Goal: Task Accomplishment & Management: Use online tool/utility

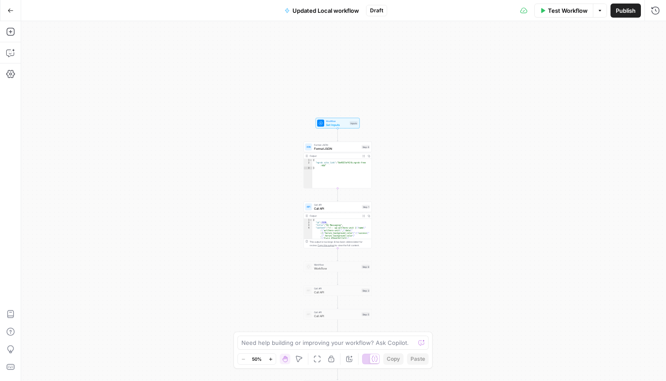
click at [15, 12] on button "Go Back" at bounding box center [11, 11] width 16 height 16
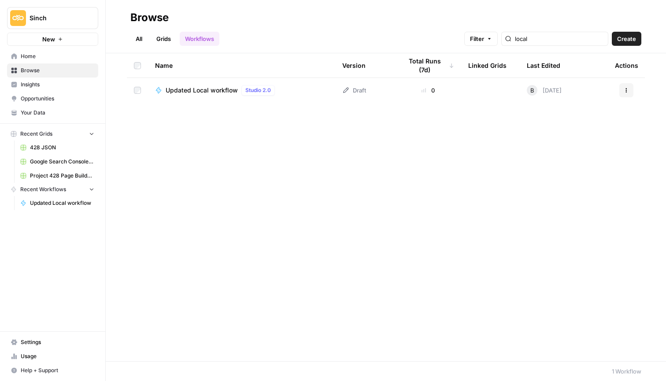
click at [66, 149] on span "428 JSON" at bounding box center [62, 148] width 64 height 8
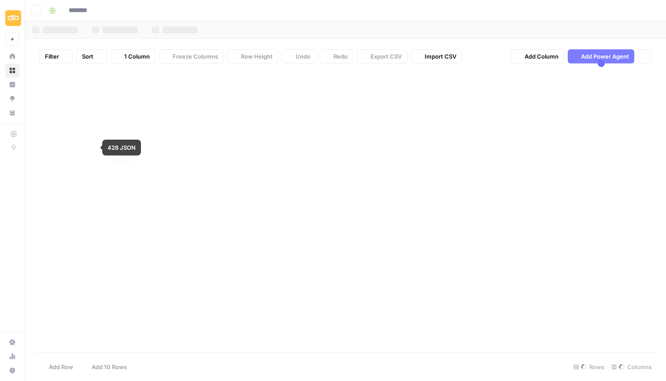
type input "********"
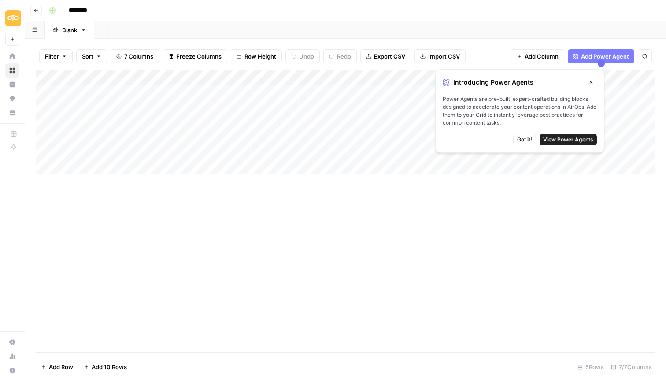
click at [529, 142] on span "Got it!" at bounding box center [524, 140] width 15 height 8
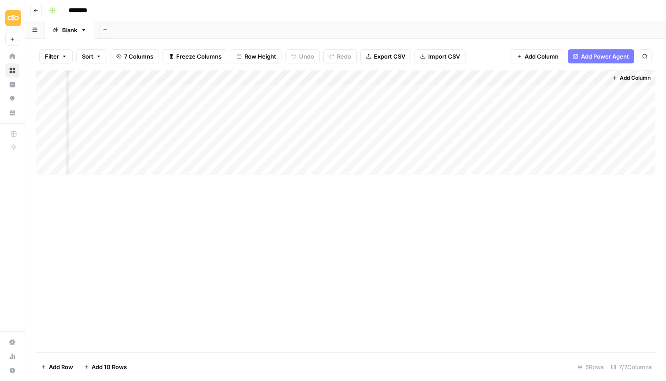
scroll to position [0, 302]
click at [88, 14] on input "********" at bounding box center [89, 11] width 49 height 14
click at [130, 12] on div "********" at bounding box center [351, 11] width 612 height 14
click at [37, 9] on icon "button" at bounding box center [35, 10] width 5 height 5
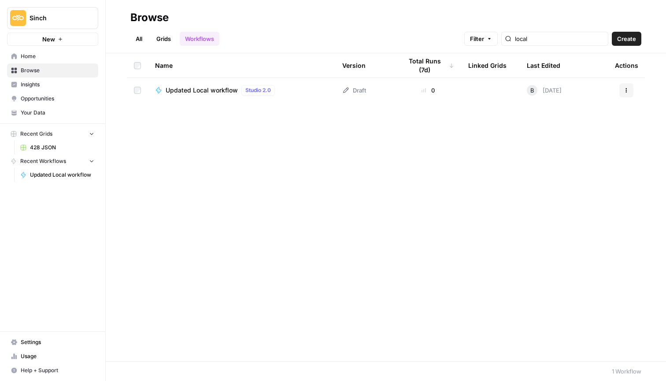
click at [77, 56] on span "Home" at bounding box center [58, 56] width 74 height 8
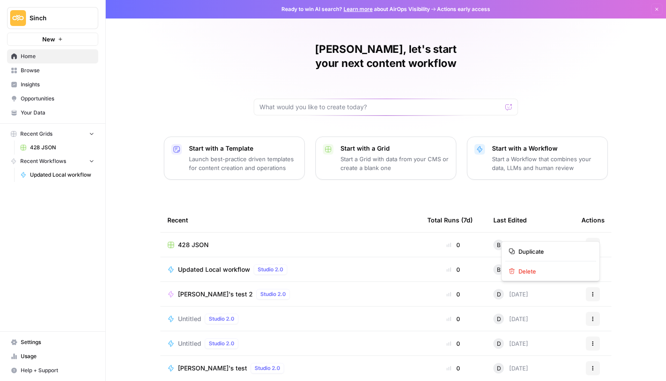
click at [595, 242] on icon "button" at bounding box center [592, 244] width 5 height 5
click at [570, 254] on span "Duplicate" at bounding box center [553, 251] width 70 height 9
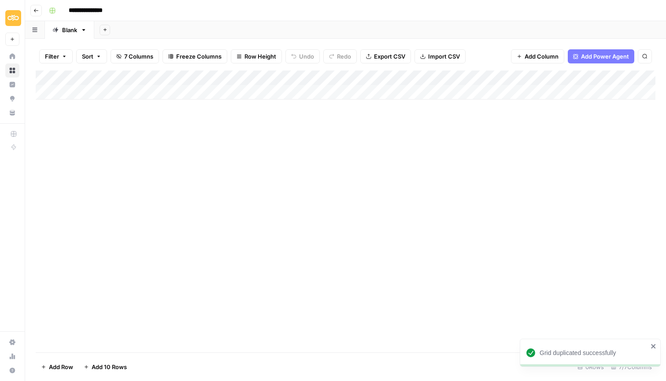
click at [118, 9] on input "**********" at bounding box center [95, 11] width 60 height 14
click at [104, 11] on input "**********" at bounding box center [95, 11] width 60 height 14
type input "**********"
click at [636, 78] on span "Add Column" at bounding box center [635, 78] width 31 height 8
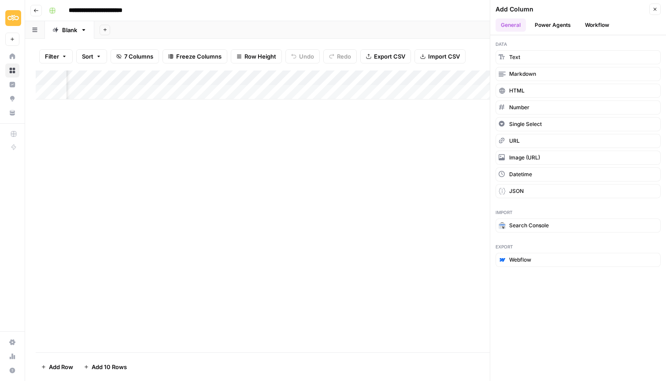
click at [595, 28] on button "Workflow" at bounding box center [597, 24] width 35 height 13
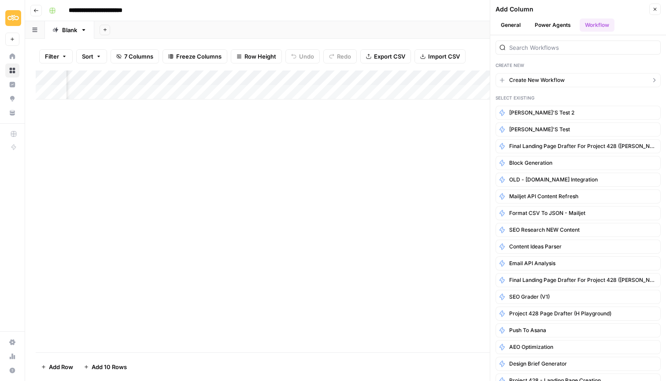
click at [572, 79] on button "Create New Workflow" at bounding box center [577, 80] width 165 height 14
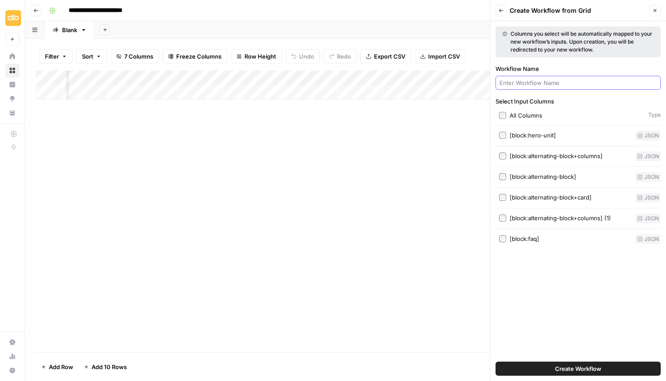
click at [568, 85] on input "Workflow Name" at bounding box center [577, 82] width 157 height 9
type input "[PERSON_NAME] Test"
click at [586, 371] on span "Create Workflow" at bounding box center [578, 368] width 46 height 9
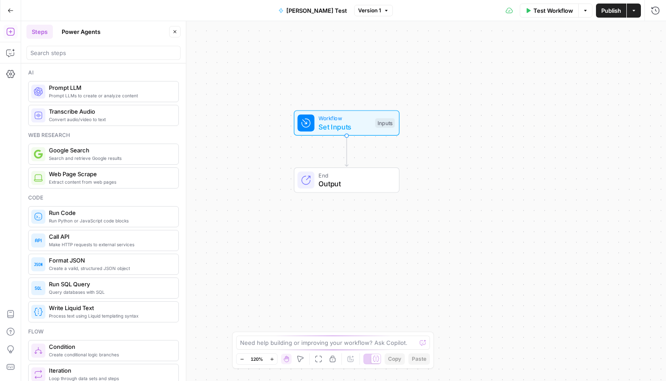
click at [343, 121] on span "Workflow" at bounding box center [344, 118] width 52 height 8
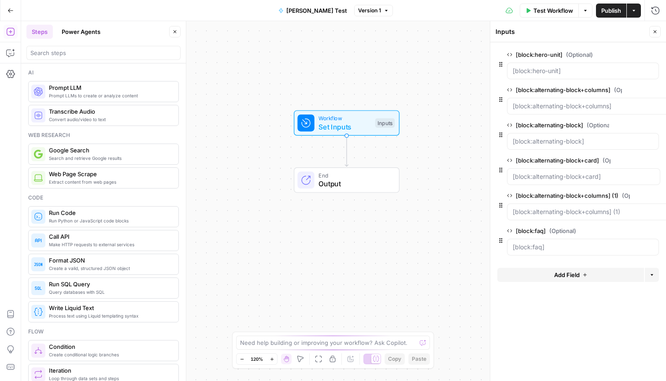
click at [258, 81] on div "Workflow Set Inputs Inputs Test Step End Output" at bounding box center [343, 201] width 645 height 360
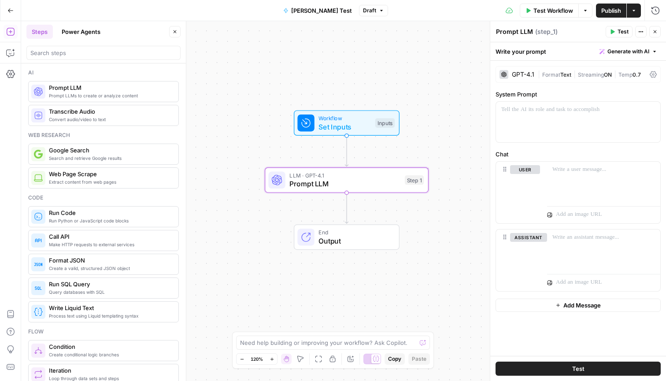
click at [647, 51] on span "Generate with AI" at bounding box center [628, 52] width 42 height 8
click at [642, 70] on span "Generate" at bounding box center [616, 71] width 64 height 9
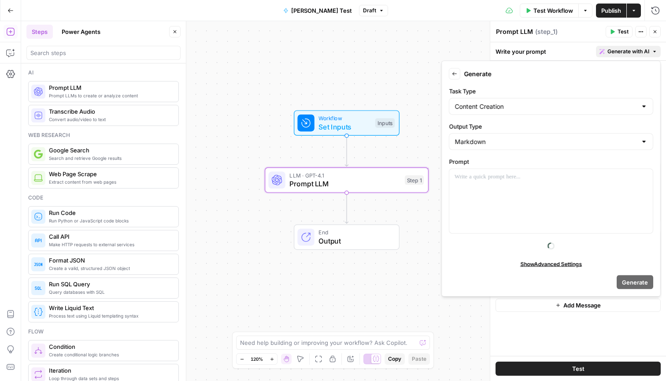
click at [642, 105] on div at bounding box center [643, 106] width 7 height 9
type input "Content Creation"
click at [656, 50] on icon "button" at bounding box center [654, 51] width 5 height 5
click at [573, 45] on div "Write your prompt Generate with AI" at bounding box center [578, 51] width 176 height 18
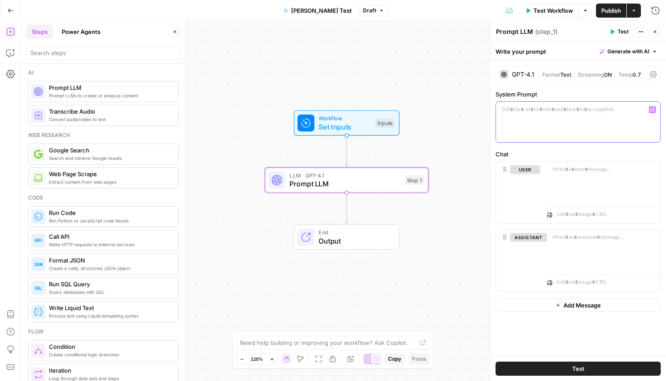
click at [576, 123] on div at bounding box center [578, 122] width 164 height 41
click at [375, 122] on div "Inputs" at bounding box center [384, 123] width 19 height 10
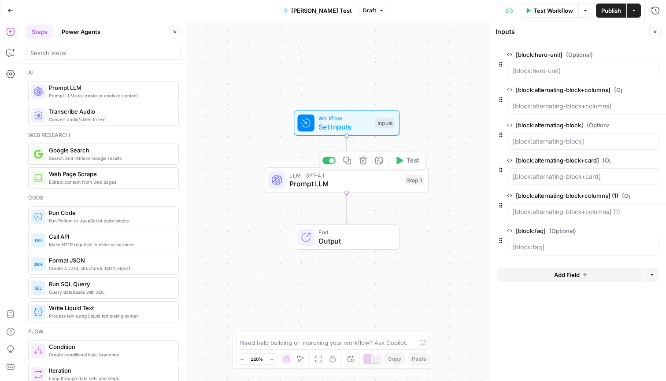
click at [367, 182] on span "Prompt LLM" at bounding box center [344, 183] width 111 height 11
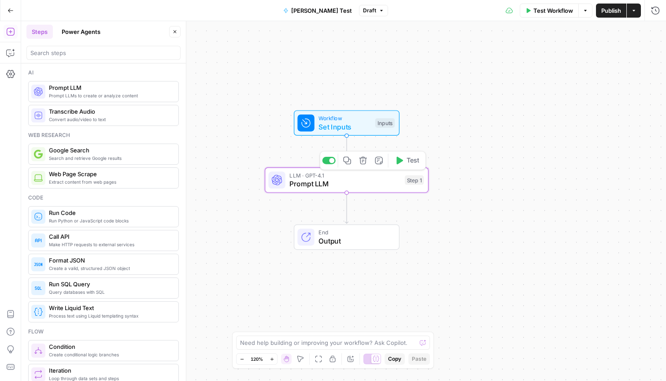
type textarea "Prompt LLM"
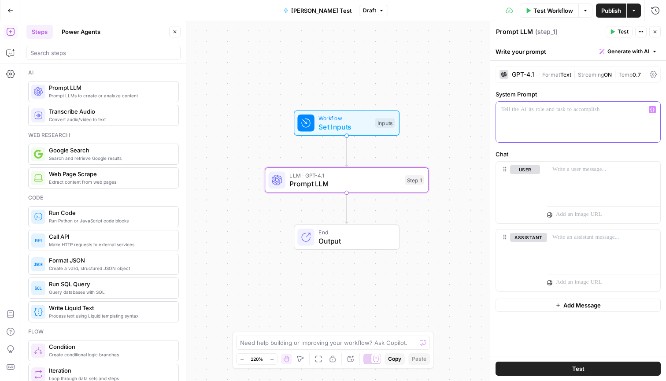
click at [551, 110] on p at bounding box center [578, 109] width 154 height 9
click at [654, 111] on icon "button" at bounding box center [652, 109] width 4 height 4
click at [541, 111] on p "*******" at bounding box center [578, 109] width 154 height 9
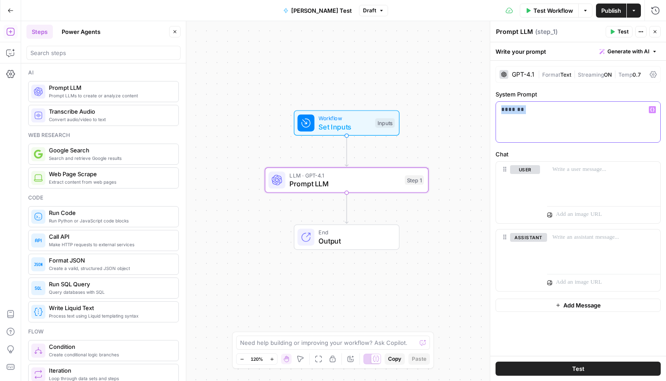
click at [541, 111] on p "*******" at bounding box center [578, 109] width 154 height 9
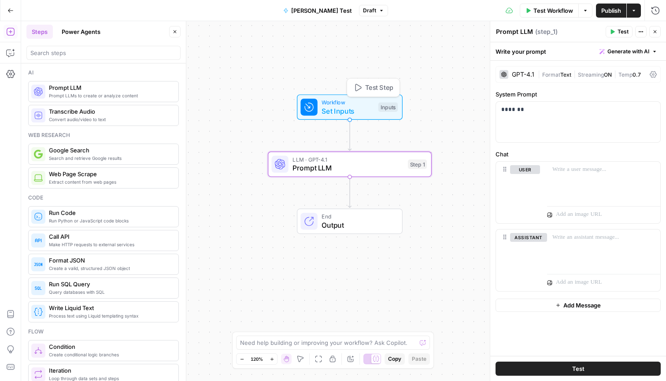
drag, startPoint x: 362, startPoint y: 122, endPoint x: 360, endPoint y: 111, distance: 11.1
click at [361, 111] on span "Set Inputs" at bounding box center [348, 111] width 52 height 11
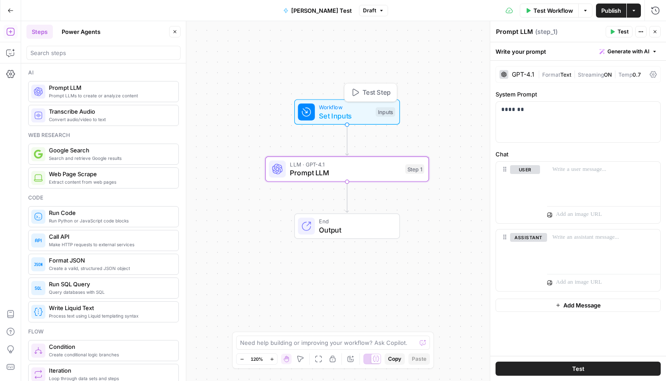
click at [387, 110] on div "Inputs" at bounding box center [385, 112] width 19 height 10
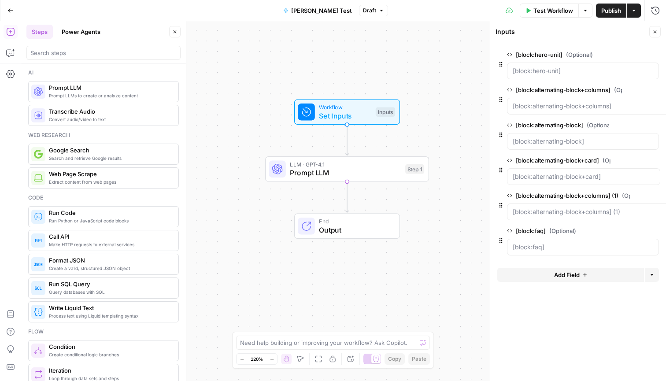
click at [626, 54] on span "edit field" at bounding box center [625, 54] width 19 height 7
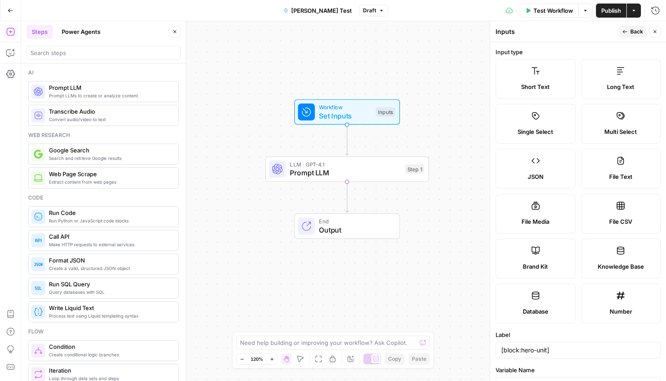
click at [635, 31] on span "Back" at bounding box center [636, 32] width 13 height 8
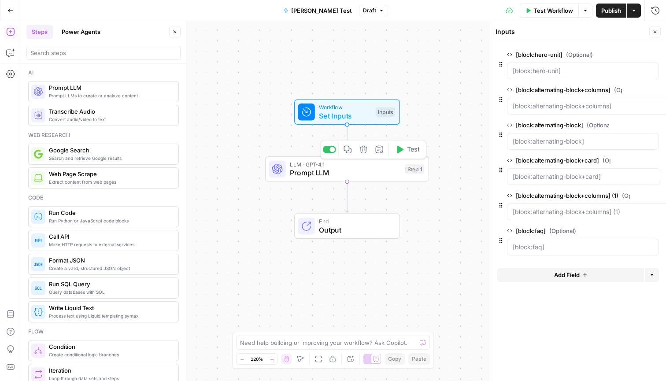
click at [391, 176] on span "Prompt LLM" at bounding box center [345, 172] width 111 height 11
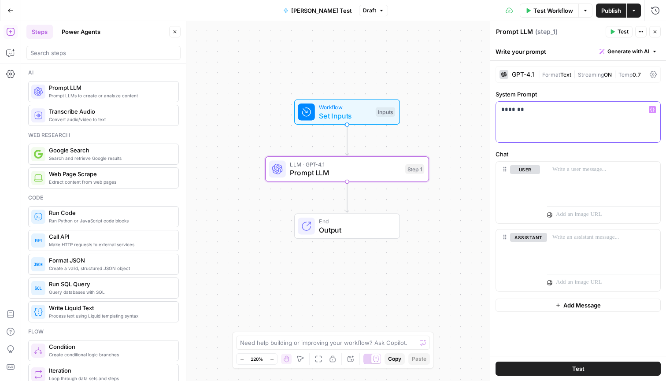
click at [580, 112] on p "*******" at bounding box center [578, 109] width 154 height 9
click at [344, 111] on span "Set Inputs" at bounding box center [345, 116] width 52 height 11
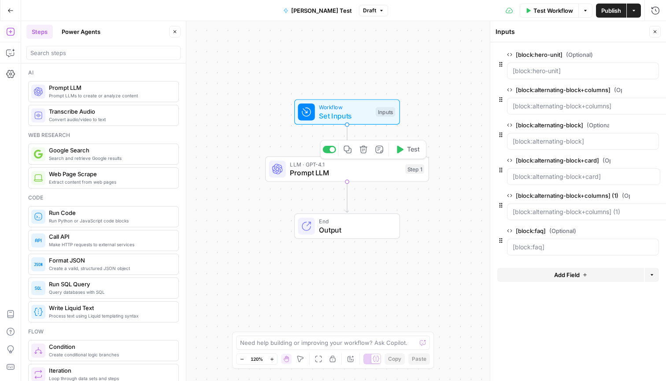
click at [366, 166] on span "LLM · GPT-4.1" at bounding box center [345, 164] width 111 height 8
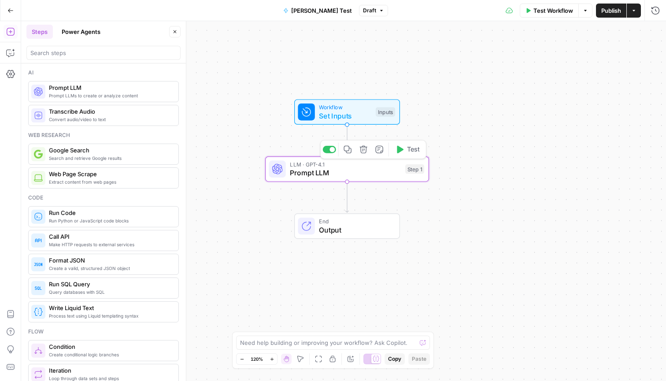
type textarea "Prompt LLM"
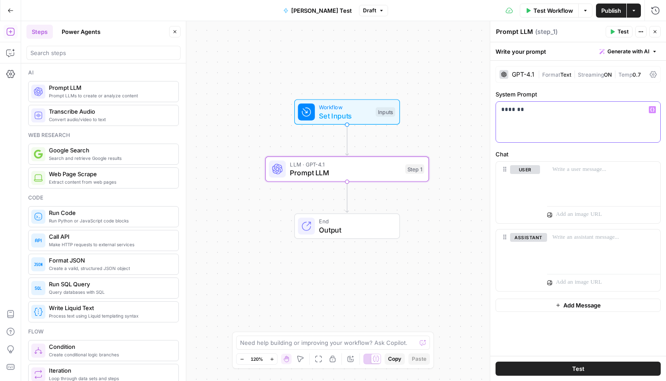
click at [554, 114] on div "*******" at bounding box center [578, 122] width 164 height 41
click at [369, 112] on span "Set Inputs" at bounding box center [345, 116] width 52 height 11
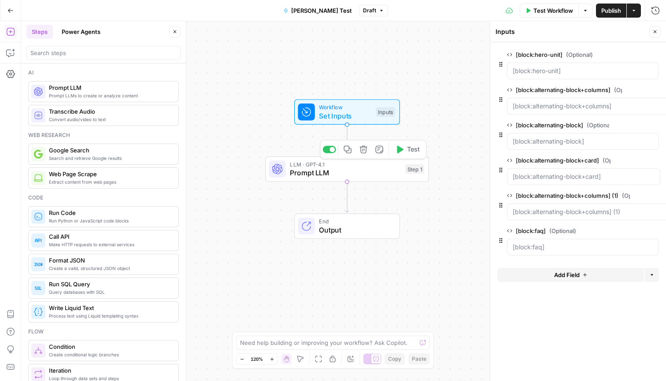
click at [370, 168] on span "Prompt LLM" at bounding box center [345, 172] width 111 height 11
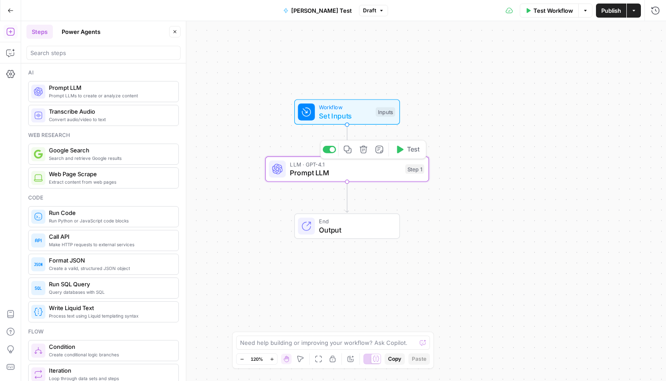
type textarea "Prompt LLM"
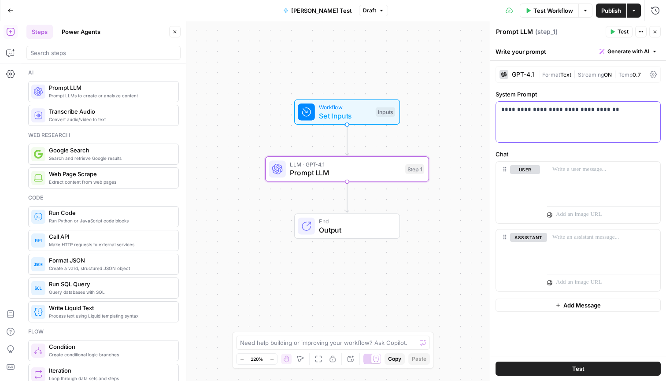
click at [641, 120] on div "**********" at bounding box center [578, 122] width 164 height 41
click at [639, 152] on label "Chat" at bounding box center [577, 154] width 165 height 9
click at [620, 34] on span "Test" at bounding box center [622, 32] width 11 height 8
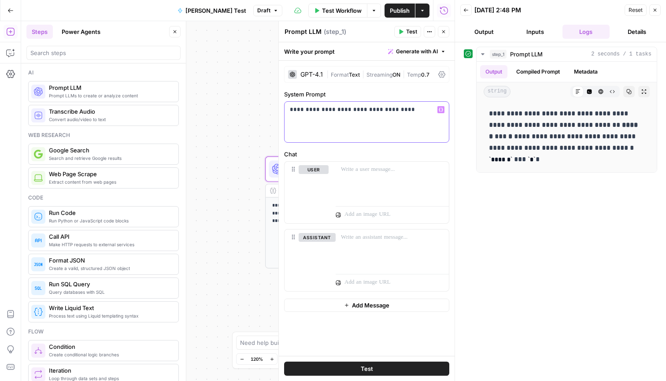
click at [414, 115] on div "**********" at bounding box center [367, 122] width 164 height 41
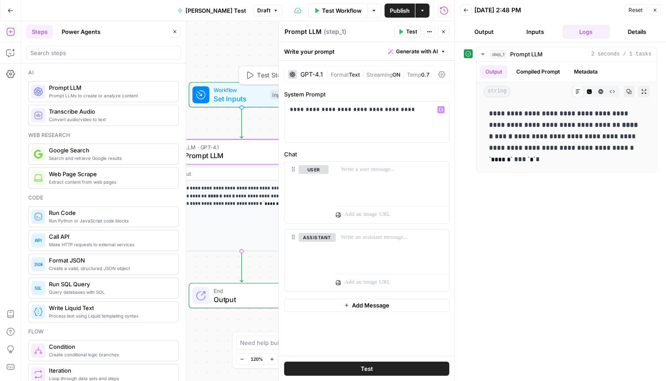
click at [247, 94] on span "Set Inputs" at bounding box center [240, 98] width 52 height 11
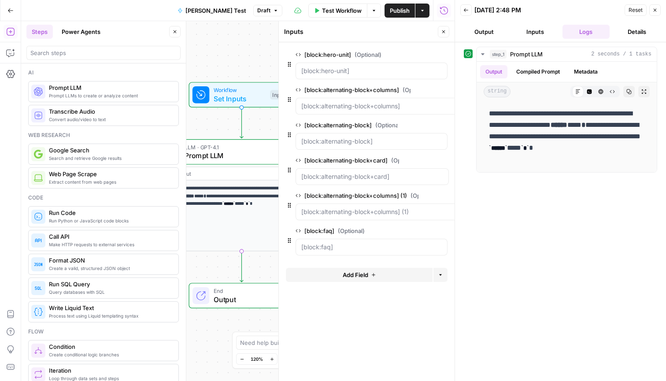
click at [242, 149] on span "LLM · GPT-4.1" at bounding box center [240, 147] width 111 height 8
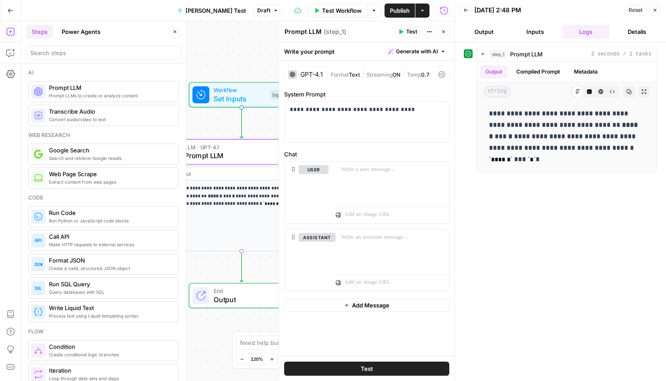
click at [431, 31] on icon "button" at bounding box center [431, 31] width 1 height 1
click at [320, 170] on button "user" at bounding box center [314, 169] width 30 height 9
click at [659, 11] on button "Close" at bounding box center [654, 9] width 11 height 11
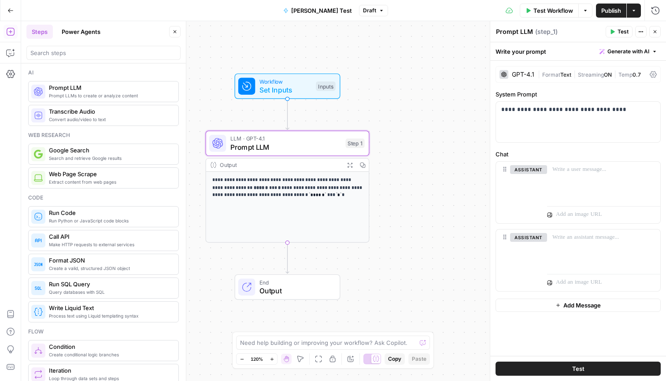
click at [313, 89] on div "Workflow Set Inputs Inputs Test Step" at bounding box center [286, 86] width 97 height 18
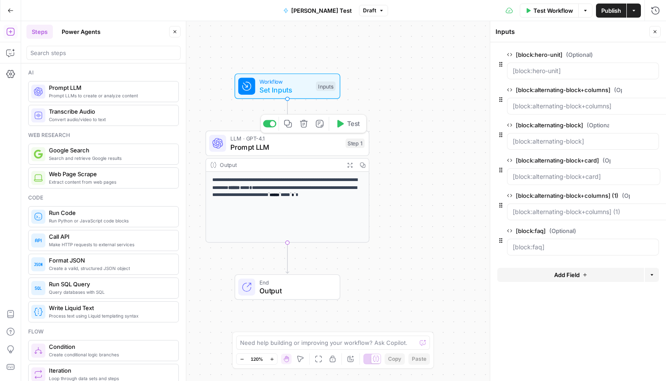
click at [307, 155] on div "LLM · GPT-4.1 Prompt LLM Step 1 Copy step Delete step Add Note Test" at bounding box center [288, 144] width 164 height 26
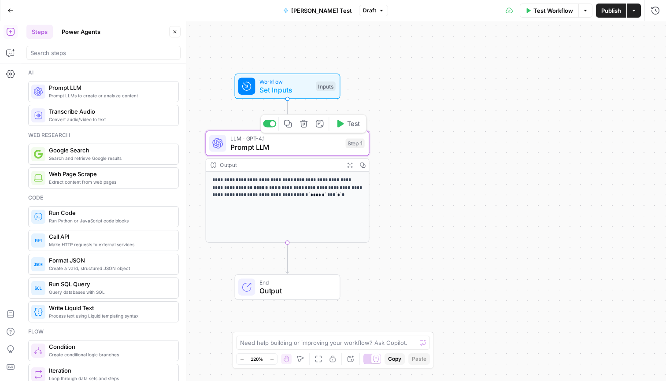
type textarea "Prompt LLM"
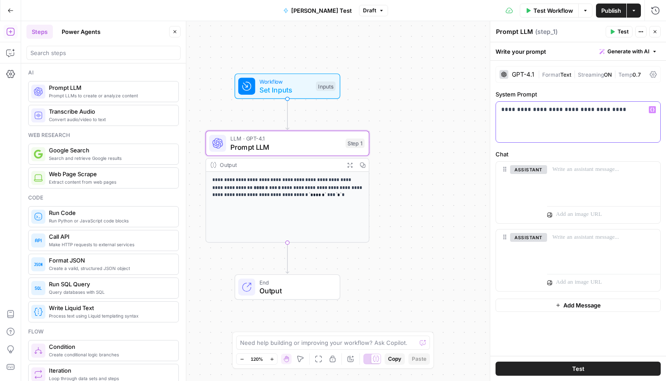
click at [610, 108] on p "**********" at bounding box center [578, 109] width 154 height 9
click at [556, 118] on div "**********" at bounding box center [578, 122] width 164 height 41
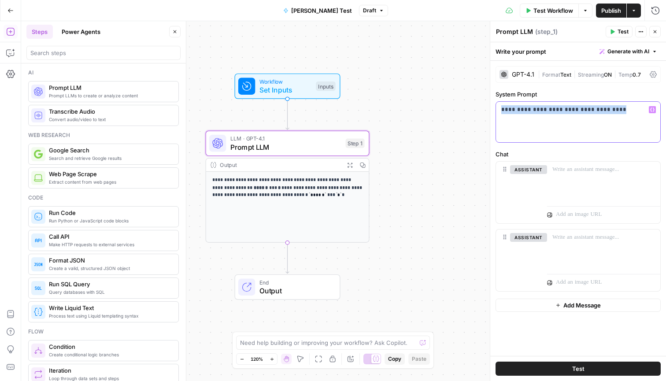
click at [556, 118] on div "**********" at bounding box center [578, 122] width 164 height 41
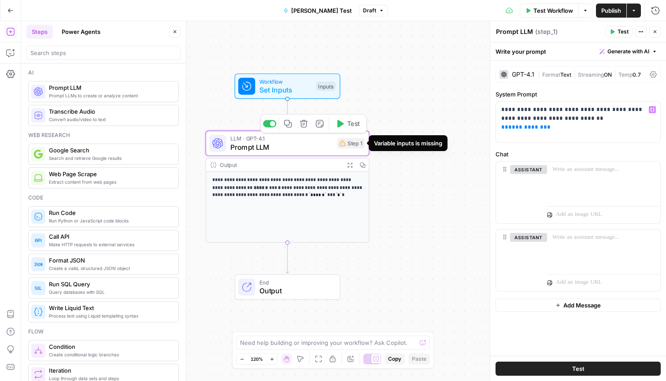
click at [358, 146] on div "Step 1" at bounding box center [350, 143] width 27 height 11
click at [566, 126] on p "**********" at bounding box center [578, 118] width 154 height 26
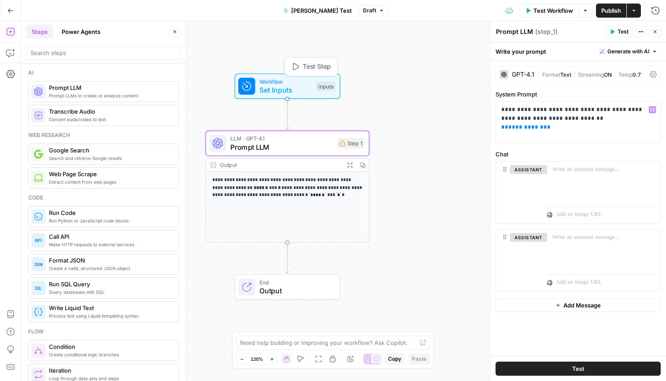
click at [325, 85] on div "Inputs" at bounding box center [325, 86] width 19 height 10
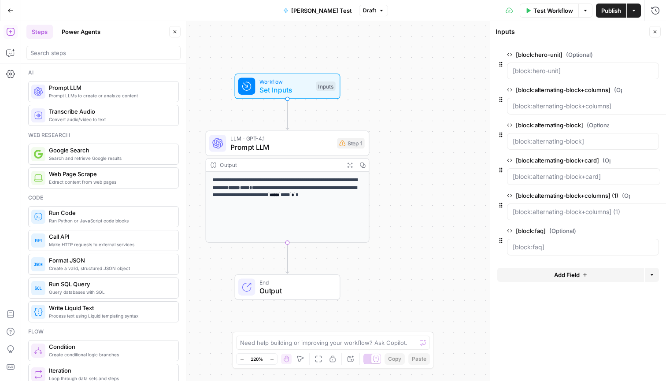
click at [319, 146] on span "Prompt LLM" at bounding box center [281, 147] width 103 height 11
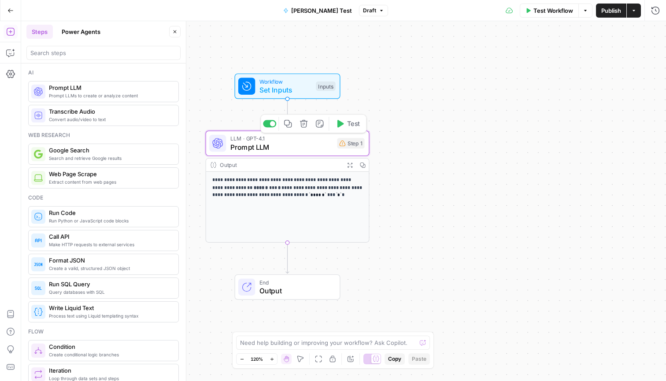
type textarea "Prompt LLM"
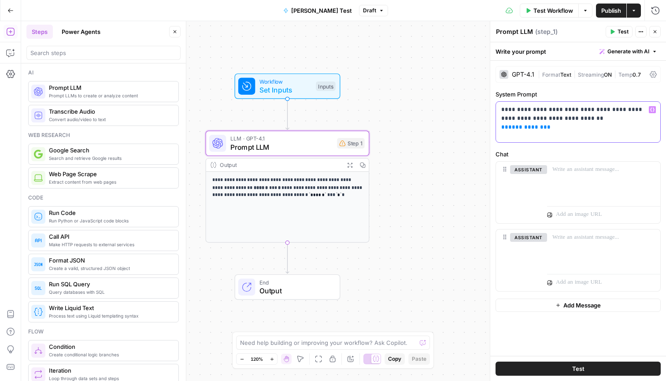
drag, startPoint x: 550, startPoint y: 126, endPoint x: 495, endPoint y: 126, distance: 54.2
click at [495, 126] on div "**********" at bounding box center [577, 121] width 165 height 41
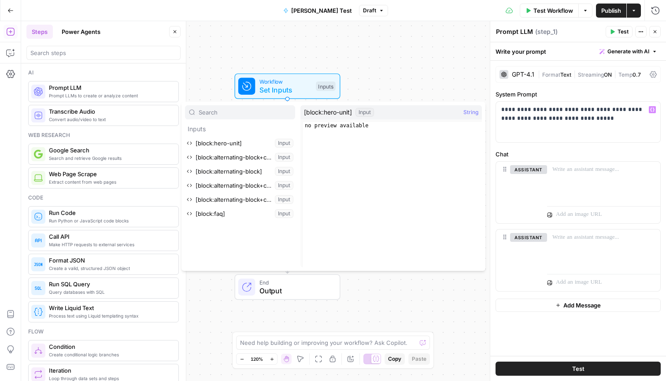
click at [197, 128] on p "Inputs" at bounding box center [240, 129] width 110 height 14
click at [206, 144] on button "Select variable [block:hero-unit]" at bounding box center [240, 143] width 110 height 14
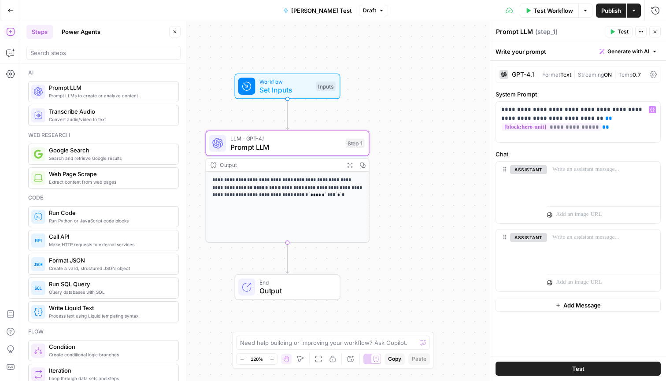
click at [617, 30] on button "Test" at bounding box center [619, 31] width 27 height 11
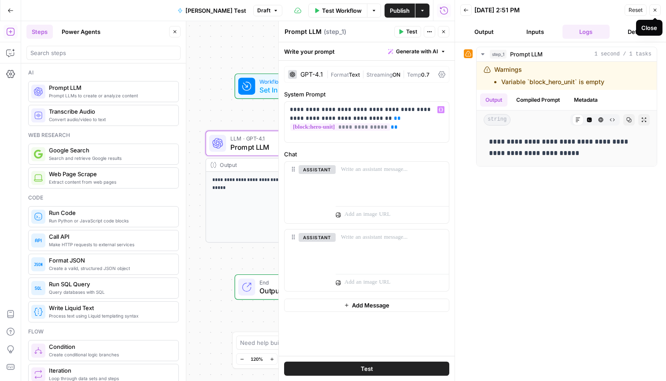
click at [656, 8] on icon "button" at bounding box center [654, 9] width 5 height 5
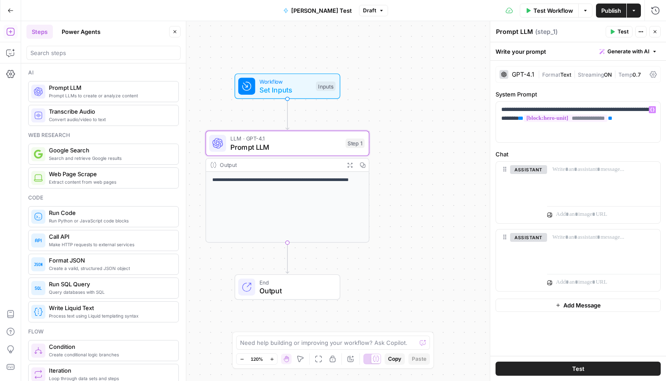
click at [311, 84] on span "Workflow" at bounding box center [285, 81] width 52 height 8
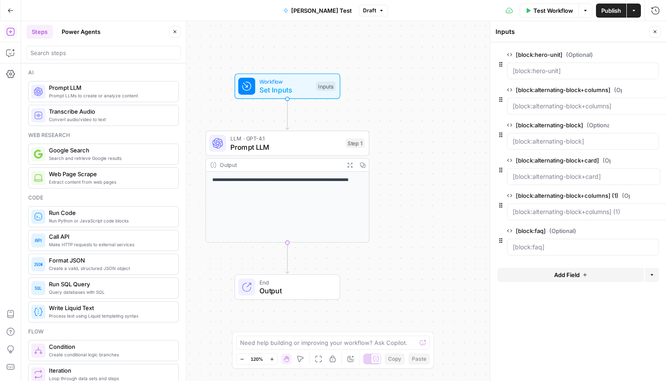
click at [560, 275] on span "Add Field" at bounding box center [567, 274] width 26 height 9
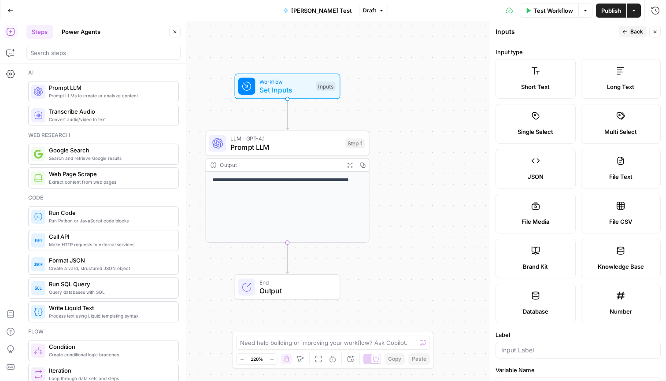
click at [622, 134] on span "Multi Select" at bounding box center [620, 131] width 33 height 9
click at [553, 172] on label "JSON" at bounding box center [535, 169] width 80 height 40
click at [620, 134] on span "Multi Select" at bounding box center [620, 131] width 33 height 9
click at [636, 35] on span "Back" at bounding box center [636, 32] width 13 height 8
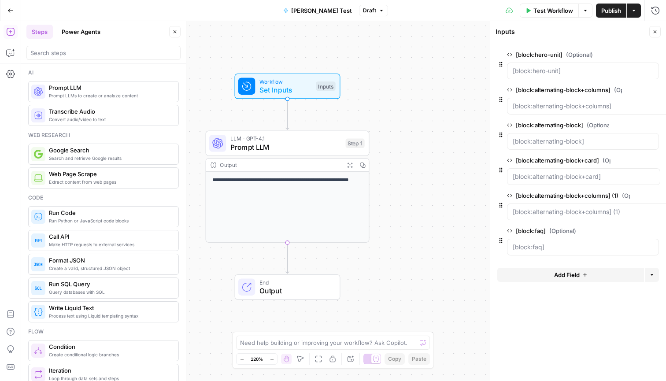
click at [653, 32] on icon "button" at bounding box center [654, 31] width 5 height 5
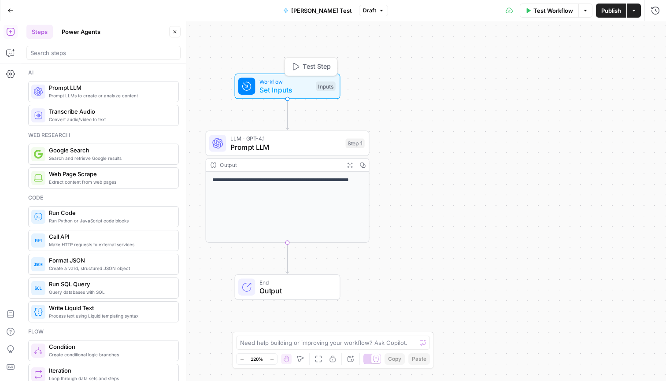
click at [310, 84] on span "Workflow" at bounding box center [285, 81] width 52 height 8
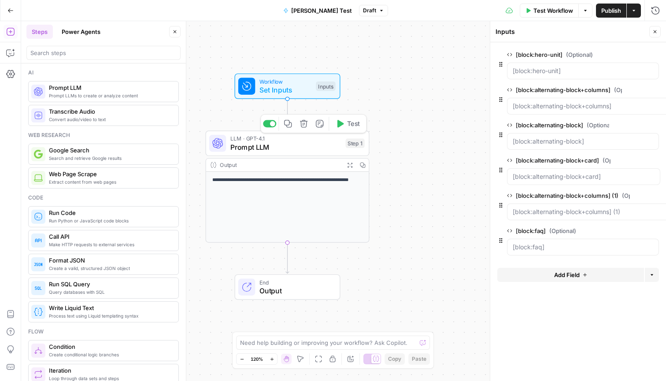
click at [305, 155] on div "LLM · GPT-4.1 Prompt LLM Step 1 Copy step Delete step Add Note Test" at bounding box center [288, 144] width 164 height 26
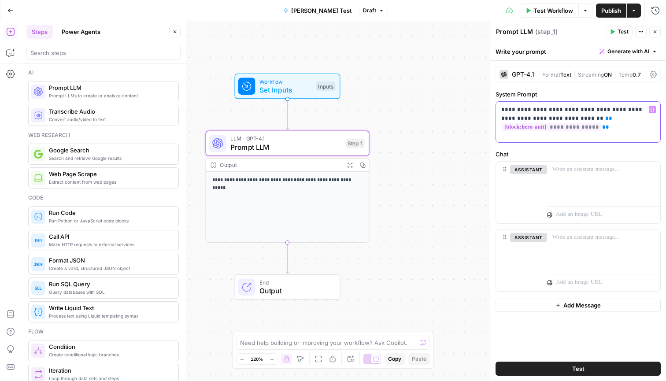
drag, startPoint x: 621, startPoint y: 130, endPoint x: 495, endPoint y: 129, distance: 125.5
click at [495, 129] on div "**********" at bounding box center [577, 121] width 165 height 41
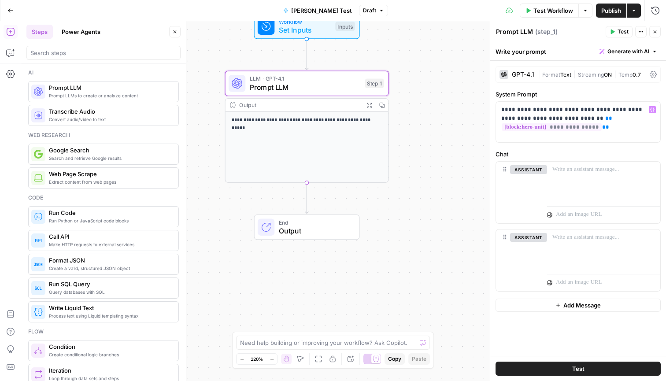
click at [326, 225] on span "End" at bounding box center [315, 222] width 72 height 8
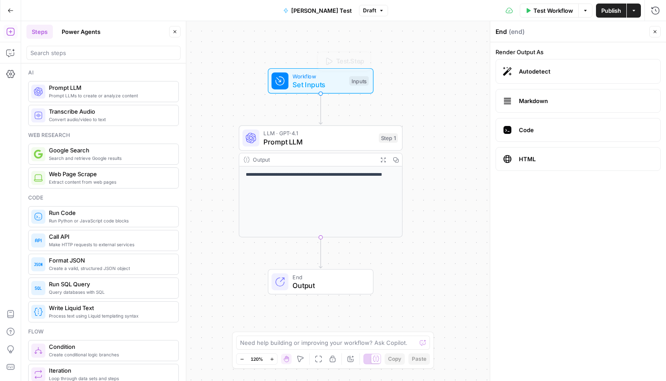
click at [333, 93] on div "Workflow Set Inputs Inputs Test Step" at bounding box center [321, 81] width 106 height 26
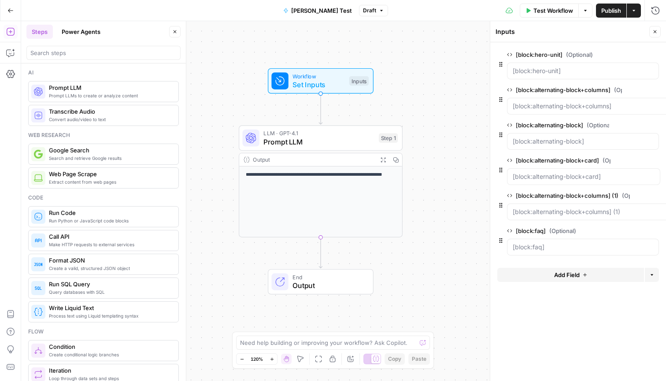
click at [364, 137] on span "Prompt LLM" at bounding box center [318, 142] width 111 height 11
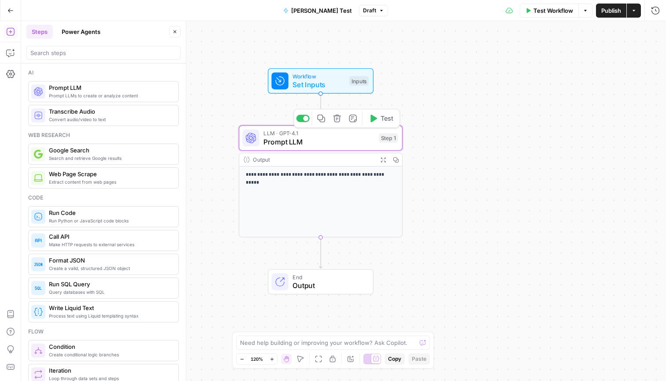
type textarea "Prompt LLM"
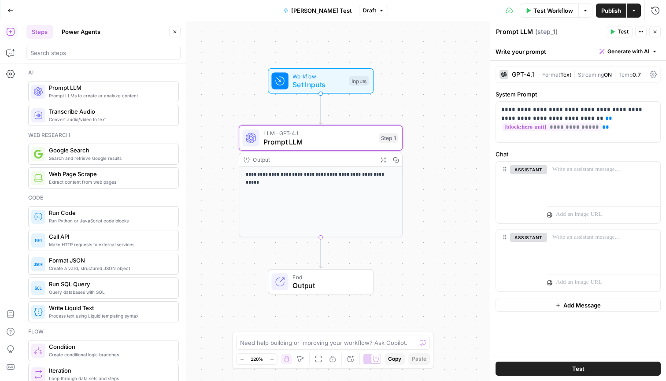
click at [321, 74] on span "Workflow" at bounding box center [318, 76] width 52 height 8
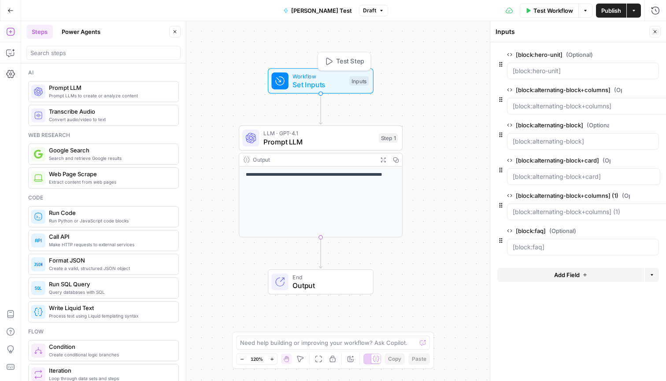
click at [340, 140] on span "Prompt LLM" at bounding box center [318, 142] width 111 height 11
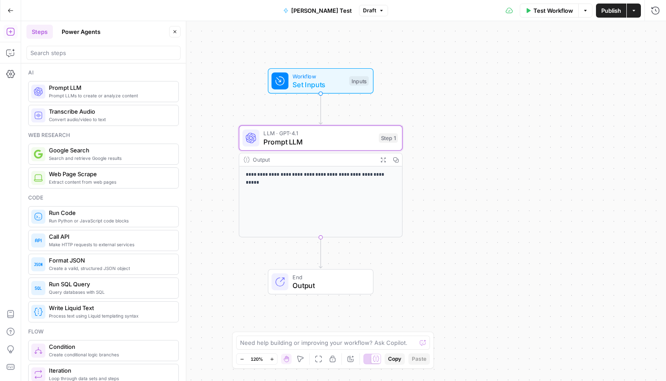
type textarea "Prompt LLM"
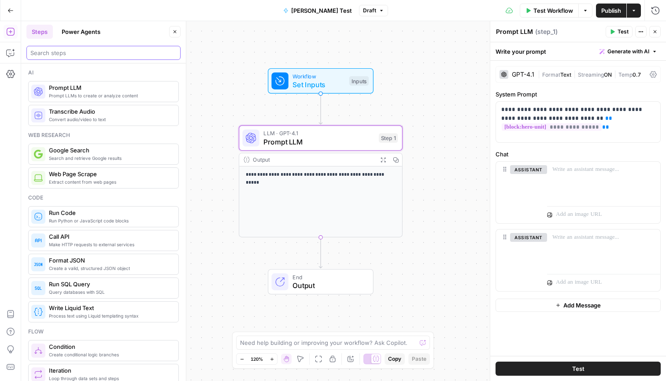
click at [84, 55] on input "search" at bounding box center [103, 52] width 146 height 9
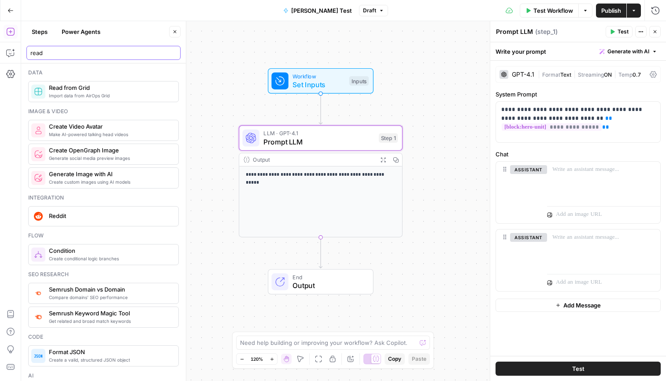
type input "read"
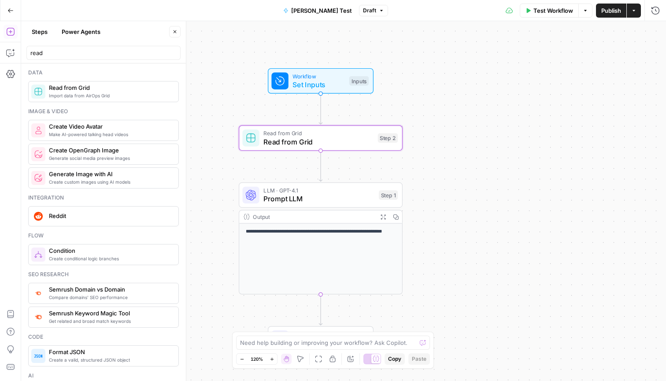
type textarea "Read from Grid"
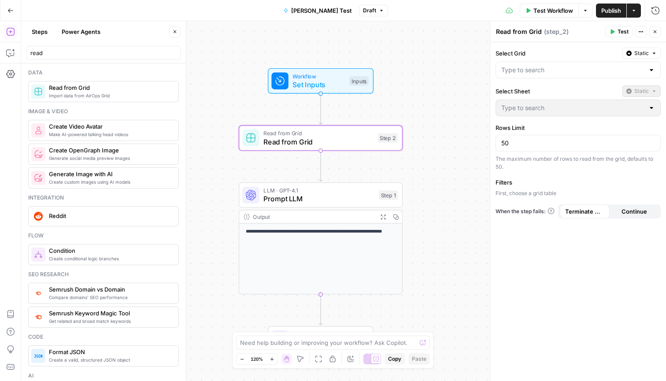
click at [647, 110] on div at bounding box center [577, 108] width 165 height 17
click at [653, 70] on div at bounding box center [651, 70] width 7 height 9
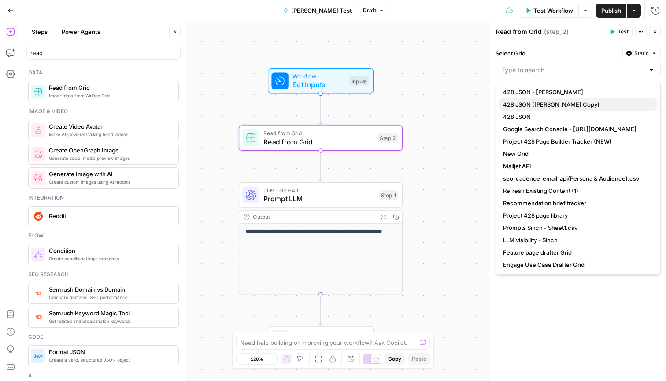
click at [632, 101] on span "428 JSON ([PERSON_NAME] Copy)" at bounding box center [576, 104] width 147 height 9
type input "428 JSON ([PERSON_NAME] Copy)"
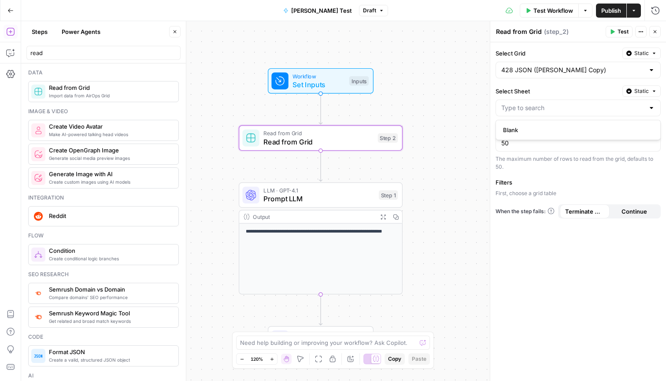
click at [662, 108] on div "Select Grid Static 428 JSON (Bogdan's Copy) Select Sheet Static Rows Limit 50 T…" at bounding box center [578, 211] width 176 height 339
click at [343, 195] on span "Prompt LLM" at bounding box center [318, 198] width 111 height 11
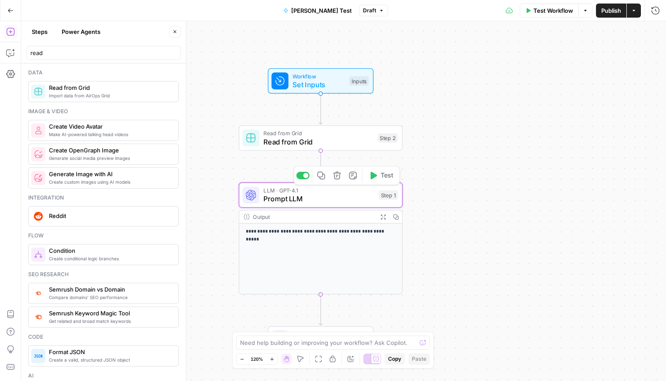
type textarea "Prompt LLM"
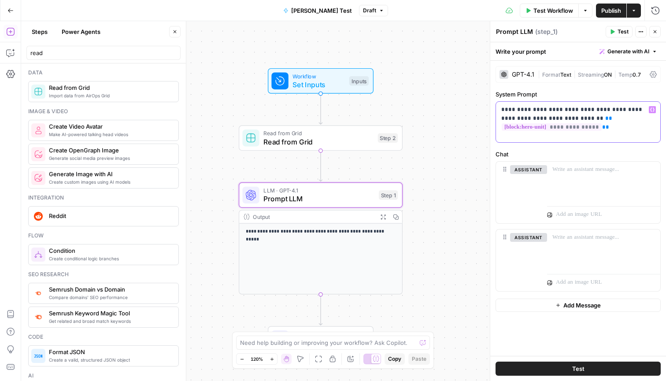
drag, startPoint x: 617, startPoint y: 129, endPoint x: 493, endPoint y: 128, distance: 124.2
click at [493, 128] on div "**********" at bounding box center [578, 201] width 176 height 360
click at [356, 143] on span "Read from Grid" at bounding box center [318, 142] width 110 height 11
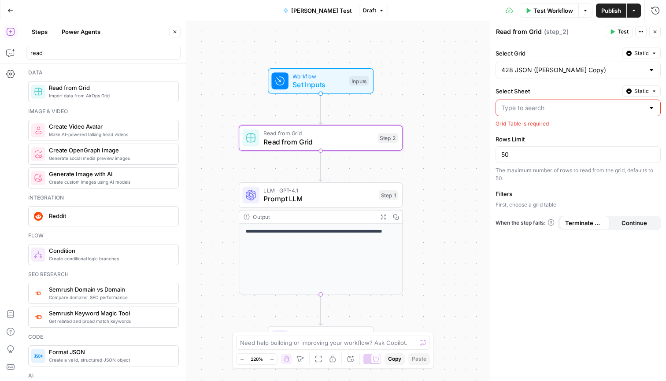
click at [654, 107] on div at bounding box center [651, 107] width 7 height 9
click at [619, 131] on span "Blank" at bounding box center [576, 130] width 147 height 9
type input "Blank"
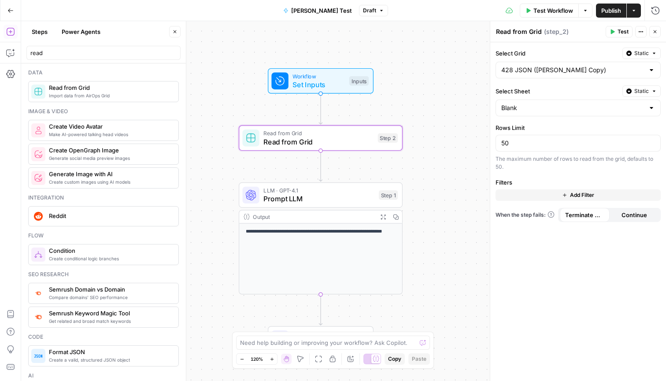
click at [655, 89] on icon "button" at bounding box center [653, 91] width 5 height 5
click at [640, 133] on span "Liquid" at bounding box center [624, 130] width 50 height 9
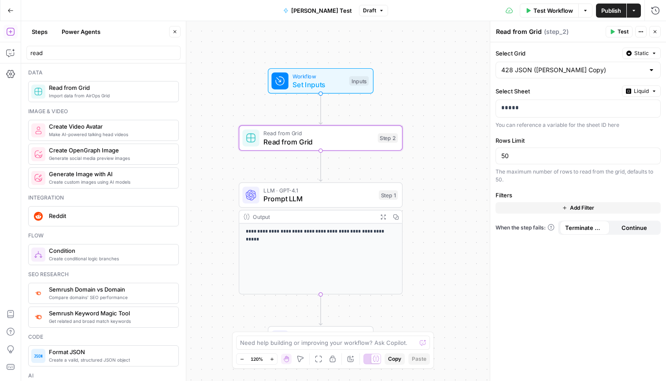
click at [657, 92] on button "Liquid" at bounding box center [641, 90] width 39 height 11
click at [645, 107] on span "Static" at bounding box center [621, 109] width 56 height 9
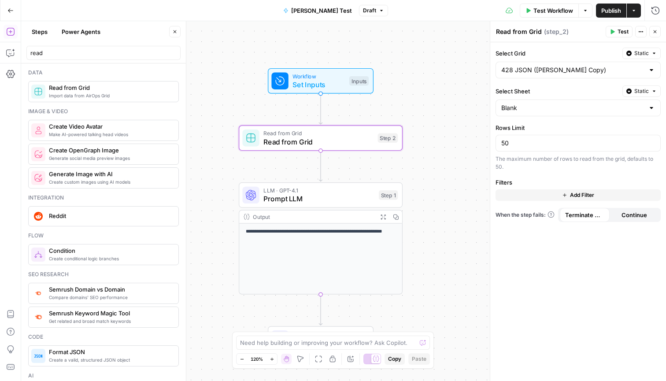
click at [340, 192] on span "LLM · GPT-4.1" at bounding box center [318, 190] width 111 height 8
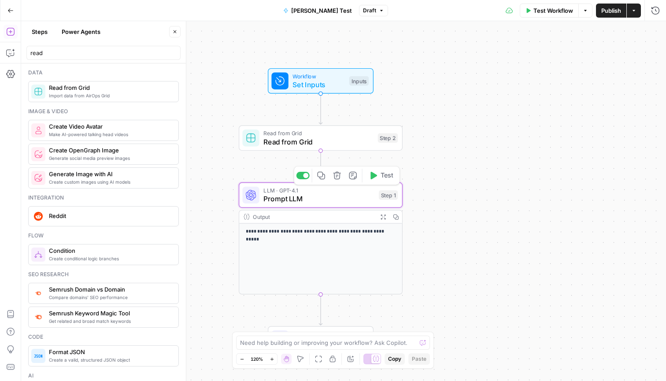
type textarea "Prompt LLM"
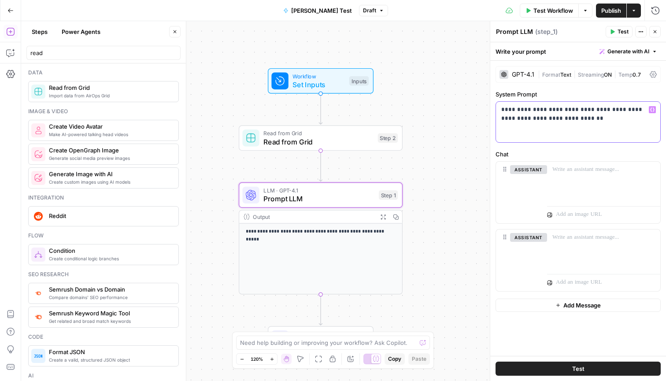
click at [577, 119] on p "**********" at bounding box center [578, 114] width 154 height 18
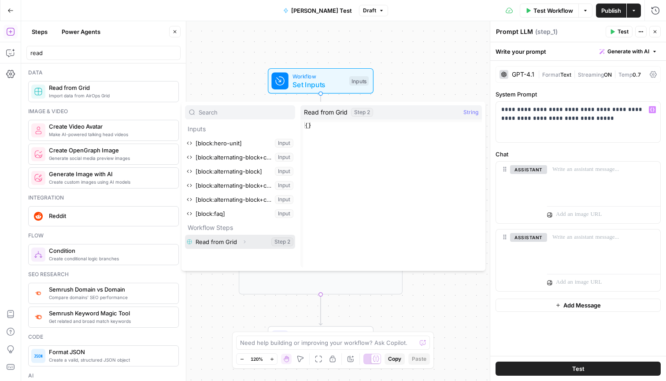
click at [252, 239] on button "Select variable Read from Grid" at bounding box center [240, 242] width 110 height 14
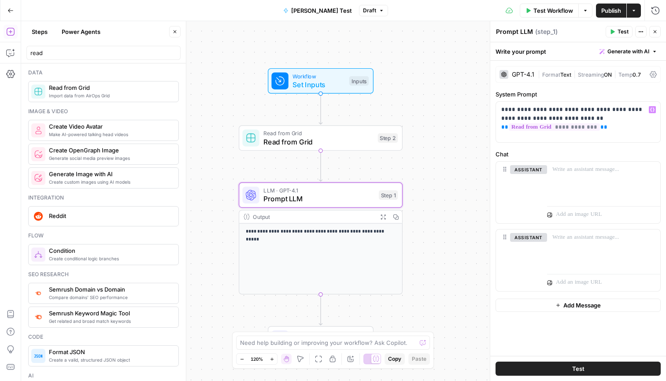
click at [620, 34] on span "Test" at bounding box center [622, 32] width 11 height 8
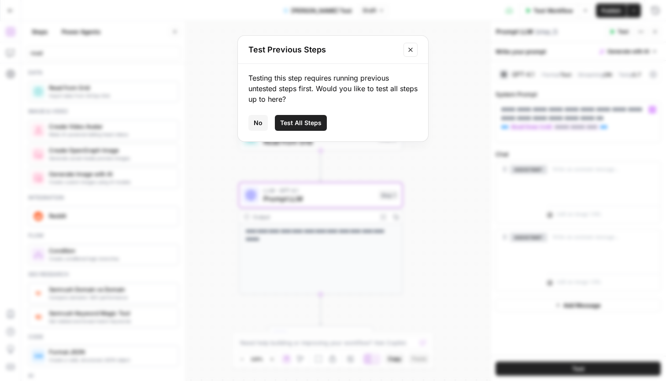
click at [412, 49] on icon "Close modal" at bounding box center [410, 49] width 7 height 7
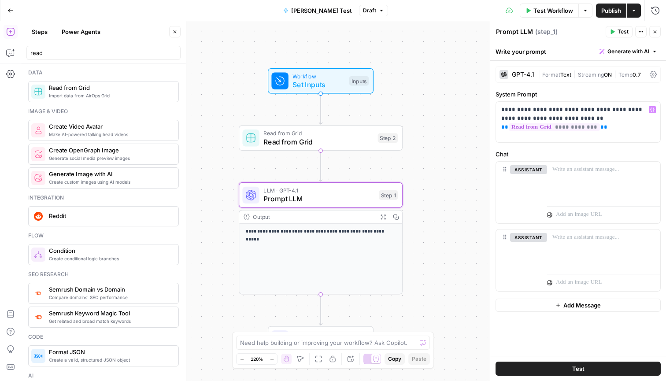
click at [414, 200] on div "**********" at bounding box center [343, 201] width 645 height 360
click at [343, 199] on span "Prompt LLM" at bounding box center [318, 198] width 111 height 11
click at [621, 33] on span "Test" at bounding box center [622, 32] width 11 height 8
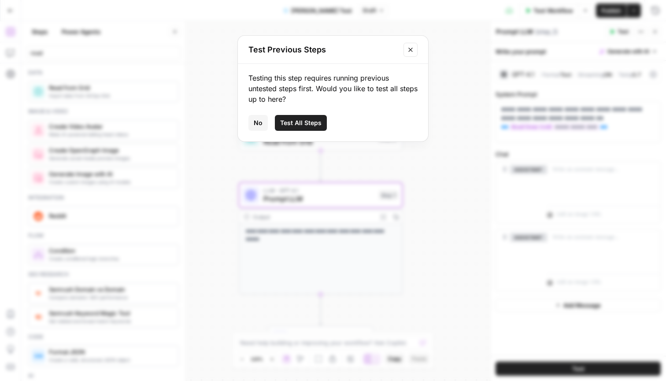
click at [322, 123] on button "Test All Steps" at bounding box center [301, 123] width 52 height 16
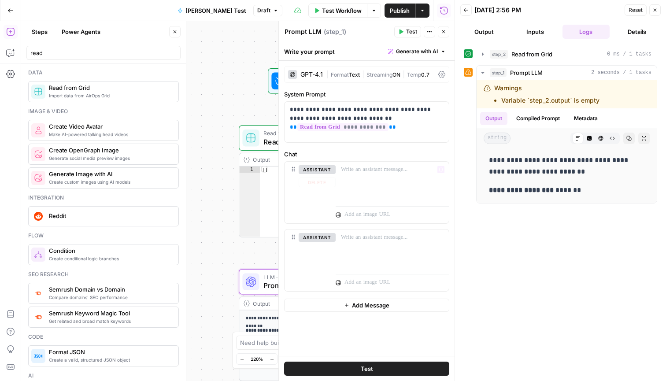
click at [255, 96] on div "**********" at bounding box center [237, 201] width 433 height 360
click at [657, 15] on button "Close" at bounding box center [654, 9] width 11 height 11
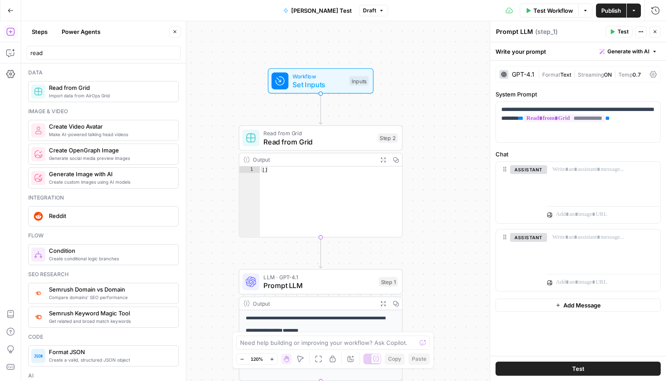
click at [319, 82] on span "Set Inputs" at bounding box center [318, 84] width 52 height 11
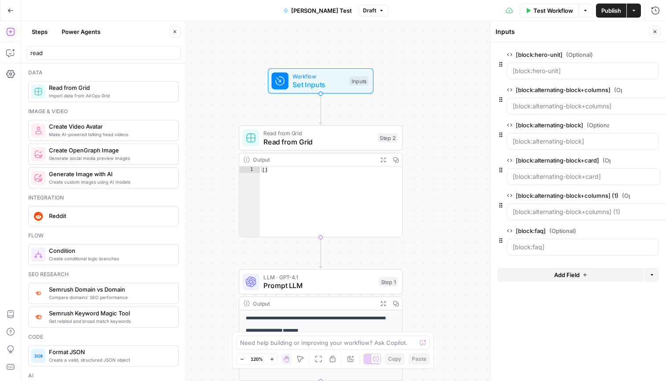
click at [354, 144] on span "Read from Grid" at bounding box center [318, 142] width 110 height 11
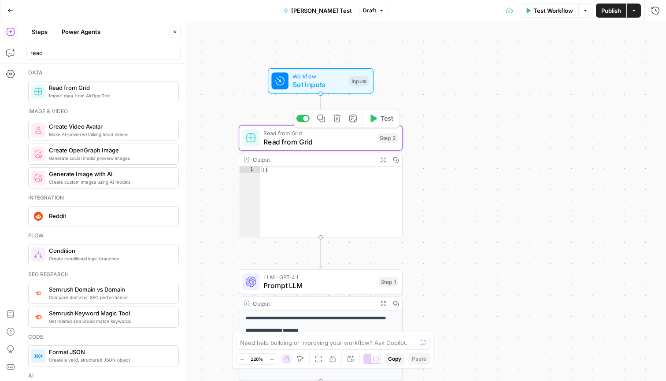
type textarea "Read from Grid"
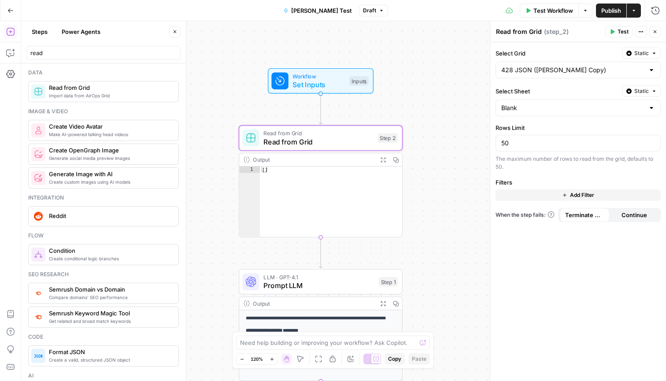
click at [654, 110] on div at bounding box center [651, 107] width 7 height 9
click at [340, 78] on span "Workflow" at bounding box center [318, 76] width 52 height 8
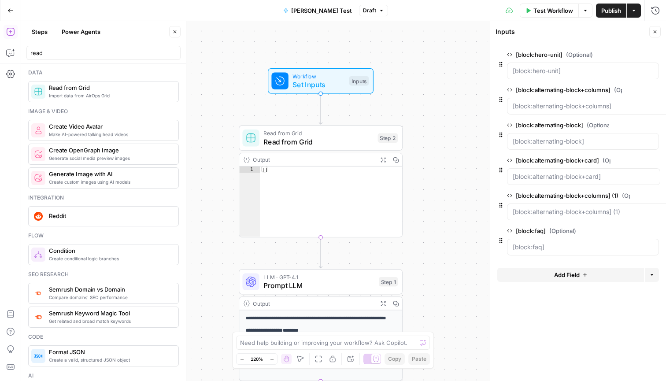
click at [11, 11] on icon "button" at bounding box center [10, 10] width 6 height 6
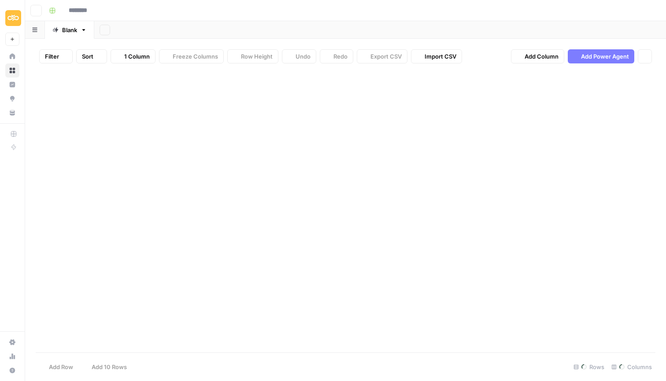
type input "**********"
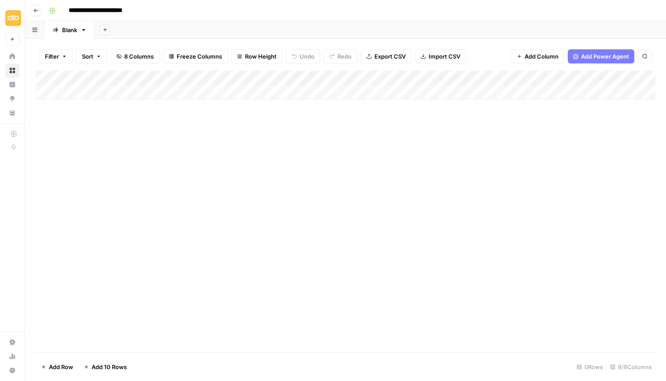
click at [41, 11] on button "Go back" at bounding box center [35, 10] width 11 height 11
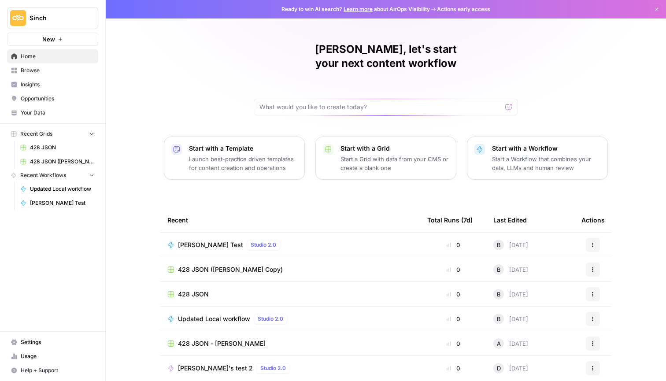
click at [207, 240] on span "[PERSON_NAME] Test" at bounding box center [210, 244] width 65 height 9
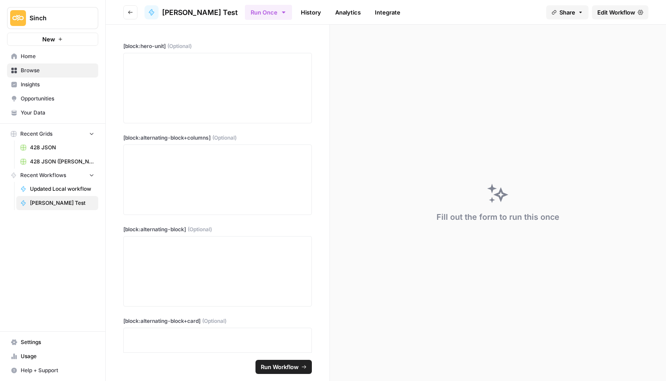
click at [133, 7] on button "Go back" at bounding box center [130, 12] width 14 height 14
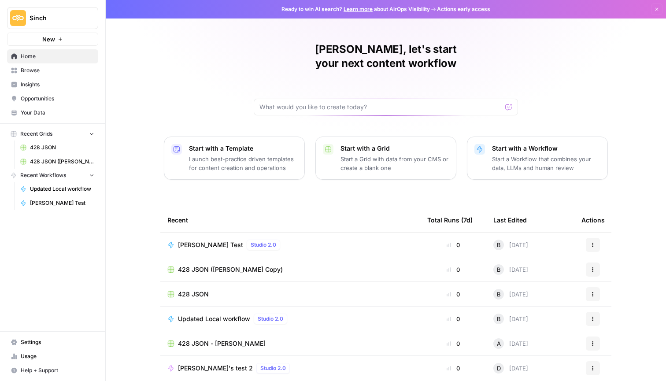
click at [303, 265] on div "428 JSON ([PERSON_NAME] Copy)" at bounding box center [290, 269] width 246 height 9
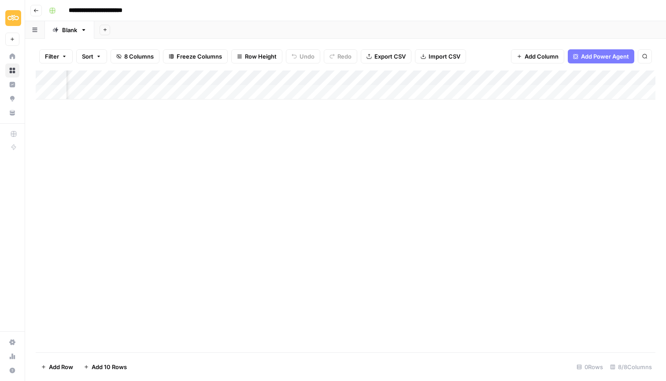
scroll to position [0, 333]
click at [636, 74] on div "Add Column" at bounding box center [346, 84] width 620 height 29
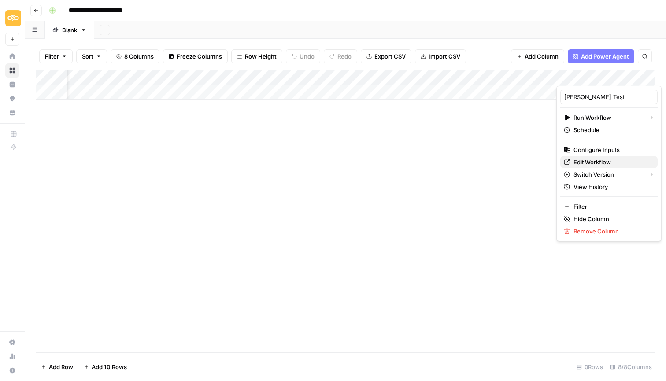
click at [613, 164] on span "Edit Workflow" at bounding box center [611, 162] width 77 height 9
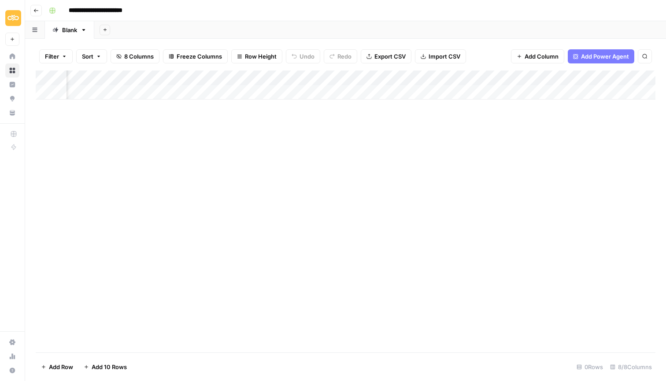
scroll to position [0, 138]
click at [84, 30] on icon "button" at bounding box center [83, 30] width 3 height 2
click at [112, 49] on span "Rename Sheet" at bounding box center [119, 46] width 42 height 9
type input "*"
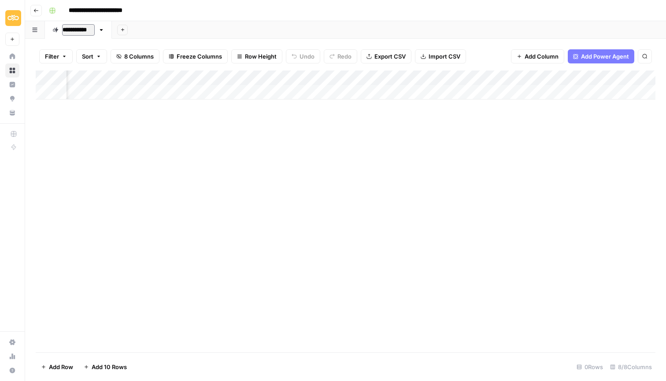
type input "**********"
click at [50, 73] on div "Add Column" at bounding box center [346, 84] width 620 height 29
click at [52, 76] on div "Add Column" at bounding box center [346, 84] width 620 height 29
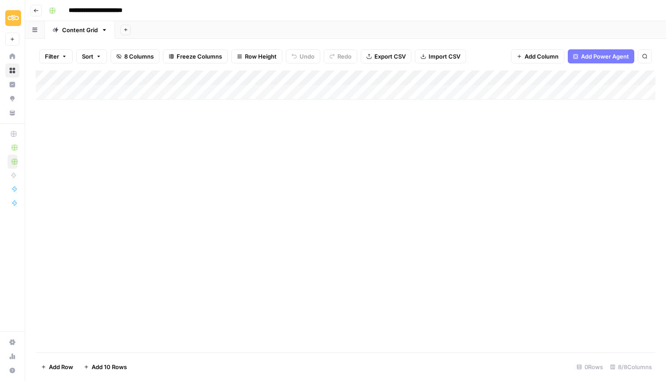
click at [52, 76] on div "Add Column" at bounding box center [346, 84] width 620 height 29
click at [95, 92] on div "Add Column" at bounding box center [346, 84] width 620 height 29
click at [120, 91] on div "Add Column" at bounding box center [346, 92] width 620 height 44
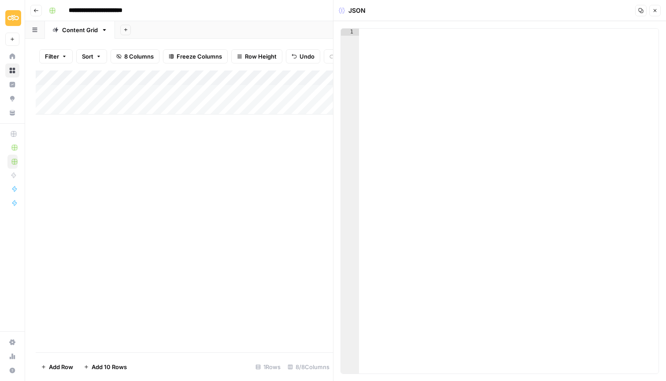
click at [133, 181] on div "Add Column" at bounding box center [184, 211] width 297 height 282
click at [94, 76] on div "Add Column" at bounding box center [184, 92] width 297 height 44
click at [94, 76] on div at bounding box center [130, 77] width 127 height 18
click at [185, 152] on div "Add Column" at bounding box center [184, 211] width 297 height 282
click at [104, 90] on div "Add Column" at bounding box center [184, 92] width 297 height 44
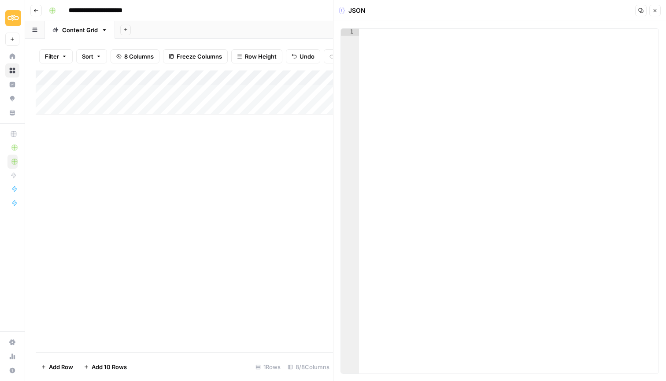
click at [389, 67] on div at bounding box center [508, 208] width 299 height 359
type textarea "****"
click at [375, 31] on div "test" at bounding box center [508, 208] width 299 height 359
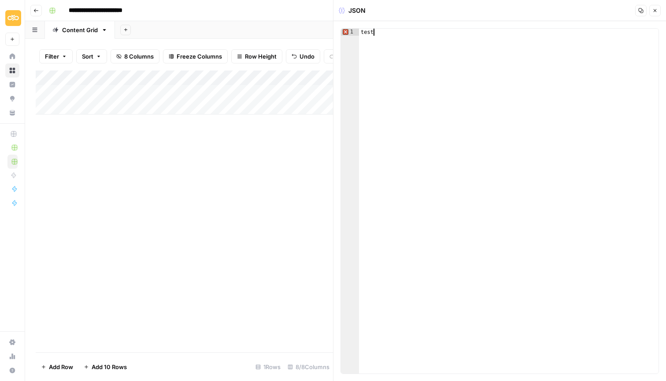
click at [375, 31] on div "test" at bounding box center [508, 208] width 299 height 359
click at [155, 181] on div "Add Column" at bounding box center [184, 211] width 297 height 282
click at [38, 12] on icon "button" at bounding box center [35, 10] width 5 height 5
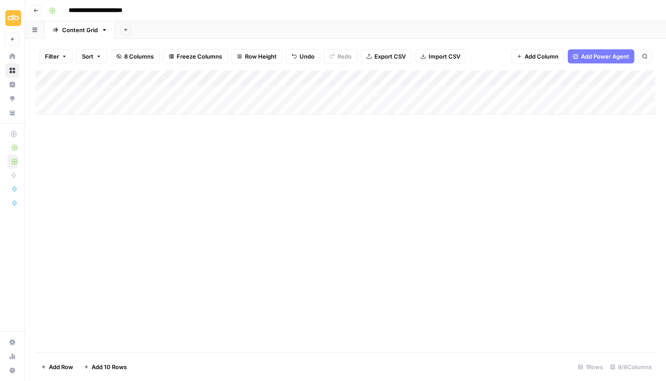
click at [41, 15] on header "**********" at bounding box center [345, 10] width 641 height 21
click at [35, 13] on button "Go back" at bounding box center [35, 10] width 11 height 11
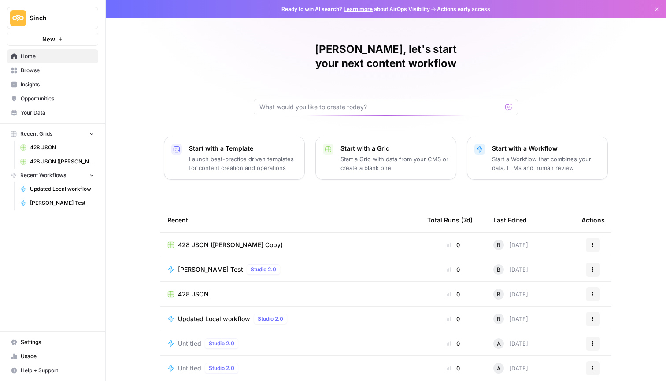
click at [306, 290] on div "428 JSON" at bounding box center [290, 294] width 246 height 9
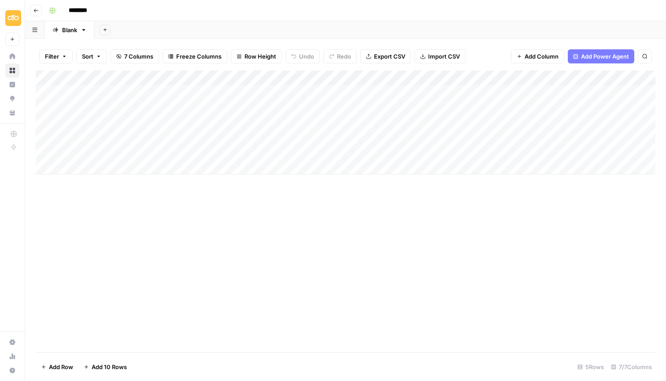
click at [47, 89] on div "Add Column" at bounding box center [346, 122] width 620 height 104
click at [155, 87] on div "Add Column" at bounding box center [346, 122] width 620 height 104
click at [154, 88] on div "Add Column" at bounding box center [346, 122] width 620 height 104
click at [154, 88] on div at bounding box center [130, 90] width 128 height 16
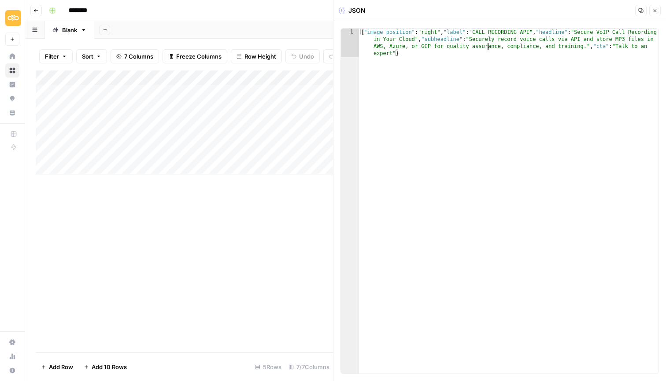
type textarea "**********"
click at [489, 47] on div "{ "image_position" : "right" , "label" : "CALL RECORDING API" , "headline" : "S…" at bounding box center [508, 229] width 299 height 401
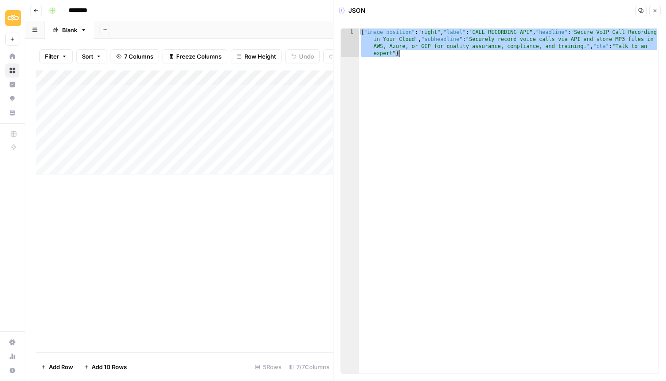
click at [433, 97] on div "{ "image_position" : "right" , "label" : "CALL RECORDING API" , "headline" : "S…" at bounding box center [508, 229] width 299 height 401
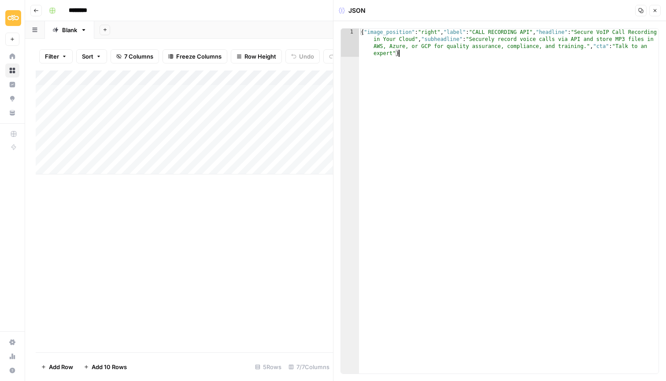
click at [268, 92] on div "Add Column" at bounding box center [184, 122] width 297 height 104
click at [144, 92] on div "Add Column" at bounding box center [184, 122] width 297 height 104
click at [285, 85] on div "Add Column" at bounding box center [184, 122] width 297 height 104
click at [314, 89] on div "Add Column" at bounding box center [184, 122] width 297 height 104
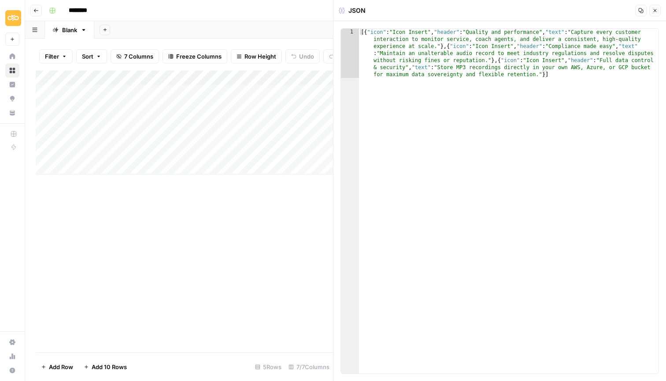
click at [440, 89] on div "[{ "icon" : "Icon Insert" , "header" : "Quality and performance" , "text" : "Ca…" at bounding box center [508, 251] width 299 height 444
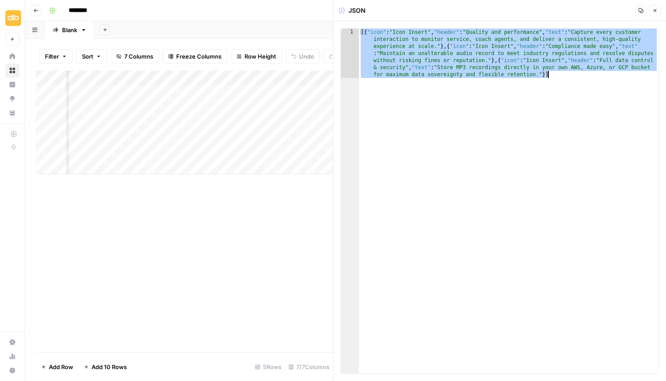
scroll to position [0, 94]
click at [281, 92] on div "Add Column" at bounding box center [184, 122] width 297 height 104
click at [291, 90] on div "Add Column" at bounding box center [184, 122] width 297 height 104
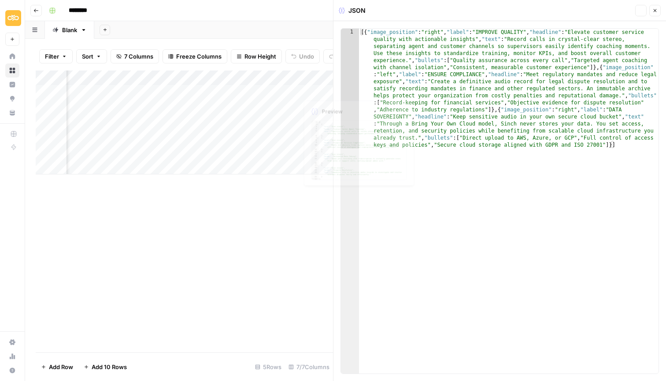
click at [453, 92] on div "[{ "image_position" : "right" , "label" : "IMPROVE QUALITY" , "headline" : "Ele…" at bounding box center [508, 321] width 299 height 584
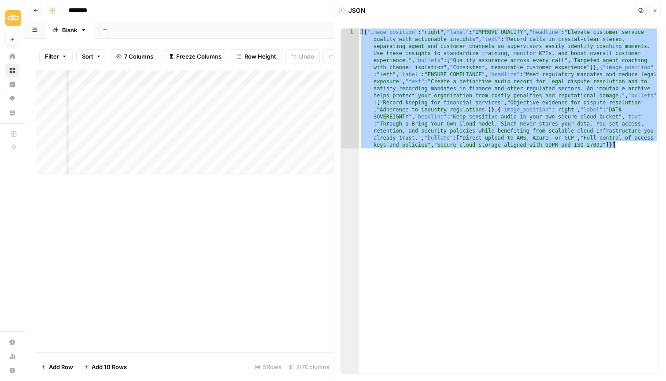
scroll to position [0, 293]
click at [275, 92] on div "Add Column" at bounding box center [184, 122] width 297 height 104
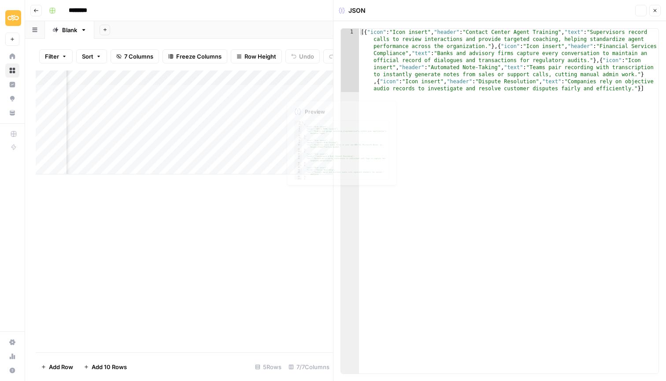
click at [440, 104] on div "[{ "icon" : "Icon insert" , "header" : "Contact Center Agent Training" , "text"…" at bounding box center [508, 265] width 299 height 472
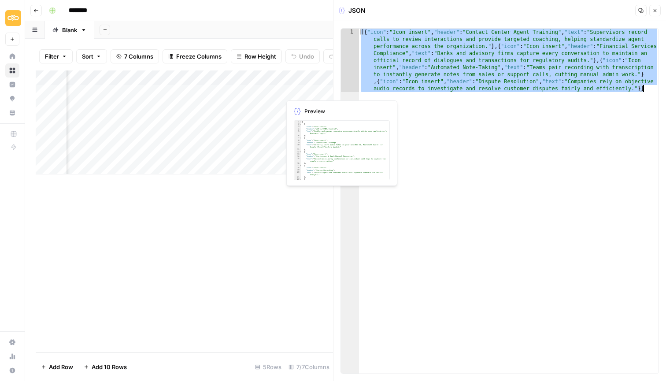
click at [303, 92] on div "Add Column" at bounding box center [184, 122] width 297 height 104
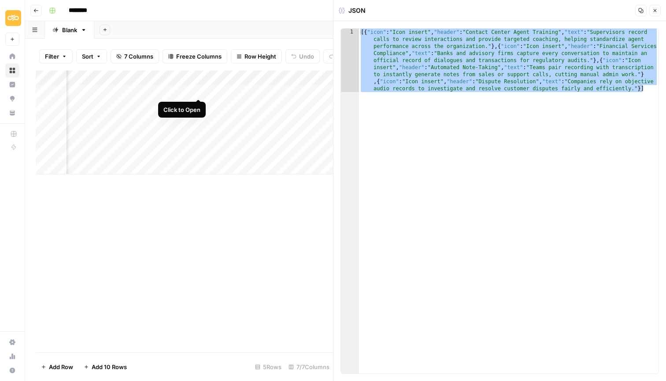
click at [200, 89] on div "Add Column" at bounding box center [184, 122] width 297 height 104
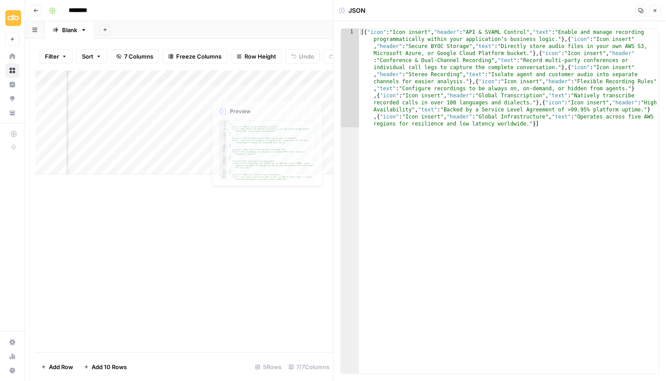
click at [424, 93] on div "[{ "icon" : "Icon insert" , "header" : "API & SVAML Control" , "text" : "Enable…" at bounding box center [508, 300] width 299 height 542
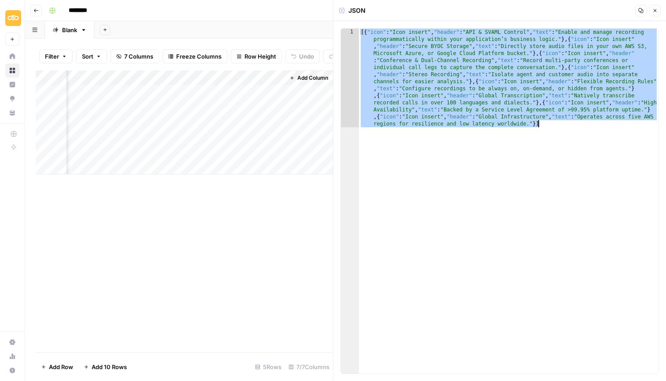
scroll to position [0, 624]
click at [191, 91] on div "Add Column" at bounding box center [184, 122] width 297 height 104
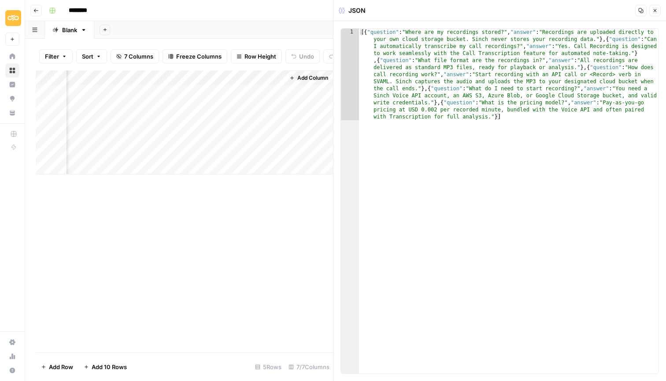
click at [377, 100] on div "[{ "question" : "Where are my recordings stored?" , "answer" : "Recordings are …" at bounding box center [508, 293] width 299 height 528
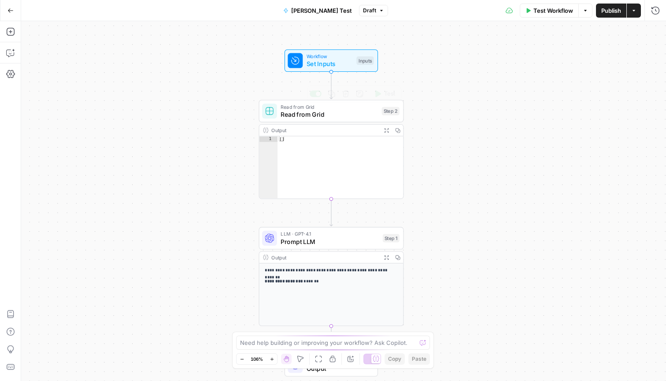
click at [319, 56] on span "Workflow" at bounding box center [330, 56] width 46 height 7
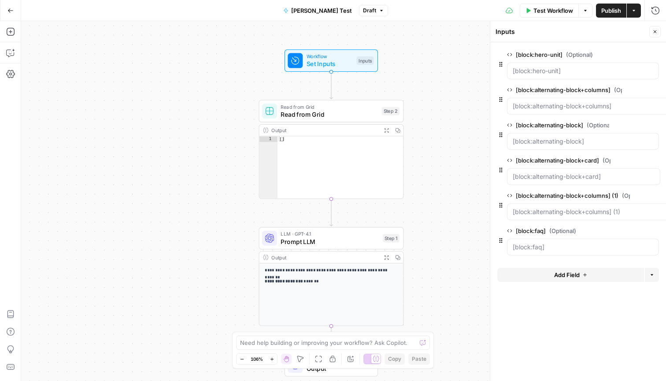
type textarea "**"
click at [373, 147] on div "[ ]" at bounding box center [340, 173] width 126 height 74
click at [362, 157] on div "[ ]" at bounding box center [340, 173] width 126 height 74
click at [473, 128] on div "**********" at bounding box center [343, 201] width 645 height 360
click at [359, 162] on div "[ ]" at bounding box center [340, 173] width 126 height 74
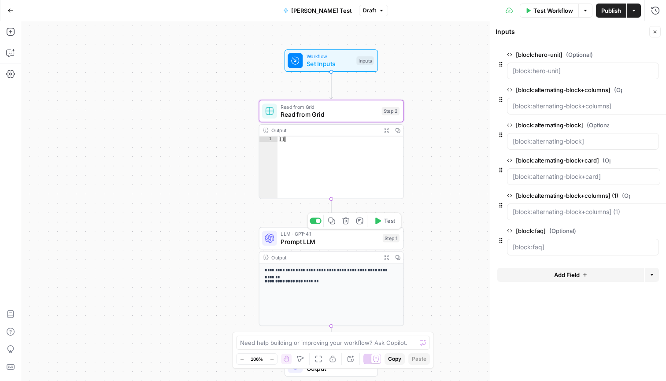
click at [335, 243] on span "Prompt LLM" at bounding box center [330, 241] width 98 height 9
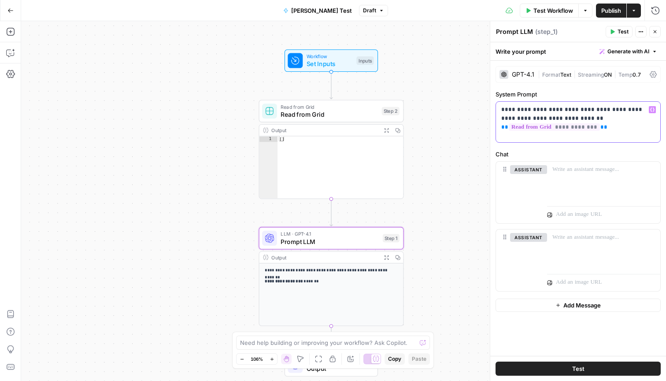
drag, startPoint x: 614, startPoint y: 130, endPoint x: 493, endPoint y: 126, distance: 120.3
click at [493, 126] on div "**********" at bounding box center [578, 201] width 176 height 360
click at [338, 65] on span "Set Inputs" at bounding box center [330, 63] width 46 height 9
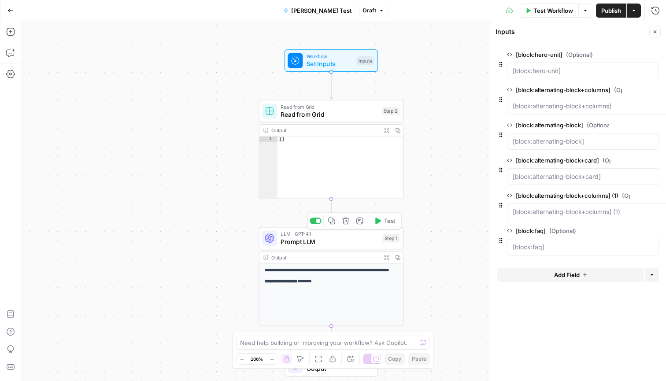
click at [351, 240] on span "Prompt LLM" at bounding box center [330, 241] width 98 height 9
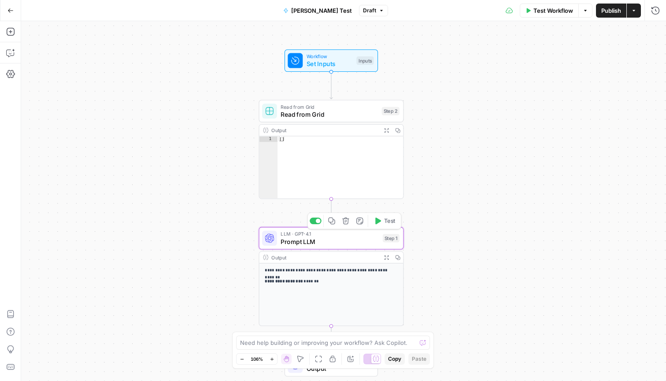
type textarea "Prompt LLM"
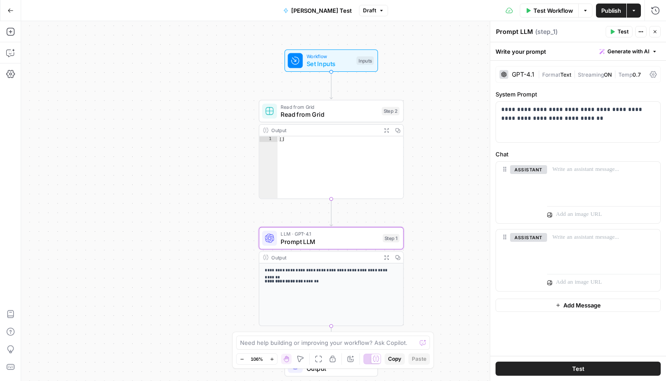
click at [338, 64] on span "Set Inputs" at bounding box center [330, 63] width 46 height 9
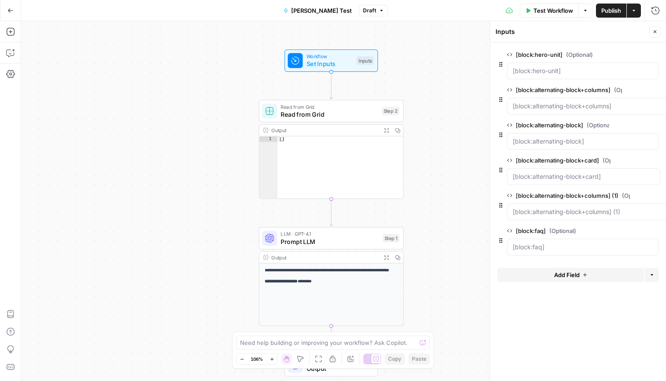
click at [342, 238] on span "Prompt LLM" at bounding box center [330, 241] width 98 height 9
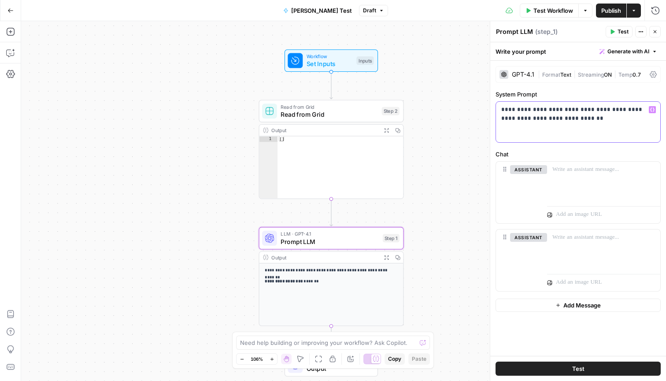
click at [579, 123] on div "**********" at bounding box center [578, 122] width 164 height 41
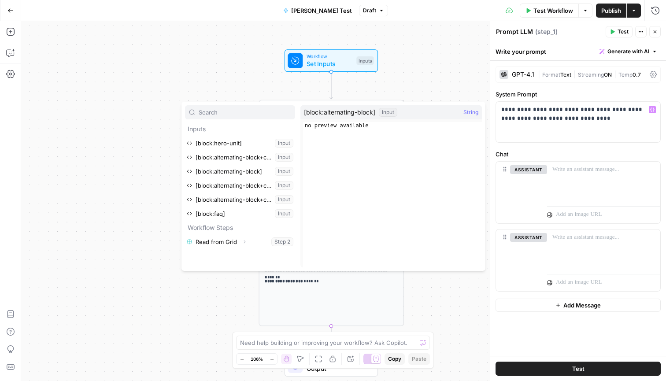
click at [440, 57] on div "**********" at bounding box center [343, 201] width 645 height 360
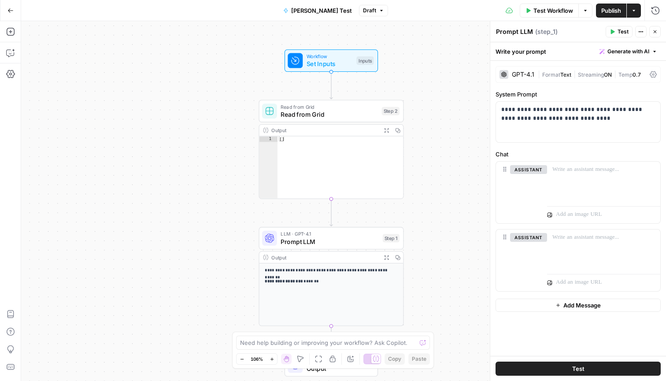
click at [344, 118] on span "Read from Grid" at bounding box center [329, 114] width 97 height 9
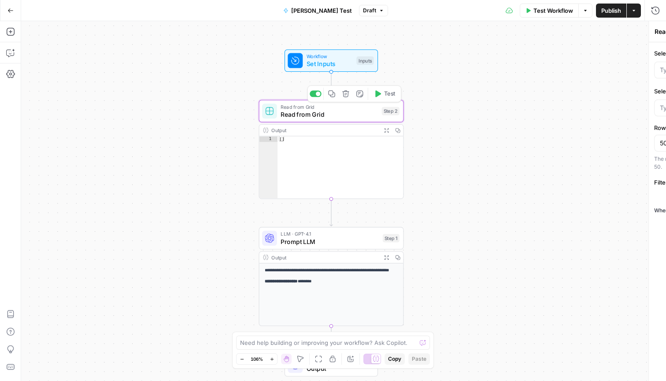
type input "428 JSON (Bogdan's Copy)"
type input "Blank"
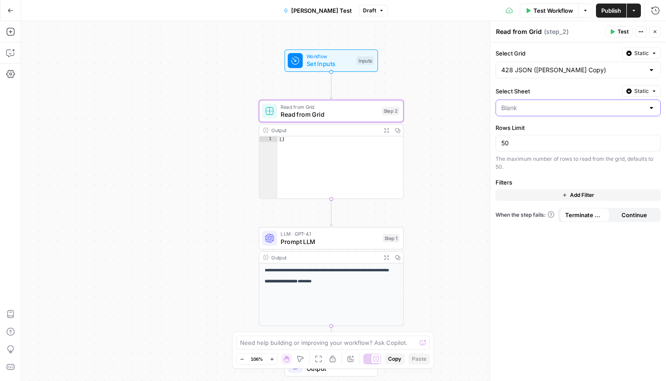
click at [643, 110] on input "Select Sheet" at bounding box center [572, 107] width 143 height 9
click at [636, 128] on span "Blank" at bounding box center [572, 130] width 139 height 9
type input "Blank"
click at [457, 65] on div "**********" at bounding box center [343, 201] width 645 height 360
click at [359, 113] on span "Read from Grid" at bounding box center [329, 114] width 97 height 9
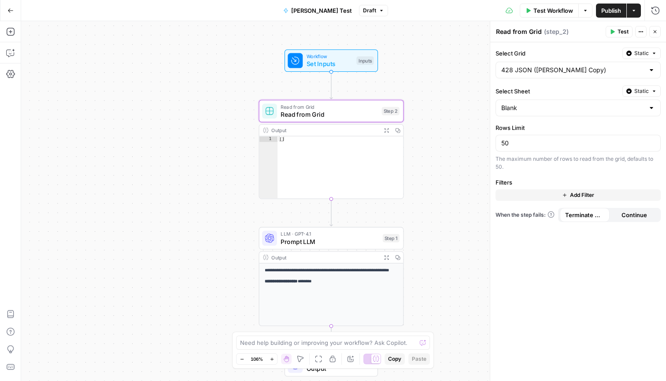
click at [11, 11] on icon "button" at bounding box center [10, 10] width 5 height 4
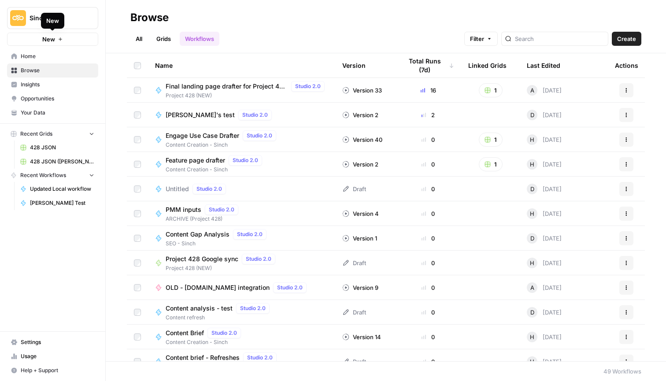
click at [46, 56] on span "Home" at bounding box center [58, 56] width 74 height 8
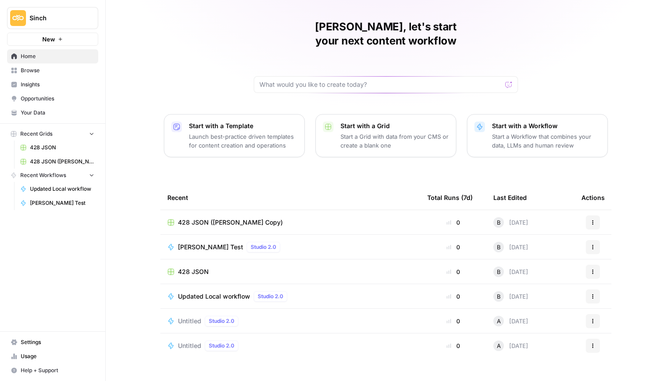
scroll to position [24, 0]
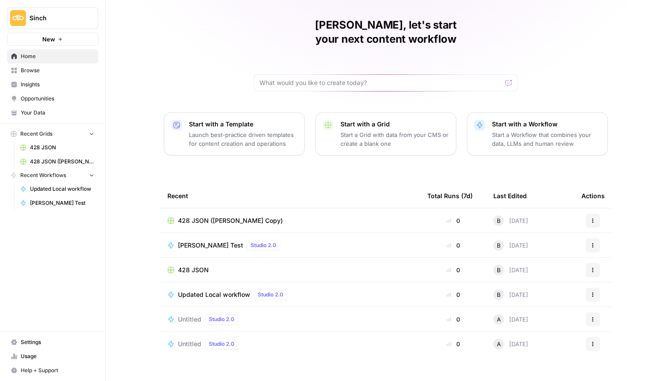
click at [326, 240] on div "[PERSON_NAME] Test Studio 2.0" at bounding box center [290, 245] width 246 height 11
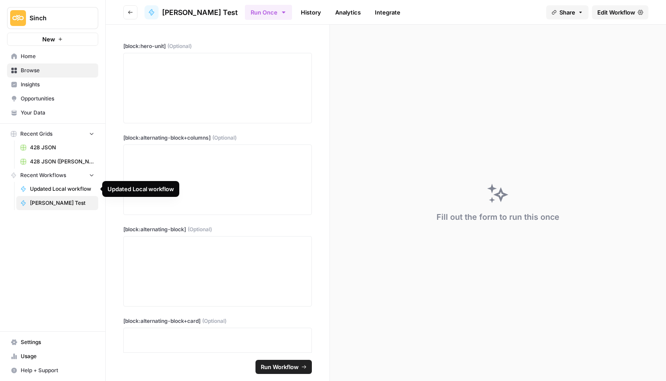
click at [56, 206] on span "Bogdan's Test" at bounding box center [62, 203] width 64 height 8
click at [626, 14] on span "Edit Workflow" at bounding box center [616, 12] width 38 height 9
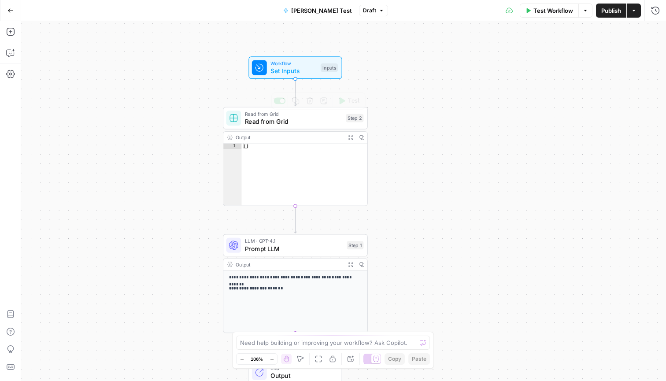
click at [310, 70] on span "Set Inputs" at bounding box center [293, 70] width 46 height 9
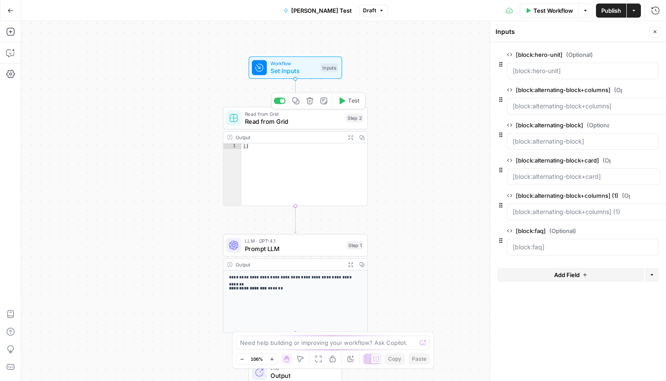
click at [303, 127] on div "Read from Grid Read from Grid Step 2 Copy step Delete step Add Note Test" at bounding box center [295, 118] width 145 height 22
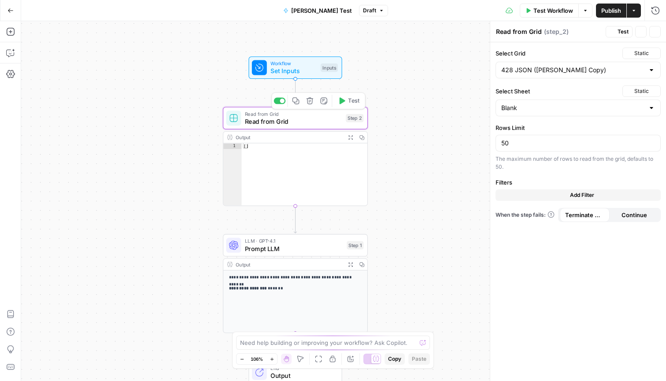
type input "Content Grid"
click at [653, 110] on div at bounding box center [651, 107] width 7 height 9
type input "Content Grid"
click at [469, 91] on div "**********" at bounding box center [343, 201] width 645 height 360
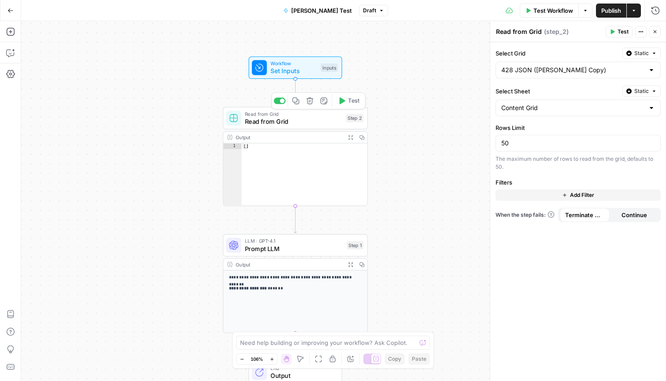
click at [318, 117] on span "Read from Grid" at bounding box center [293, 113] width 97 height 7
click at [396, 88] on div "**********" at bounding box center [343, 201] width 645 height 360
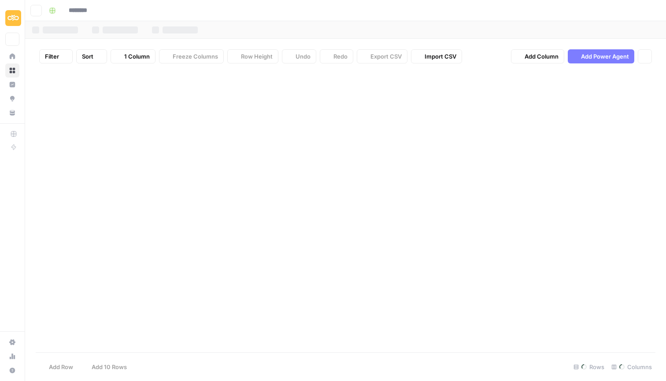
type input "**********"
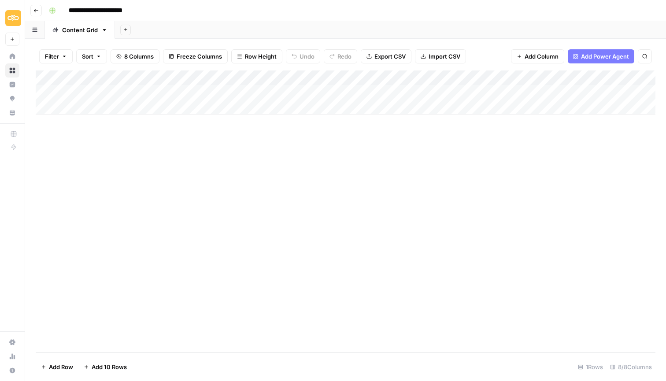
click at [89, 89] on div "Add Column" at bounding box center [346, 92] width 620 height 44
click at [89, 89] on div at bounding box center [130, 90] width 128 height 16
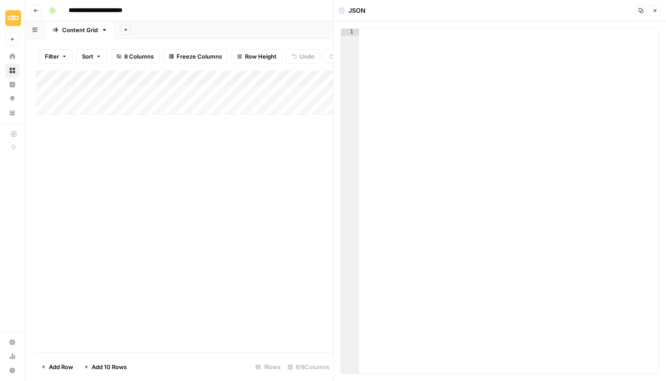
click at [425, 108] on div at bounding box center [508, 208] width 299 height 359
paste textarea "**********"
type textarea "**********"
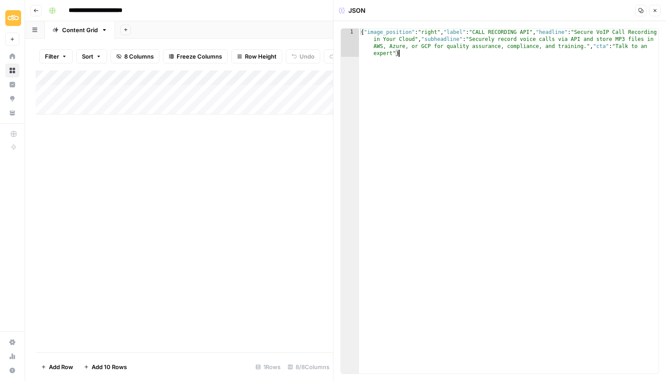
click at [425, 108] on div "{ "image_position" : "right" , "label" : "CALL RECORDING API" , "headline" : "S…" at bounding box center [508, 229] width 299 height 401
click at [428, 172] on div "{ "image_position" : "right" , "label" : "CALL RECORDING API" , "headline" : "S…" at bounding box center [508, 229] width 299 height 401
click at [283, 218] on div "Add Column" at bounding box center [184, 211] width 297 height 282
click at [159, 91] on div "Add Column" at bounding box center [184, 92] width 297 height 44
click at [154, 163] on div "Add Column" at bounding box center [184, 211] width 297 height 282
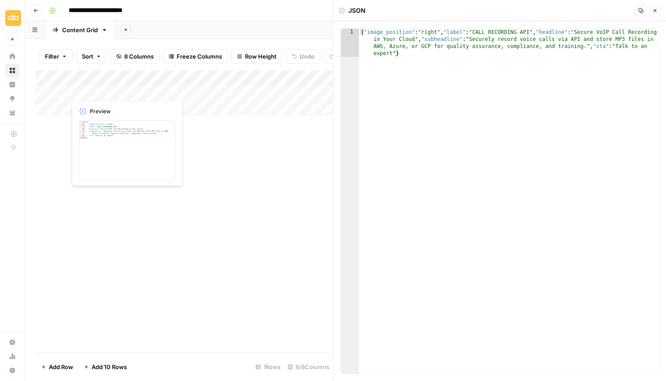
click at [157, 91] on div "Add Column" at bounding box center [184, 92] width 297 height 44
click at [239, 197] on div "Add Column" at bounding box center [184, 211] width 297 height 282
click at [186, 75] on div "Add Column" at bounding box center [184, 92] width 297 height 44
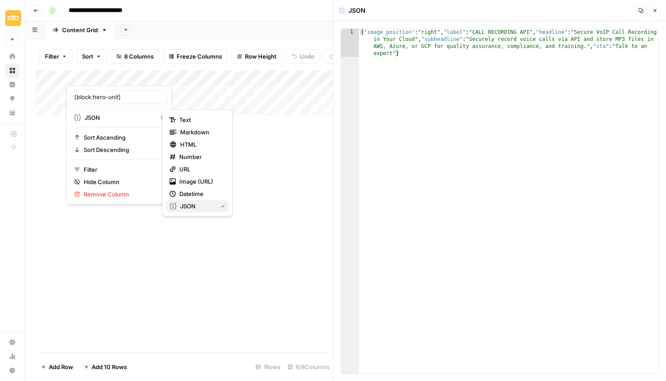
click at [199, 207] on span "JSON" at bounding box center [196, 206] width 33 height 9
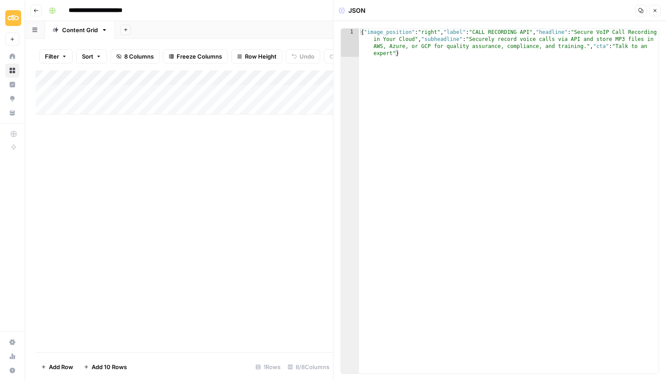
click at [243, 90] on div "Add Column" at bounding box center [184, 92] width 297 height 44
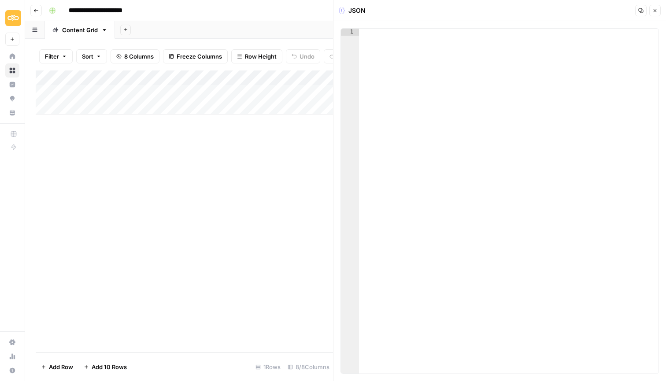
click at [418, 100] on div at bounding box center [508, 208] width 299 height 359
paste textarea
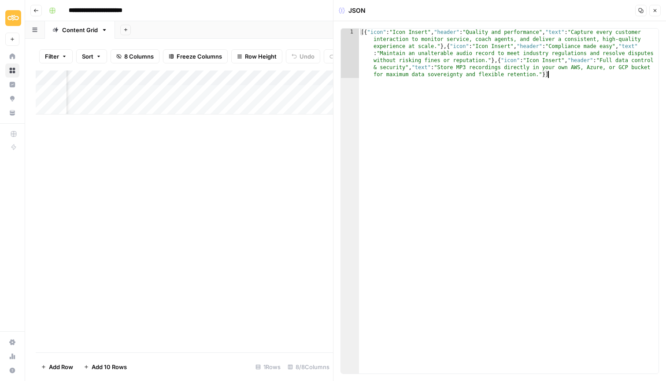
scroll to position [0, 116]
click at [255, 92] on div "Add Column" at bounding box center [184, 92] width 297 height 44
click at [321, 92] on div "Add Column" at bounding box center [184, 92] width 297 height 44
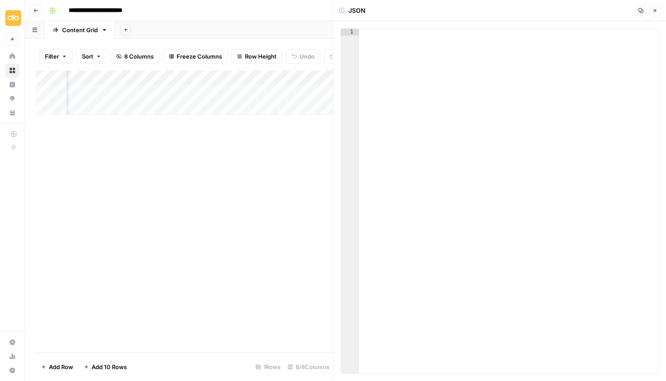
click at [403, 103] on div at bounding box center [508, 208] width 299 height 359
paste textarea
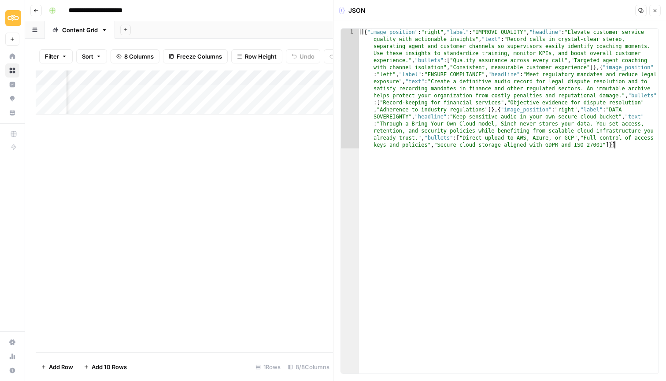
scroll to position [0, 222]
click at [269, 86] on div "Add Column" at bounding box center [184, 92] width 297 height 44
click at [279, 88] on div "Add Column" at bounding box center [184, 92] width 297 height 44
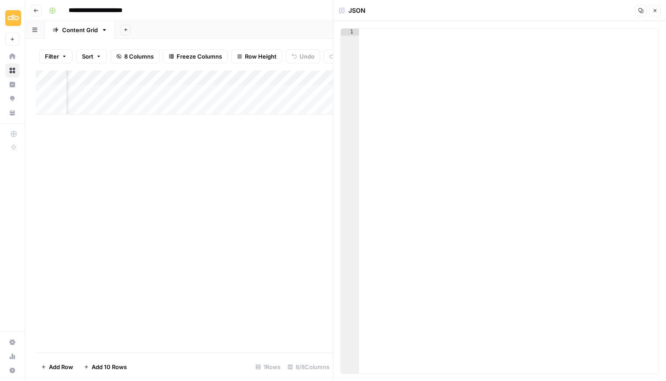
click at [433, 107] on div at bounding box center [508, 208] width 299 height 359
paste textarea
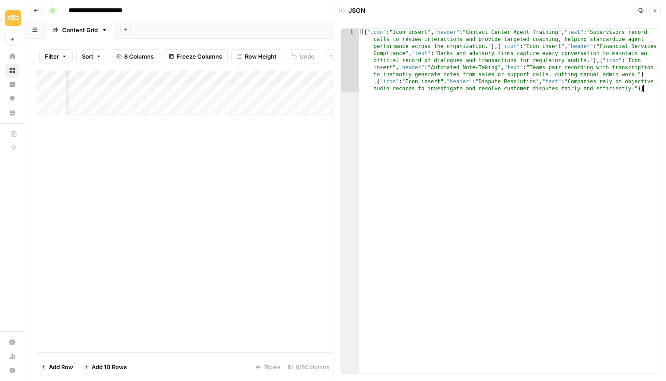
scroll to position [0, 378]
click at [265, 89] on div "Add Column" at bounding box center [184, 92] width 297 height 44
click at [313, 90] on div "Add Column" at bounding box center [184, 92] width 297 height 44
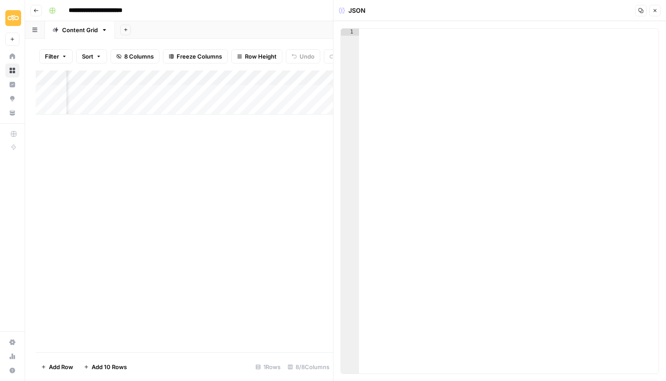
click at [423, 102] on div at bounding box center [508, 208] width 299 height 359
paste textarea
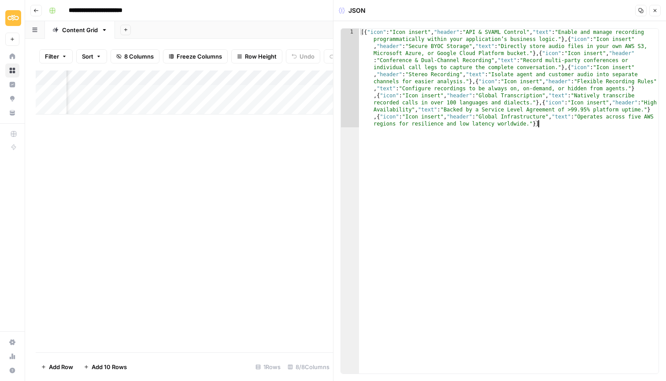
scroll to position [0, 509]
click at [310, 90] on div "Add Column" at bounding box center [184, 92] width 297 height 44
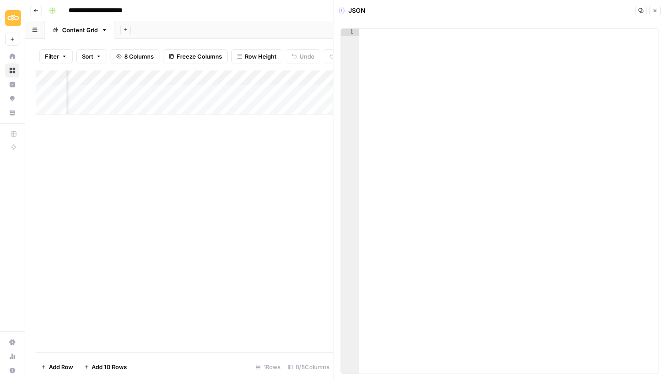
click at [466, 94] on div at bounding box center [508, 208] width 299 height 359
paste textarea
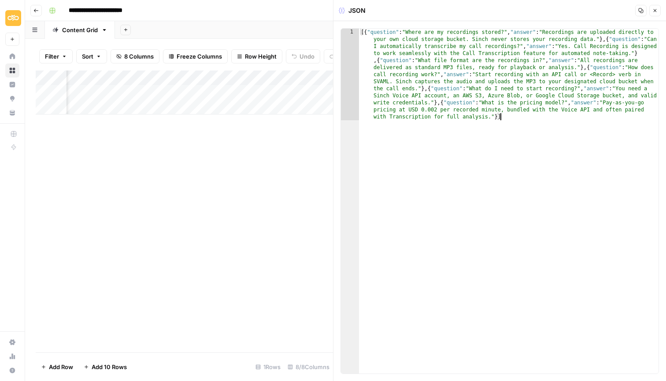
click at [106, 33] on link "Content Grid" at bounding box center [80, 30] width 70 height 18
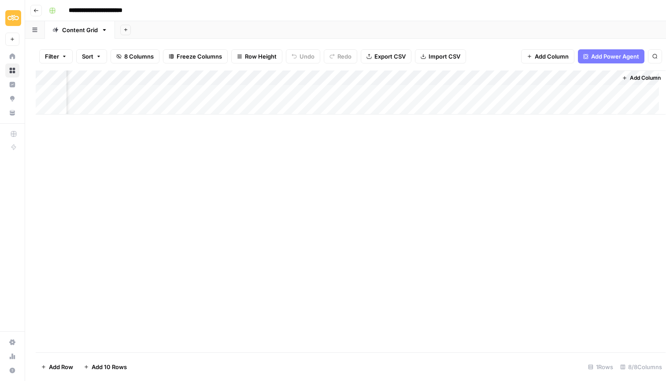
scroll to position [0, 372]
click at [106, 31] on icon "button" at bounding box center [104, 30] width 6 height 6
click at [131, 46] on span "Rename Sheet" at bounding box center [139, 46] width 42 height 9
type input "*"
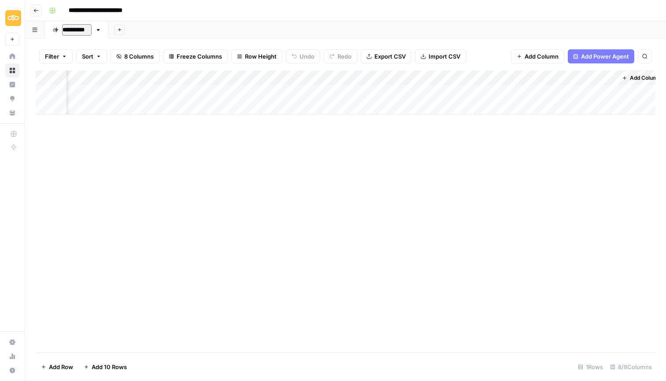
type input "**********"
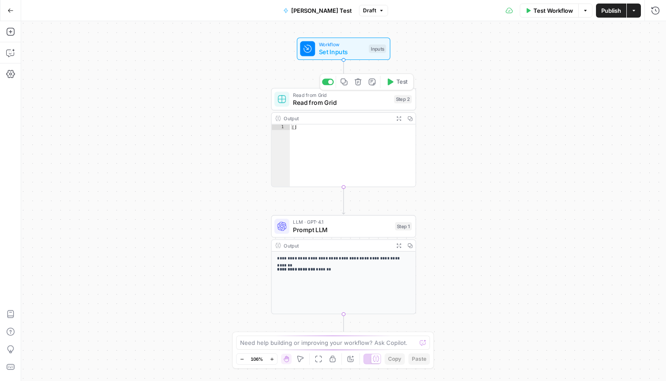
click at [307, 109] on div "Read from Grid Read from Grid Step 2 Copy step Delete step Add Note Test" at bounding box center [343, 99] width 145 height 22
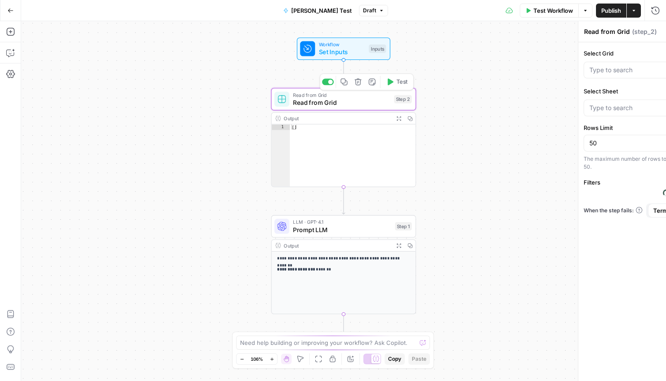
type input "Drew's Data"
type input "428 JSON ([PERSON_NAME] Copy)"
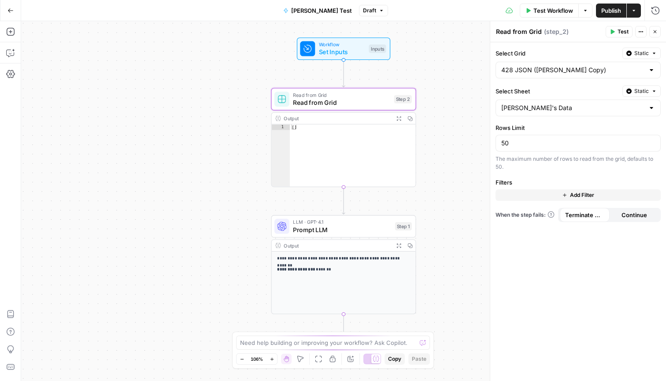
click at [618, 33] on span "Test" at bounding box center [622, 32] width 11 height 8
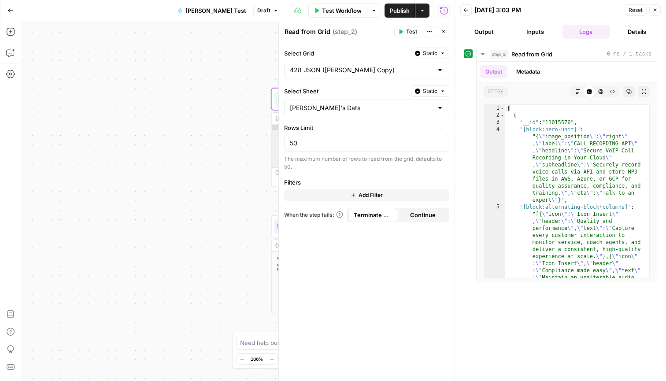
click at [260, 146] on div "**********" at bounding box center [237, 201] width 433 height 360
click at [658, 12] on button "Close" at bounding box center [654, 9] width 11 height 11
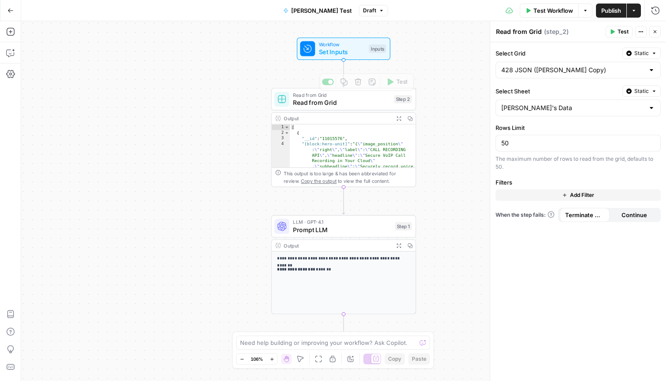
type textarea "*"
click at [345, 134] on div "[ { "__id" : "11015576" , "[block:hero-unit]" : "{ \" image_position \" : \" ri…" at bounding box center [353, 174] width 126 height 100
click at [332, 229] on span "Prompt LLM" at bounding box center [342, 229] width 98 height 9
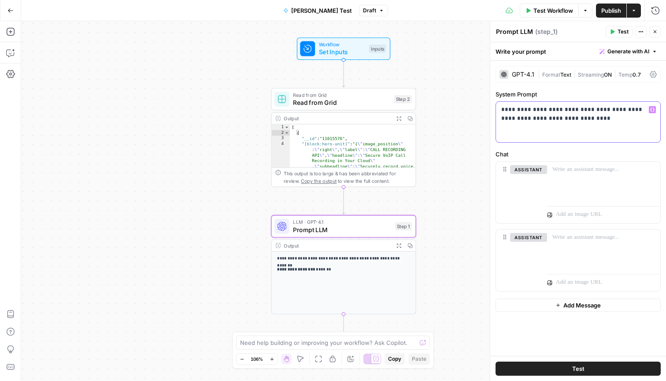
click at [588, 124] on div "**********" at bounding box center [578, 122] width 164 height 41
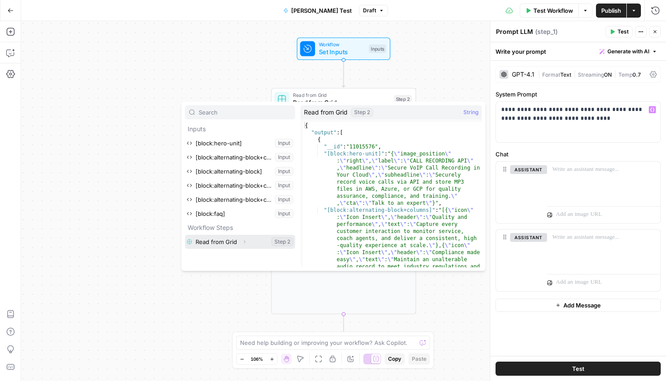
click at [255, 243] on button "Select variable Read from Grid" at bounding box center [240, 242] width 110 height 14
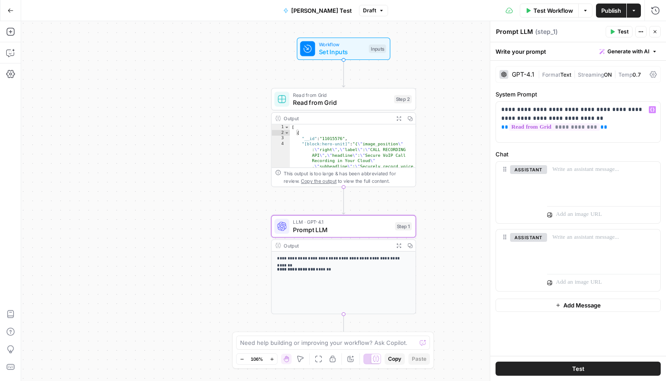
click at [618, 36] on button "Test" at bounding box center [619, 31] width 27 height 11
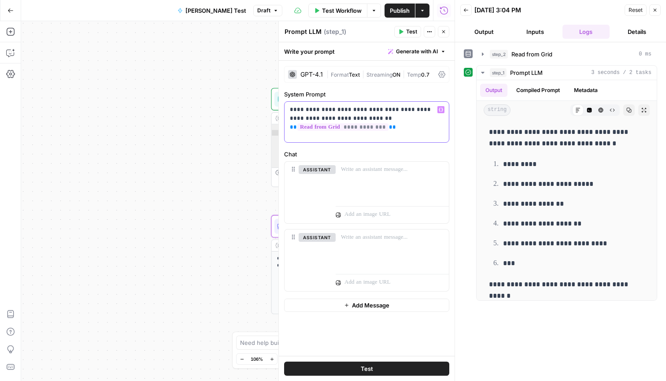
click at [378, 115] on p "**********" at bounding box center [367, 118] width 154 height 26
click at [397, 108] on p "**********" at bounding box center [367, 118] width 154 height 26
click at [349, 109] on p "**********" at bounding box center [367, 118] width 154 height 26
click at [398, 128] on p "**********" at bounding box center [367, 118] width 154 height 26
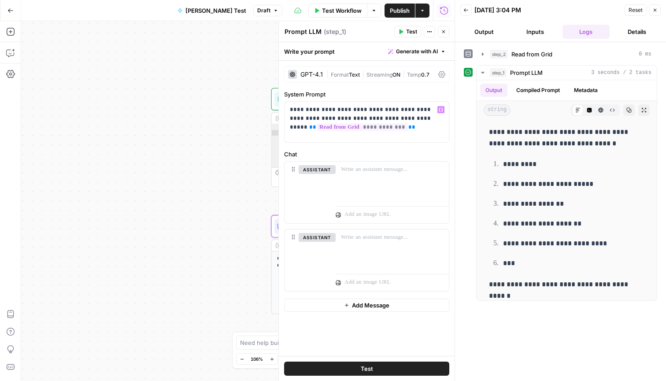
click at [391, 370] on button "Test" at bounding box center [366, 369] width 165 height 14
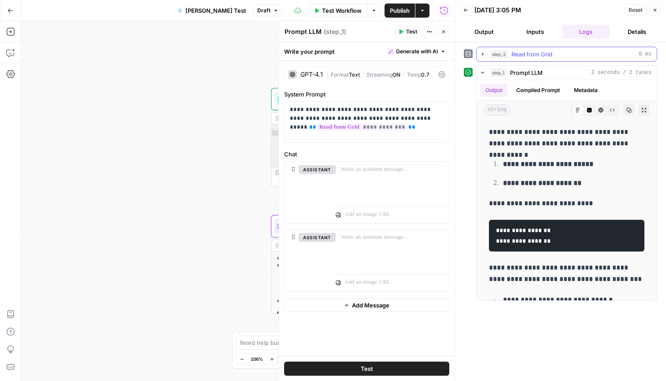
click at [483, 53] on icon "button" at bounding box center [482, 54] width 7 height 7
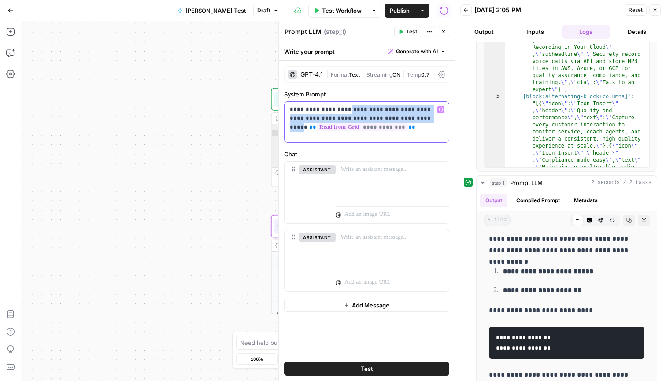
drag, startPoint x: 390, startPoint y: 116, endPoint x: 341, endPoint y: 107, distance: 49.8
click at [341, 107] on p "**********" at bounding box center [367, 118] width 154 height 26
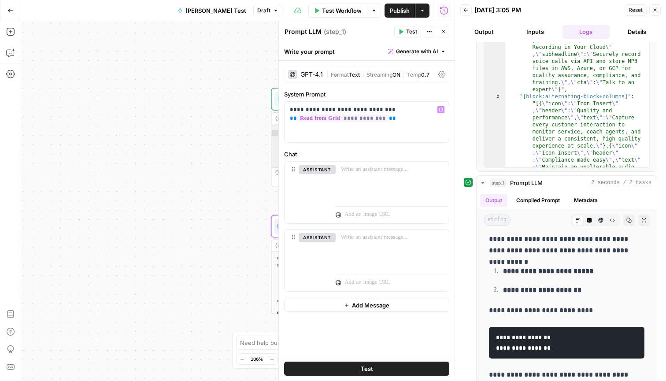
click at [390, 368] on button "Test" at bounding box center [366, 369] width 165 height 14
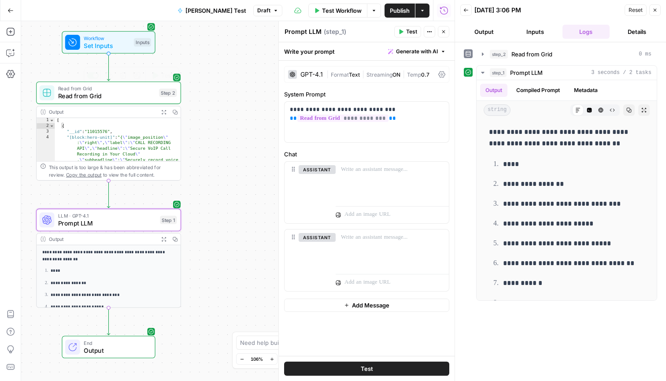
click at [131, 92] on span "Read from Grid" at bounding box center [106, 96] width 97 height 9
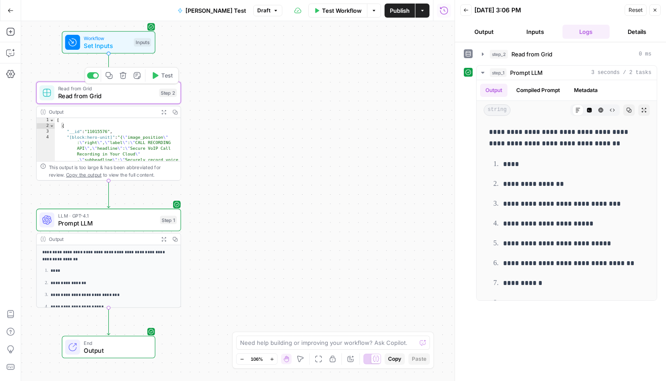
type textarea "Read from Grid"
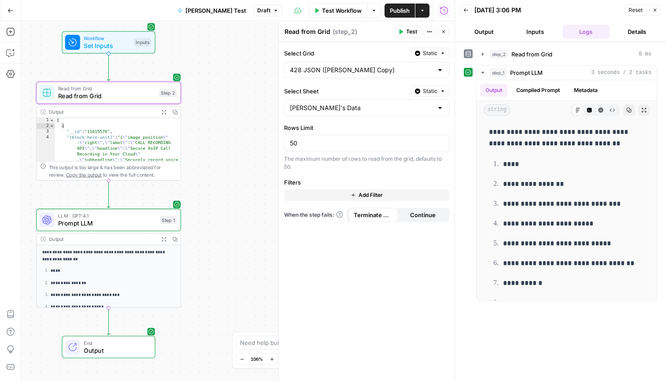
click at [128, 131] on div "[ { "__id" : "11015576" , "[block:hero-unit]" : "{ \" image_position \" : \" ri…" at bounding box center [118, 168] width 126 height 100
click at [135, 139] on div "[ { "__id" : "11015576" , "[block:hero-unit]" : "{ \" image_position \" : \" ri…" at bounding box center [118, 168] width 126 height 100
type textarea "**********"
click at [136, 174] on div "This output is too large & has been abbreviated for review. Copy the output to …" at bounding box center [113, 170] width 128 height 15
click at [125, 44] on span "Set Inputs" at bounding box center [107, 45] width 46 height 9
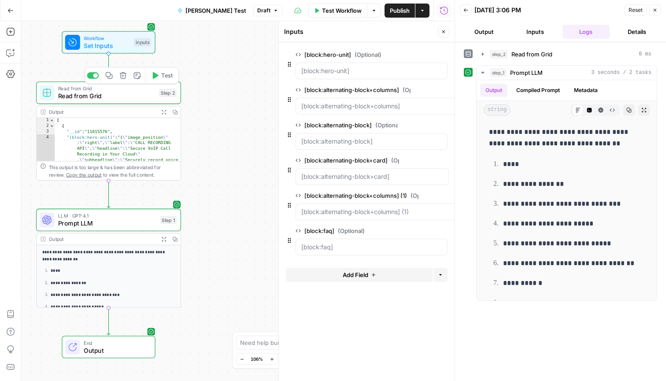
click at [126, 99] on span "Read from Grid" at bounding box center [106, 96] width 97 height 9
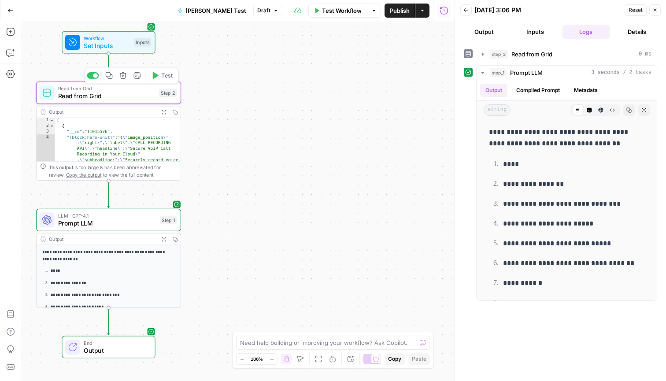
type textarea "Read from Grid"
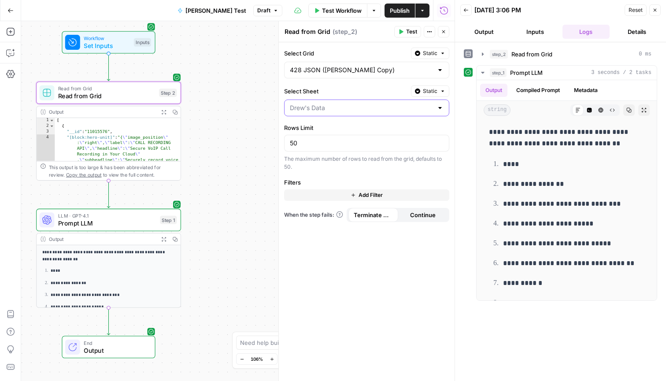
click at [371, 107] on input "Select Sheet" at bounding box center [361, 107] width 143 height 9
click at [360, 129] on span "Drew's Data" at bounding box center [361, 130] width 139 height 9
type input "Drew's Data"
click at [137, 221] on span "Prompt LLM" at bounding box center [107, 222] width 98 height 9
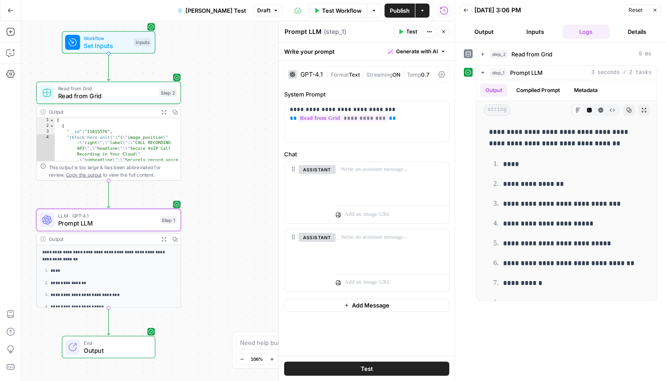
click at [467, 8] on icon "button" at bounding box center [465, 9] width 5 height 5
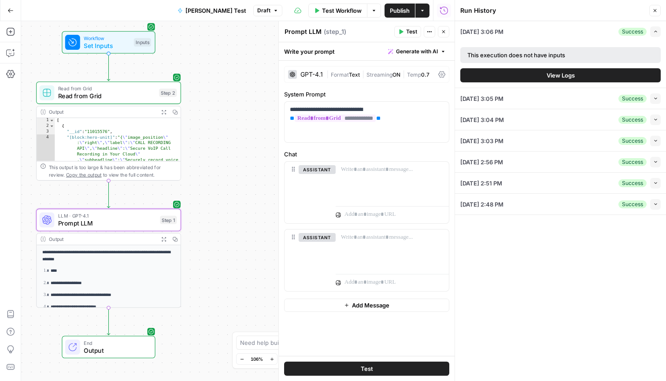
click at [658, 8] on button "Close" at bounding box center [654, 10] width 11 height 11
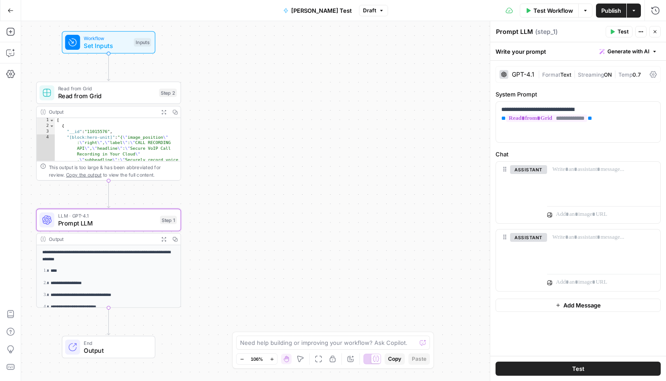
click at [133, 154] on div "[ { "__id" : "11015576" , "[block:hero-unit]" : "{ \" image_position \" : \" ri…" at bounding box center [118, 168] width 126 height 100
click at [128, 115] on div "Output" at bounding box center [102, 111] width 107 height 7
click at [134, 87] on span "Read from Grid" at bounding box center [106, 88] width 97 height 7
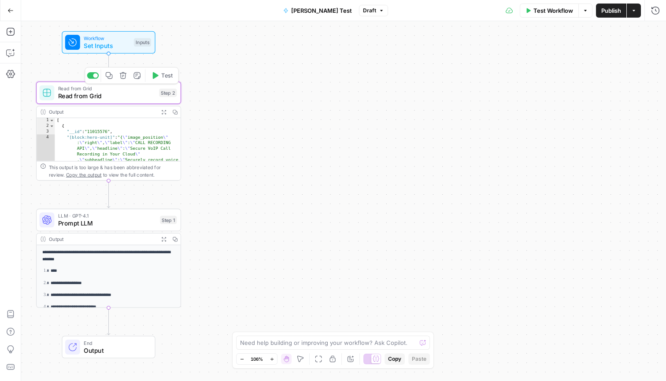
type textarea "Read from Grid"
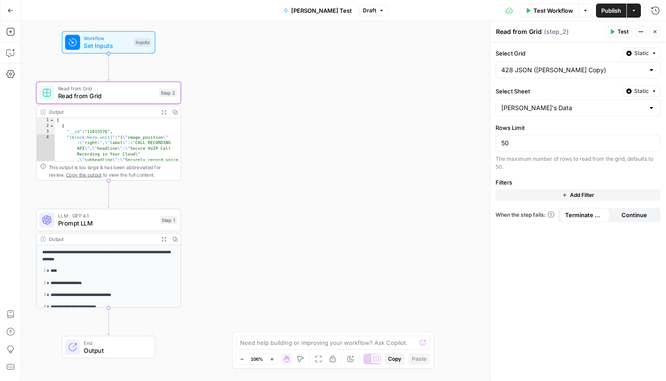
type textarea "**********"
click at [124, 132] on div "[ { "__id" : "11015576" , "[block:hero-unit]" : "{ \" image_position \" : \" ri…" at bounding box center [118, 168] width 126 height 100
click at [163, 113] on icon "button" at bounding box center [163, 111] width 5 height 5
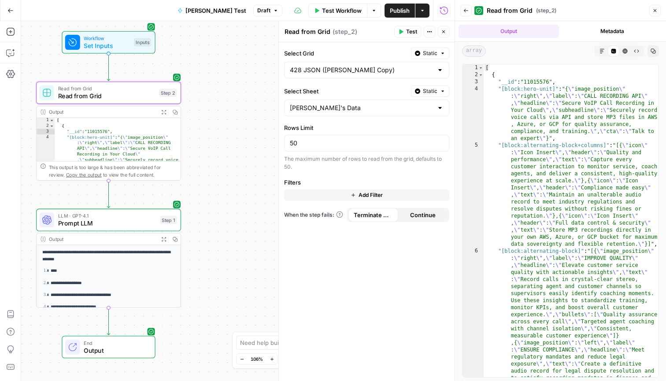
click at [147, 227] on span "Prompt LLM" at bounding box center [107, 222] width 98 height 9
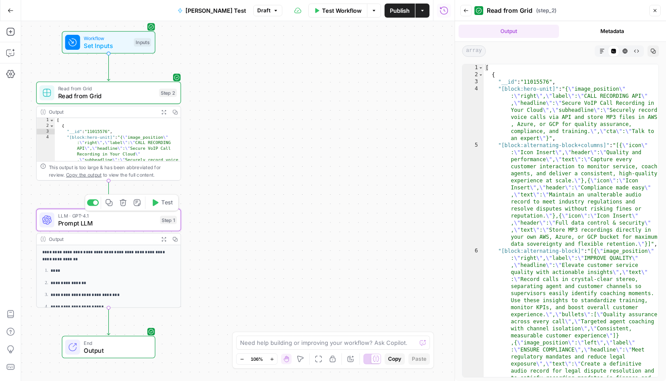
type textarea "Prompt LLM"
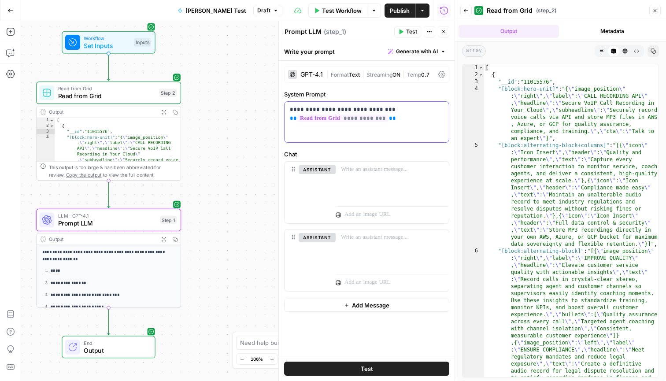
click at [396, 107] on p "**********" at bounding box center [367, 114] width 154 height 18
click at [414, 367] on button "Test" at bounding box center [366, 369] width 165 height 14
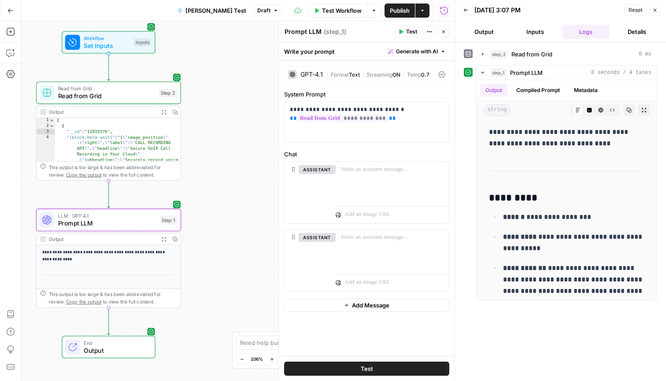
type textarea "**********"
click at [150, 137] on div "[ { "__id" : "11015576" , "[block:hero-unit]" : "{ \" image_position \" : \" ri…" at bounding box center [118, 168] width 126 height 100
click at [658, 9] on button "Close" at bounding box center [654, 9] width 11 height 11
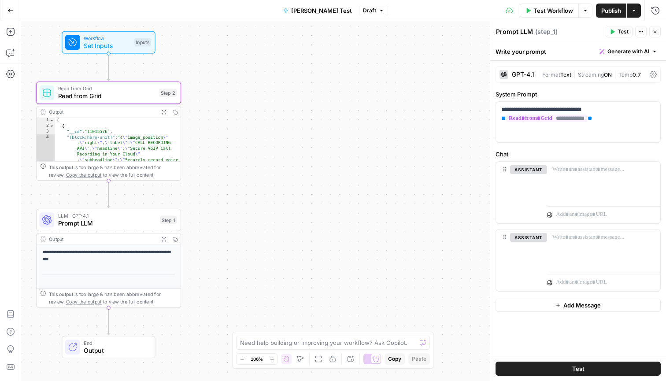
click at [125, 138] on div "[ { "__id" : "11015576" , "[block:hero-unit]" : "{ \" image_position \" : \" ri…" at bounding box center [118, 168] width 126 height 100
click at [164, 110] on icon "button" at bounding box center [163, 111] width 5 height 5
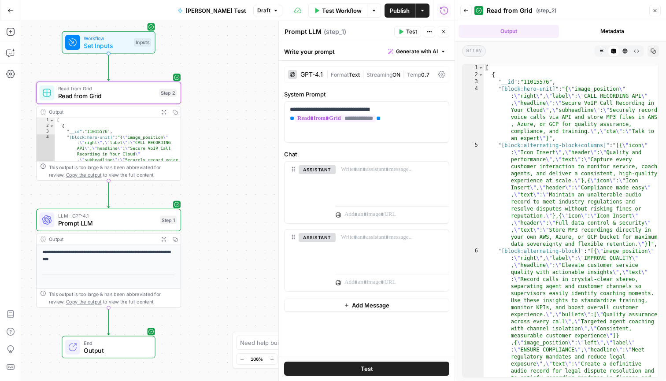
click at [105, 220] on span "Prompt LLM" at bounding box center [107, 222] width 98 height 9
click at [406, 126] on div "**********" at bounding box center [367, 122] width 164 height 41
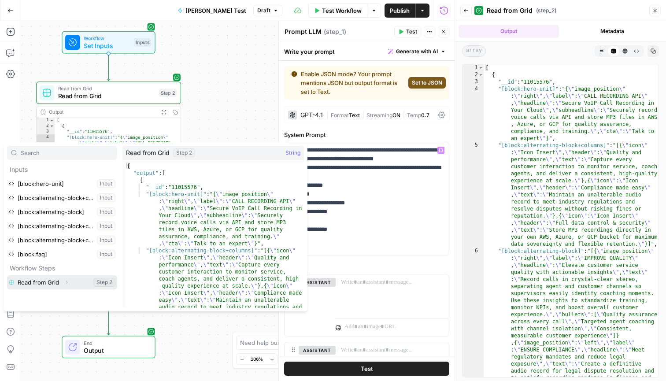
click at [67, 284] on icon "button" at bounding box center [66, 282] width 5 height 5
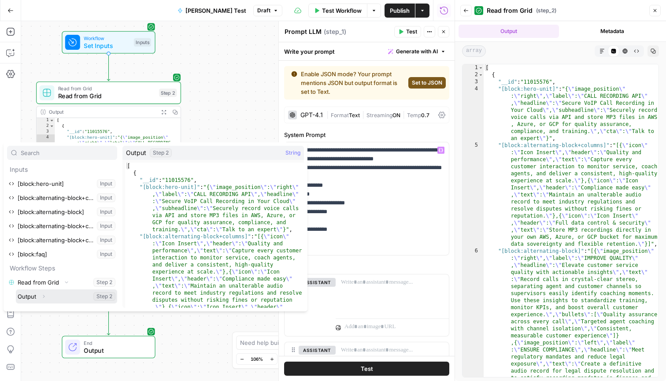
click at [81, 296] on button "Select variable Output" at bounding box center [66, 296] width 101 height 14
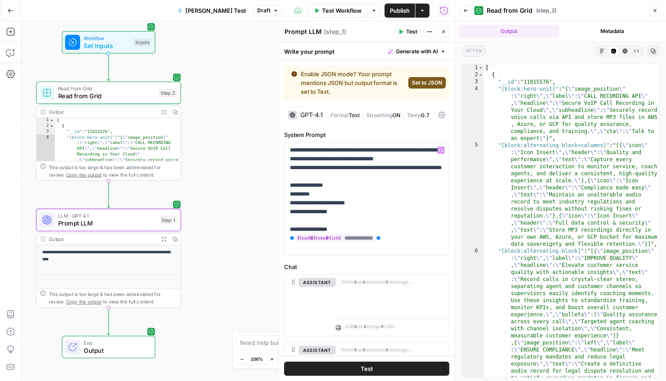
click at [430, 85] on span "Set to JSON" at bounding box center [427, 83] width 30 height 8
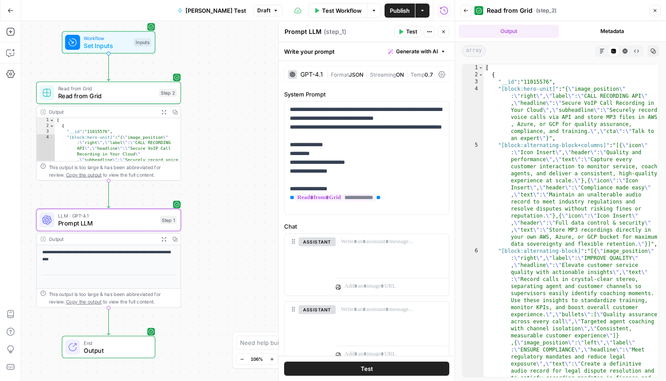
click at [381, 366] on button "Test" at bounding box center [366, 369] width 165 height 14
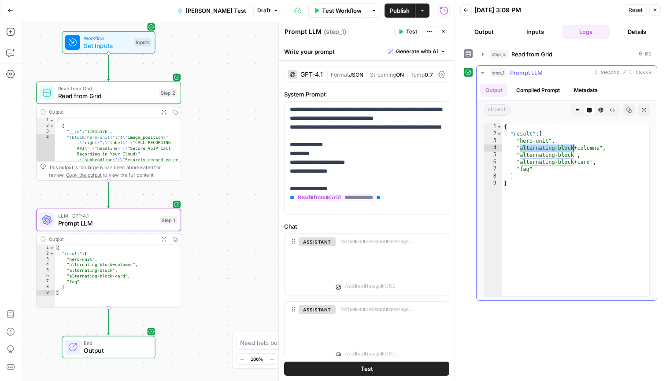
drag, startPoint x: 520, startPoint y: 149, endPoint x: 573, endPoint y: 150, distance: 53.3
click at [573, 150] on div "{ "result" : [ "hero-unit" , "alternating-block+columns" , "alternating-block" …" at bounding box center [575, 216] width 147 height 187
drag, startPoint x: 573, startPoint y: 156, endPoint x: 519, endPoint y: 156, distance: 53.7
click at [519, 156] on div "{ "result" : [ "hero-unit" , "alternating-block+columns" , "alternating-block" …" at bounding box center [575, 216] width 147 height 187
drag, startPoint x: 520, startPoint y: 163, endPoint x: 574, endPoint y: 164, distance: 53.7
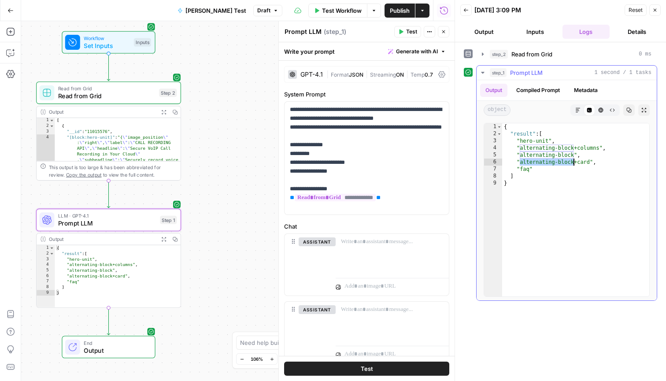
click at [574, 164] on div "{ "result" : [ "hero-unit" , "alternating-block+columns" , "alternating-block" …" at bounding box center [575, 216] width 147 height 187
click at [580, 169] on div "{ "result" : [ "hero-unit" , "alternating-block+columns" , "alternating-block" …" at bounding box center [575, 216] width 147 height 187
drag, startPoint x: 574, startPoint y: 149, endPoint x: 518, endPoint y: 150, distance: 55.5
click at [518, 150] on div "{ "result" : [ "hero-unit" , "alternating-block+columns" , "alternating-block" …" at bounding box center [575, 216] width 147 height 187
type textarea "**********"
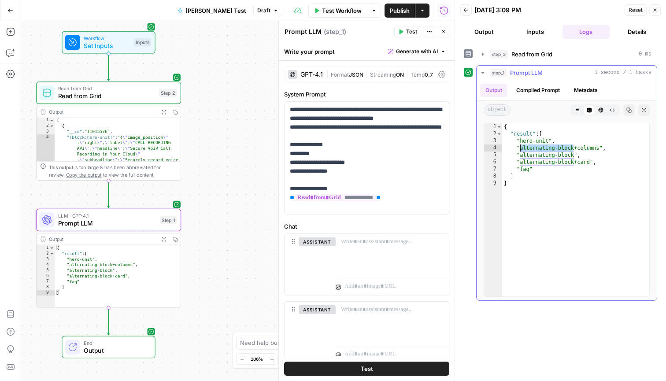
click at [584, 149] on div "{ "result" : [ "hero-unit" , "alternating-block+columns" , "alternating-block" …" at bounding box center [575, 216] width 147 height 187
click at [356, 139] on p "**********" at bounding box center [367, 158] width 154 height 106
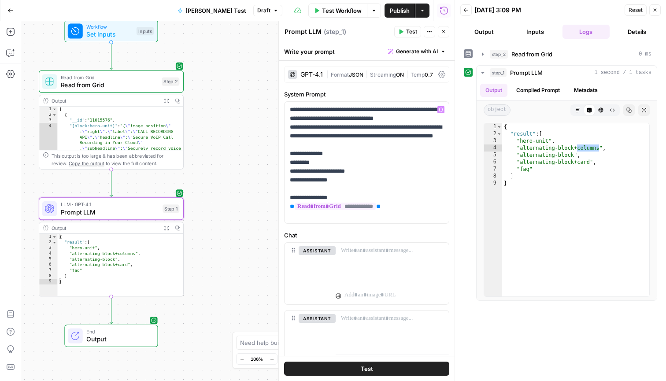
click at [358, 371] on button "Test" at bounding box center [366, 369] width 165 height 14
click at [387, 366] on button "Test" at bounding box center [366, 369] width 165 height 14
click at [314, 135] on p "**********" at bounding box center [367, 162] width 154 height 115
click at [353, 138] on p "**********" at bounding box center [367, 162] width 154 height 115
click at [372, 366] on span "Test" at bounding box center [367, 368] width 12 height 9
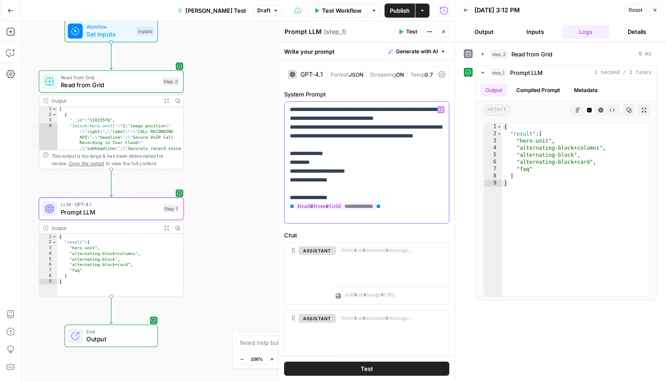
drag, startPoint x: 318, startPoint y: 144, endPoint x: 286, endPoint y: 139, distance: 32.9
click at [286, 139] on div "**********" at bounding box center [367, 163] width 164 height 122
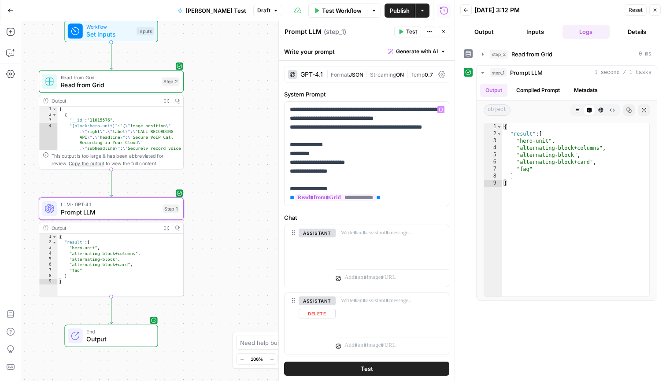
click at [351, 370] on button "Test" at bounding box center [366, 369] width 165 height 14
click at [414, 170] on p "**********" at bounding box center [367, 153] width 154 height 97
drag, startPoint x: 347, startPoint y: 172, endPoint x: 273, endPoint y: 76, distance: 121.5
click at [273, 76] on body "**********" at bounding box center [333, 190] width 666 height 381
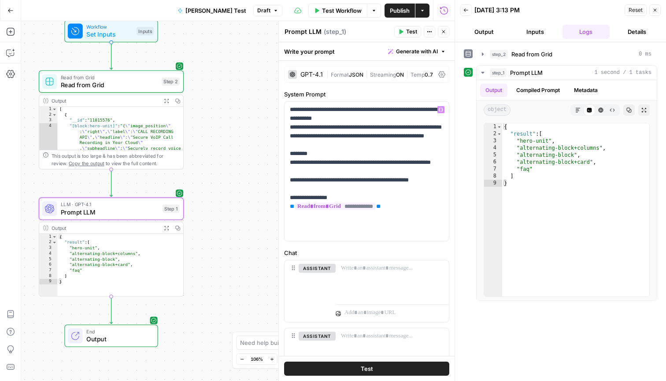
click at [375, 366] on button "Test" at bounding box center [366, 369] width 165 height 14
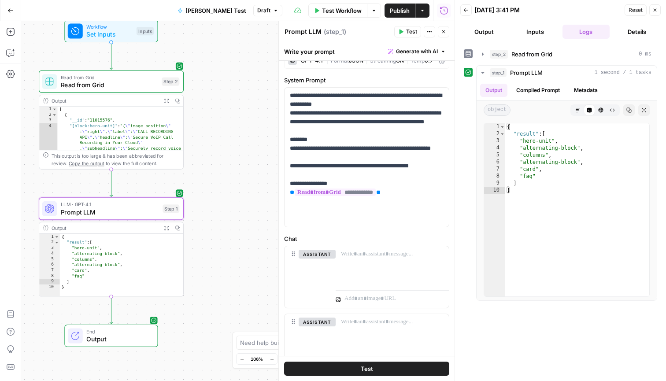
scroll to position [12, 0]
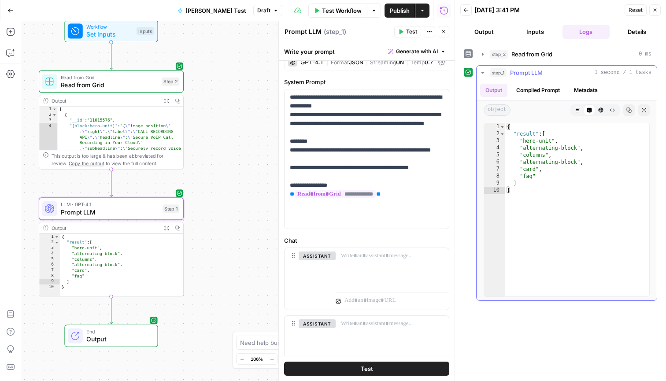
click at [578, 111] on icon "button" at bounding box center [577, 109] width 5 height 5
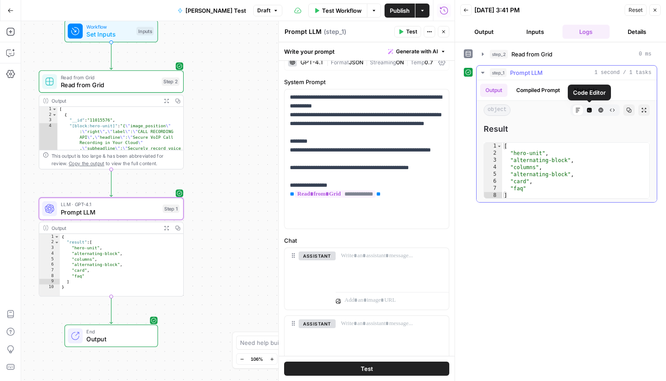
click at [613, 109] on icon "button" at bounding box center [612, 109] width 5 height 5
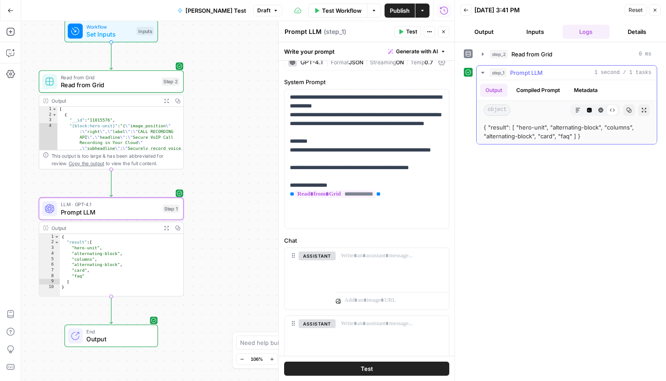
click at [590, 108] on icon "button" at bounding box center [589, 110] width 5 height 5
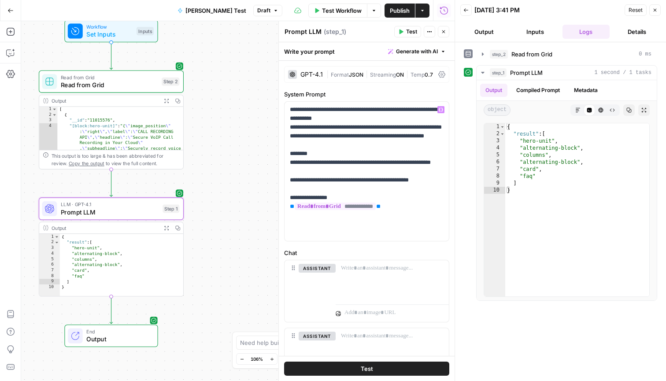
scroll to position [0, 0]
click at [356, 71] on span "JSON" at bounding box center [356, 74] width 15 height 7
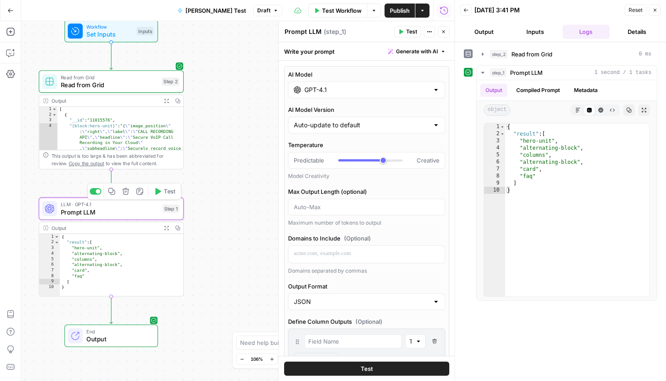
click at [118, 217] on div "LLM · GPT-4.1 Prompt LLM Step 1 Copy step Delete step Add Note Test" at bounding box center [111, 208] width 145 height 22
click at [655, 11] on icon "button" at bounding box center [654, 9] width 5 height 5
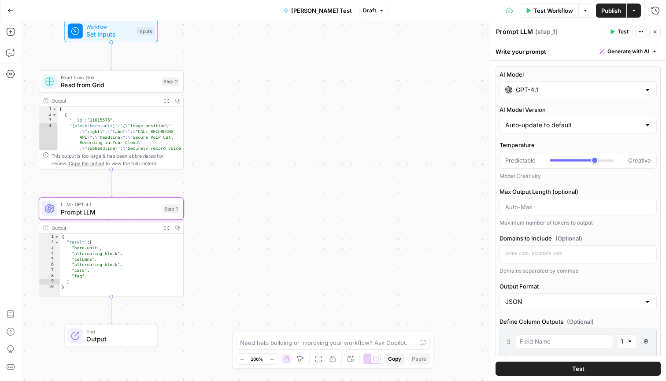
click at [118, 123] on div "[ { "__id" : "11015576" , "[block:hero-unit]" : "{ \" image_position \" : \" ri…" at bounding box center [120, 156] width 126 height 100
click at [138, 81] on span "Read from Grid" at bounding box center [109, 84] width 97 height 9
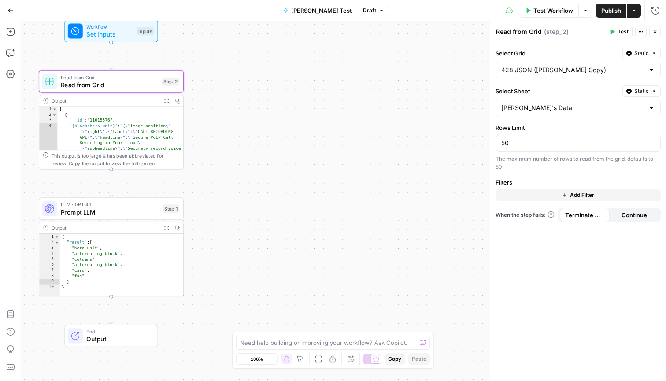
click at [123, 208] on span "Prompt LLM" at bounding box center [110, 211] width 98 height 9
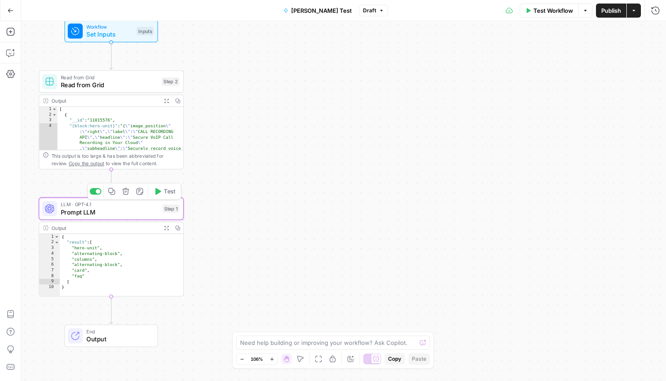
type textarea "Prompt LLM"
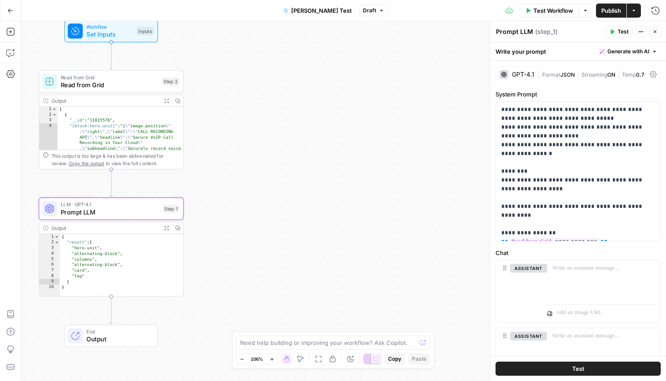
click at [569, 72] on span "JSON" at bounding box center [567, 74] width 15 height 7
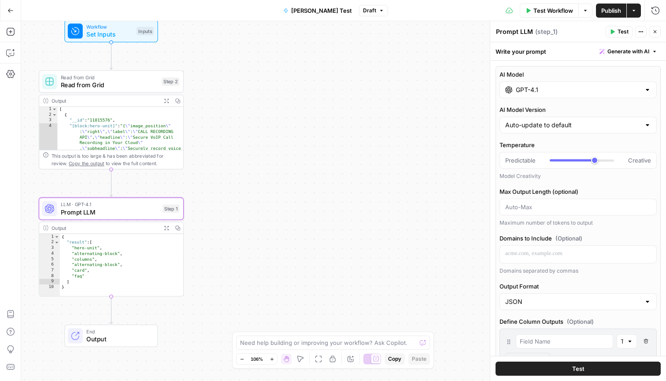
click at [559, 74] on label "AI Model" at bounding box center [577, 74] width 157 height 9
click at [559, 85] on input "GPT-4.1" at bounding box center [578, 89] width 125 height 9
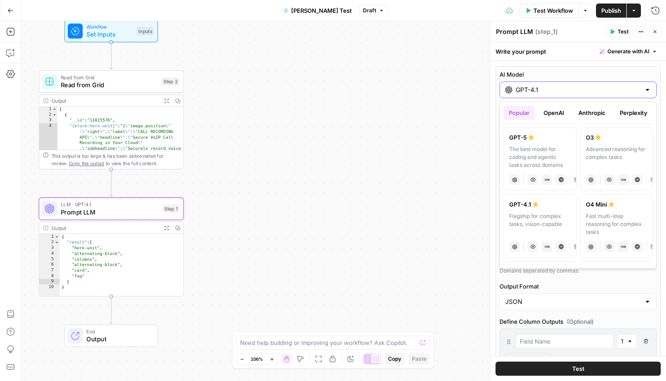
click at [570, 76] on label "AI Model" at bounding box center [577, 74] width 157 height 9
click at [570, 85] on input "GPT-4.1" at bounding box center [578, 89] width 125 height 9
click at [648, 74] on label "AI Model" at bounding box center [577, 74] width 157 height 9
click at [640, 85] on input "GPT-4.1" at bounding box center [578, 89] width 125 height 9
click at [655, 54] on icon "button" at bounding box center [654, 51] width 5 height 5
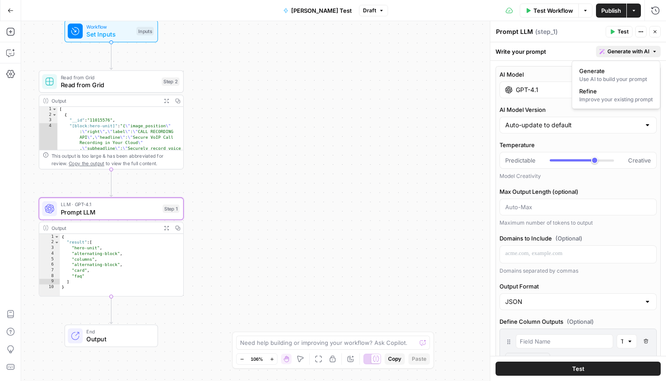
click at [546, 49] on div "Write your prompt Generate with AI" at bounding box center [578, 51] width 176 height 18
click at [536, 70] on label "AI Model" at bounding box center [577, 74] width 157 height 9
click at [536, 85] on input "GPT-4.1" at bounding box center [578, 89] width 125 height 9
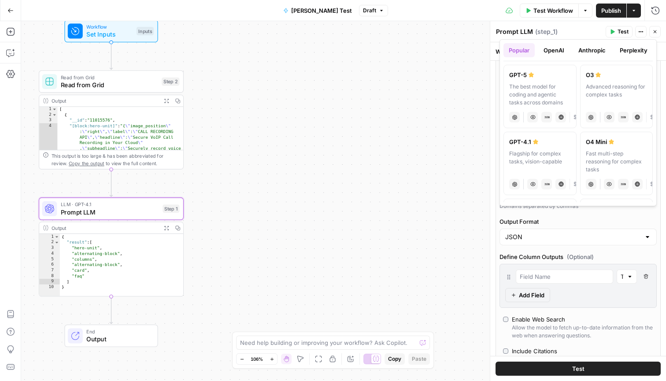
scroll to position [67, 0]
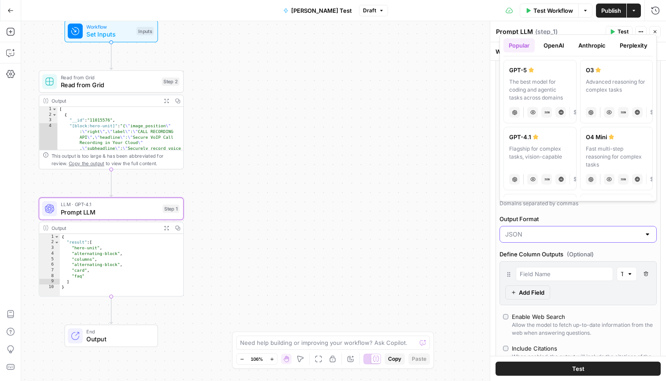
click at [563, 237] on input "Output Format" at bounding box center [572, 234] width 135 height 9
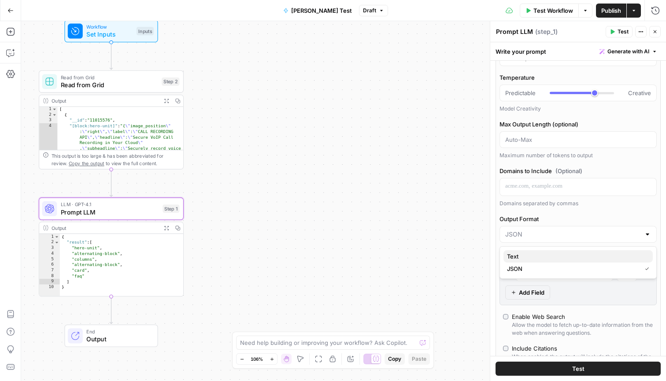
click at [563, 255] on span "Text" at bounding box center [576, 256] width 139 height 9
type input "Text"
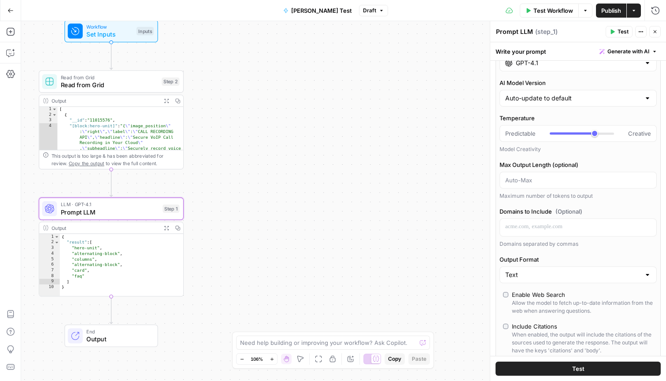
click at [624, 31] on span "Test" at bounding box center [622, 32] width 11 height 8
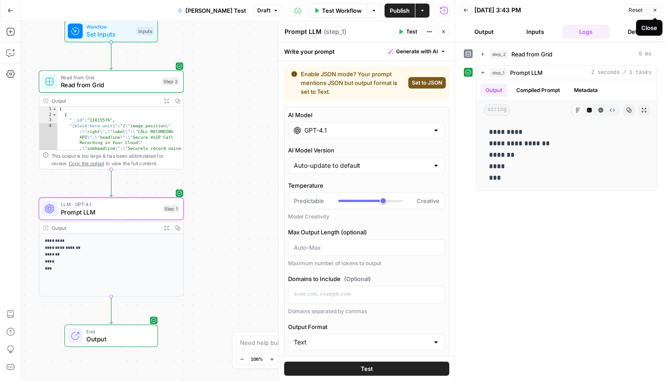
click at [654, 13] on button "Close" at bounding box center [654, 9] width 11 height 11
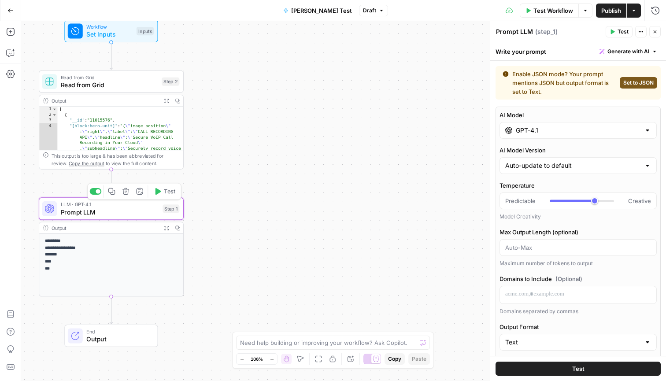
click at [107, 211] on span "Prompt LLM" at bounding box center [110, 211] width 98 height 9
click at [116, 217] on div "LLM · GPT-4.1 Prompt LLM Step 1 Copy step Delete step Add Note Test" at bounding box center [111, 208] width 145 height 22
click at [113, 244] on p "**********" at bounding box center [111, 254] width 133 height 33
click at [116, 205] on span "LLM · GPT-4.1" at bounding box center [110, 204] width 98 height 7
click at [132, 127] on div "[ { "__id" : "11015576" , "[block:hero-unit]" : "{ \" image_position \" : \" ri…" at bounding box center [120, 156] width 126 height 100
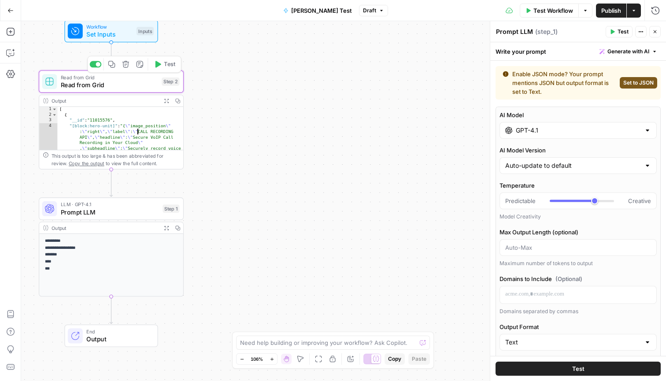
click at [133, 85] on span "Read from Grid" at bounding box center [109, 84] width 97 height 9
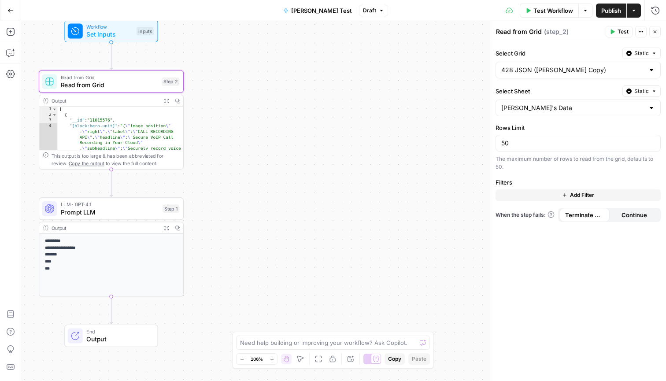
click at [126, 210] on span "Prompt LLM" at bounding box center [110, 211] width 98 height 9
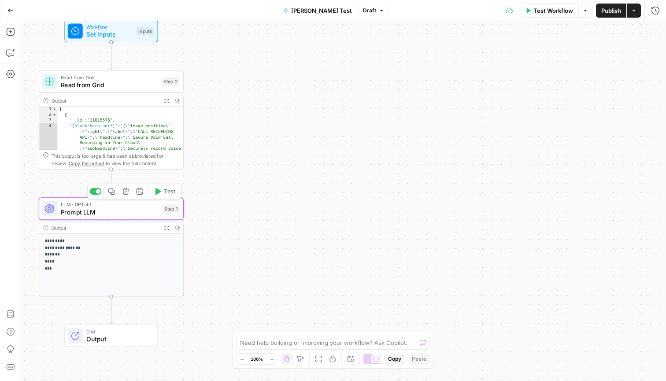
type textarea "Prompt LLM"
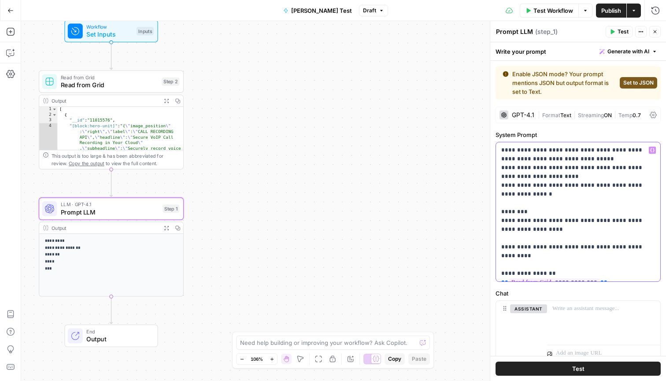
click at [503, 165] on p "**********" at bounding box center [578, 212] width 154 height 132
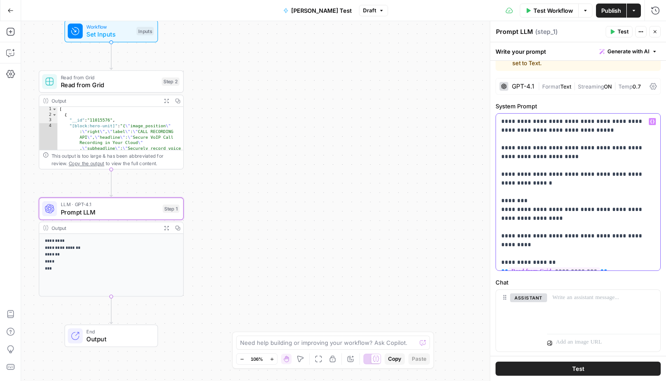
scroll to position [30, 0]
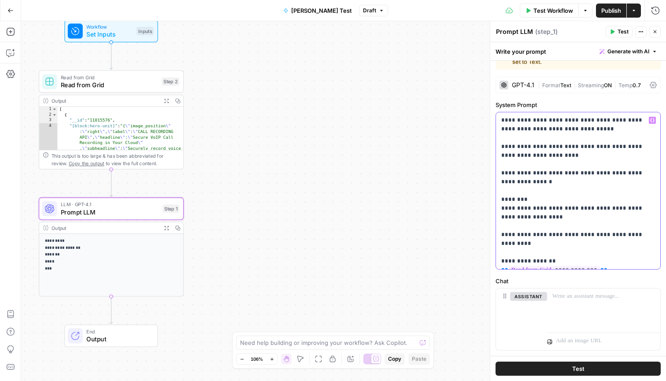
click at [607, 237] on p "**********" at bounding box center [578, 191] width 154 height 150
click at [531, 235] on p "**********" at bounding box center [578, 191] width 154 height 150
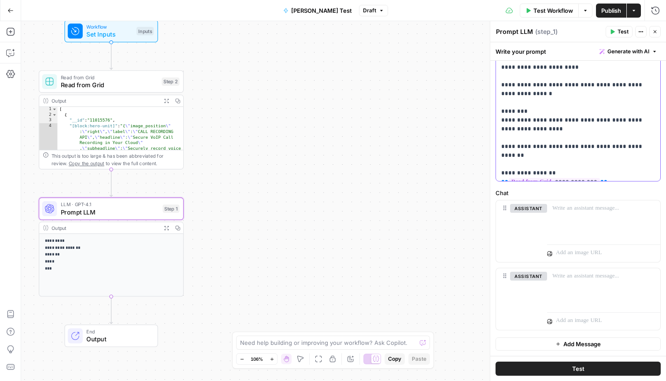
scroll to position [0, 0]
click at [571, 371] on button "Test" at bounding box center [577, 369] width 165 height 14
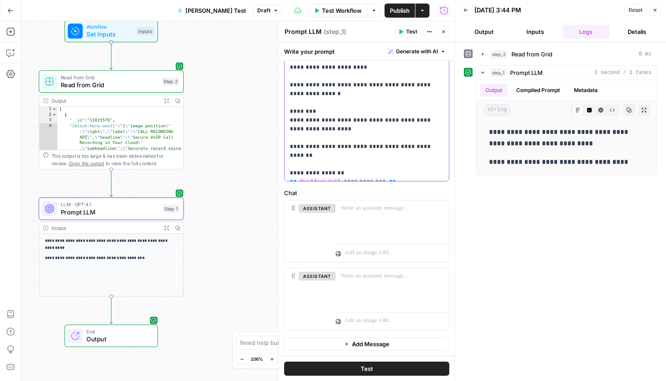
click at [394, 145] on p "**********" at bounding box center [367, 103] width 154 height 150
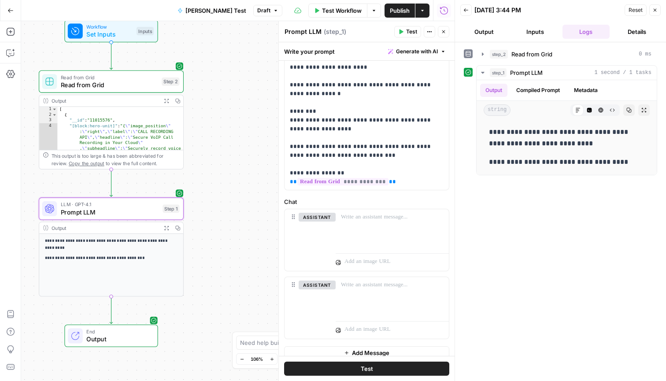
click at [402, 372] on button "Test" at bounding box center [366, 369] width 165 height 14
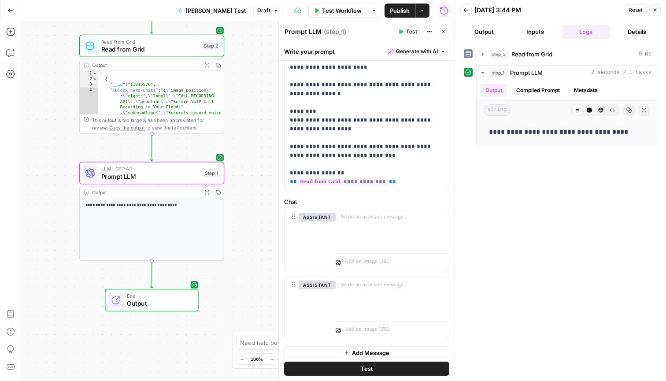
click at [64, 217] on div "**********" at bounding box center [237, 201] width 433 height 360
click at [655, 12] on icon "button" at bounding box center [654, 9] width 5 height 5
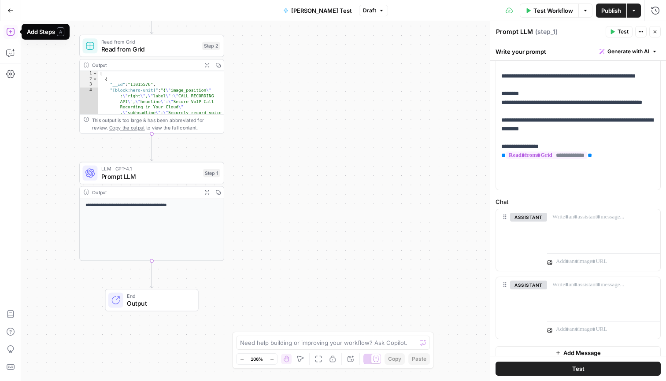
click at [13, 33] on icon "button" at bounding box center [10, 31] width 9 height 9
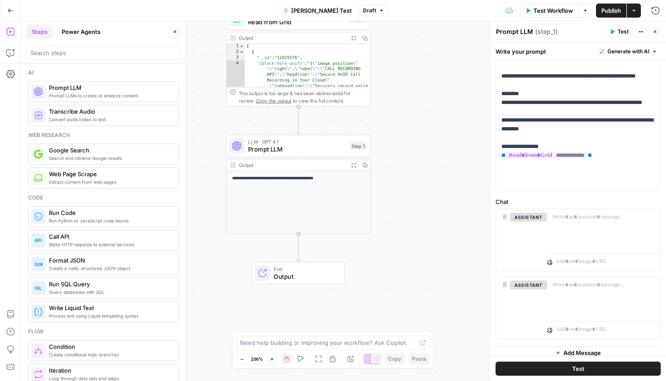
click at [409, 147] on div "**********" at bounding box center [343, 201] width 645 height 360
click at [282, 60] on div "[ { "__id" : "11015576" , "[block:hero-unit]" : "{ \" image_position \" : \" ri…" at bounding box center [307, 94] width 126 height 100
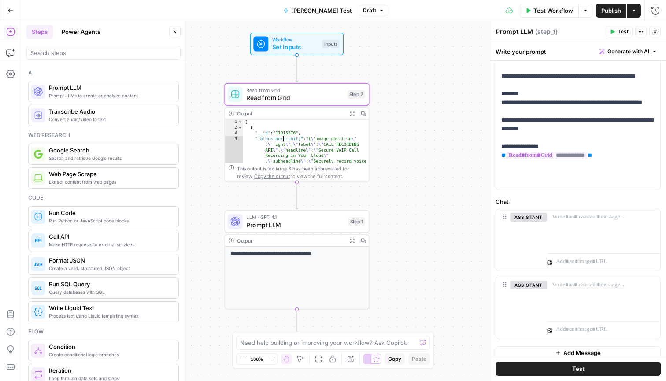
click at [314, 94] on span "Read from Grid" at bounding box center [294, 97] width 97 height 9
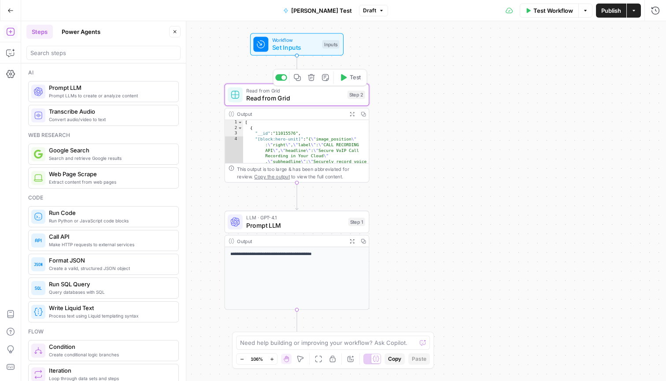
type textarea "Read from Grid"
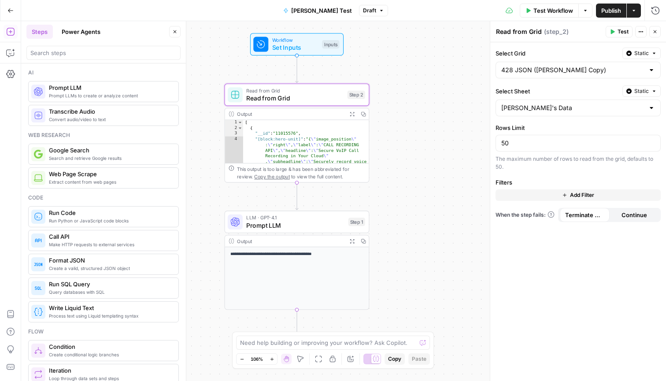
click at [366, 116] on icon "button" at bounding box center [363, 113] width 5 height 5
click at [354, 116] on icon "button" at bounding box center [351, 113] width 5 height 5
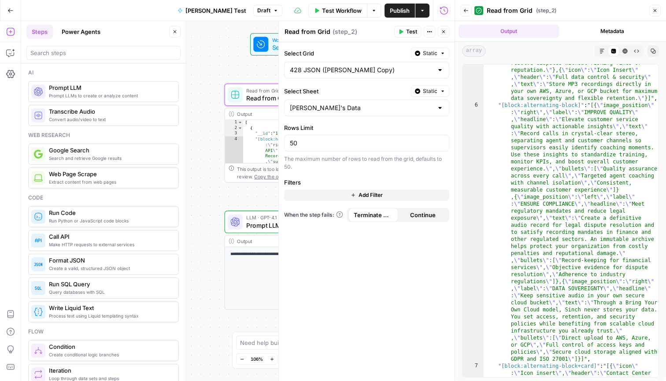
scroll to position [146, 0]
click at [96, 53] on input "search" at bounding box center [103, 52] width 146 height 9
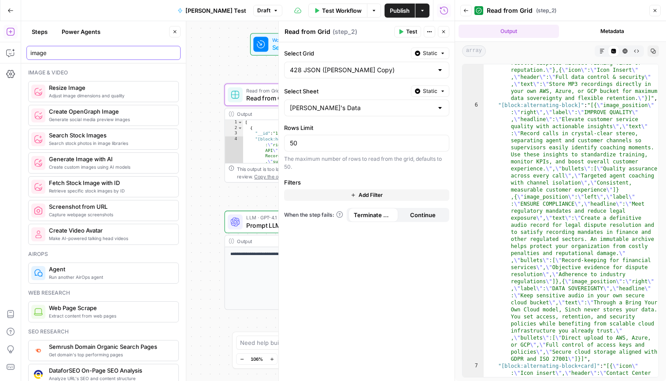
type input "image"
click at [221, 207] on div "**********" at bounding box center [237, 201] width 433 height 360
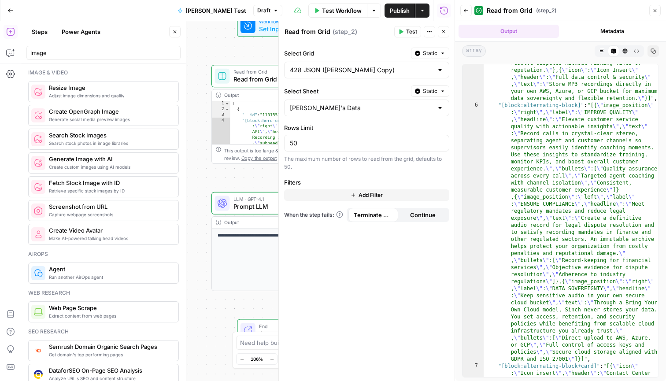
click at [653, 12] on icon "button" at bounding box center [654, 10] width 5 height 5
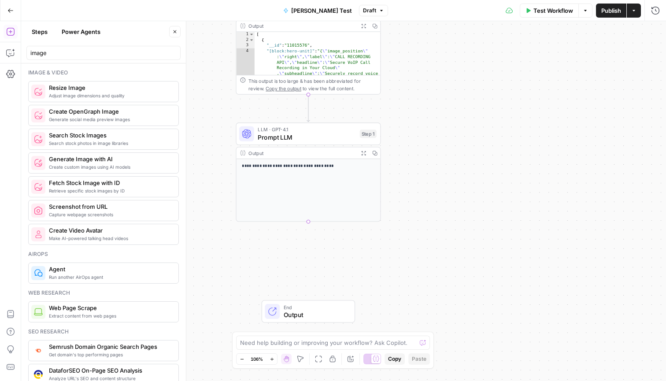
type textarea "Generate Image with AI"
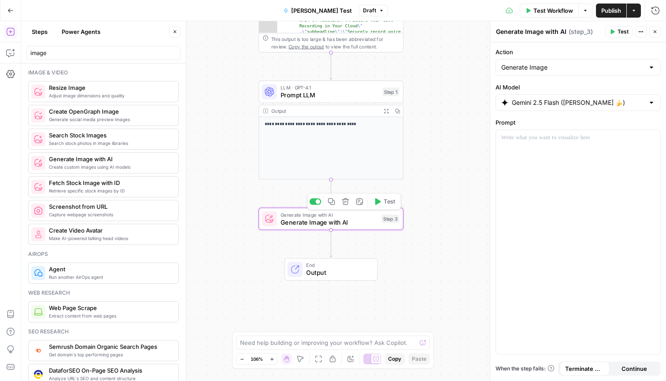
click at [344, 200] on icon "button" at bounding box center [345, 201] width 7 height 7
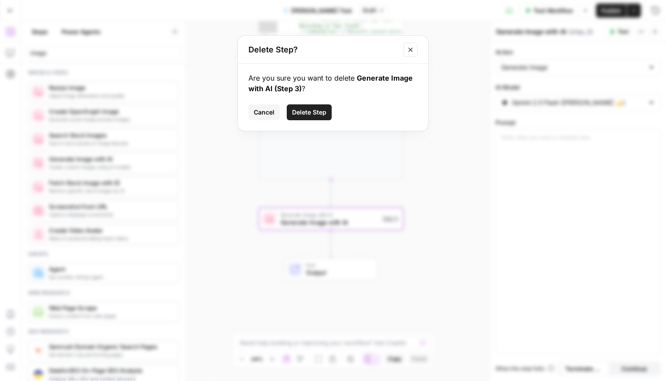
click at [318, 116] on span "Delete Step" at bounding box center [309, 112] width 34 height 9
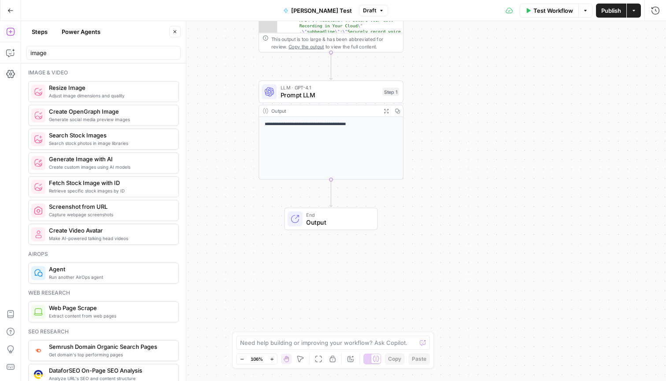
click at [345, 96] on span "Prompt LLM" at bounding box center [330, 94] width 98 height 9
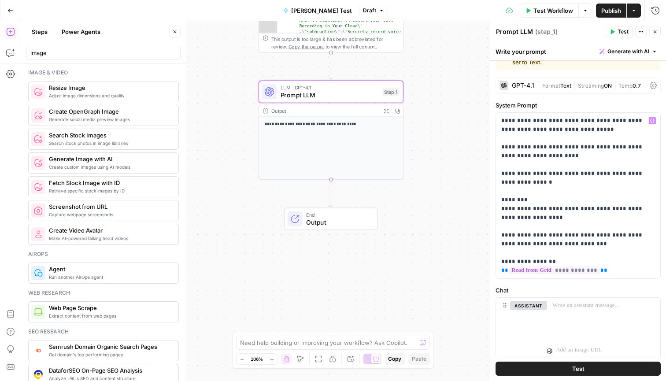
scroll to position [48, 0]
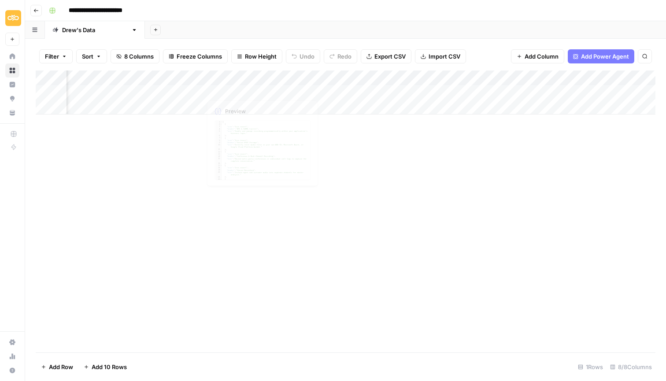
scroll to position [0, 372]
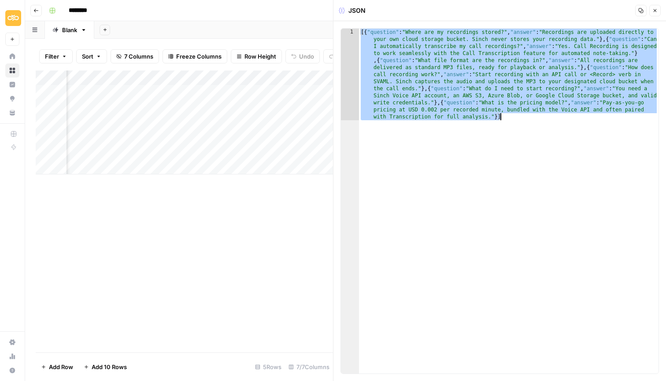
scroll to position [0, 624]
click at [37, 10] on icon "button" at bounding box center [35, 10] width 5 height 5
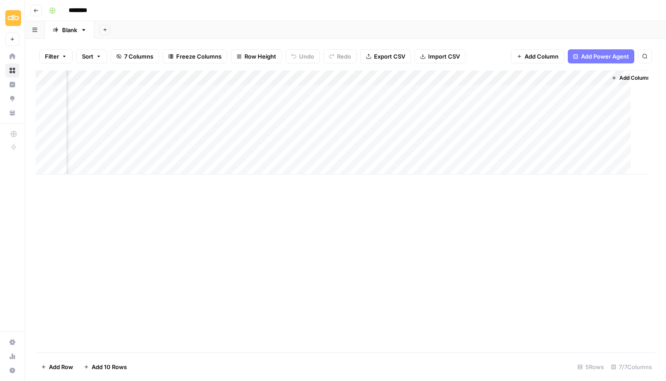
scroll to position [0, 291]
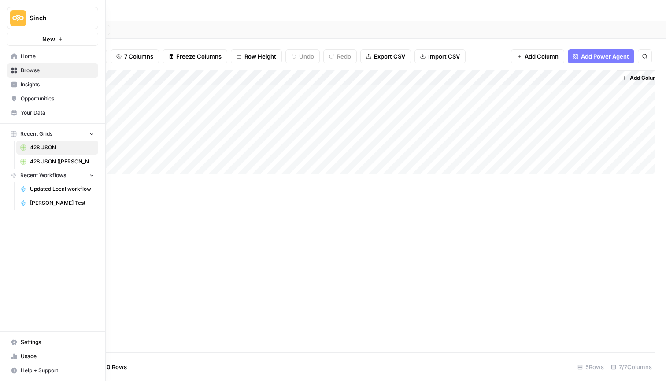
click at [48, 14] on span "Sinch" at bounding box center [56, 18] width 53 height 9
click at [48, 81] on span "Mailjet" at bounding box center [85, 80] width 116 height 9
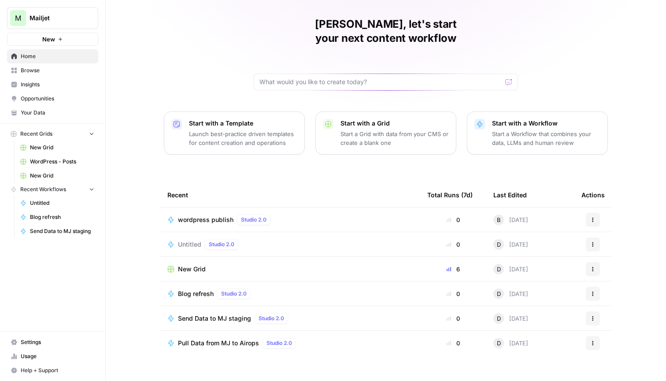
scroll to position [24, 0]
click at [75, 36] on button "New" at bounding box center [52, 39] width 91 height 13
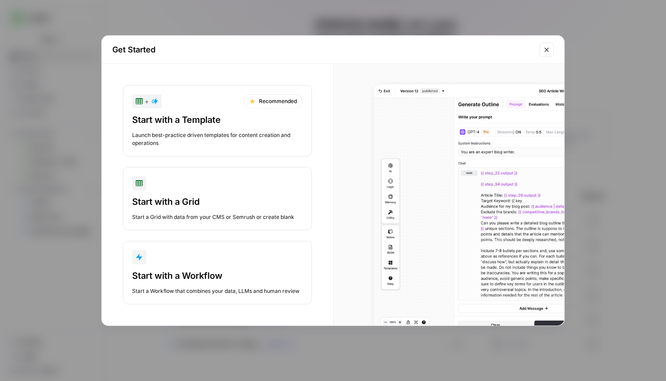
click at [223, 258] on div "button" at bounding box center [217, 257] width 170 height 14
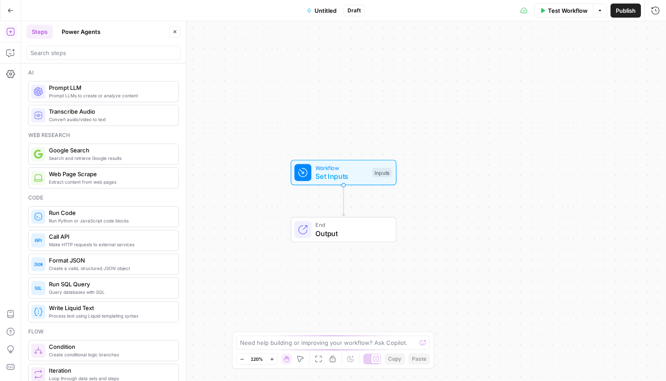
click at [331, 10] on span "Untitled" at bounding box center [325, 10] width 22 height 9
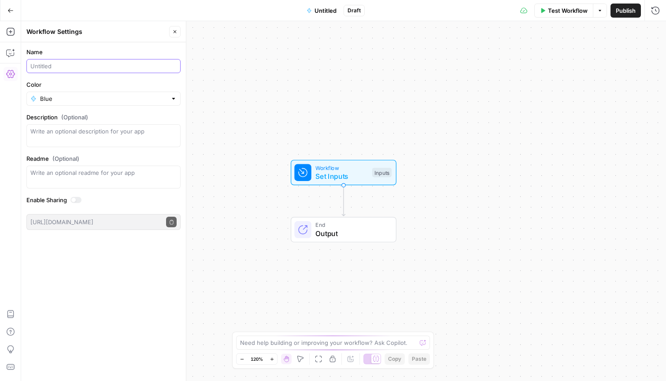
click at [126, 67] on input "Name" at bounding box center [103, 66] width 146 height 9
type input "Pull Blog Images from MJ Staging"
click at [152, 132] on textarea "Description (Optional)" at bounding box center [103, 136] width 146 height 18
type textarea "[PERSON_NAME]"
click at [248, 183] on div "Workflow Set Inputs Inputs End Output" at bounding box center [343, 201] width 645 height 360
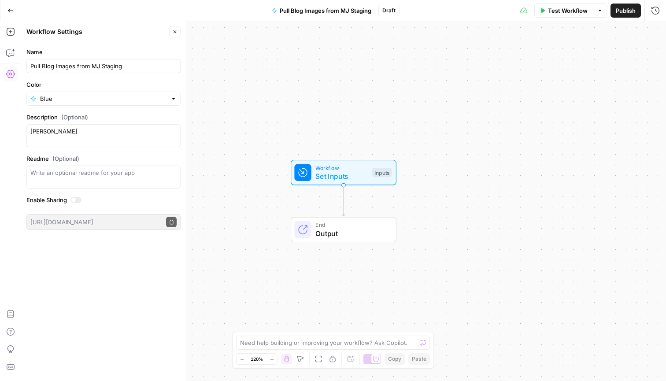
click at [490, 149] on div "Workflow Set Inputs Inputs End Output" at bounding box center [343, 201] width 645 height 360
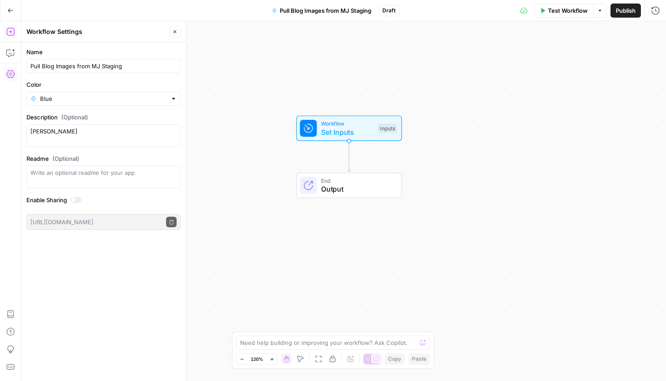
click at [11, 31] on icon "button" at bounding box center [10, 31] width 9 height 9
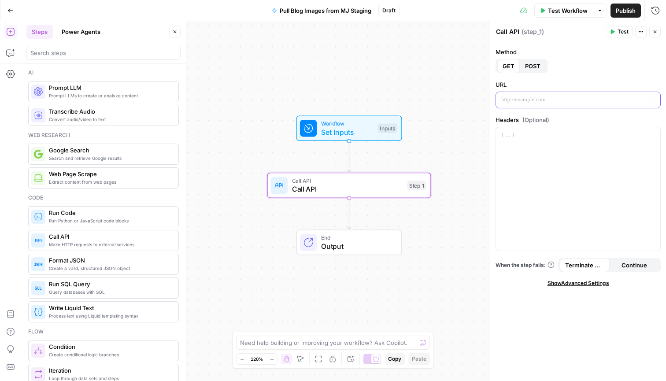
click at [537, 96] on p at bounding box center [578, 100] width 154 height 9
click at [539, 103] on p at bounding box center [578, 100] width 154 height 9
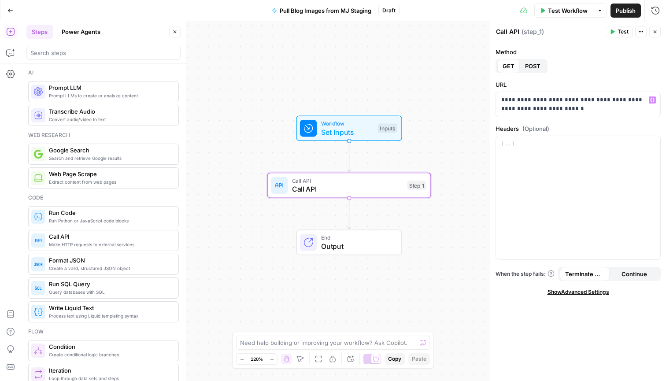
click at [621, 35] on span "Test" at bounding box center [622, 32] width 11 height 8
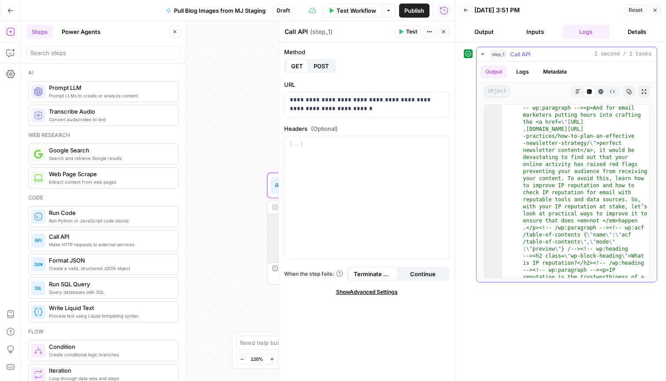
scroll to position [190, 0]
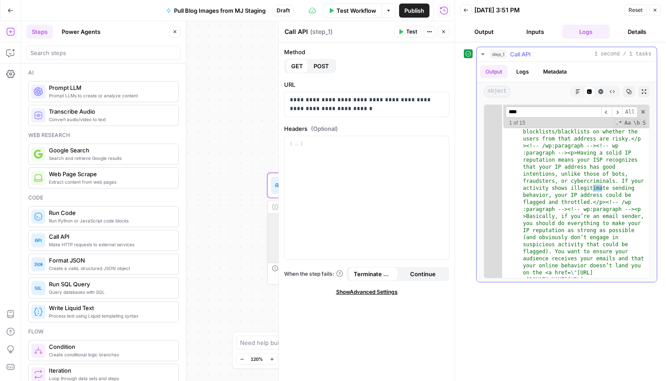
type input "*****"
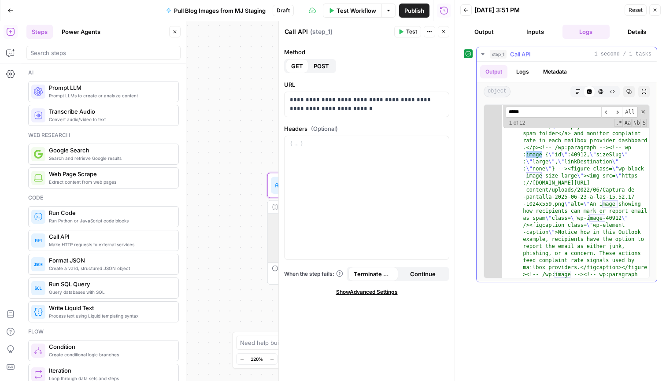
scroll to position [1849, 0]
click at [545, 111] on input "*****" at bounding box center [554, 112] width 96 height 11
click at [266, 132] on div "Workflow Set Inputs Inputs Call API Call API Step 1 Output Expand Output Copy 1…" at bounding box center [237, 201] width 433 height 360
click at [655, 10] on icon "button" at bounding box center [654, 9] width 5 height 5
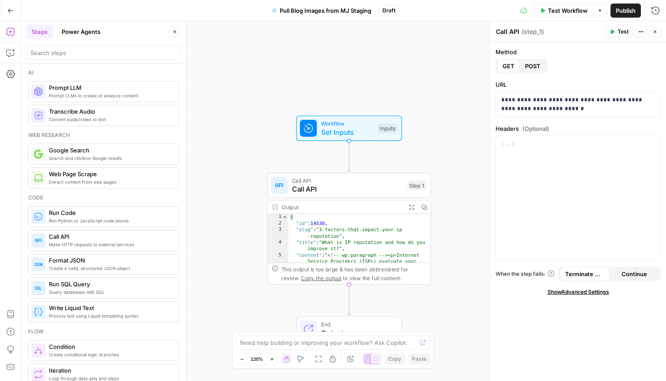
scroll to position [0, 0]
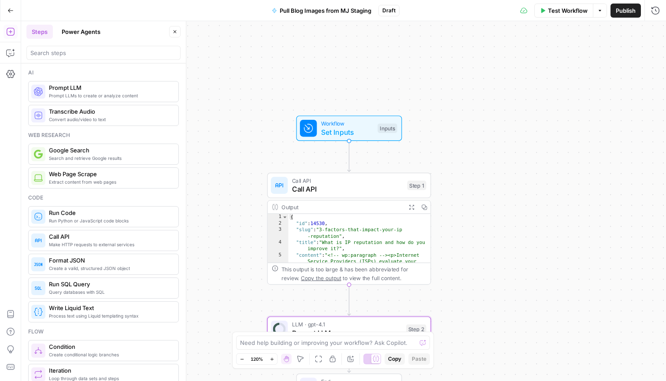
type textarea "Prompt LLM"
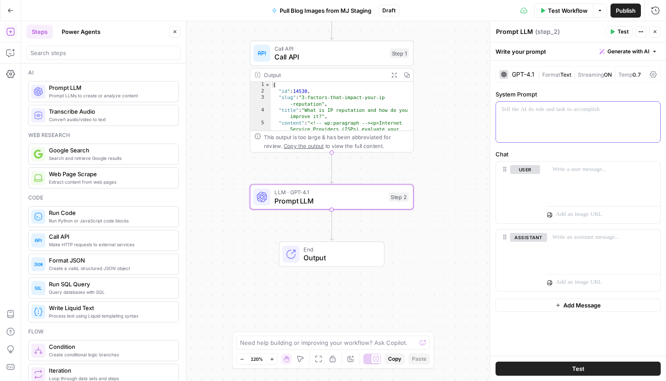
click at [540, 129] on div at bounding box center [578, 122] width 164 height 41
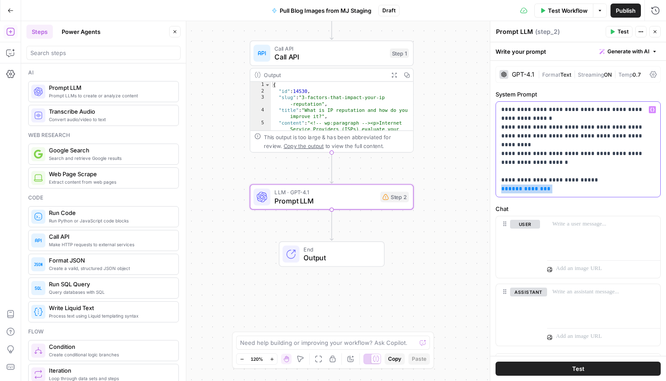
drag, startPoint x: 552, startPoint y: 184, endPoint x: 492, endPoint y: 181, distance: 60.0
click at [492, 181] on div "**********" at bounding box center [578, 201] width 176 height 360
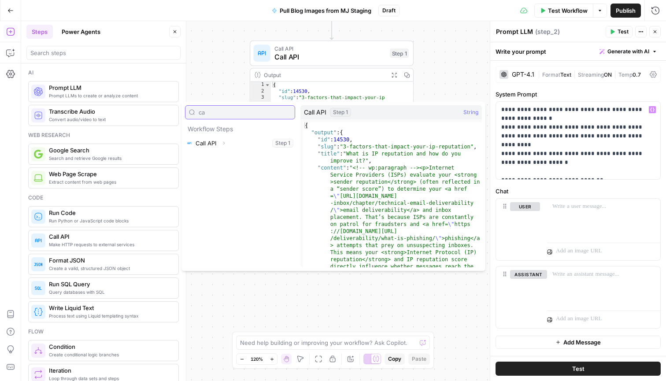
type input "ca"
click at [226, 142] on icon "button" at bounding box center [223, 142] width 5 height 5
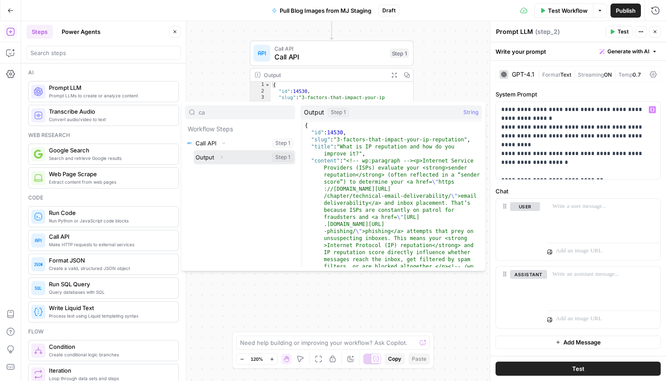
click at [222, 157] on icon "button" at bounding box center [222, 157] width 2 height 3
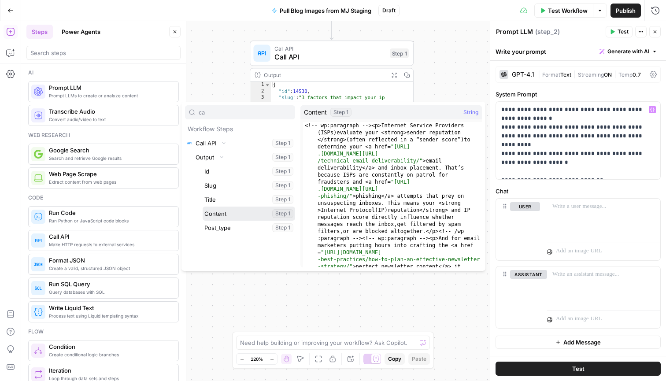
click at [234, 214] on button "Select variable Content" at bounding box center [249, 214] width 92 height 14
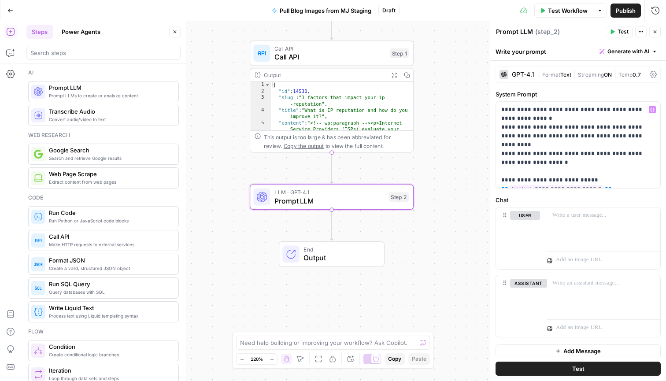
click at [541, 367] on button "Test" at bounding box center [577, 369] width 165 height 14
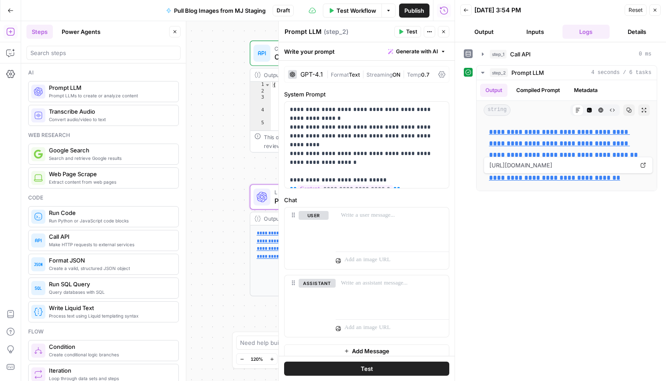
click at [498, 228] on div "**********" at bounding box center [560, 212] width 193 height 330
click at [240, 115] on div "Workflow Set Inputs Inputs Call API Call API Step 1 Output Expand Output Copy 1…" at bounding box center [237, 201] width 433 height 360
click at [655, 10] on icon "button" at bounding box center [654, 9] width 5 height 5
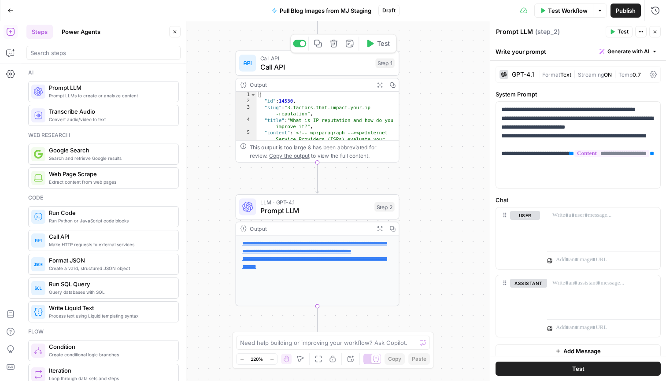
click at [320, 67] on span "Call API" at bounding box center [315, 67] width 111 height 11
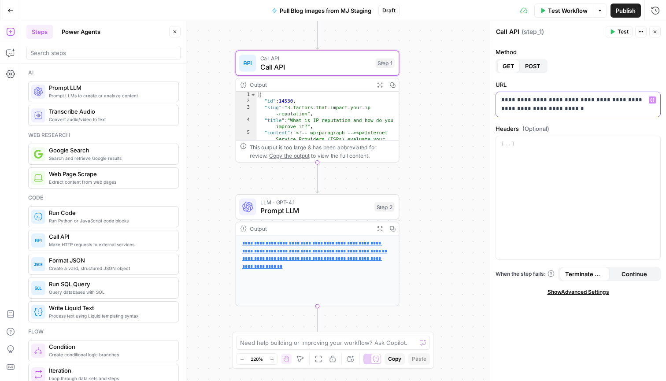
click at [586, 111] on p "**********" at bounding box center [578, 105] width 154 height 18
click at [539, 110] on p "**********" at bounding box center [578, 105] width 154 height 18
click at [482, 175] on div "Workflow Set Inputs Inputs Call API Call API Step 1 Output Expand Output Copy 1…" at bounding box center [343, 201] width 645 height 360
click at [624, 34] on span "Test" at bounding box center [622, 32] width 11 height 8
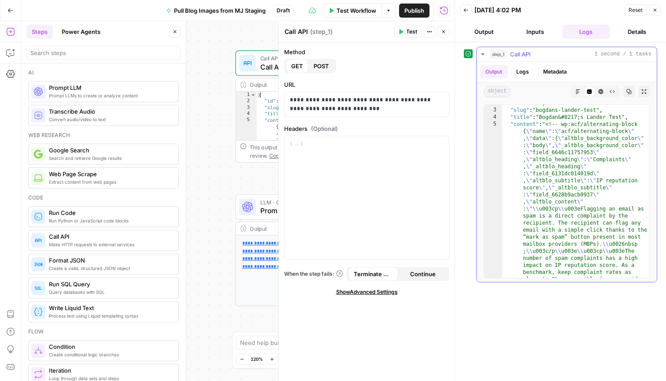
scroll to position [11, 0]
click at [214, 266] on div "Workflow Set Inputs Inputs Call API Call API Step 1 Output Expand Output Copy 1…" at bounding box center [237, 201] width 433 height 360
click at [274, 206] on div at bounding box center [278, 201] width 9 height 360
click at [656, 10] on icon "button" at bounding box center [654, 9] width 5 height 5
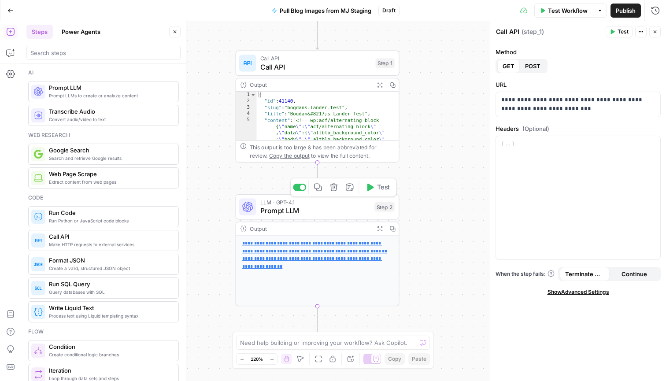
click at [332, 211] on span "Prompt LLM" at bounding box center [315, 210] width 110 height 11
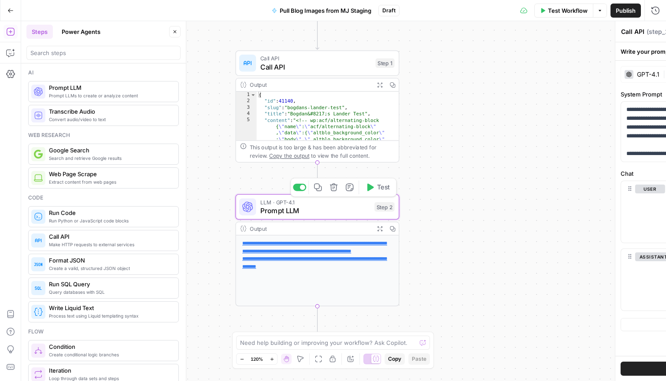
type textarea "Prompt LLM"
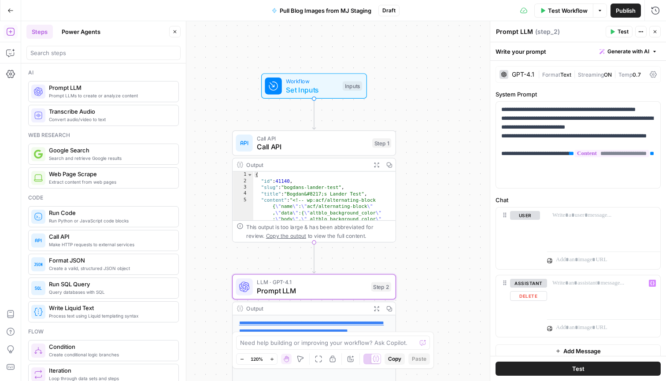
click at [347, 285] on span "Prompt LLM" at bounding box center [312, 290] width 110 height 11
click at [340, 148] on span "Call API" at bounding box center [312, 146] width 111 height 11
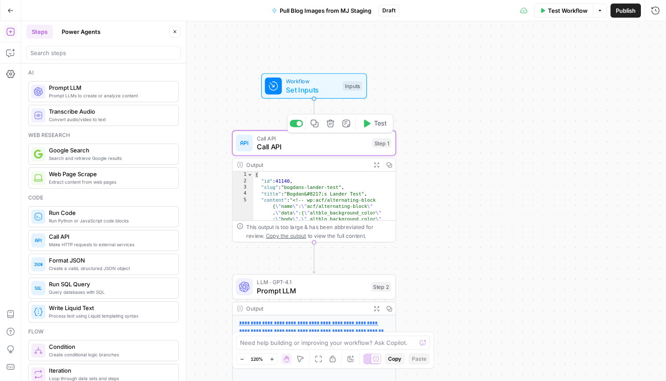
type textarea "Call API"
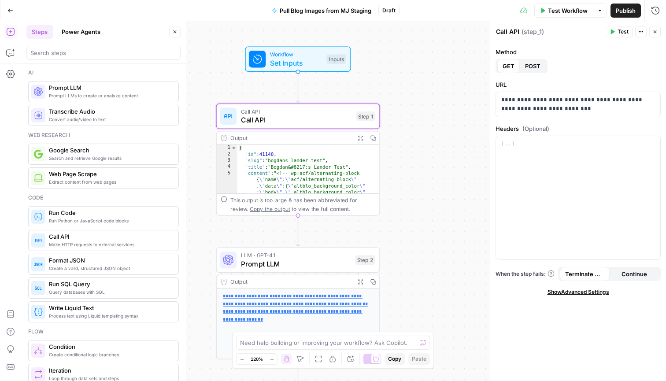
type textarea "**********"
click at [333, 168] on div "{ "id" : 41140 , "slug" : "bogdans-lander-test" , "title" : "Bogdan&#8217;s Lan…" at bounding box center [308, 379] width 143 height 468
click at [359, 137] on icon "button" at bounding box center [361, 138] width 6 height 6
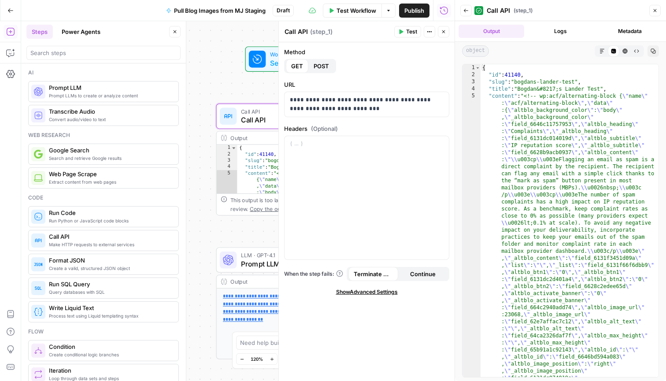
click at [252, 255] on span "LLM · GPT-4.1" at bounding box center [296, 255] width 110 height 8
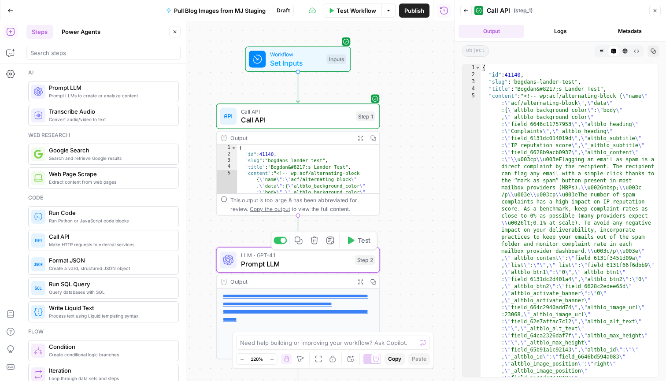
type textarea "Prompt LLM"
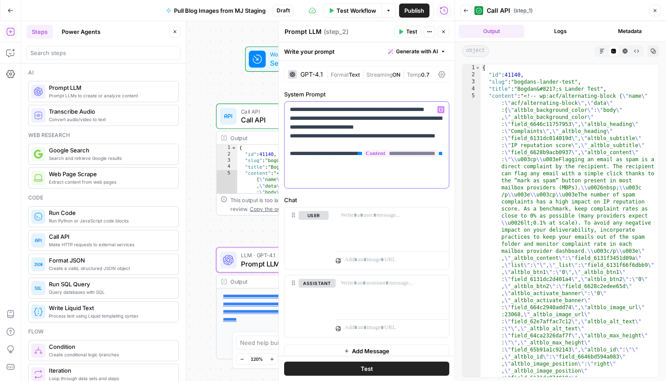
click at [405, 181] on p "**********" at bounding box center [367, 144] width 154 height 79
click at [353, 152] on p "**********" at bounding box center [367, 144] width 154 height 79
paste div
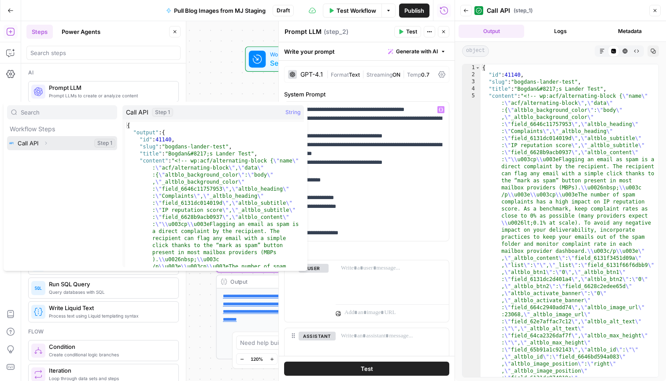
click at [48, 141] on icon "button" at bounding box center [45, 142] width 5 height 5
click at [46, 157] on span "Expand" at bounding box center [46, 157] width 0 height 0
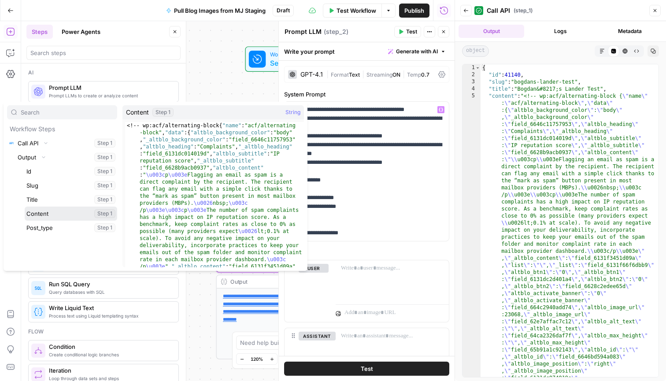
click at [59, 214] on button "Select variable Content" at bounding box center [71, 214] width 92 height 14
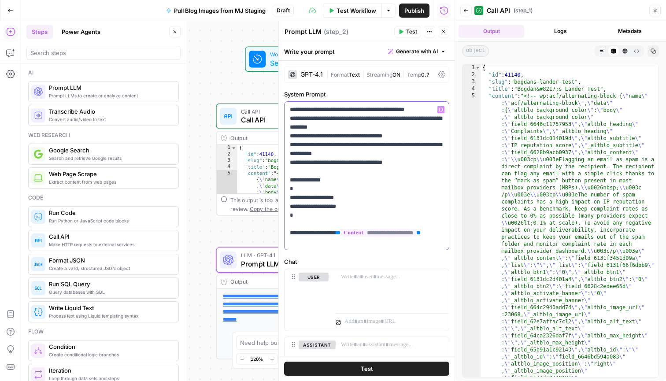
click at [322, 112] on p "**********" at bounding box center [367, 175] width 154 height 141
click at [428, 110] on p "**********" at bounding box center [367, 175] width 154 height 141
click at [287, 143] on div "**********" at bounding box center [367, 176] width 164 height 148
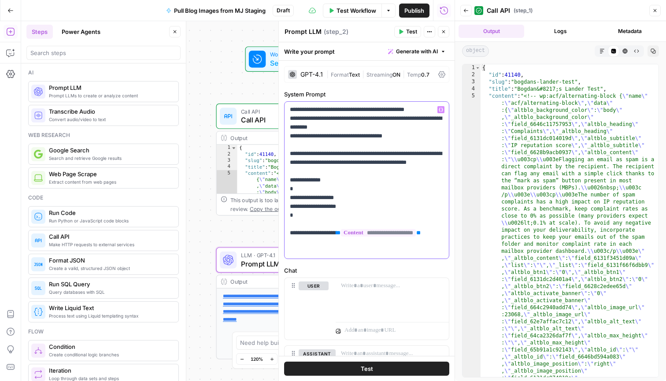
click at [290, 120] on p "**********" at bounding box center [367, 180] width 154 height 150
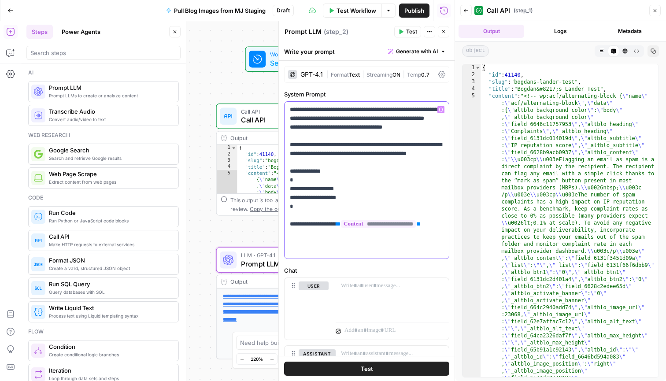
click at [288, 137] on div "**********" at bounding box center [367, 180] width 164 height 157
click at [409, 127] on p "**********" at bounding box center [367, 180] width 154 height 150
click at [385, 129] on p "**********" at bounding box center [367, 180] width 154 height 150
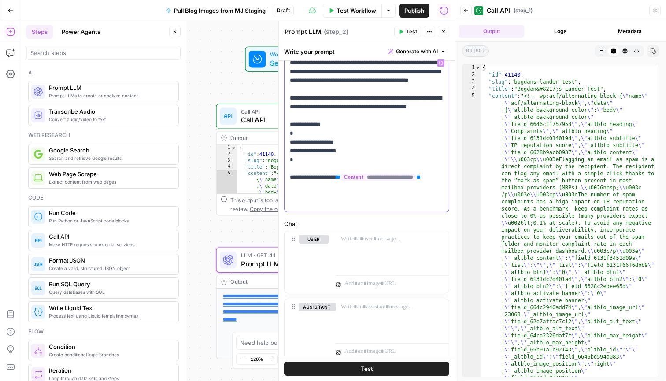
scroll to position [45, 0]
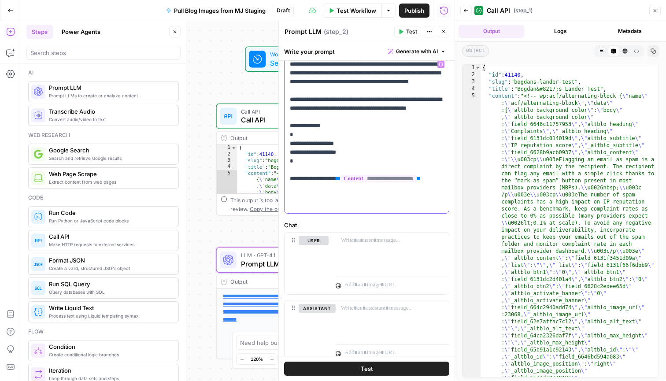
drag, startPoint x: 297, startPoint y: 181, endPoint x: 283, endPoint y: 144, distance: 39.2
click at [283, 144] on div "**********" at bounding box center [367, 201] width 176 height 373
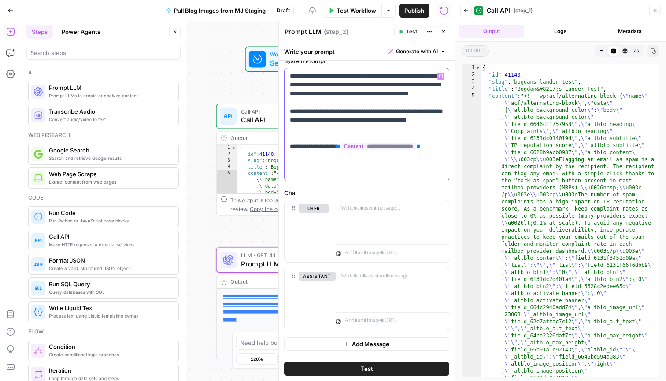
scroll to position [25, 0]
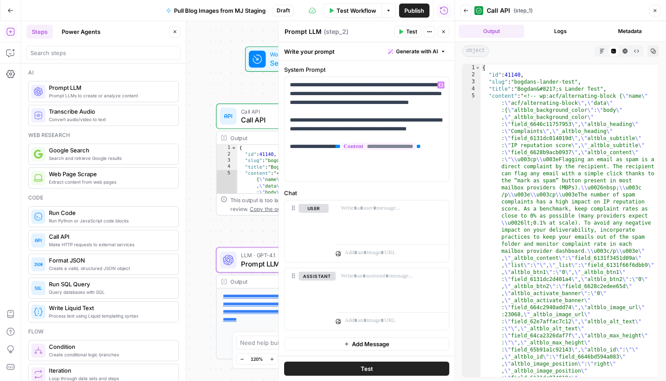
click at [359, 369] on button "Test" at bounding box center [366, 369] width 165 height 14
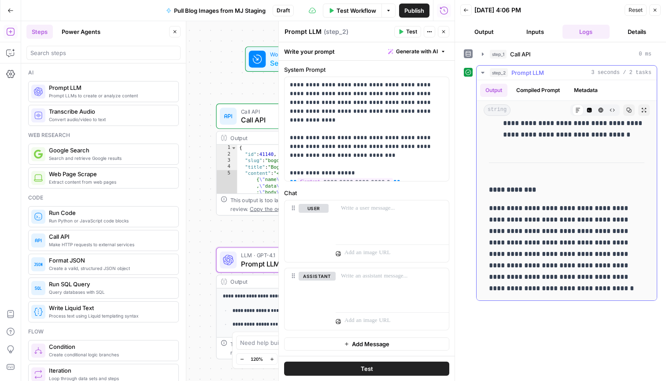
scroll to position [218, 0]
click at [655, 12] on icon "button" at bounding box center [654, 9] width 5 height 5
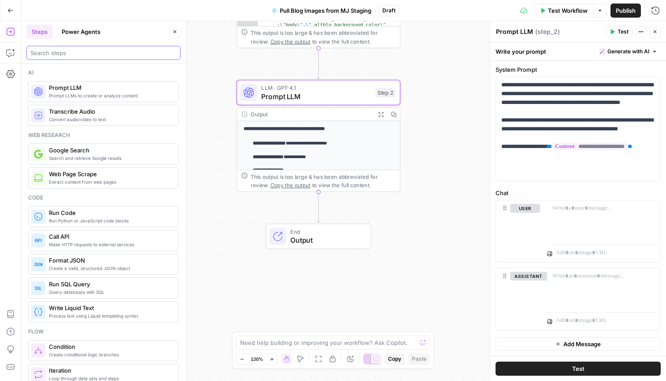
click at [105, 54] on input "search" at bounding box center [103, 52] width 146 height 9
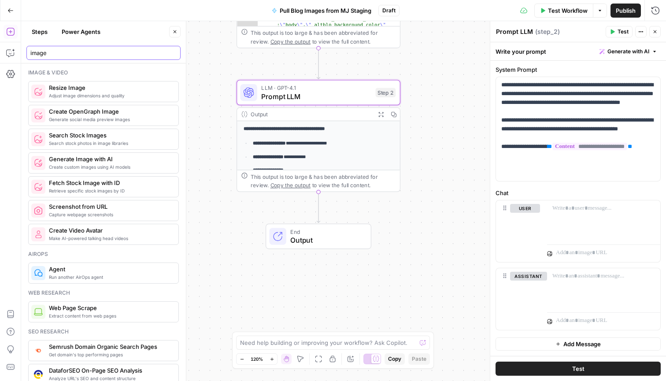
type input "image"
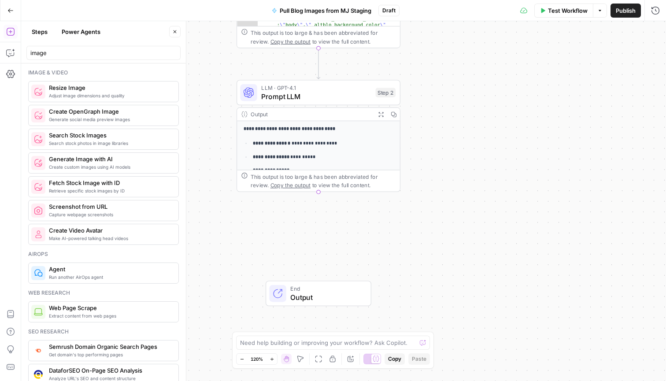
type textarea "Generate Image with AI"
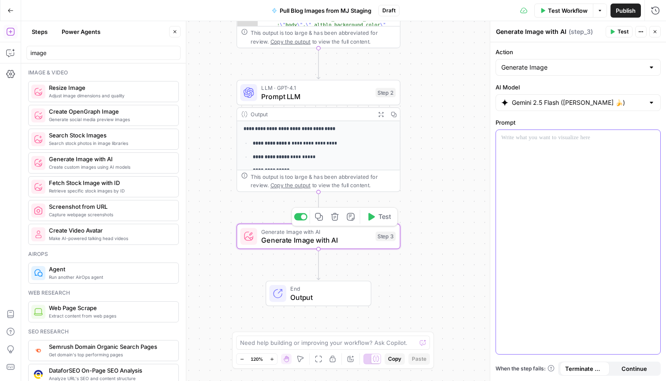
click at [551, 159] on div at bounding box center [578, 242] width 164 height 224
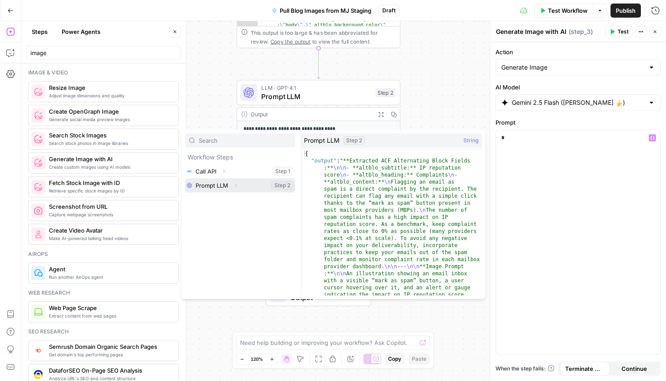
click at [237, 187] on icon "button" at bounding box center [235, 185] width 5 height 5
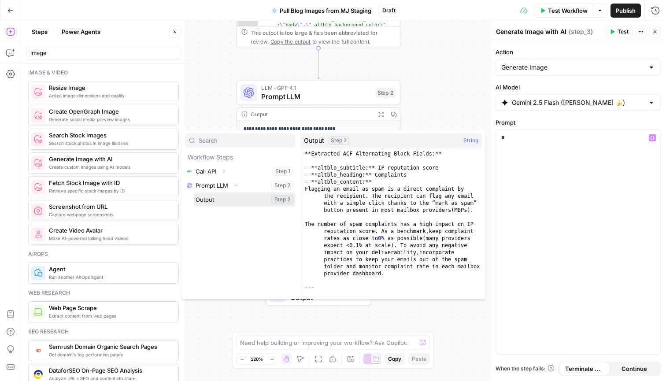
click at [225, 199] on button "Select variable Output" at bounding box center [244, 199] width 101 height 14
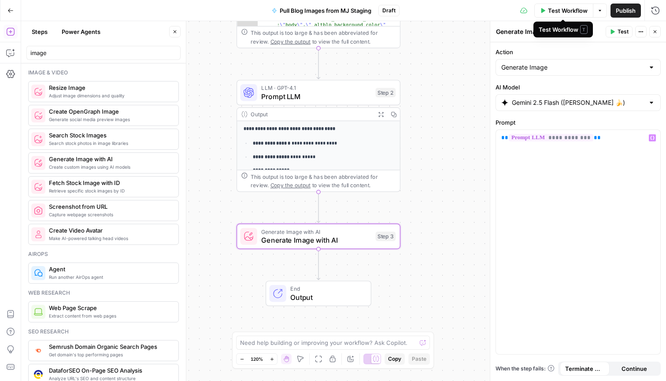
click at [562, 15] on span "Test Workflow" at bounding box center [568, 10] width 40 height 9
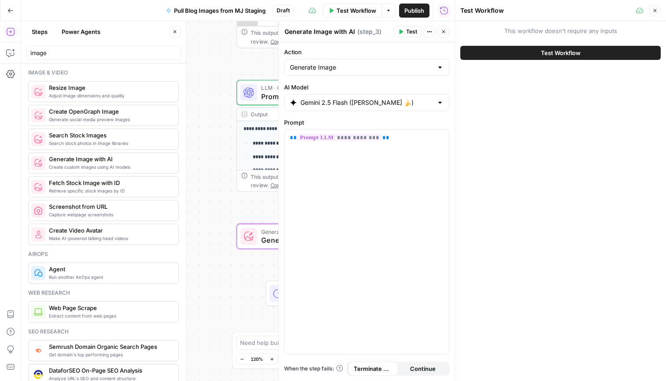
click at [570, 54] on span "Test Workflow" at bounding box center [561, 52] width 40 height 9
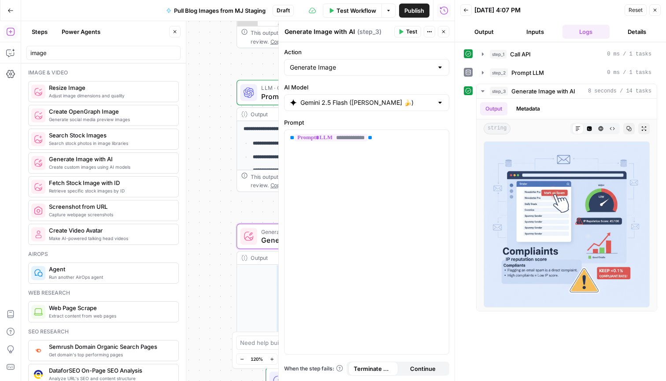
click at [658, 8] on button "Close" at bounding box center [654, 9] width 11 height 11
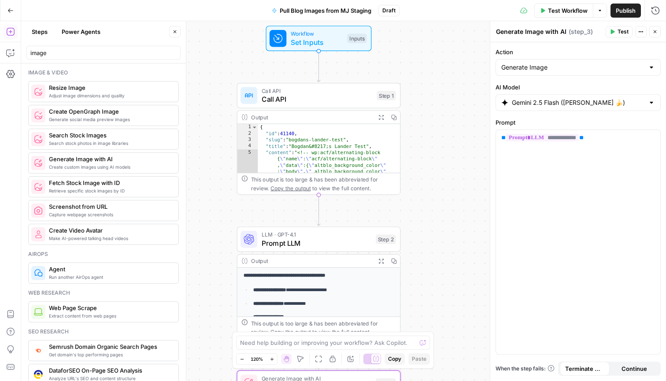
click at [442, 162] on div "**********" at bounding box center [343, 201] width 645 height 360
click at [362, 10] on span "Pull Blog Images from MJ Staging" at bounding box center [326, 10] width 92 height 9
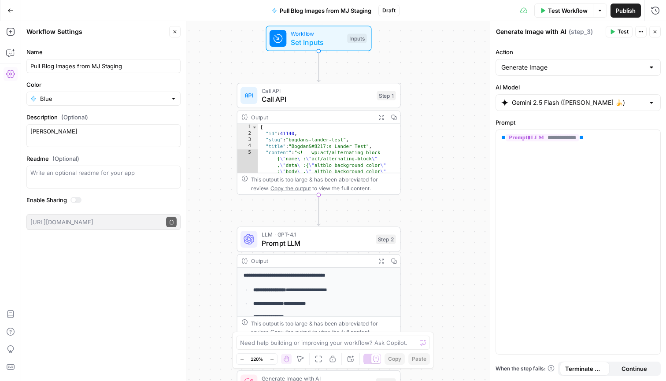
click at [362, 10] on span "Pull Blog Images from MJ Staging" at bounding box center [326, 10] width 92 height 9
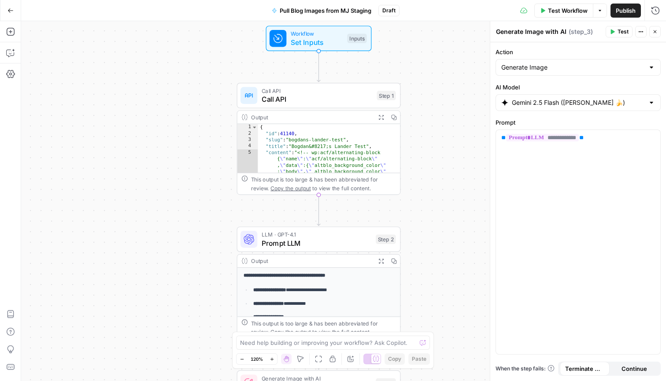
click at [362, 10] on span "Pull Blog Images from MJ Staging" at bounding box center [326, 10] width 92 height 9
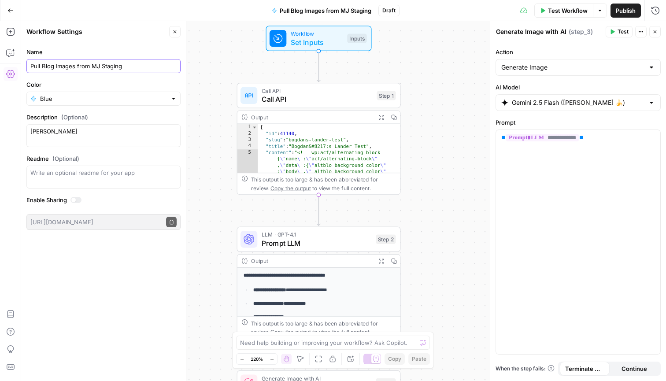
click at [145, 68] on input "Pull Blog Images from MJ Staging" at bounding box center [103, 66] width 146 height 9
type input "Generate Alternating Content Images"
click at [425, 48] on div "**********" at bounding box center [343, 201] width 645 height 360
click at [522, 10] on icon at bounding box center [523, 10] width 7 height 7
click at [443, 85] on div "**********" at bounding box center [343, 201] width 645 height 360
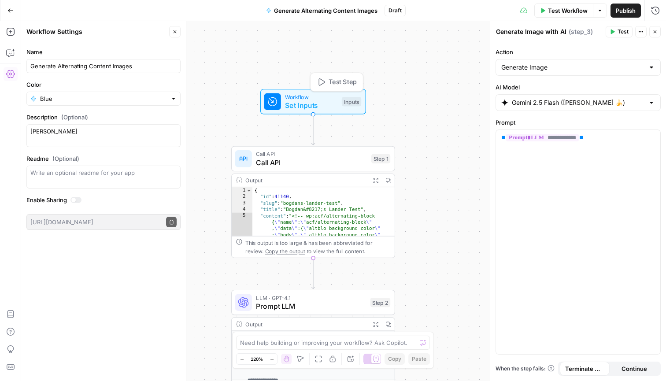
click at [313, 99] on span "Workflow" at bounding box center [311, 96] width 52 height 8
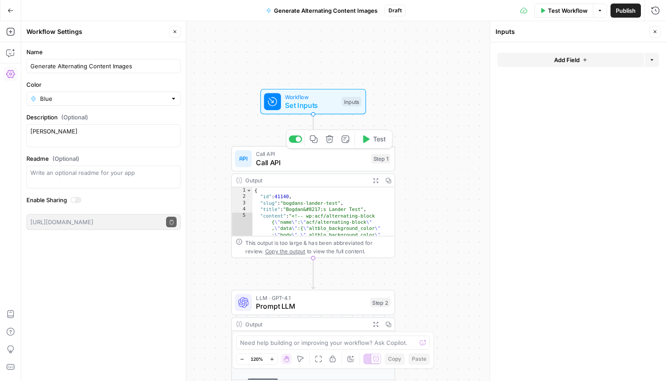
click at [329, 155] on span "Call API" at bounding box center [311, 154] width 111 height 8
type textarea "Call API"
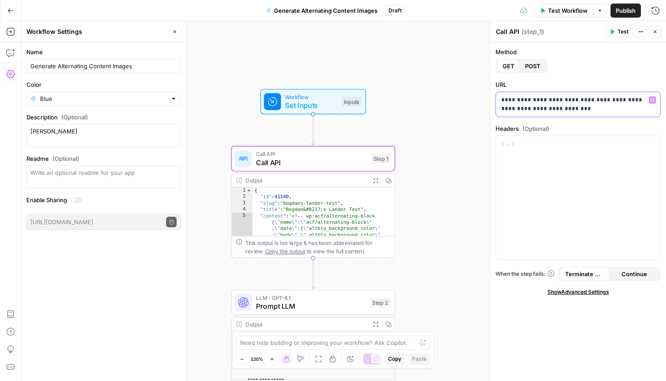
click at [591, 109] on p "**********" at bounding box center [578, 105] width 154 height 18
click at [608, 108] on p "**********" at bounding box center [578, 105] width 154 height 18
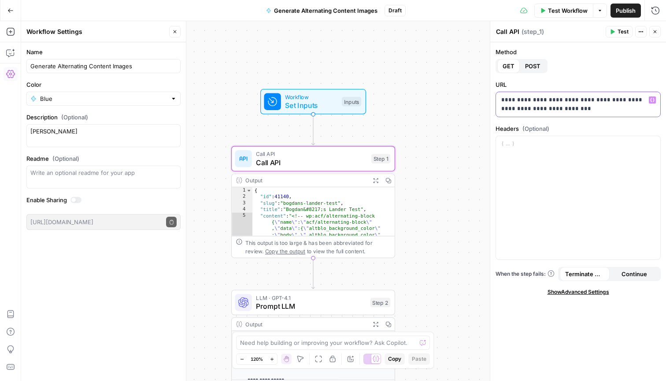
click at [608, 108] on p "**********" at bounding box center [578, 105] width 154 height 18
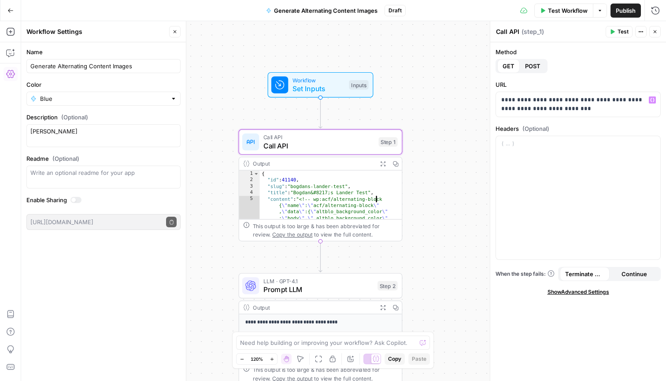
click at [318, 286] on span "Prompt LLM" at bounding box center [318, 289] width 110 height 11
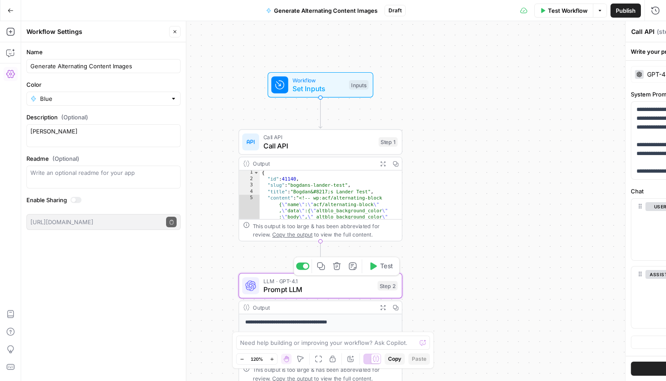
type textarea "Prompt LLM"
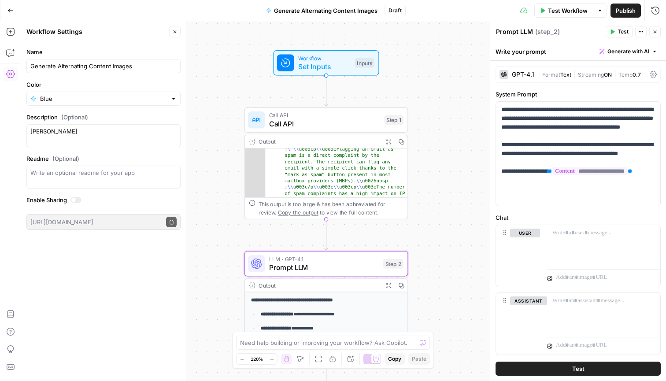
scroll to position [86, 0]
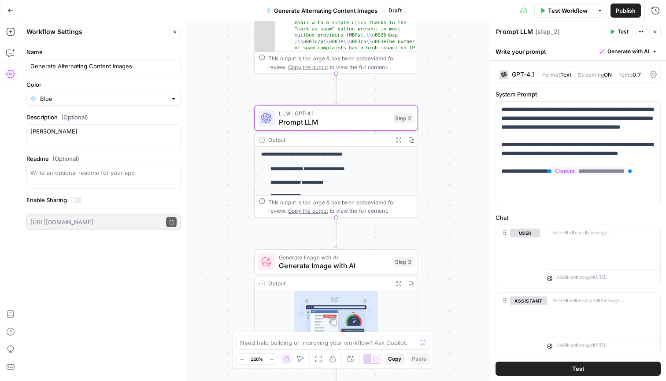
click at [350, 150] on div "**********" at bounding box center [336, 252] width 163 height 211
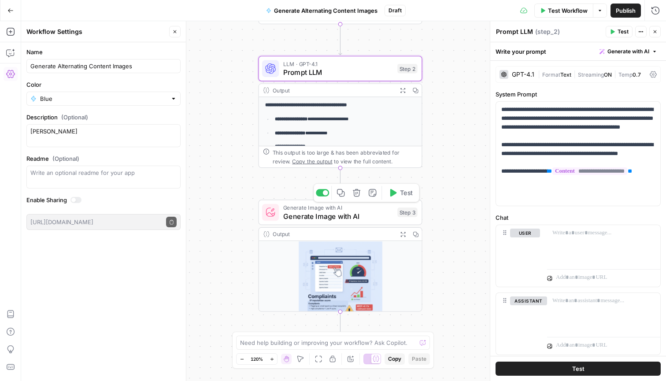
click at [363, 216] on span "Generate Image with AI" at bounding box center [338, 216] width 110 height 11
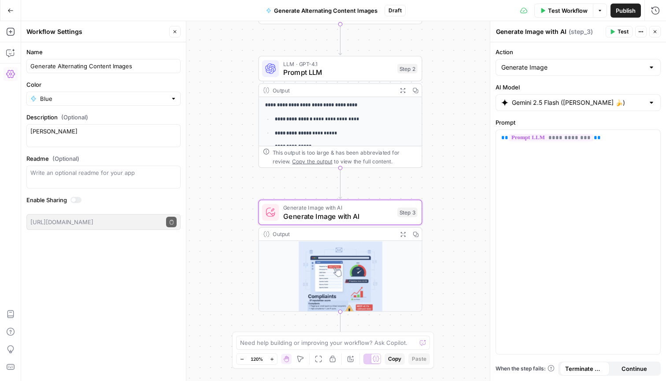
click at [385, 287] on img at bounding box center [340, 283] width 163 height 84
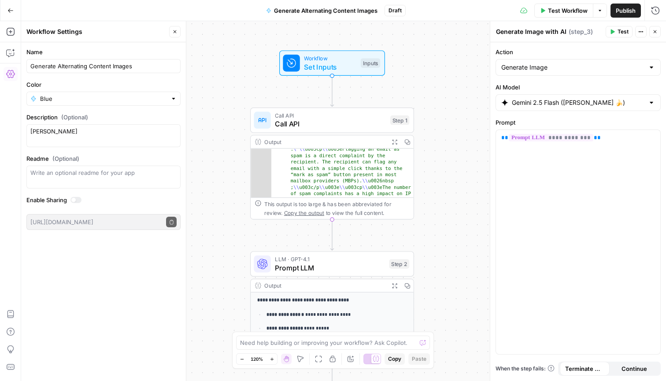
click at [353, 60] on span "Workflow" at bounding box center [330, 58] width 52 height 8
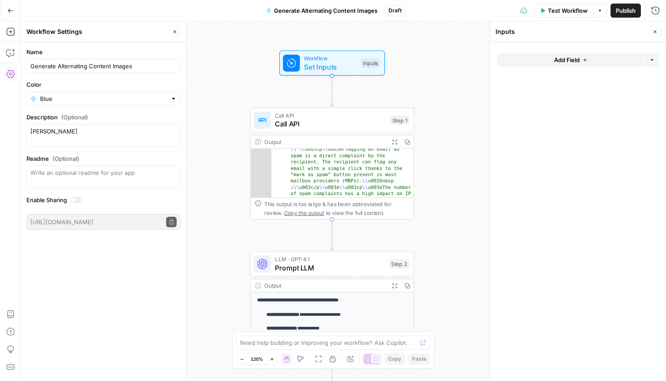
click at [574, 8] on span "Test Workflow" at bounding box center [568, 10] width 40 height 9
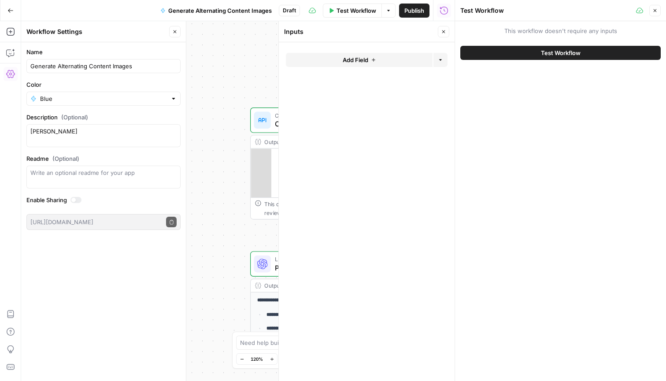
click at [590, 53] on button "Test Workflow" at bounding box center [560, 53] width 200 height 14
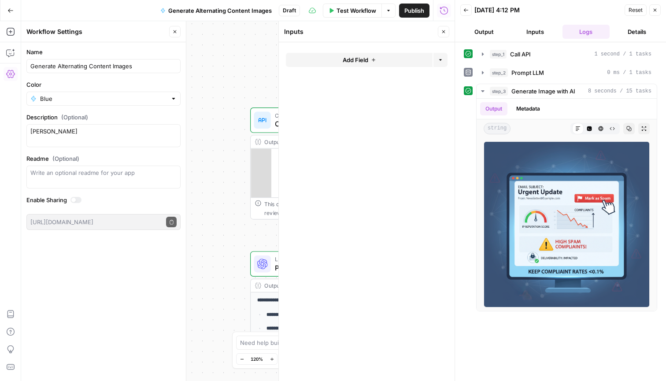
click at [655, 12] on icon "button" at bounding box center [654, 9] width 5 height 5
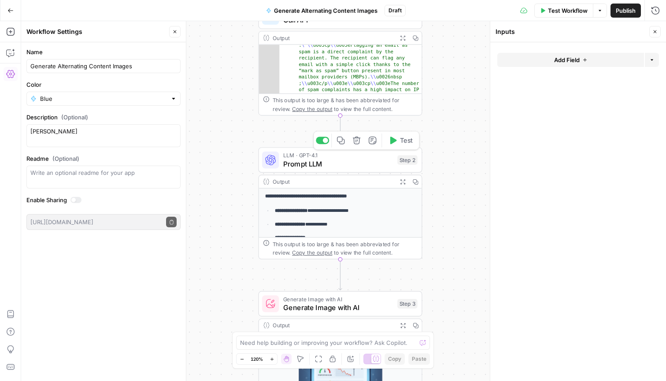
click at [355, 221] on p "**********" at bounding box center [345, 225] width 141 height 8
click at [369, 162] on span "Prompt LLM" at bounding box center [338, 164] width 110 height 11
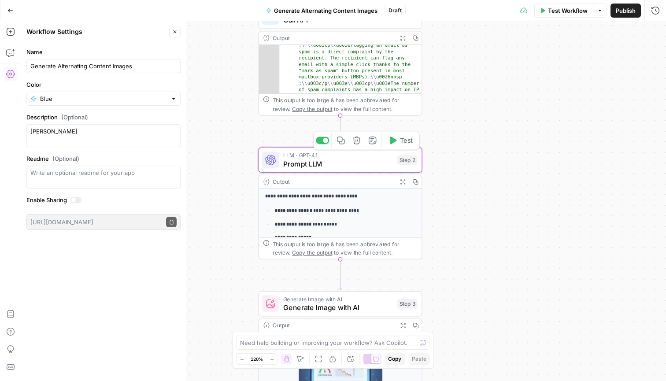
type textarea "Prompt LLM"
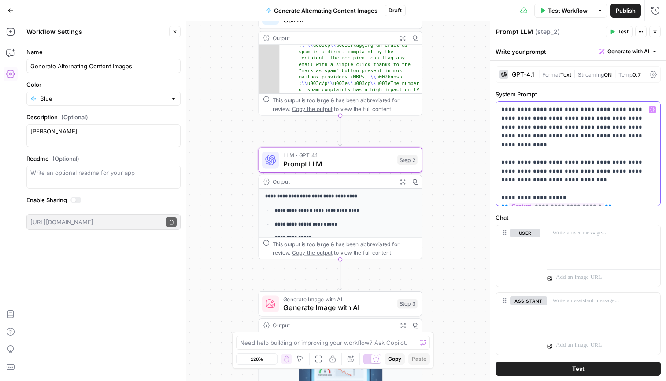
click at [577, 173] on p "**********" at bounding box center [578, 153] width 154 height 97
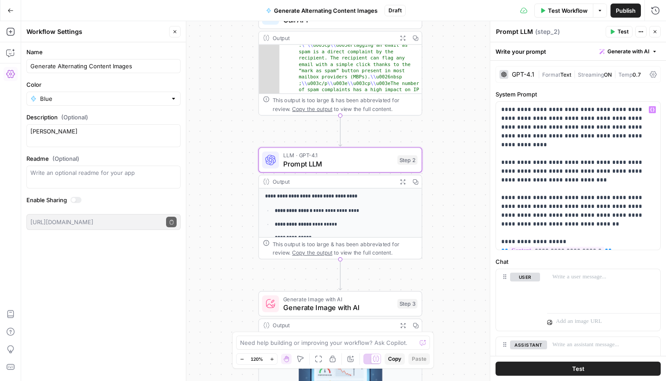
click at [621, 33] on span "Test" at bounding box center [622, 32] width 11 height 8
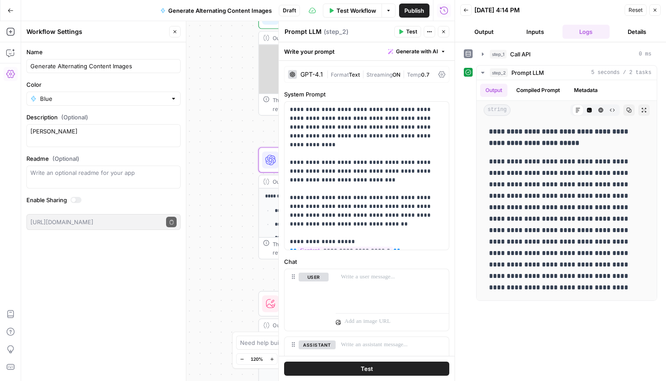
scroll to position [321, 0]
click at [258, 262] on div "**********" at bounding box center [237, 201] width 433 height 360
click at [656, 11] on icon "button" at bounding box center [655, 10] width 3 height 3
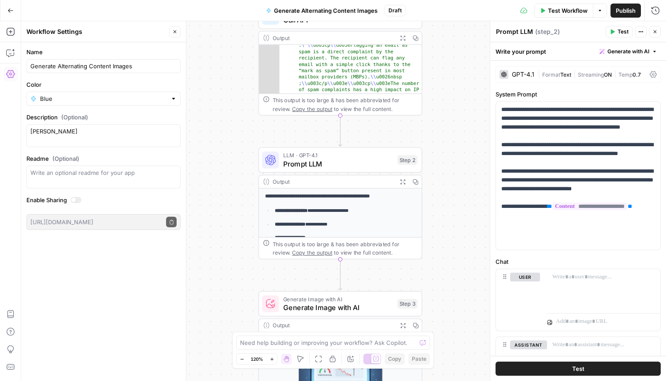
click at [568, 10] on span "Test Workflow" at bounding box center [568, 10] width 40 height 9
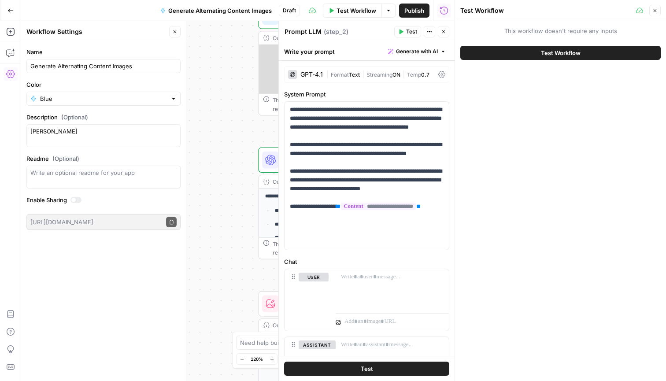
click at [564, 54] on span "Test Workflow" at bounding box center [561, 52] width 40 height 9
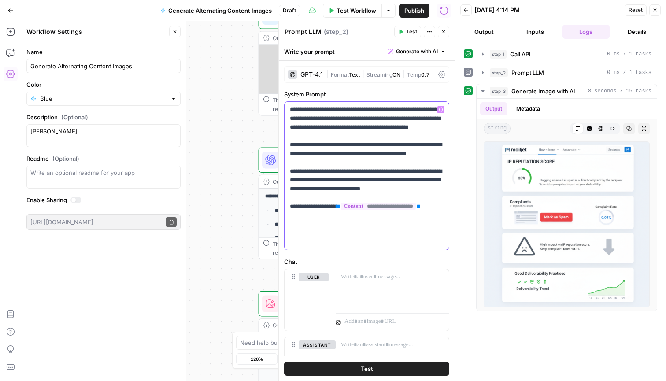
drag, startPoint x: 367, startPoint y: 214, endPoint x: 281, endPoint y: 189, distance: 90.0
click at [281, 189] on div "**********" at bounding box center [366, 201] width 176 height 360
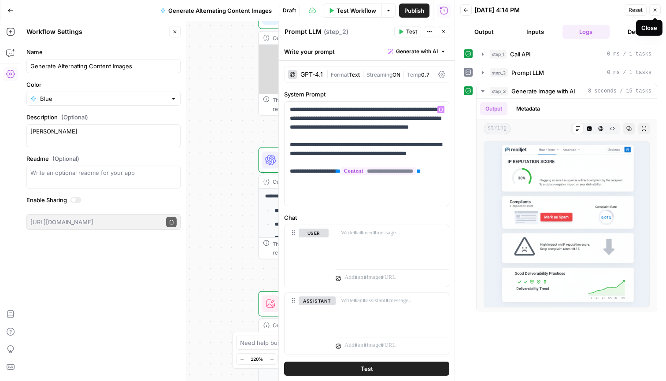
click at [658, 13] on button "Close" at bounding box center [654, 9] width 11 height 11
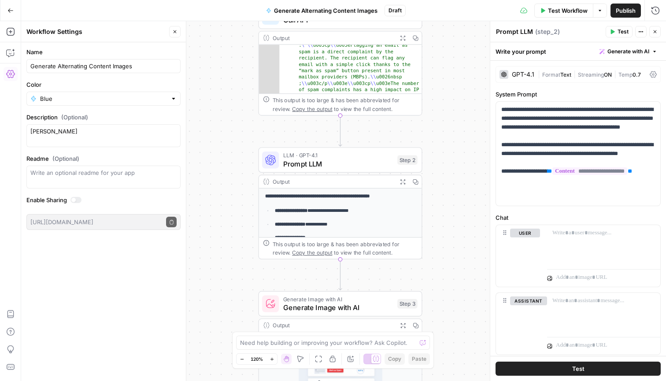
click at [439, 239] on div "**********" at bounding box center [343, 201] width 645 height 360
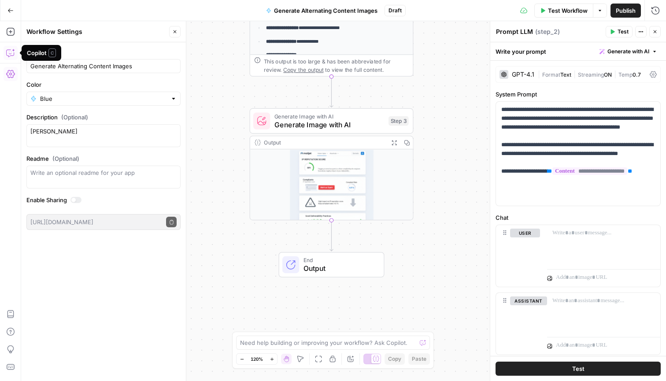
click at [10, 57] on button "Copilot" at bounding box center [11, 53] width 14 height 14
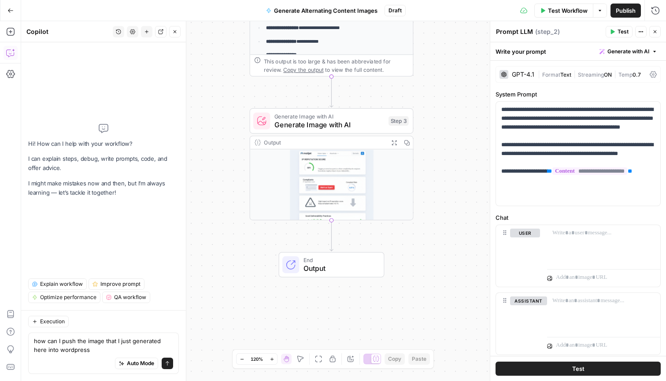
type textarea "how can I push the image that I just generated here into Wordpress?"
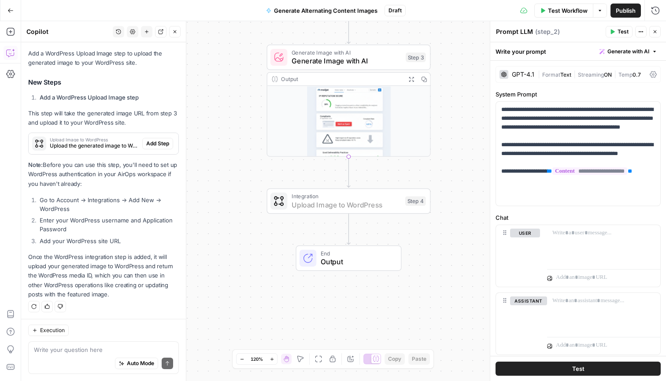
click at [162, 147] on span "Add Step" at bounding box center [157, 144] width 23 height 8
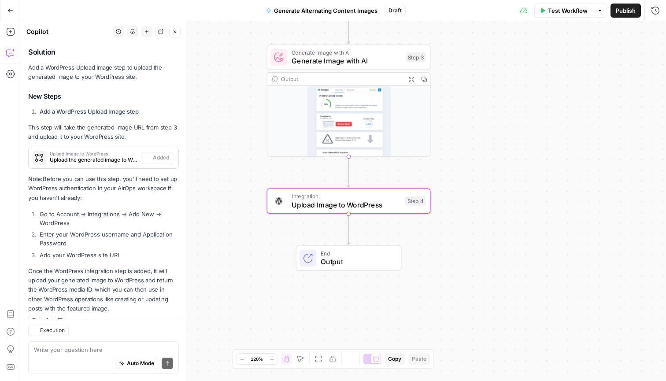
type textarea "Upload Image to WordPress"
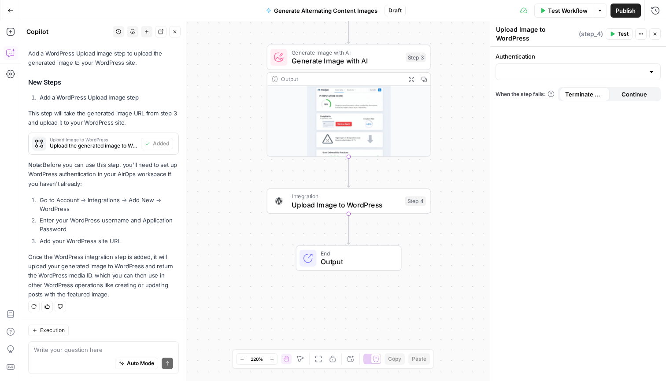
click at [650, 77] on div at bounding box center [577, 71] width 165 height 17
click at [545, 93] on span "MJ STAGING" at bounding box center [576, 93] width 147 height 9
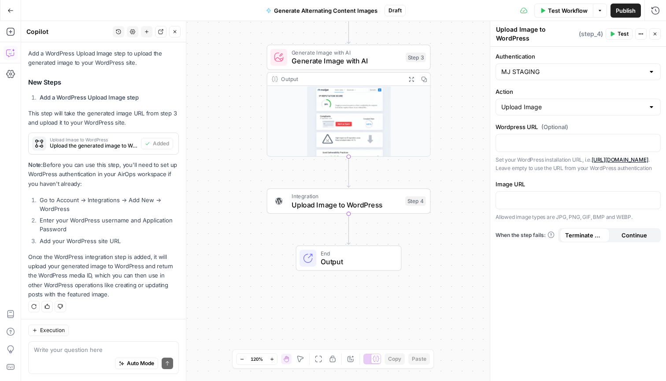
type input "MJ STAGING"
click at [570, 134] on div at bounding box center [578, 142] width 164 height 17
click at [574, 9] on span "Test Workflow" at bounding box center [568, 10] width 40 height 9
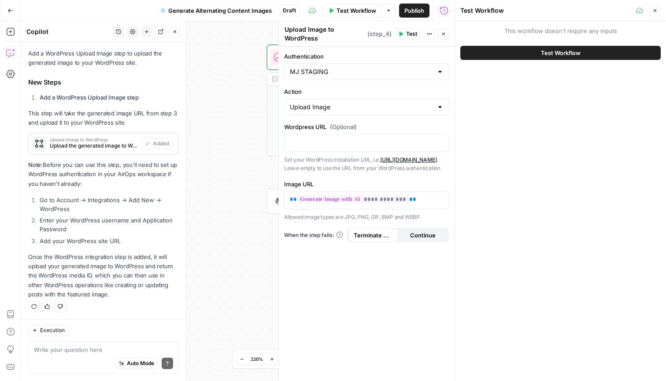
click at [566, 56] on span "Test Workflow" at bounding box center [561, 52] width 40 height 9
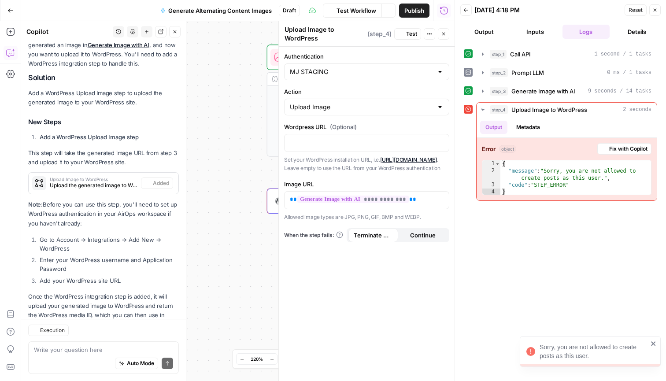
scroll to position [163, 0]
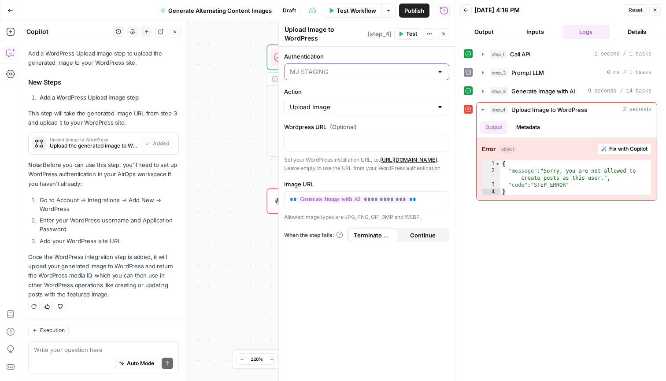
click at [363, 71] on input "Authentication" at bounding box center [361, 71] width 143 height 9
click at [377, 73] on input "Authentication" at bounding box center [361, 71] width 143 height 9
type input "MJ STAGING"
click at [316, 55] on label "Authentication" at bounding box center [366, 56] width 165 height 9
click at [316, 67] on input "MJ STAGING" at bounding box center [361, 71] width 143 height 9
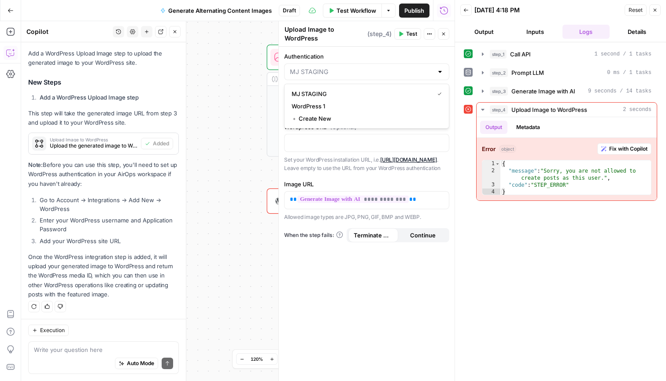
type input "MJ STAGING"
click at [316, 55] on label "Authentication" at bounding box center [366, 56] width 165 height 9
click at [316, 67] on input "MJ STAGING" at bounding box center [361, 71] width 143 height 9
type input "MJ STAGING"
click at [374, 54] on label "Authentication" at bounding box center [366, 56] width 165 height 9
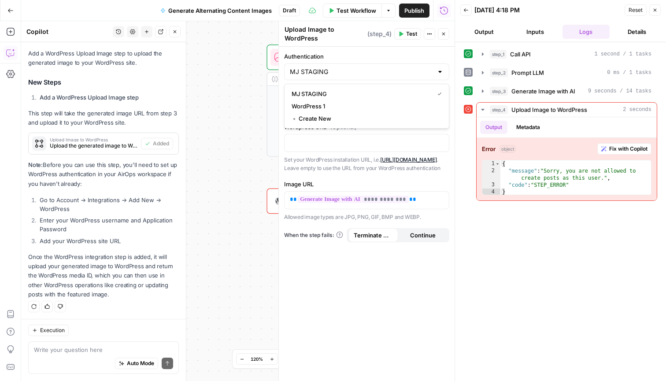
click at [374, 67] on input "MJ STAGING" at bounding box center [361, 71] width 143 height 9
type input "MJ STAGING"
click at [630, 150] on span "Fix with Copilot" at bounding box center [628, 149] width 38 height 8
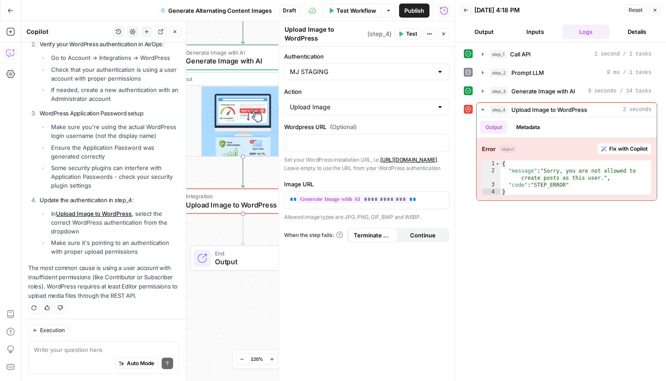
scroll to position [0, 0]
click at [13, 74] on icon "button" at bounding box center [10, 74] width 9 height 9
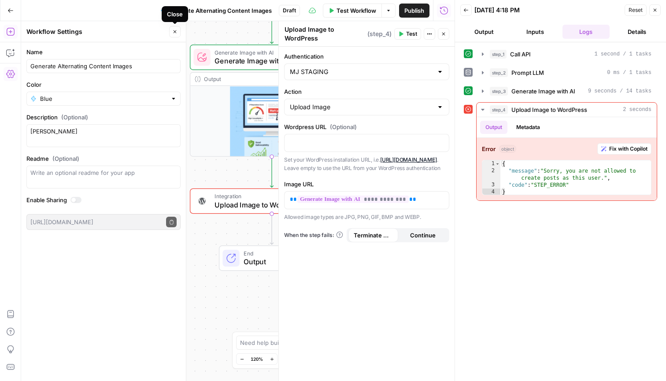
click at [176, 31] on icon "button" at bounding box center [174, 31] width 5 height 5
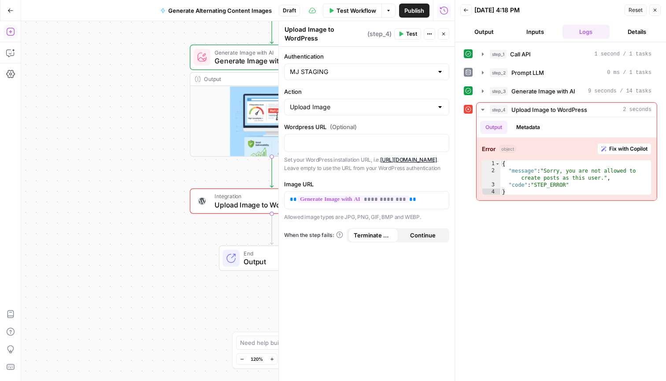
click at [13, 7] on icon "button" at bounding box center [10, 10] width 6 height 6
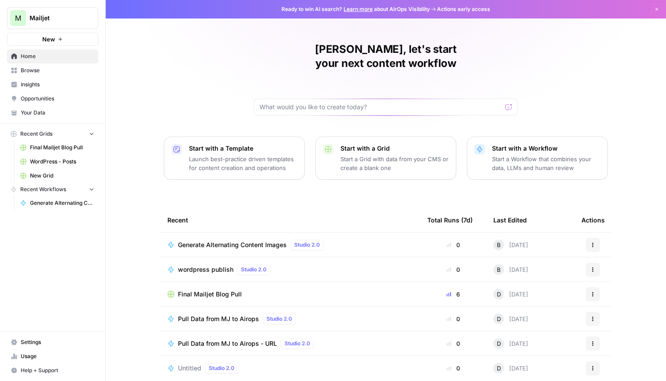
click at [29, 343] on span "Settings" at bounding box center [58, 342] width 74 height 8
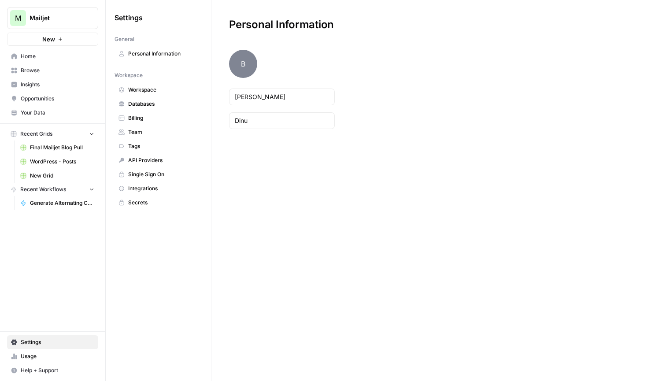
click at [155, 185] on span "Integrations" at bounding box center [163, 189] width 70 height 8
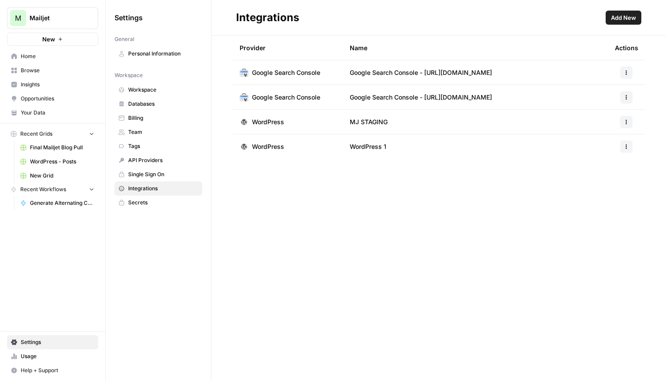
click at [628, 120] on icon "button" at bounding box center [626, 121] width 5 height 5
click at [614, 141] on span "Edit" at bounding box center [607, 141] width 28 height 9
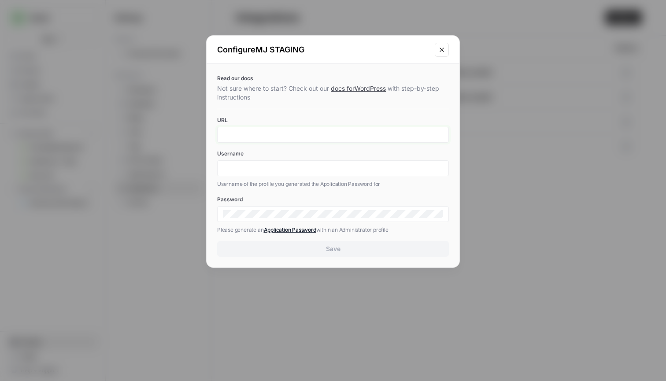
click at [395, 132] on input "URL" at bounding box center [333, 135] width 220 height 8
click at [256, 134] on input "URL" at bounding box center [333, 135] width 220 height 8
paste input "https://mjcomstg.wpenginepowered.com/"
type input "https://mjcomstg.wpenginepowered.com/"
type input "bogdan"
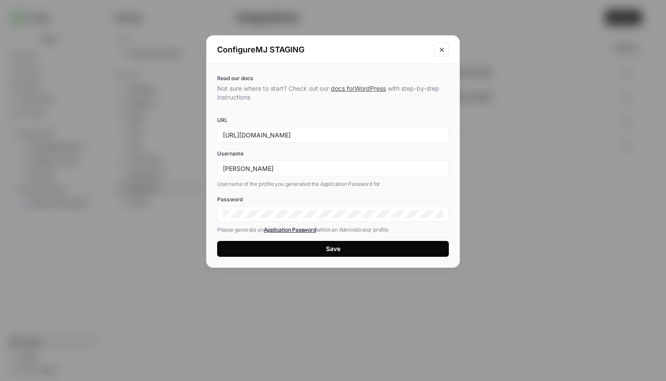
click at [377, 250] on button "Save" at bounding box center [333, 249] width 232 height 16
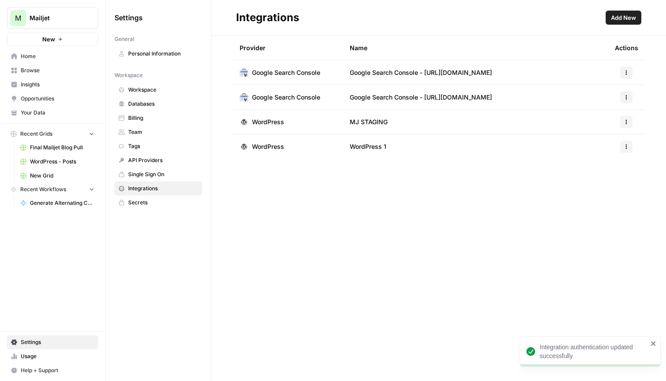
click at [626, 123] on icon "button" at bounding box center [626, 123] width 1 height 1
click at [616, 137] on span "Edit" at bounding box center [607, 141] width 28 height 9
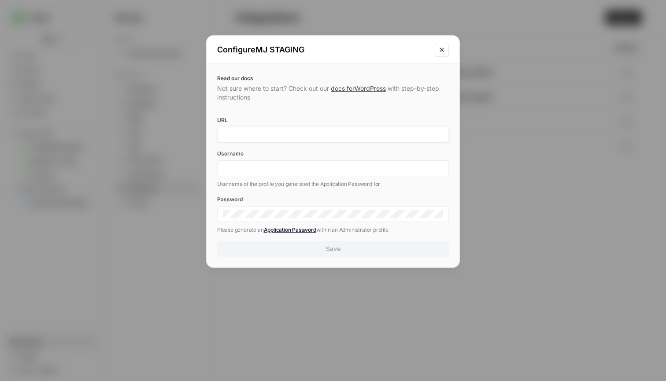
click at [374, 136] on input "URL" at bounding box center [333, 135] width 220 height 8
paste input "https://mjcomstg.wpenginepowered.com/"
type input "https://mjcomstg.wpenginepowered.com/"
type input "bogdan"
click at [312, 218] on div at bounding box center [333, 214] width 232 height 16
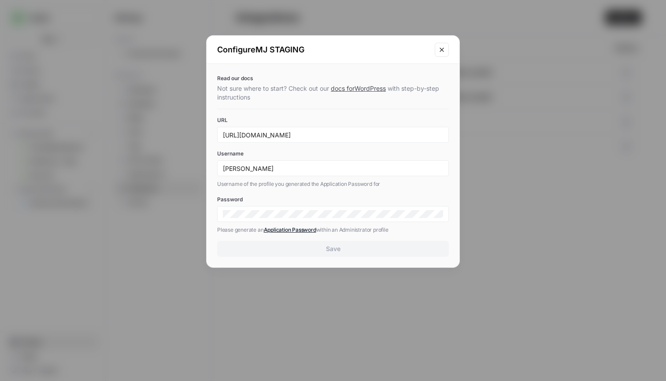
click at [312, 218] on div at bounding box center [333, 214] width 232 height 16
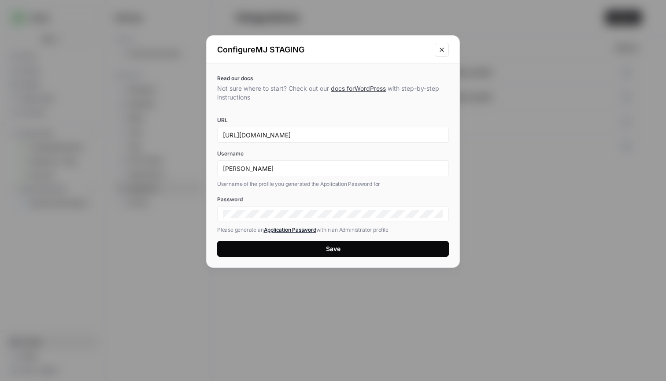
click at [354, 248] on button "Save" at bounding box center [333, 249] width 232 height 16
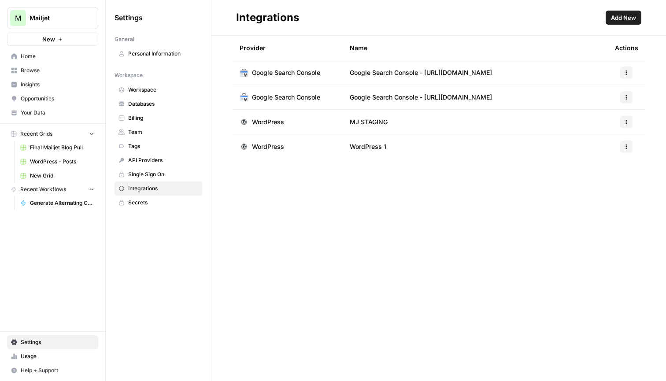
click at [51, 56] on span "Home" at bounding box center [58, 56] width 74 height 8
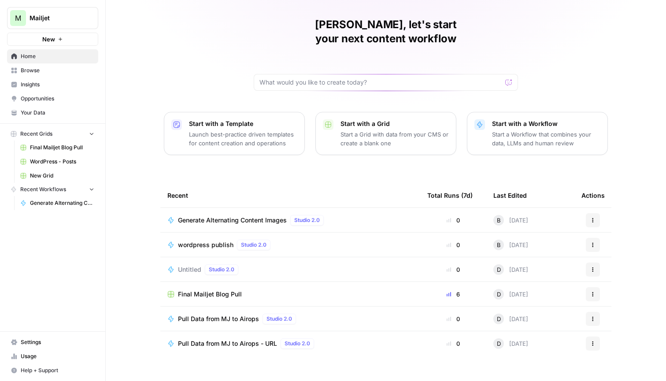
scroll to position [24, 0]
click at [359, 215] on div "Generate Alternating Content Images Studio 2.0" at bounding box center [290, 220] width 246 height 11
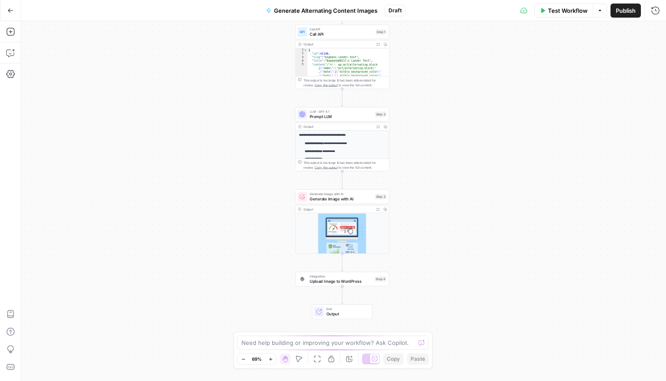
click at [567, 15] on button "Test Workflow" at bounding box center [563, 11] width 59 height 14
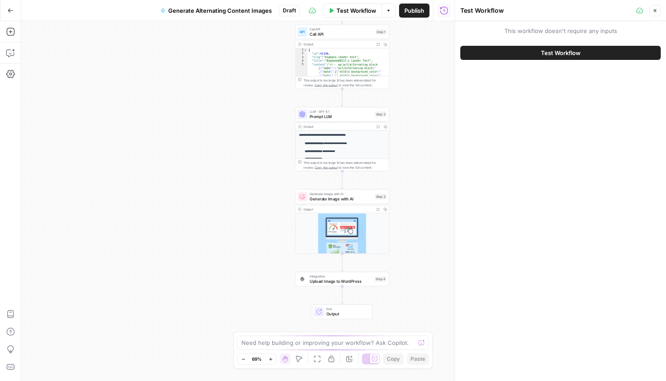
click at [565, 56] on span "Test Workflow" at bounding box center [561, 52] width 40 height 9
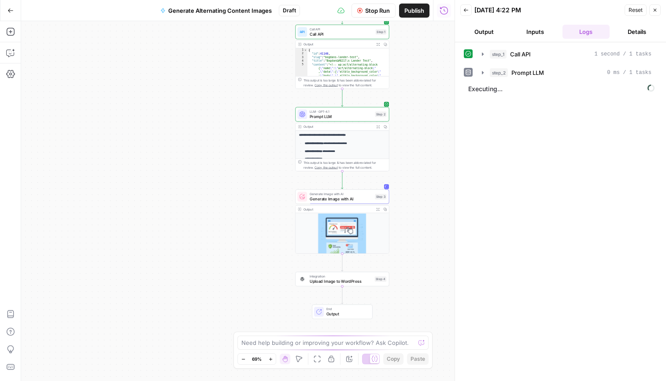
click at [219, 185] on div "Workflow Set Inputs Inputs Call API Call API Step 1 Output Expand Output Copy 1…" at bounding box center [237, 201] width 433 height 360
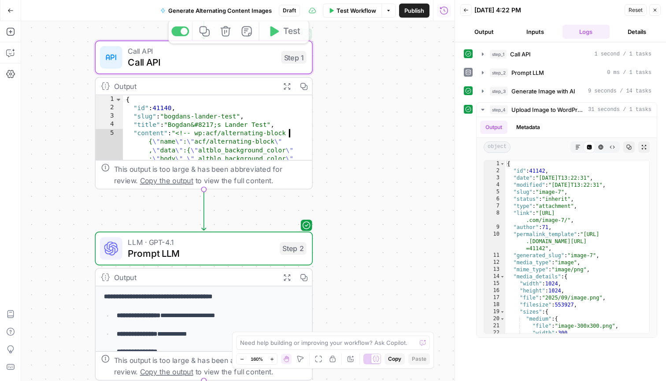
click at [242, 83] on div "Output" at bounding box center [194, 86] width 160 height 11
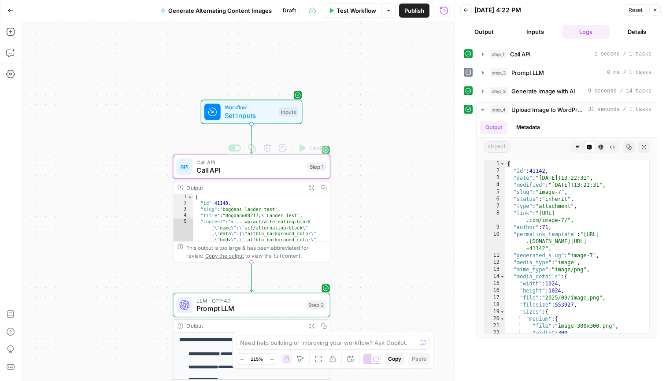
click at [654, 11] on icon "button" at bounding box center [654, 9] width 5 height 5
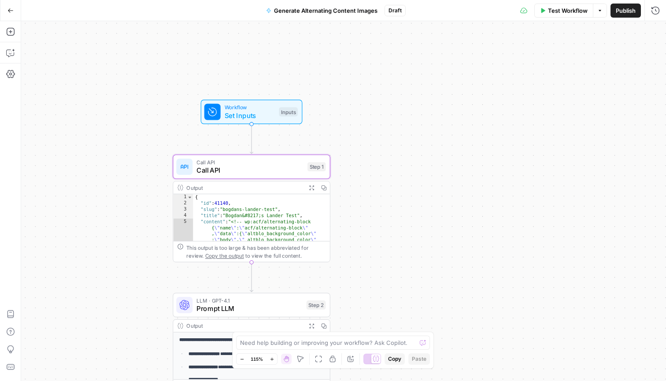
type textarea "**********"
click at [288, 176] on div "Call API Call API Step 1 Copy step Delete step Add Note Test" at bounding box center [252, 167] width 158 height 24
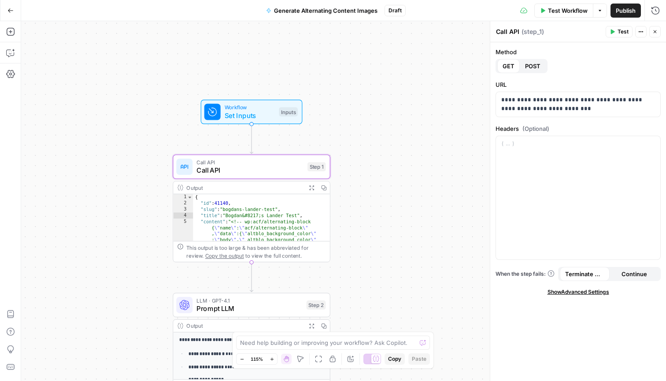
click at [312, 187] on icon "button" at bounding box center [311, 187] width 4 height 4
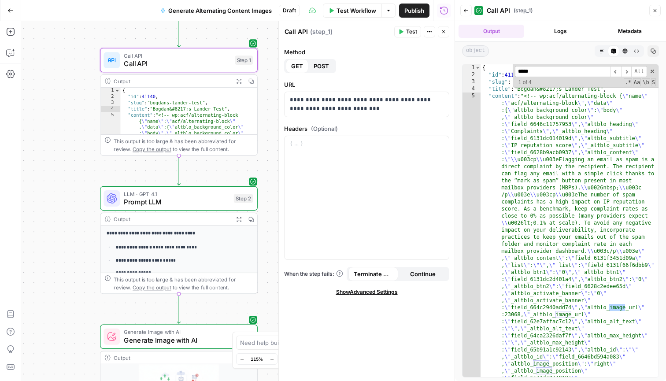
type input "*****"
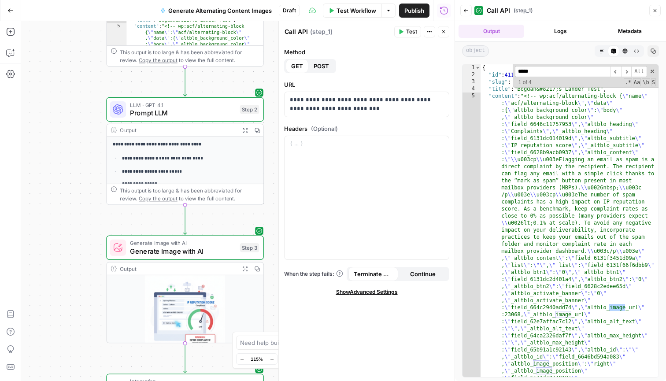
drag, startPoint x: 101, startPoint y: 310, endPoint x: 114, endPoint y: 170, distance: 141.1
click at [114, 170] on div "**********" at bounding box center [237, 201] width 433 height 360
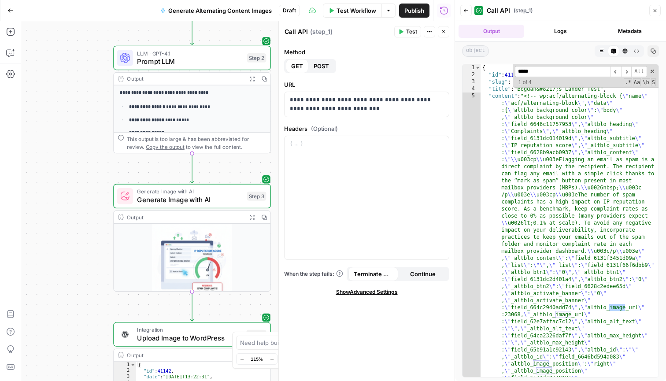
drag, startPoint x: 114, startPoint y: 170, endPoint x: 102, endPoint y: -7, distance: 176.6
click at [102, 0] on html "**********" at bounding box center [333, 190] width 666 height 381
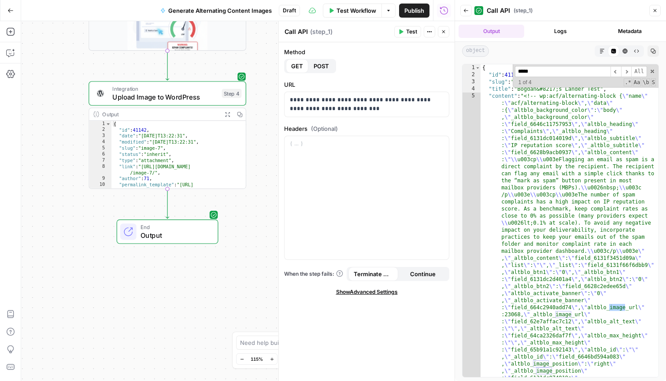
drag, startPoint x: 100, startPoint y: 255, endPoint x: 88, endPoint y: 190, distance: 66.0
click at [88, 190] on div "**********" at bounding box center [237, 201] width 433 height 360
click at [12, 34] on icon "button" at bounding box center [10, 31] width 9 height 9
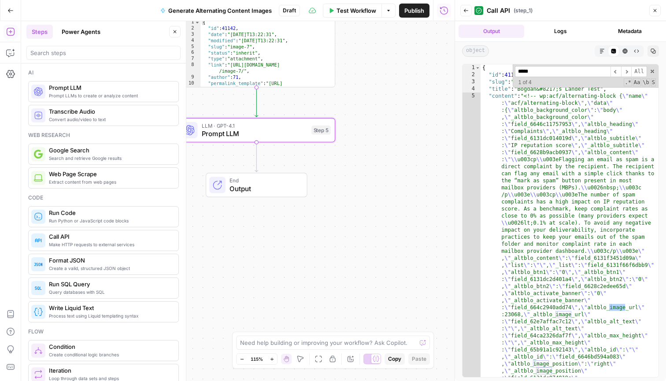
type textarea "Prompt LLM"
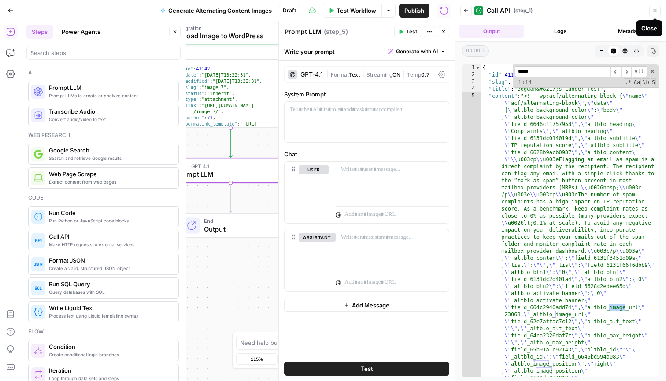
click at [658, 11] on button "Close" at bounding box center [654, 10] width 11 height 11
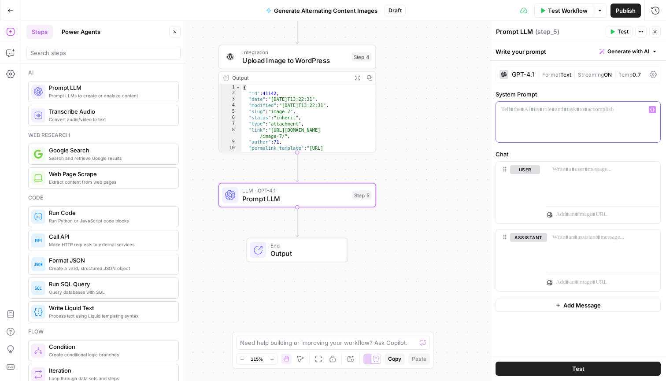
click at [547, 130] on div at bounding box center [578, 122] width 164 height 41
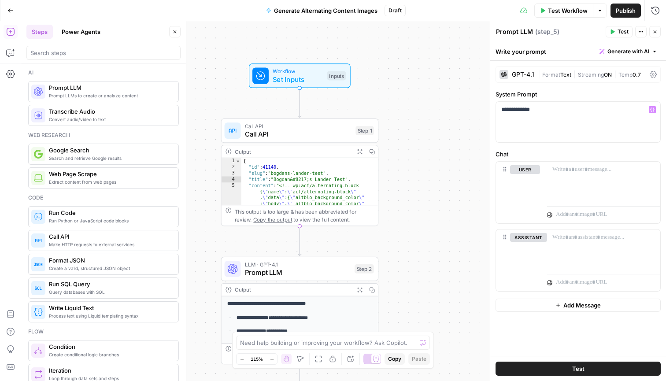
click at [314, 153] on div "Output" at bounding box center [293, 152] width 116 height 8
click at [294, 275] on span "Prompt LLM" at bounding box center [298, 272] width 106 height 10
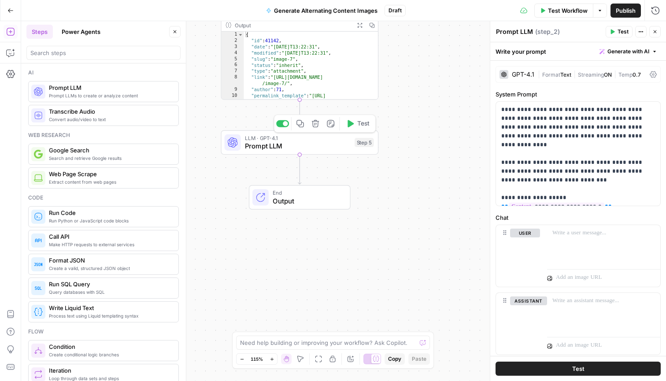
click at [299, 141] on span "Prompt LLM" at bounding box center [298, 146] width 106 height 10
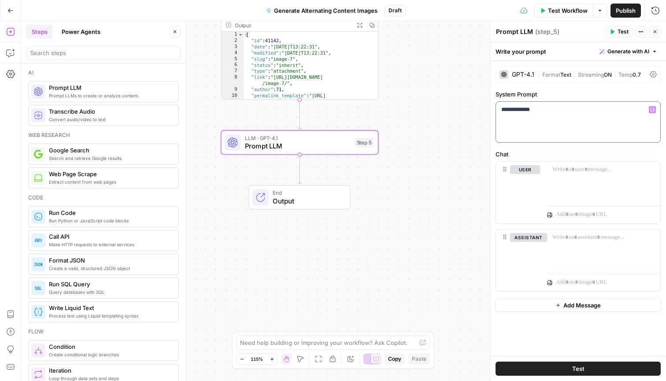
click at [562, 120] on div "**********" at bounding box center [578, 122] width 164 height 41
click at [580, 366] on span "Test" at bounding box center [578, 368] width 12 height 9
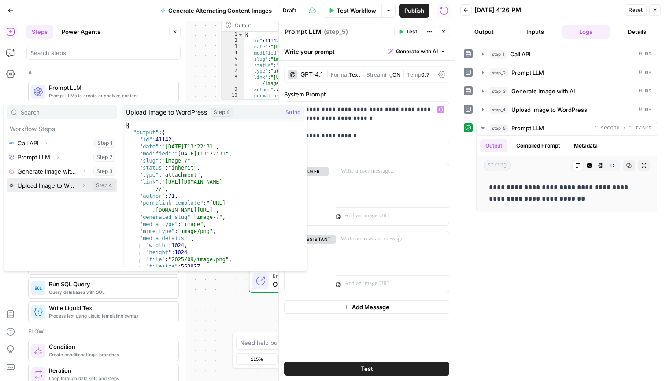
click at [83, 185] on icon "button" at bounding box center [83, 185] width 5 height 5
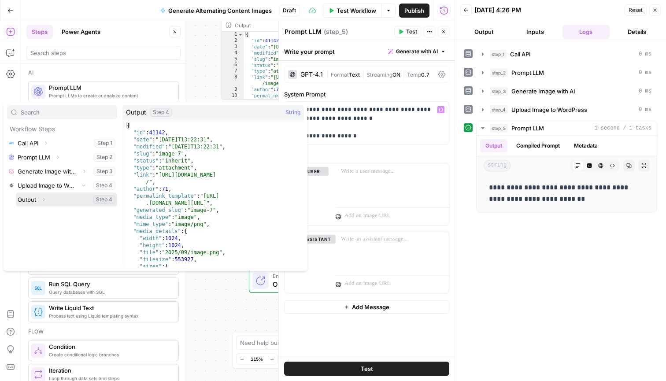
click at [46, 200] on span "Expand" at bounding box center [46, 200] width 0 height 0
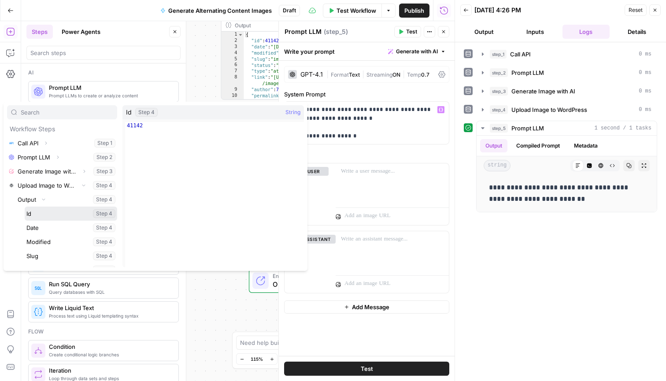
click at [47, 214] on button "Select variable Id" at bounding box center [71, 214] width 92 height 14
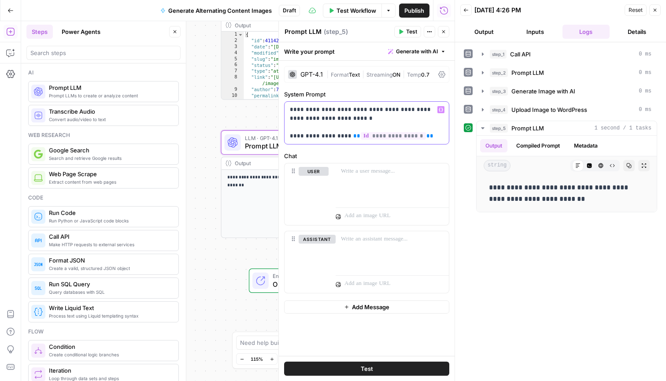
drag, startPoint x: 342, startPoint y: 134, endPoint x: 281, endPoint y: 111, distance: 65.3
click at [281, 111] on div "**********" at bounding box center [366, 201] width 176 height 360
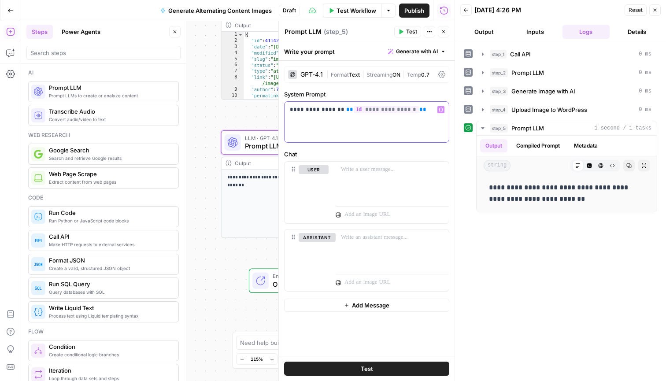
click at [295, 109] on p "**********" at bounding box center [367, 109] width 154 height 9
click at [426, 118] on div "**********" at bounding box center [367, 122] width 164 height 41
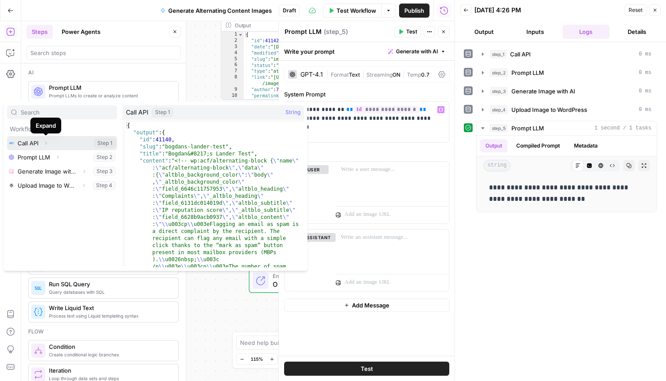
click at [48, 143] on span "Expand" at bounding box center [48, 143] width 0 height 0
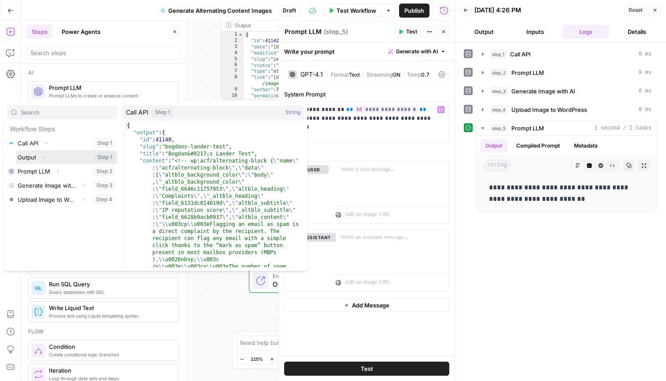
click at [44, 158] on icon "button" at bounding box center [43, 157] width 5 height 5
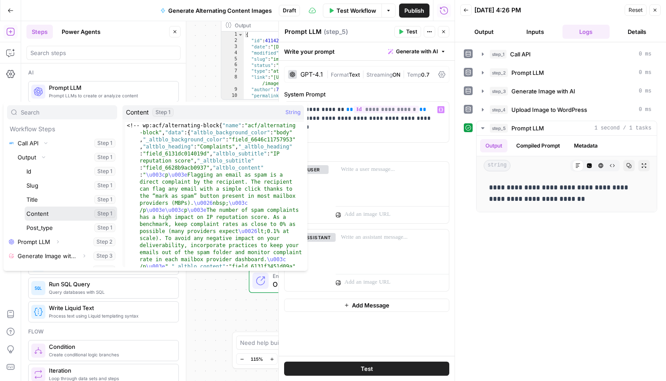
click at [63, 214] on button "Select variable Content" at bounding box center [71, 214] width 92 height 14
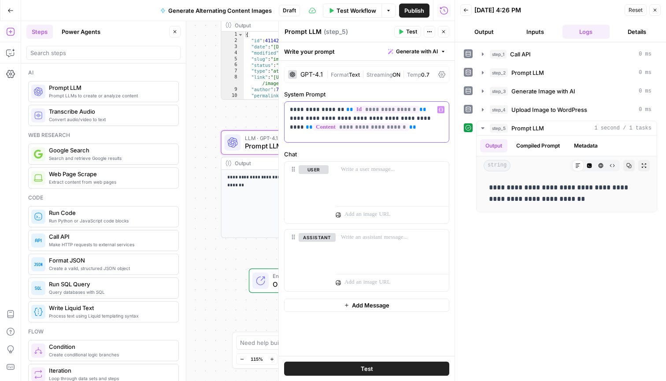
click at [402, 120] on p "**********" at bounding box center [367, 118] width 154 height 26
click at [419, 131] on p "**********" at bounding box center [367, 118] width 154 height 26
click at [405, 370] on button "Test" at bounding box center [366, 369] width 165 height 14
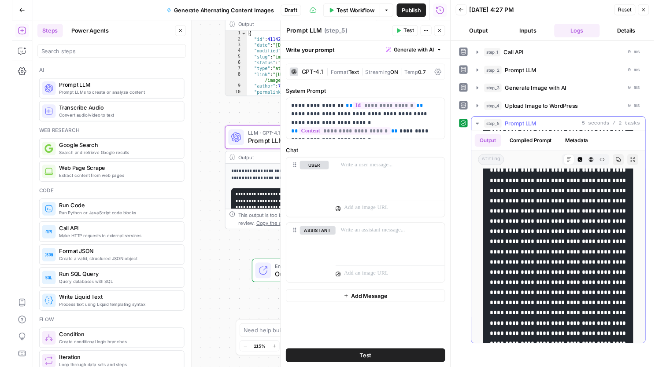
scroll to position [293, 0]
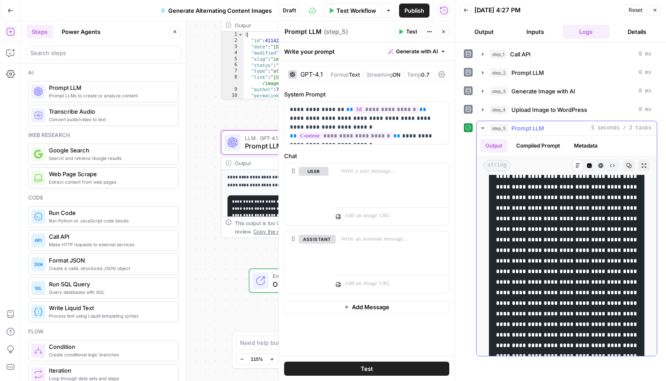
click at [578, 268] on code at bounding box center [567, 150] width 143 height 440
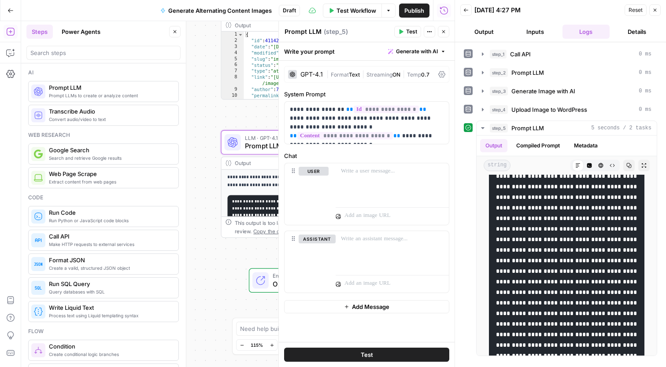
click at [657, 8] on icon "button" at bounding box center [654, 9] width 5 height 5
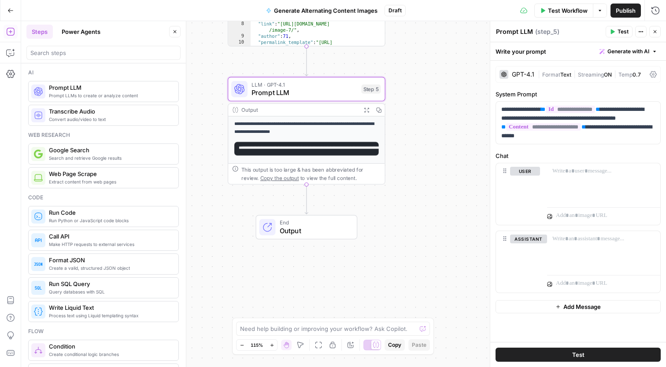
click at [478, 92] on div "**********" at bounding box center [343, 194] width 645 height 346
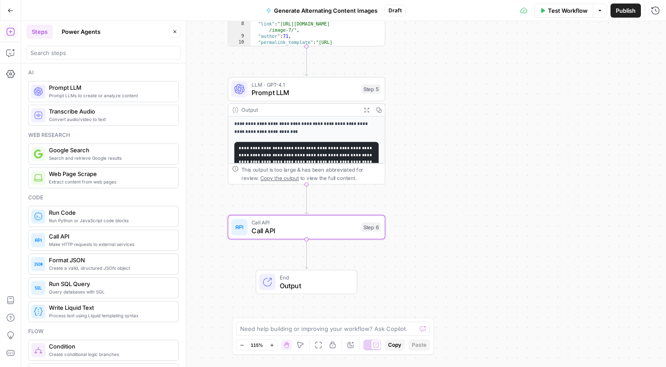
type textarea "Call API"
click at [539, 70] on button "POST" at bounding box center [533, 66] width 26 height 14
click at [530, 103] on p at bounding box center [578, 100] width 154 height 9
paste div
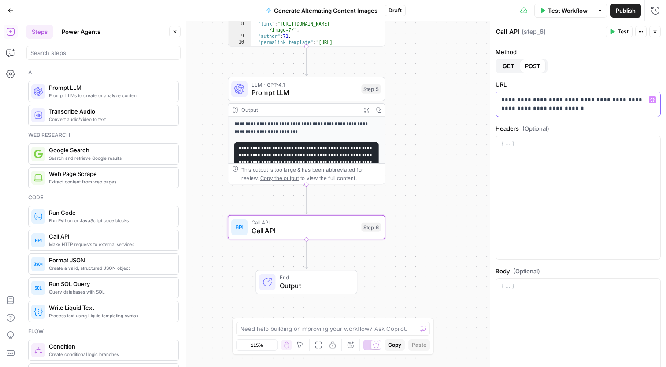
click at [540, 111] on p "**********" at bounding box center [578, 105] width 154 height 18
click at [603, 112] on p "**********" at bounding box center [578, 105] width 154 height 18
click at [575, 108] on p "**********" at bounding box center [578, 105] width 154 height 18
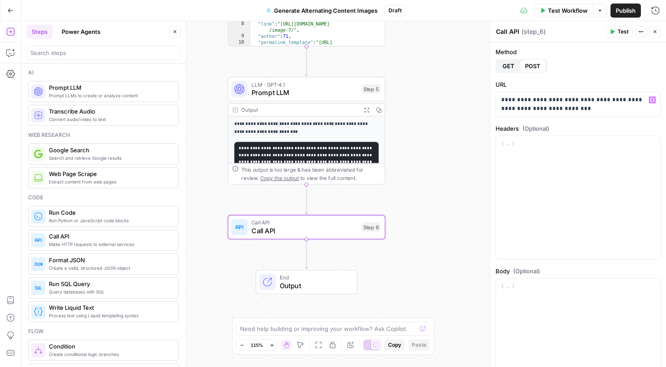
click at [619, 36] on button "Test" at bounding box center [619, 31] width 27 height 11
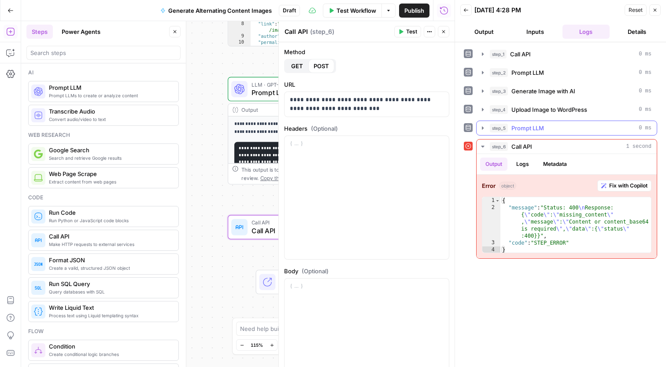
click at [538, 132] on span "Prompt LLM" at bounding box center [527, 128] width 33 height 9
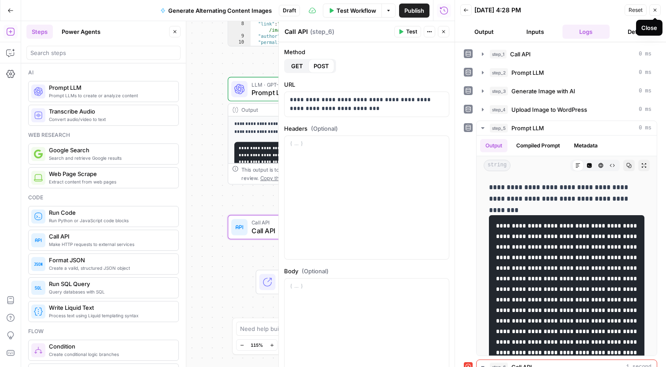
click at [656, 13] on button "Close" at bounding box center [654, 9] width 11 height 11
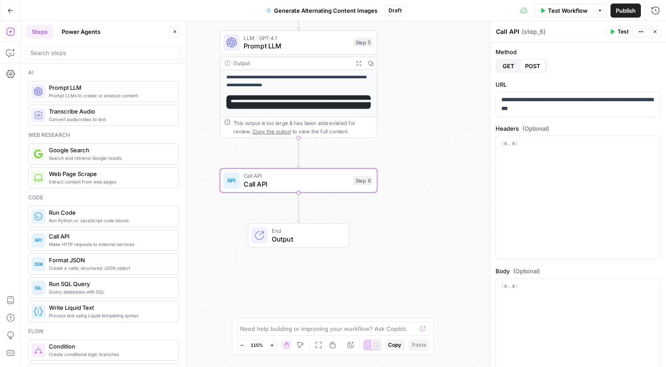
click at [314, 72] on div "**********" at bounding box center [298, 93] width 156 height 47
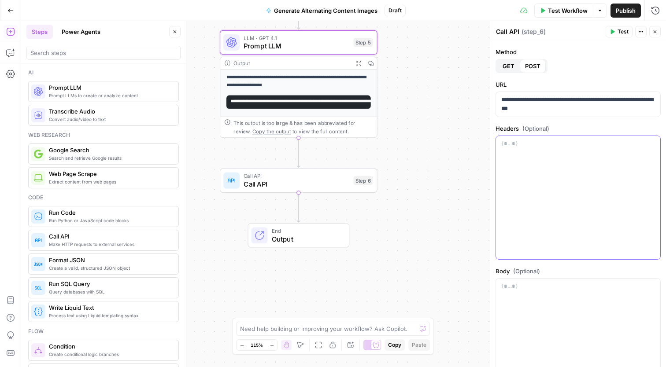
click at [532, 170] on div at bounding box center [578, 197] width 164 height 123
click at [653, 146] on button "Variables Menu" at bounding box center [652, 143] width 7 height 7
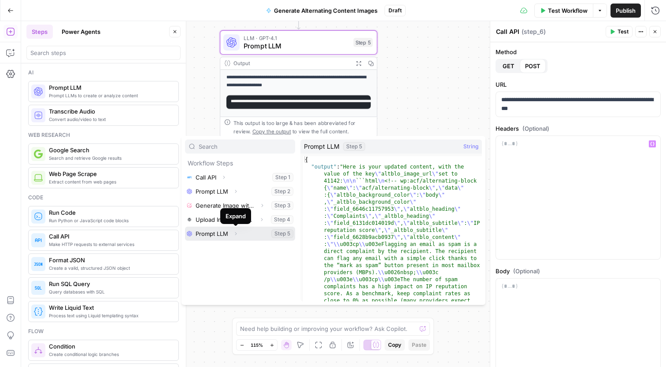
click at [239, 235] on button "Expand" at bounding box center [235, 233] width 11 height 11
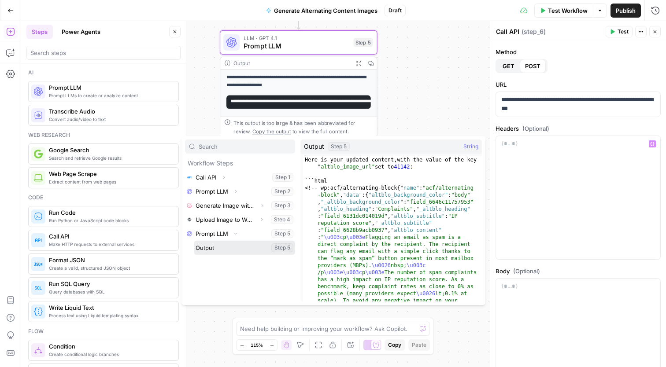
click at [238, 247] on button "Select variable Output" at bounding box center [244, 248] width 101 height 14
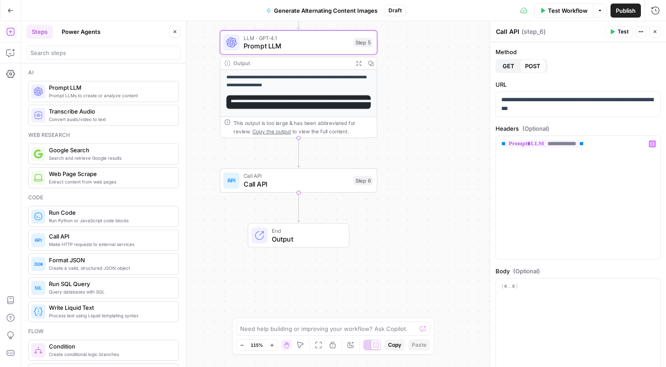
click at [624, 33] on span "Test" at bounding box center [622, 32] width 11 height 8
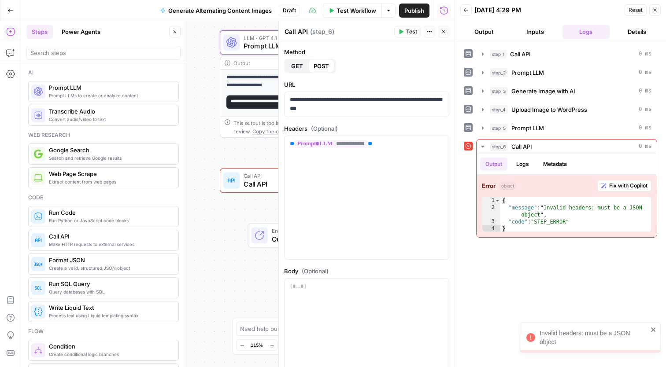
click at [651, 326] on div "Invalid headers: must be a JSON object" at bounding box center [590, 337] width 141 height 31
click at [657, 8] on icon "button" at bounding box center [654, 9] width 5 height 5
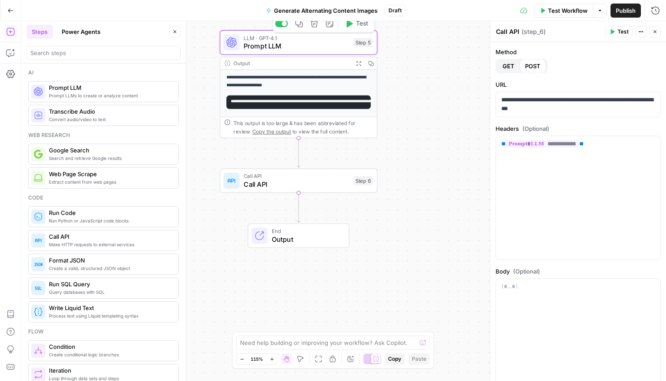
click at [303, 39] on span "LLM · GPT-4.1" at bounding box center [297, 38] width 106 height 8
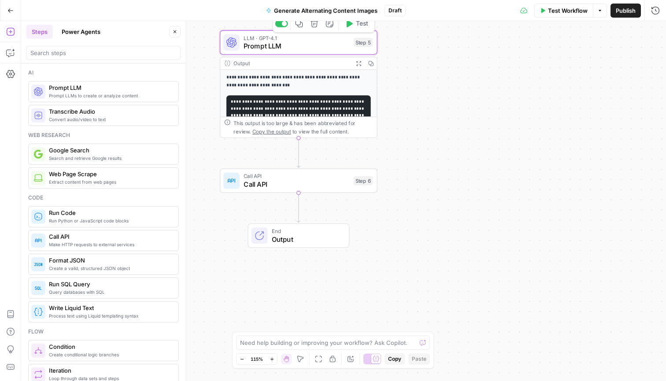
type textarea "Prompt LLM"
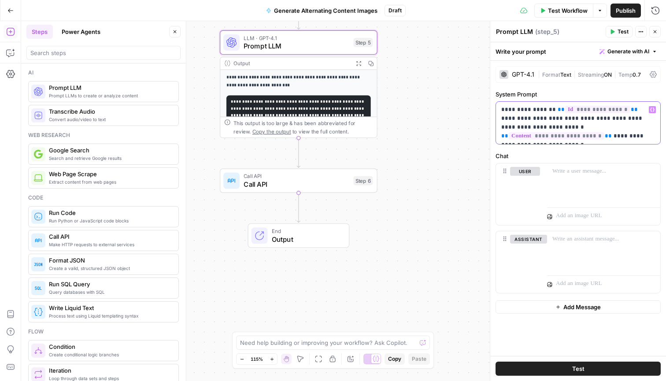
click at [592, 140] on p "**********" at bounding box center [578, 122] width 154 height 35
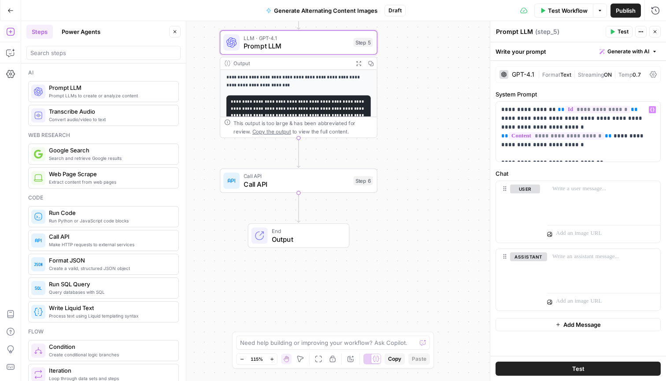
click at [317, 184] on span "Call API" at bounding box center [297, 184] width 106 height 10
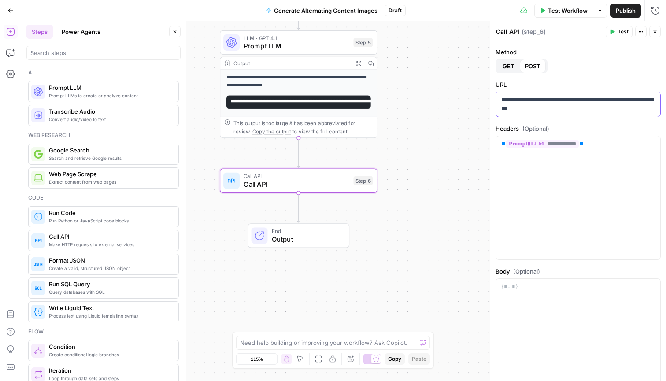
click at [603, 110] on p "**********" at bounding box center [578, 105] width 154 height 18
click at [322, 42] on span "Prompt LLM" at bounding box center [297, 46] width 106 height 10
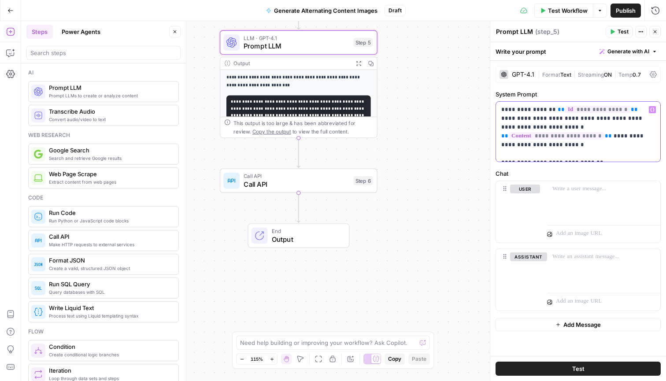
click at [597, 154] on p "**********" at bounding box center [578, 131] width 154 height 53
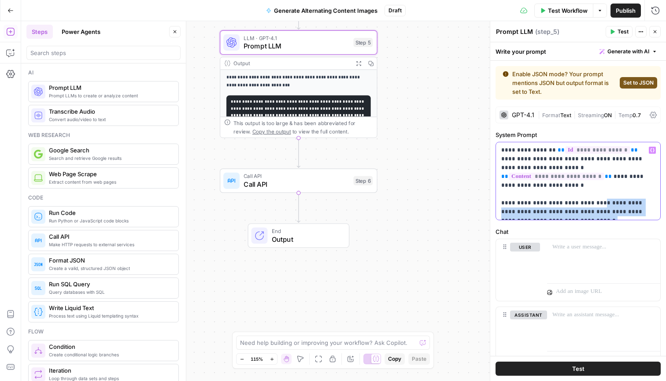
drag, startPoint x: 643, startPoint y: 215, endPoint x: 494, endPoint y: 197, distance: 149.5
click at [494, 197] on div "**********" at bounding box center [578, 201] width 176 height 360
click at [595, 180] on p "**********" at bounding box center [578, 181] width 154 height 70
drag, startPoint x: 644, startPoint y: 213, endPoint x: 499, endPoint y: 196, distance: 146.3
click at [499, 196] on div "**********" at bounding box center [578, 181] width 164 height 78
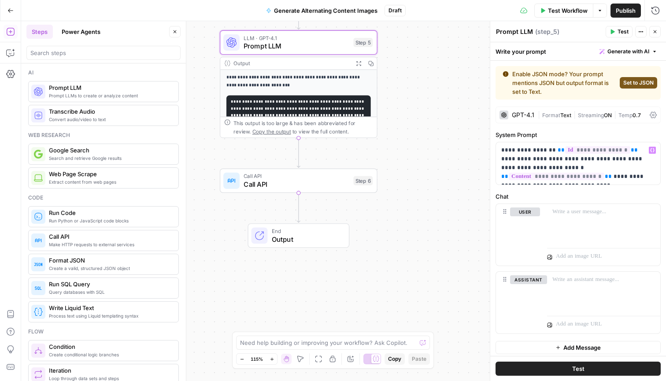
click at [639, 81] on span "Set to JSON" at bounding box center [638, 83] width 30 height 8
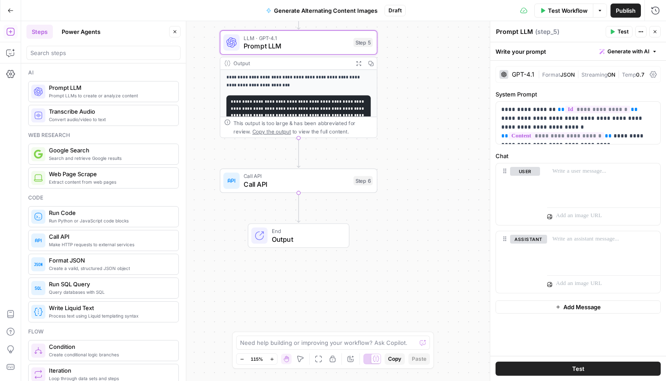
click at [574, 363] on button "Test" at bounding box center [577, 369] width 165 height 14
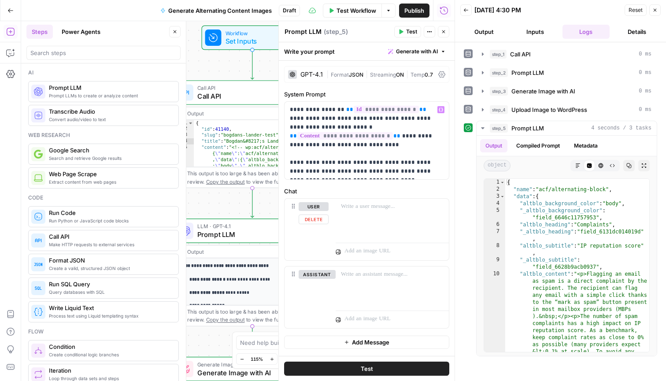
click at [254, 205] on icon "Edge from step_1 to step_2" at bounding box center [252, 203] width 3 height 30
click at [176, 30] on icon "button" at bounding box center [175, 31] width 3 height 3
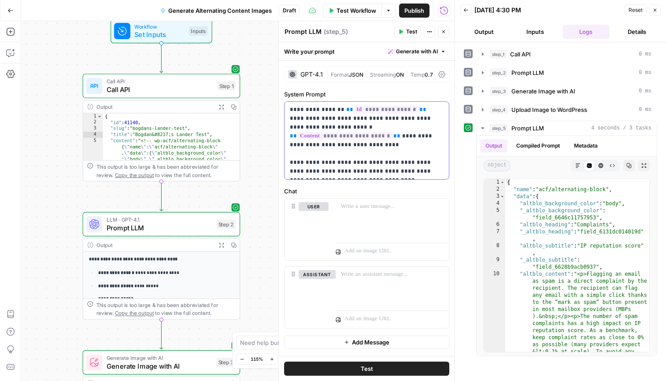
click at [410, 174] on p "**********" at bounding box center [367, 140] width 154 height 70
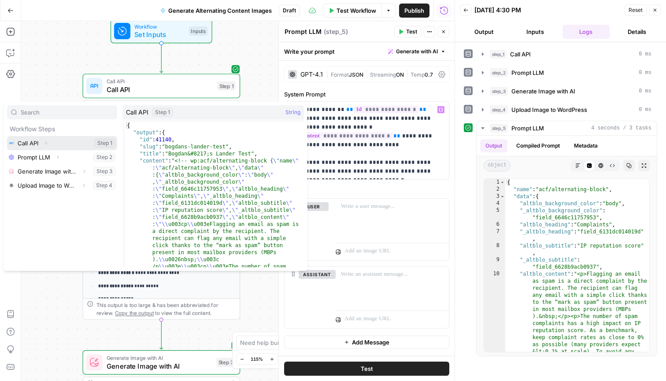
click at [46, 144] on icon "button" at bounding box center [46, 143] width 2 height 3
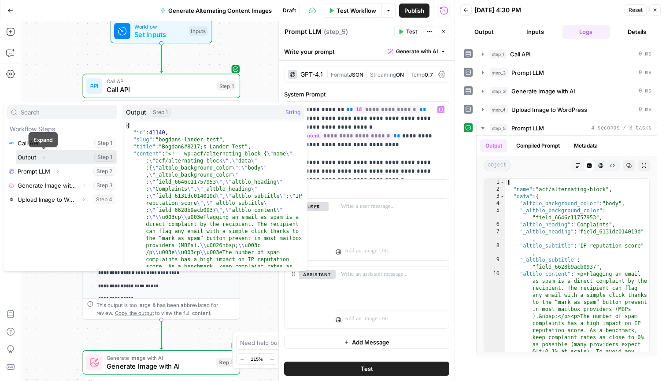
click at [44, 156] on icon "button" at bounding box center [43, 157] width 5 height 5
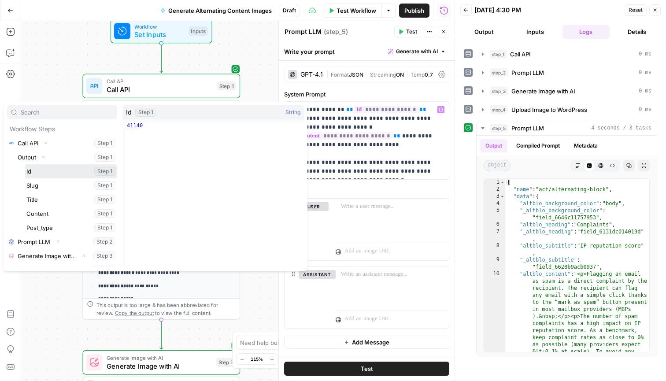
click at [48, 173] on button "Select variable Id" at bounding box center [71, 171] width 92 height 14
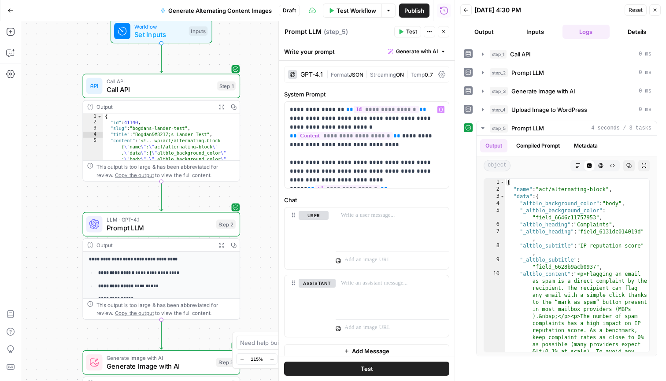
click at [435, 199] on label "Chat" at bounding box center [366, 200] width 165 height 9
click at [415, 367] on button "Test" at bounding box center [366, 369] width 165 height 14
click at [484, 128] on icon "button" at bounding box center [482, 128] width 3 height 2
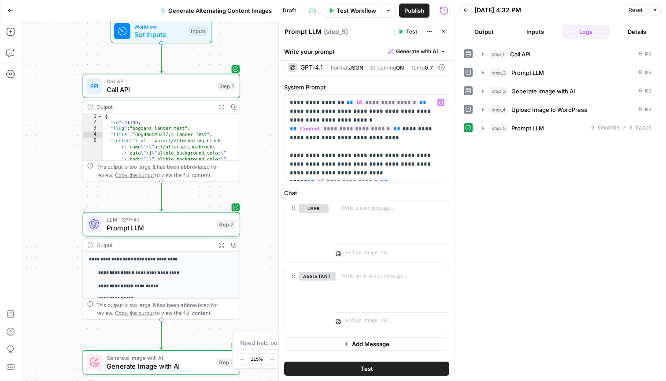
scroll to position [7, 0]
click at [485, 89] on icon "button" at bounding box center [482, 91] width 7 height 7
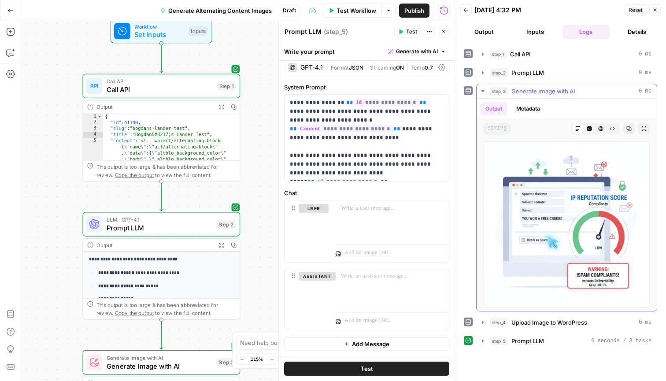
click at [485, 89] on icon "button" at bounding box center [482, 91] width 7 height 7
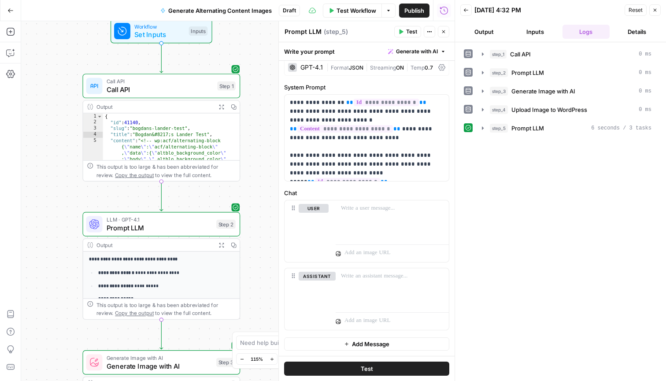
click at [658, 11] on button "Close" at bounding box center [654, 9] width 11 height 11
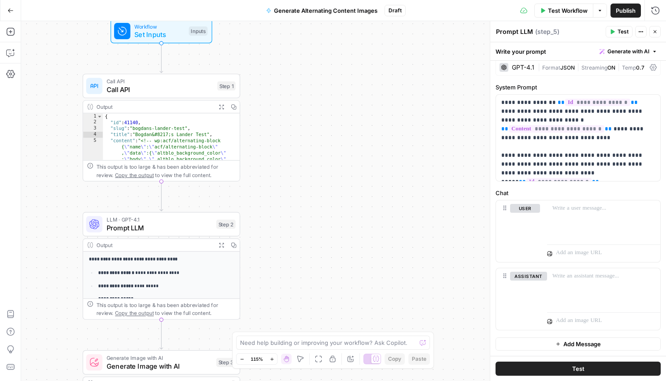
click at [629, 15] on span "Publish" at bounding box center [626, 10] width 20 height 9
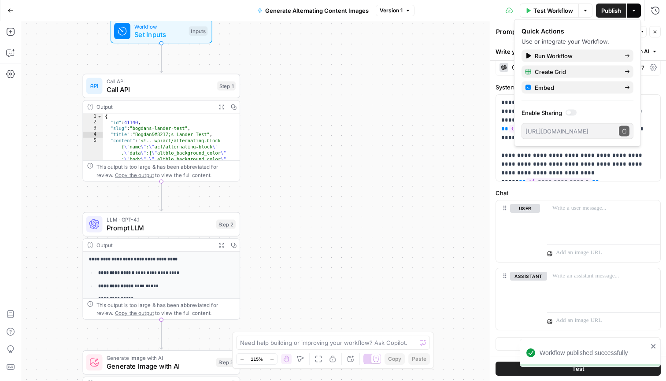
click at [636, 11] on button "Actions" at bounding box center [634, 11] width 14 height 14
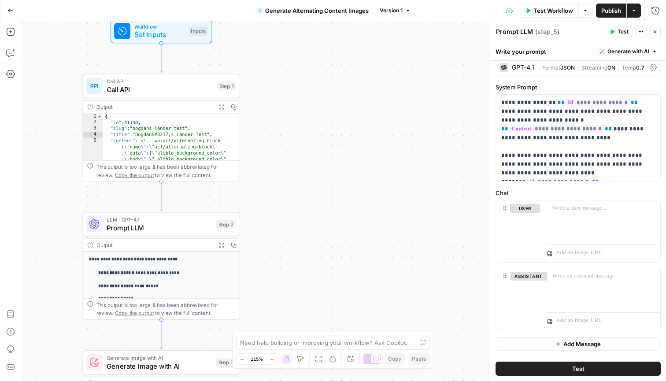
click at [586, 12] on icon "button" at bounding box center [585, 10] width 5 height 5
click at [637, 7] on button "Actions" at bounding box center [634, 11] width 14 height 14
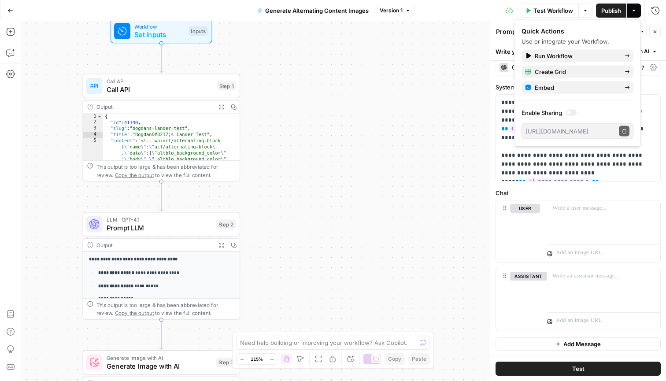
click at [637, 7] on button "Actions" at bounding box center [634, 11] width 14 height 14
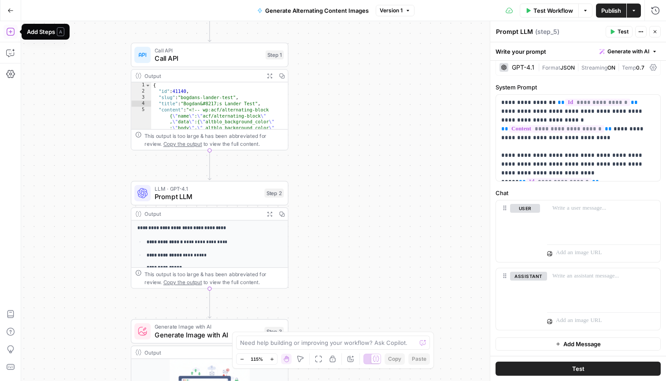
click at [16, 32] on button "Add Steps" at bounding box center [11, 32] width 14 height 14
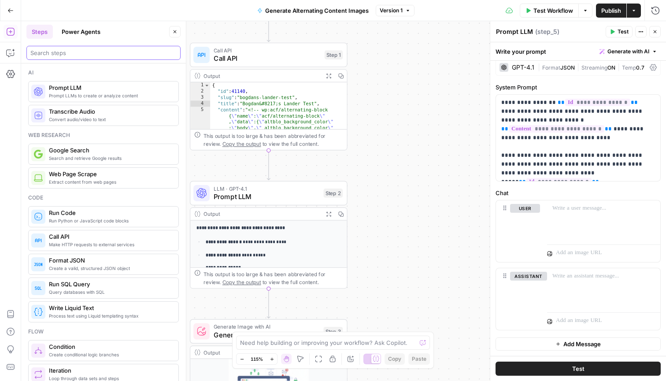
click at [86, 55] on input "search" at bounding box center [103, 52] width 146 height 9
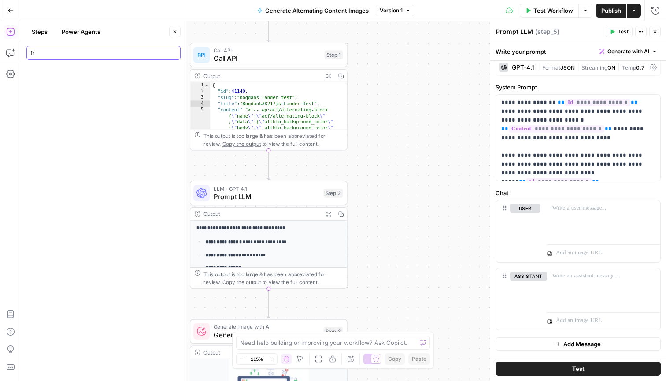
type input "f"
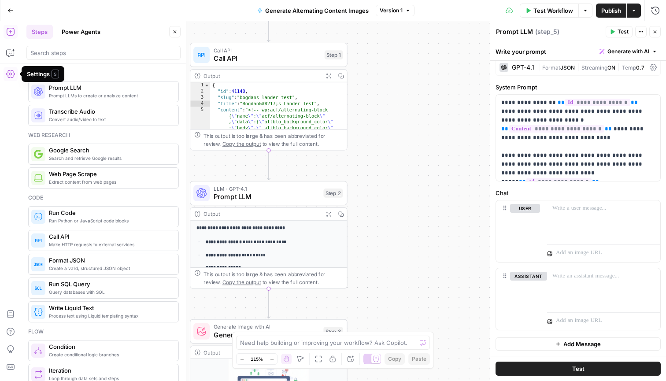
click at [11, 77] on icon "button" at bounding box center [10, 74] width 9 height 9
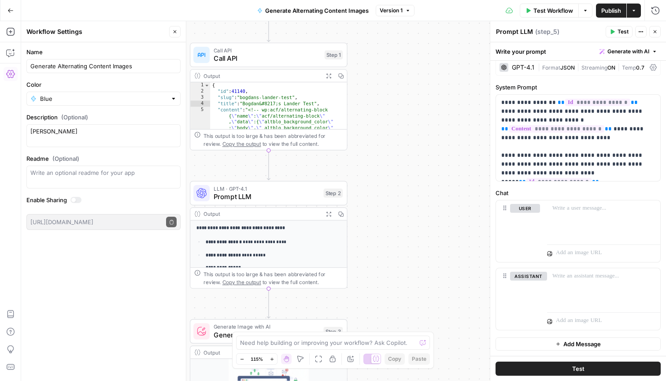
click at [13, 10] on span "Go Back" at bounding box center [13, 10] width 0 height 0
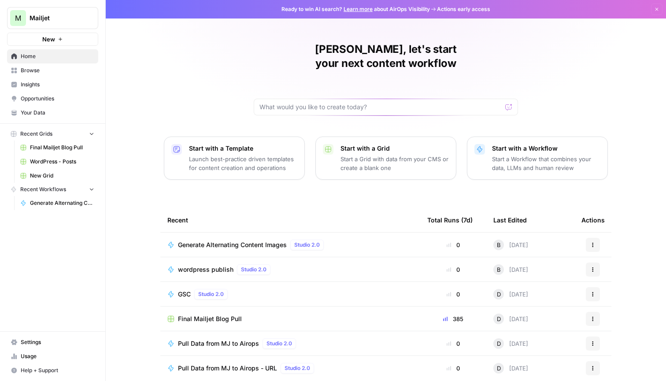
click at [47, 345] on span "Settings" at bounding box center [58, 342] width 74 height 8
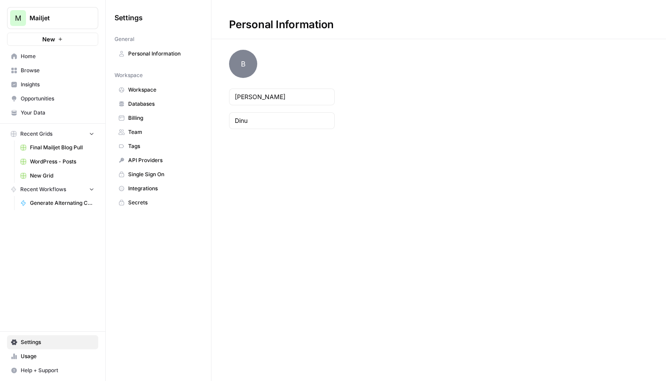
click at [159, 186] on span "Integrations" at bounding box center [163, 189] width 70 height 8
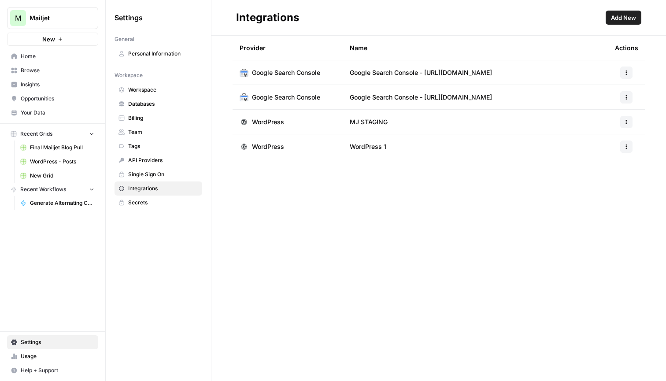
click at [629, 17] on span "Add New" at bounding box center [623, 17] width 25 height 9
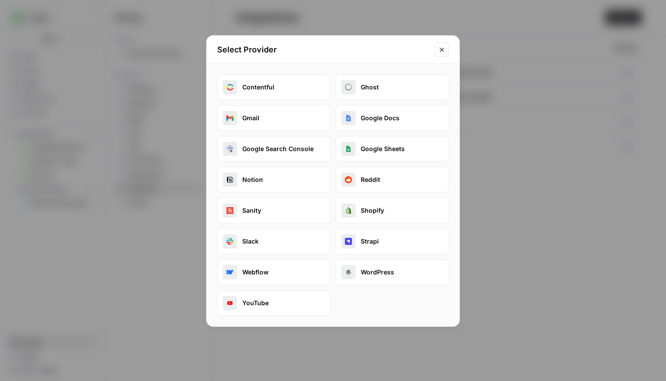
click at [442, 48] on icon "Close modal" at bounding box center [441, 49] width 7 height 7
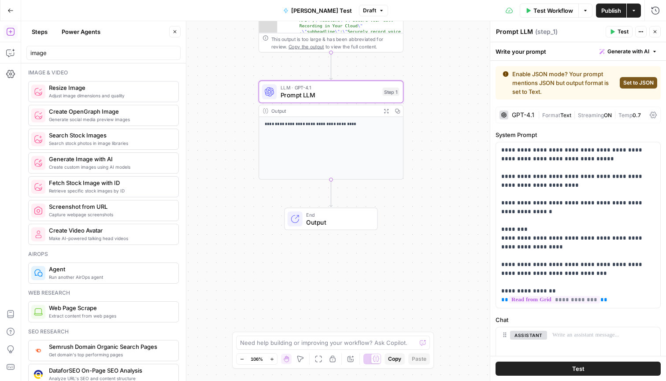
scroll to position [48, 0]
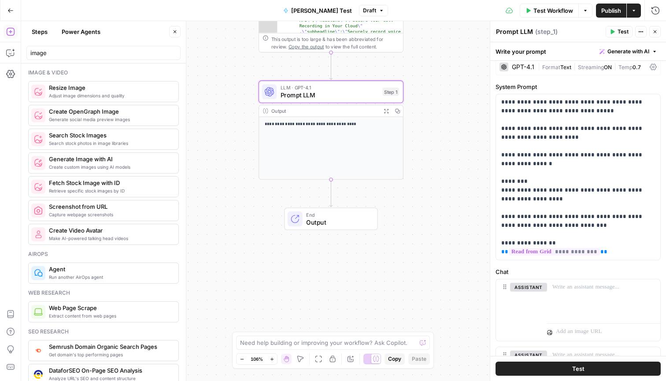
click at [12, 12] on icon "button" at bounding box center [10, 10] width 6 height 6
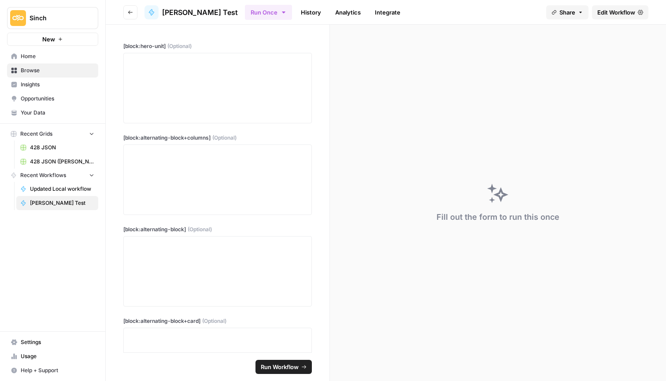
click at [51, 63] on link "Home" at bounding box center [52, 56] width 91 height 14
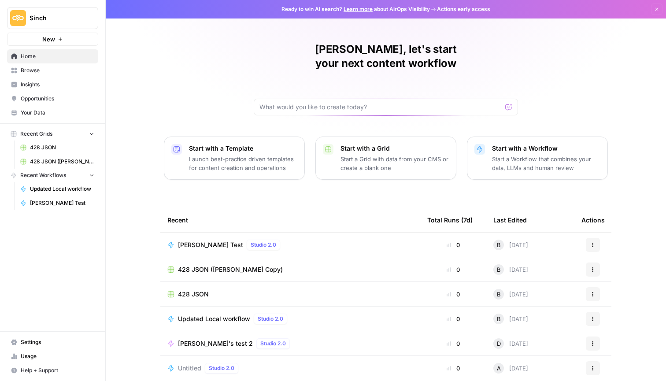
click at [306, 240] on div "[PERSON_NAME] Test Studio 2.0" at bounding box center [290, 245] width 246 height 11
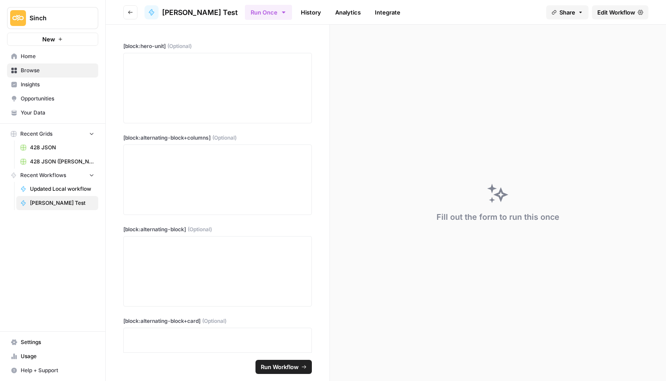
click at [622, 12] on span "Edit Workflow" at bounding box center [616, 12] width 38 height 9
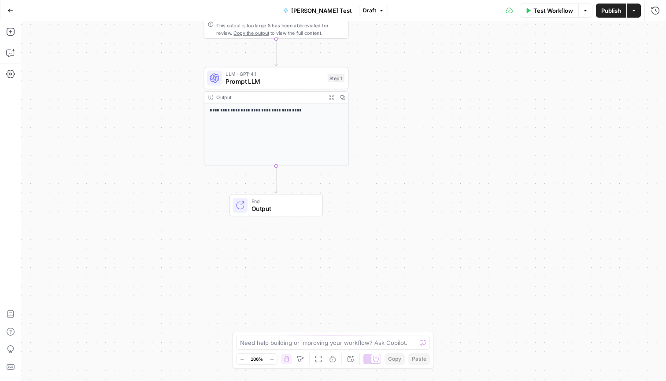
click at [318, 96] on div "Output" at bounding box center [269, 96] width 107 height 7
click at [340, 81] on div "Step 1" at bounding box center [336, 78] width 17 height 8
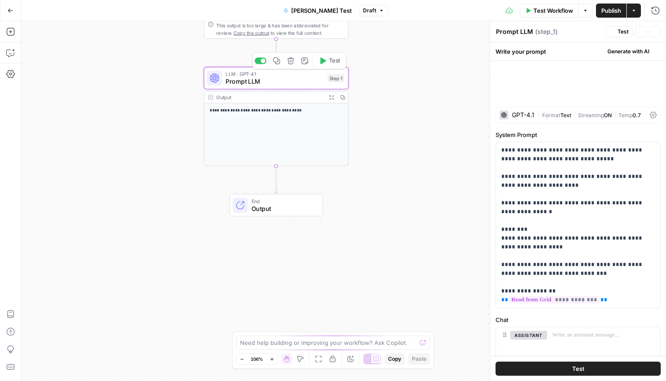
click at [335, 100] on button "Expand Output" at bounding box center [330, 97] width 11 height 11
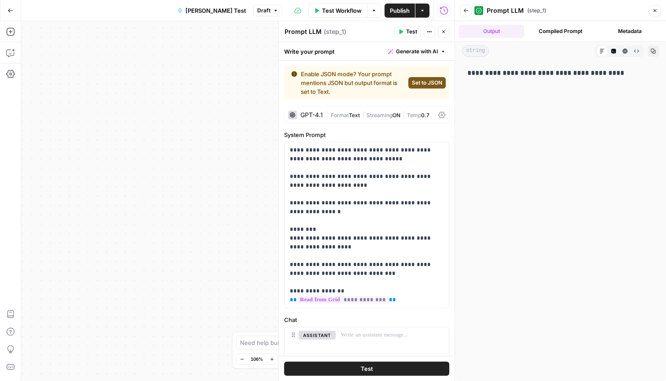
click at [14, 10] on button "Go Back" at bounding box center [11, 11] width 16 height 16
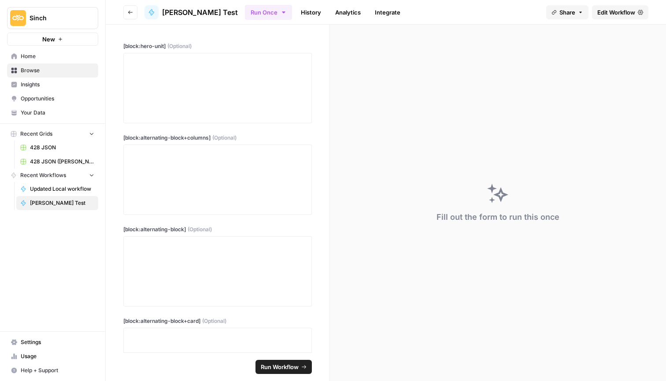
click at [68, 19] on span "Sinch" at bounding box center [56, 18] width 53 height 9
click at [58, 77] on span "Mailjet" at bounding box center [85, 80] width 116 height 9
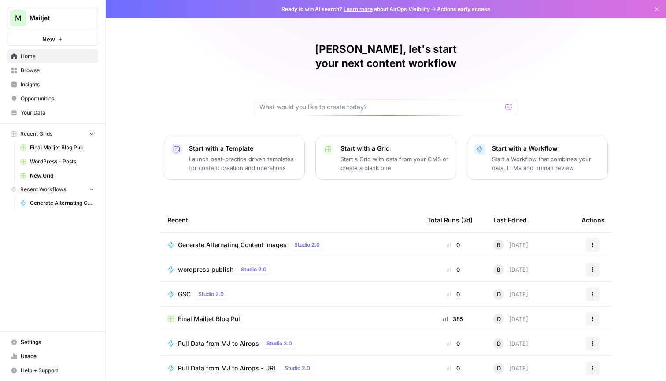
click at [266, 240] on span "Generate Alternating Content Images" at bounding box center [232, 244] width 109 height 9
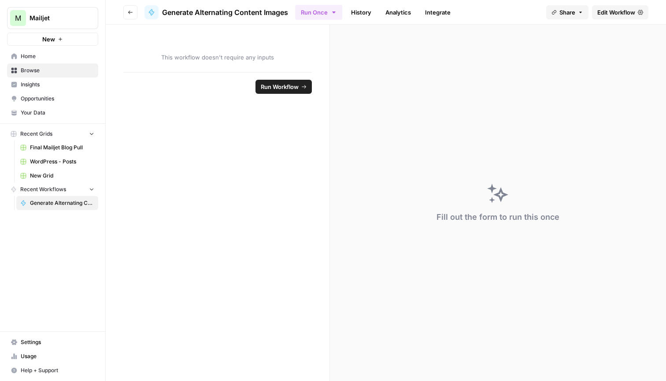
click at [610, 15] on span "Edit Workflow" at bounding box center [616, 12] width 38 height 9
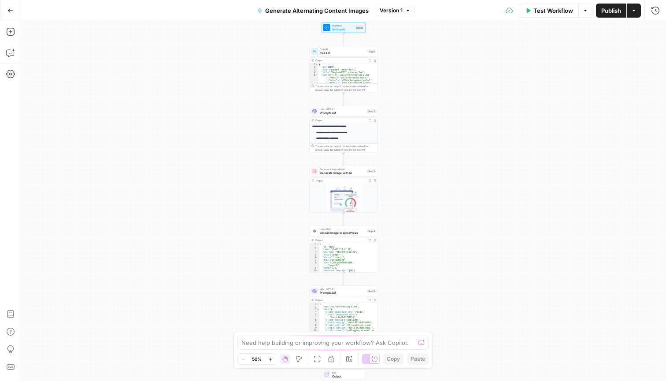
click at [272, 172] on div "Workflow Set Inputs Inputs Call API Call API Step 1 Output Expand Output Copy 1…" at bounding box center [343, 201] width 645 height 360
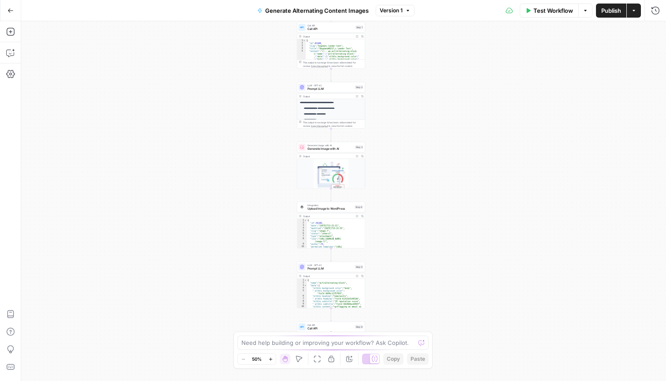
click at [273, 357] on icon "button" at bounding box center [270, 359] width 5 height 5
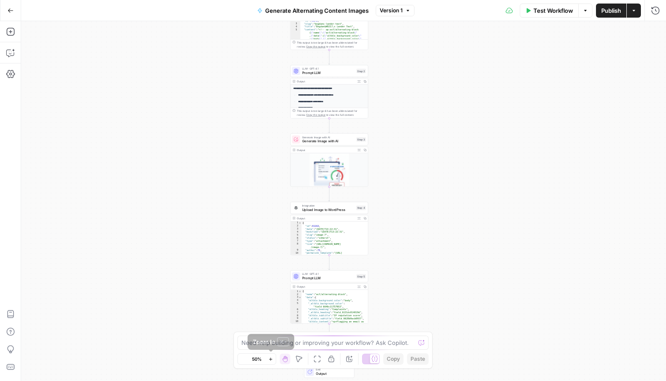
click at [273, 357] on icon "button" at bounding box center [270, 359] width 5 height 5
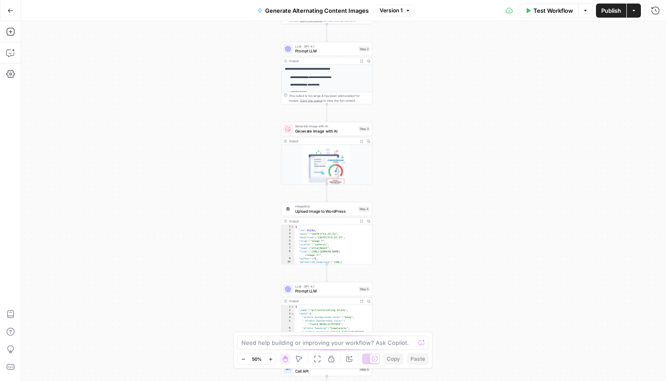
click at [273, 357] on icon "button" at bounding box center [270, 359] width 5 height 5
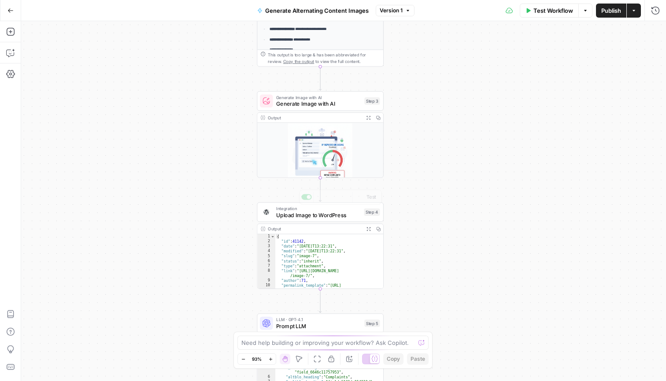
click at [382, 188] on div "Workflow Set Inputs Inputs Call API Call API Step 1 Output Expand Output Copy 1…" at bounding box center [343, 201] width 645 height 360
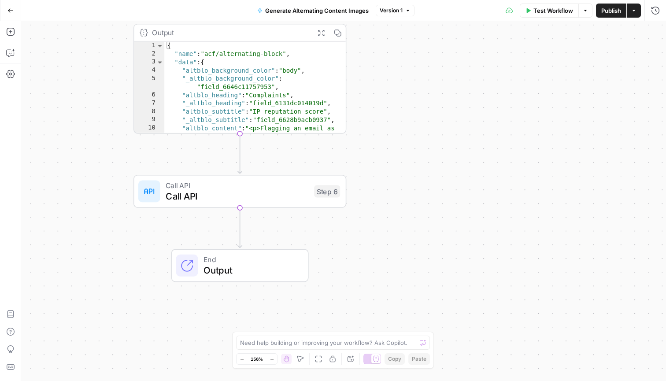
type textarea "**********"
click at [274, 115] on div "{ "name" : "acf/alternating-block" , "data" : { "altblo_background_color" : "bo…" at bounding box center [255, 157] width 182 height 233
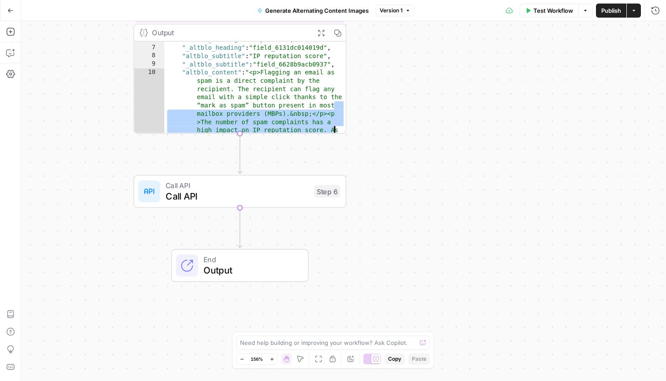
scroll to position [36, 0]
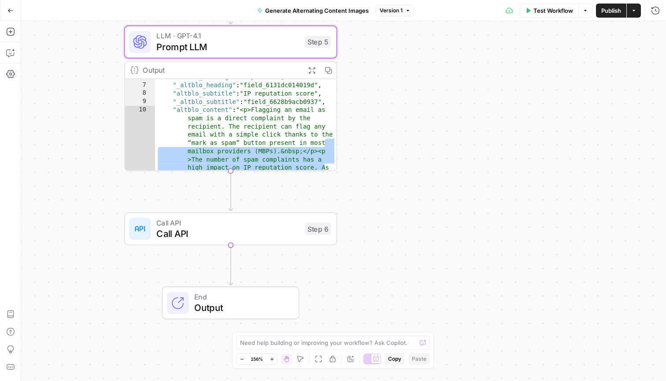
click at [242, 64] on div "Output Expand Output Copy" at bounding box center [230, 70] width 211 height 17
click at [250, 54] on div "LLM · GPT-4.1 Prompt LLM Step 5 Copy step Delete step Add Note Test" at bounding box center [230, 42] width 213 height 33
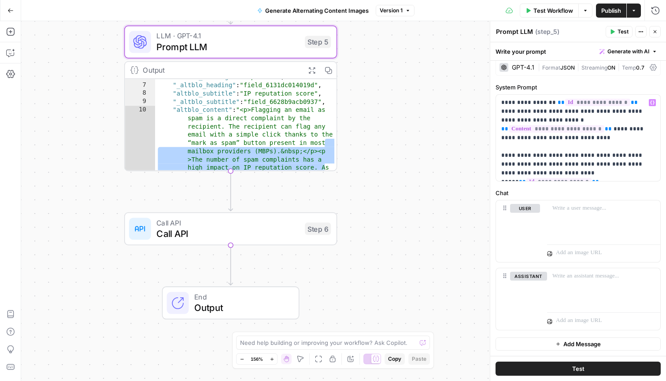
scroll to position [7, 0]
click at [575, 371] on span "Test" at bounding box center [578, 368] width 12 height 9
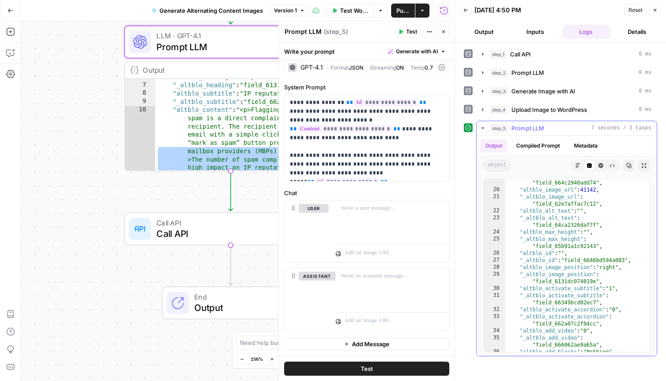
scroll to position [327, 0]
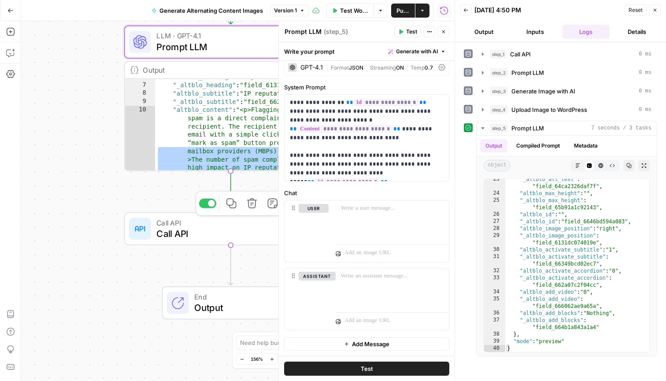
click at [264, 231] on span "Call API" at bounding box center [227, 234] width 143 height 14
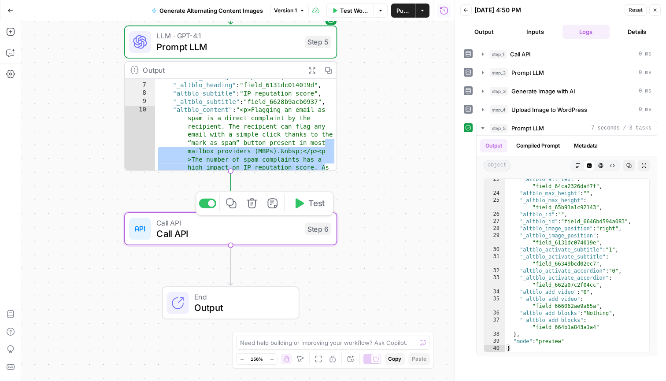
type textarea "Call API"
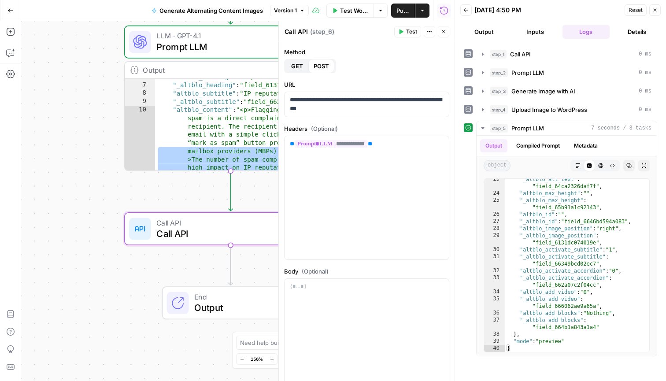
click at [411, 33] on span "Test" at bounding box center [411, 32] width 11 height 8
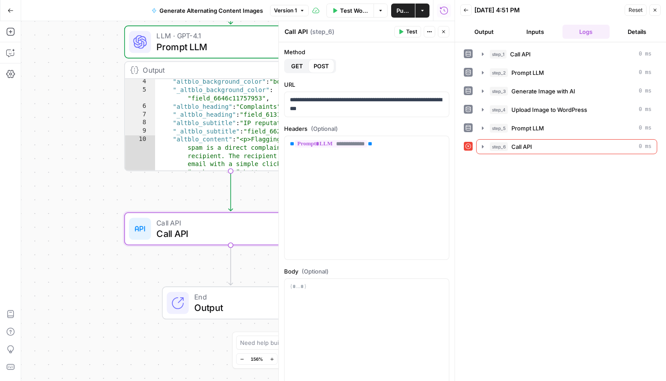
scroll to position [22, 0]
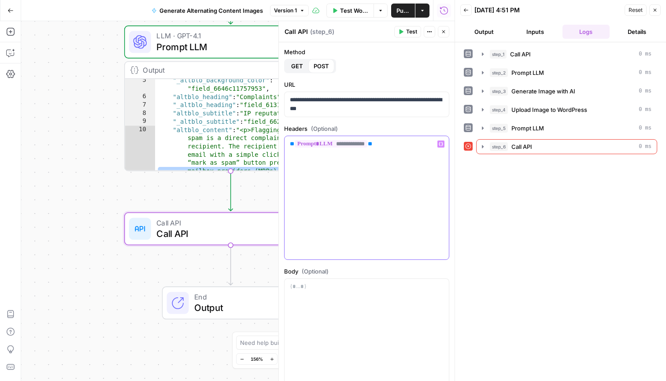
click at [399, 143] on p "**********" at bounding box center [367, 144] width 154 height 9
click at [442, 100] on icon "button" at bounding box center [441, 100] width 4 height 4
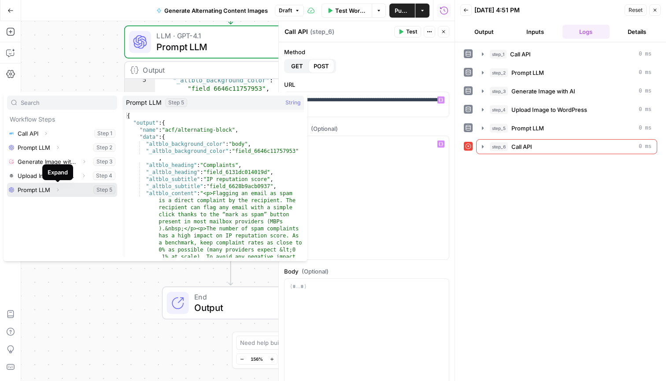
click at [58, 192] on icon "button" at bounding box center [57, 189] width 5 height 5
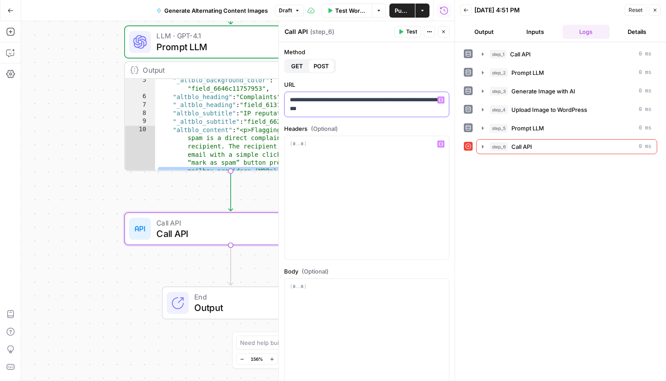
click at [387, 107] on p "**********" at bounding box center [367, 105] width 154 height 18
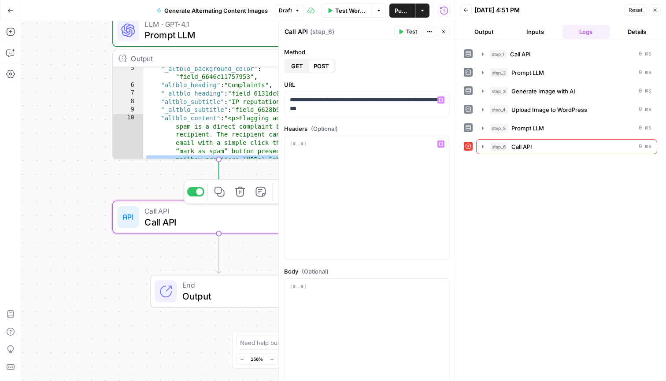
click at [201, 228] on span "Call API" at bounding box center [215, 222] width 143 height 14
click at [484, 147] on icon "button" at bounding box center [483, 146] width 2 height 3
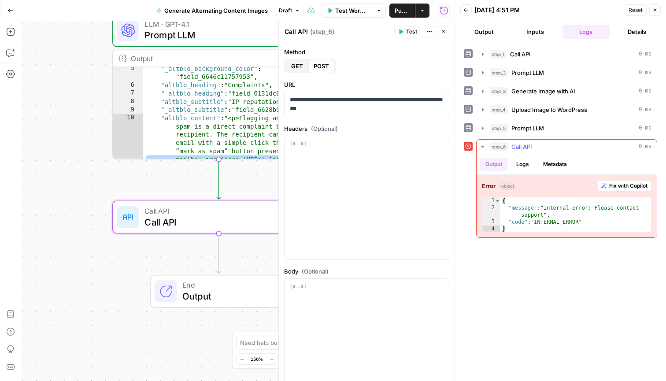
scroll to position [0, 0]
click at [636, 185] on span "Fix with Copilot" at bounding box center [628, 186] width 38 height 8
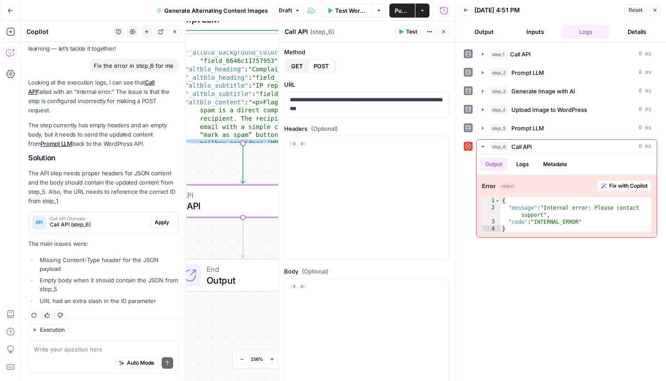
click at [166, 218] on span "Apply" at bounding box center [162, 222] width 15 height 8
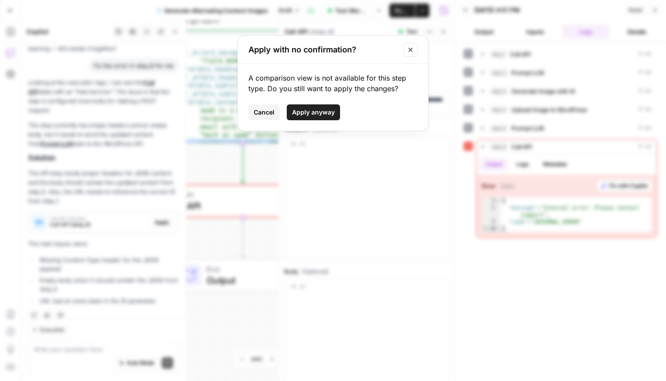
click at [322, 115] on span "Apply anyway" at bounding box center [313, 112] width 43 height 9
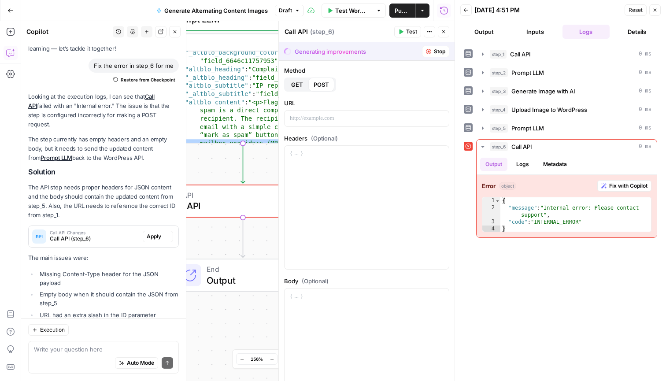
scroll to position [68, 0]
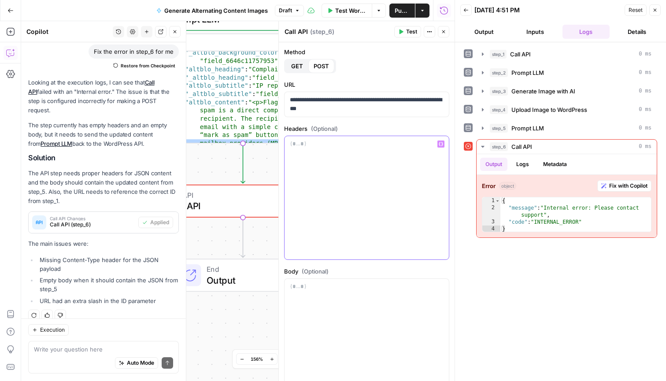
click at [398, 186] on div at bounding box center [367, 197] width 164 height 123
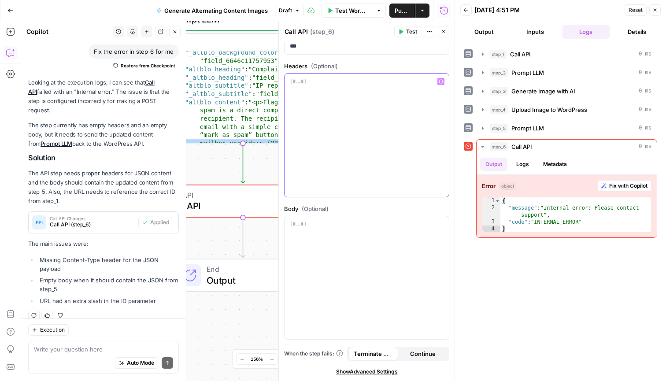
scroll to position [63, 0]
click at [657, 9] on icon "button" at bounding box center [654, 9] width 5 height 5
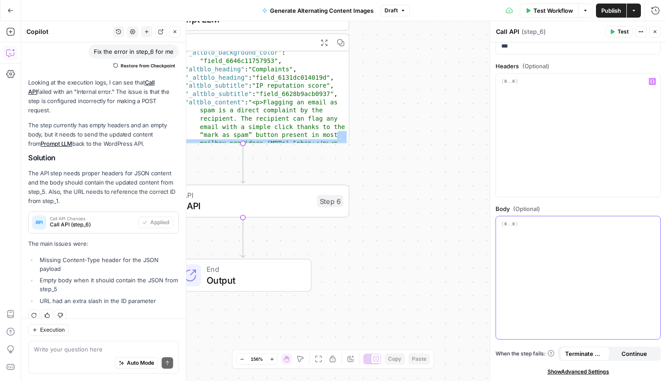
click at [563, 228] on p at bounding box center [578, 224] width 154 height 9
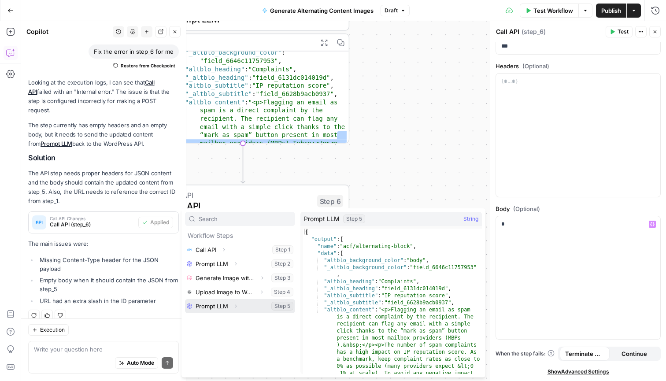
click at [235, 307] on icon "button" at bounding box center [235, 305] width 5 height 5
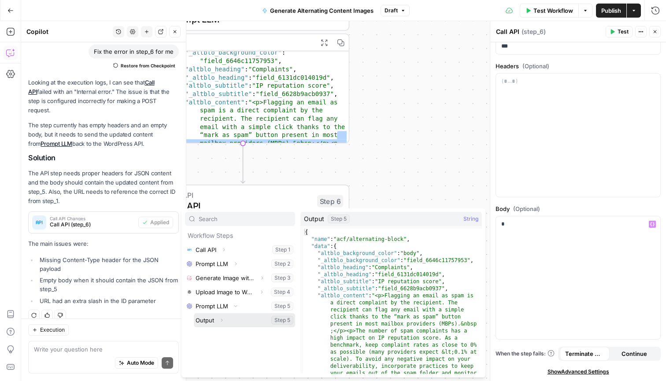
click at [222, 321] on icon "button" at bounding box center [221, 320] width 5 height 5
click at [242, 320] on button "Select variable Output" at bounding box center [244, 321] width 101 height 14
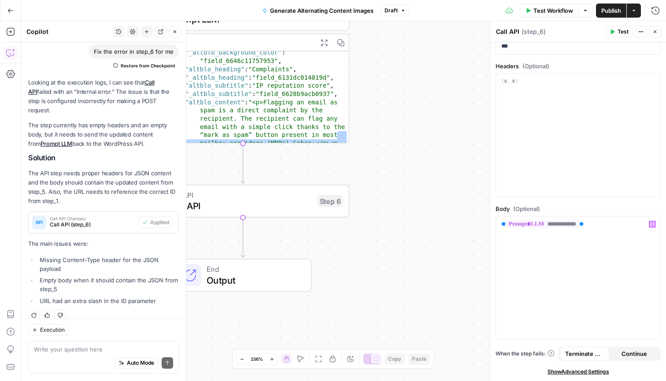
click at [624, 33] on span "Test" at bounding box center [622, 32] width 11 height 8
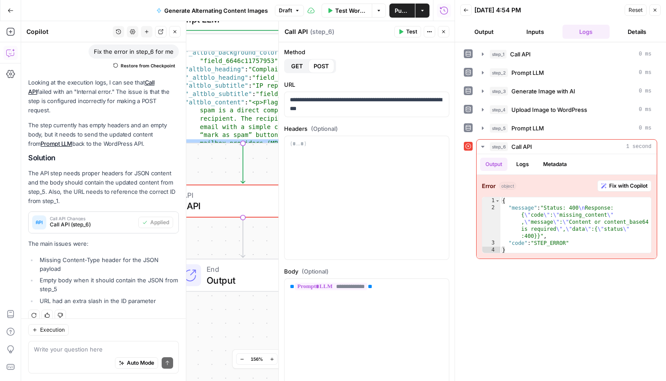
click at [446, 33] on icon "button" at bounding box center [443, 31] width 5 height 5
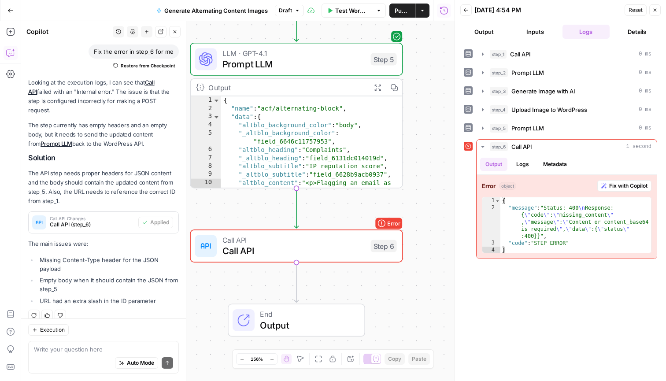
click at [379, 86] on icon "button" at bounding box center [376, 87] width 7 height 7
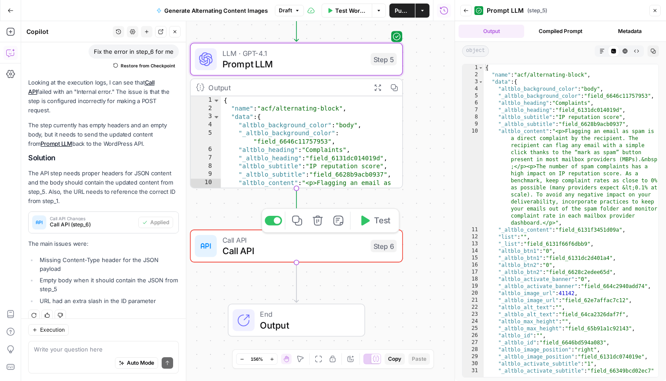
click at [359, 242] on span "Call API" at bounding box center [293, 239] width 143 height 11
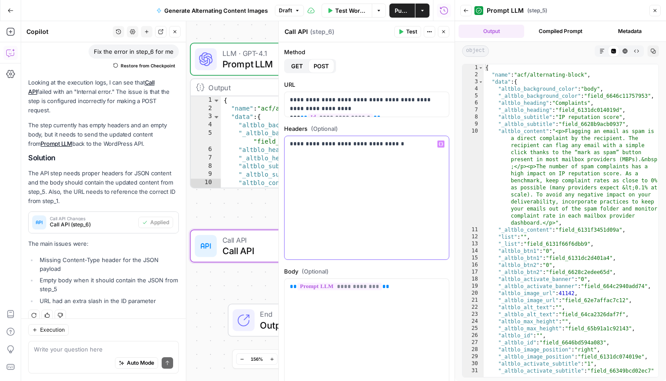
click at [417, 145] on p "**********" at bounding box center [367, 144] width 154 height 9
click at [412, 31] on span "Test" at bounding box center [411, 32] width 11 height 8
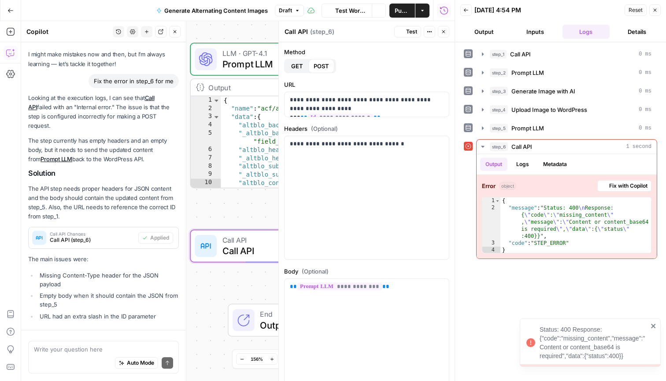
scroll to position [68, 0]
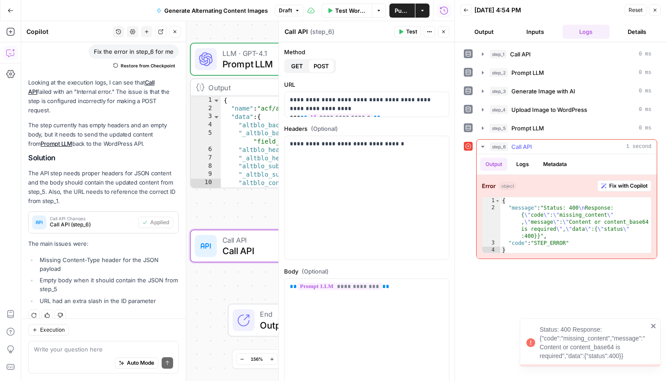
click at [630, 187] on span "Fix with Copilot" at bounding box center [628, 186] width 38 height 8
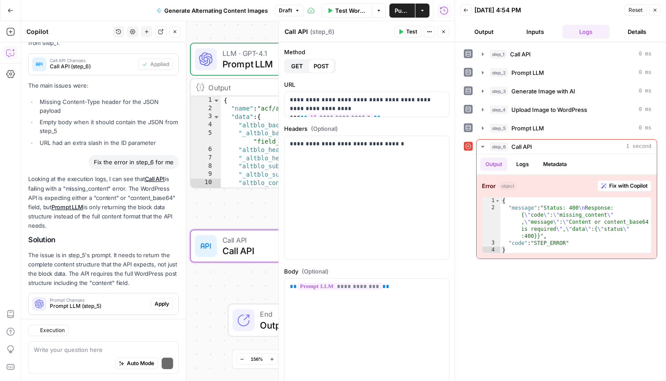
scroll to position [266, 0]
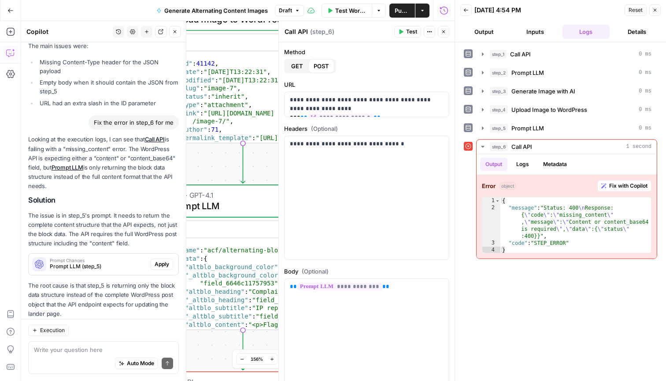
click at [175, 31] on icon "button" at bounding box center [175, 31] width 3 height 3
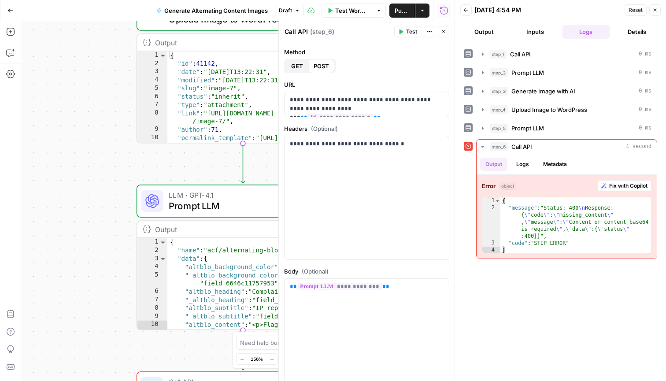
click at [656, 11] on icon "button" at bounding box center [655, 10] width 3 height 3
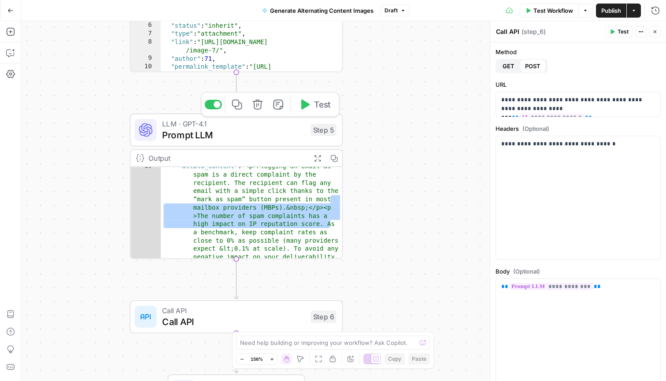
scroll to position [56, 0]
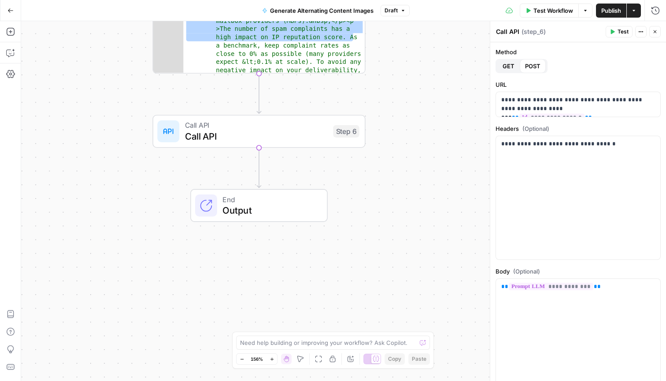
click at [287, 147] on div "Call API Call API Step 6 Copy step Delete step Add Note Test" at bounding box center [258, 131] width 213 height 33
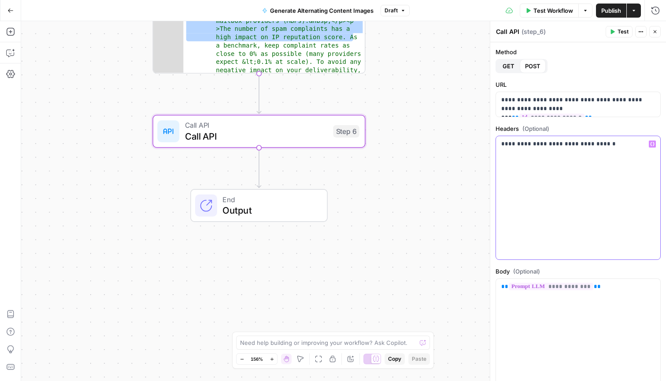
click at [595, 150] on div "**********" at bounding box center [578, 197] width 164 height 123
click at [11, 12] on icon "button" at bounding box center [10, 10] width 6 height 6
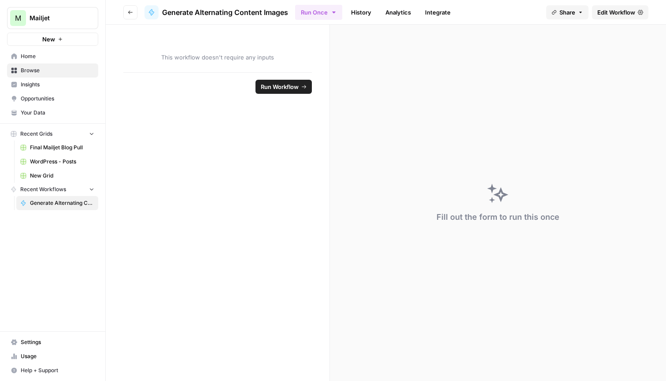
click at [48, 73] on span "Browse" at bounding box center [58, 71] width 74 height 8
click at [622, 14] on span "Edit Workflow" at bounding box center [616, 12] width 38 height 9
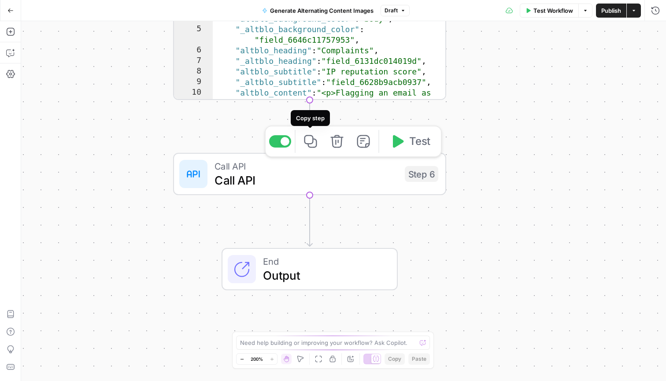
click at [303, 189] on div "Call API Call API Step 6 Copy step Delete step Add Note Test" at bounding box center [309, 174] width 273 height 42
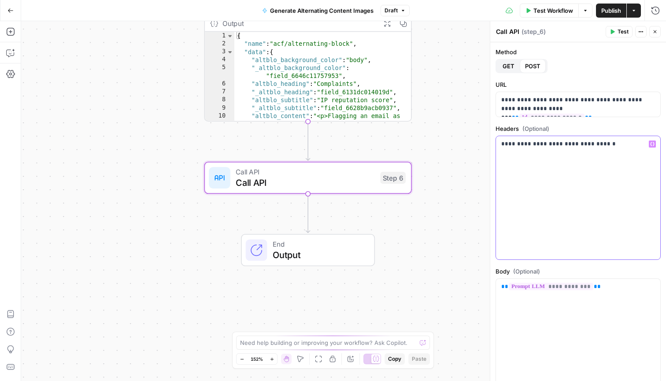
click at [566, 162] on div "**********" at bounding box center [578, 197] width 164 height 123
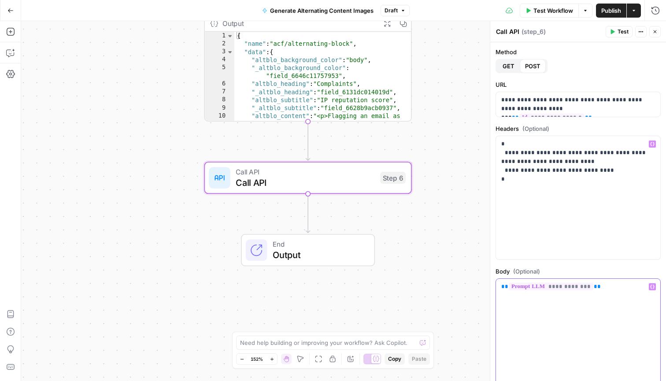
click at [600, 295] on div "**********" at bounding box center [578, 340] width 164 height 123
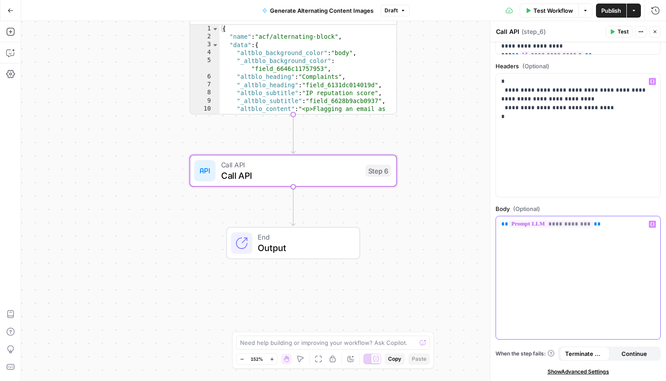
scroll to position [63, 0]
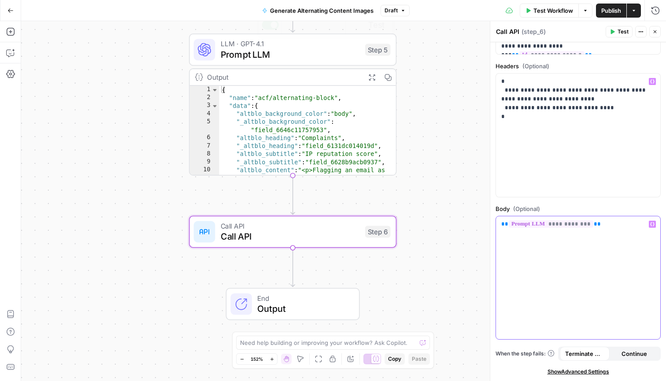
click at [560, 313] on div "**********" at bounding box center [578, 277] width 164 height 123
click at [549, 260] on p "**********" at bounding box center [578, 246] width 154 height 53
click at [516, 260] on p "**********" at bounding box center [578, 246] width 154 height 53
click at [581, 253] on span "*******" at bounding box center [584, 251] width 23 height 6
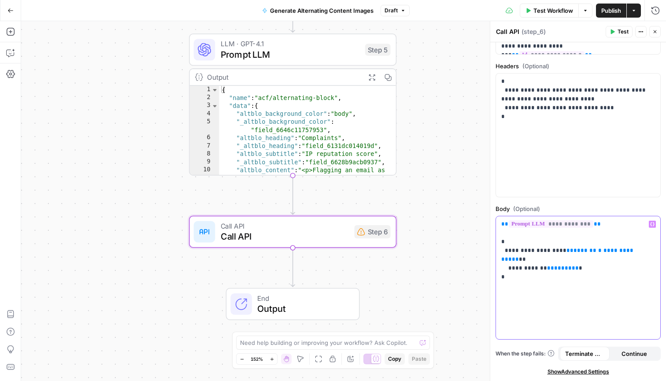
click at [581, 253] on span "*******" at bounding box center [584, 251] width 23 height 6
drag, startPoint x: 592, startPoint y: 224, endPoint x: 494, endPoint y: 223, distance: 98.7
click at [494, 223] on div "**********" at bounding box center [578, 201] width 176 height 360
click at [585, 249] on p "**********" at bounding box center [578, 246] width 154 height 53
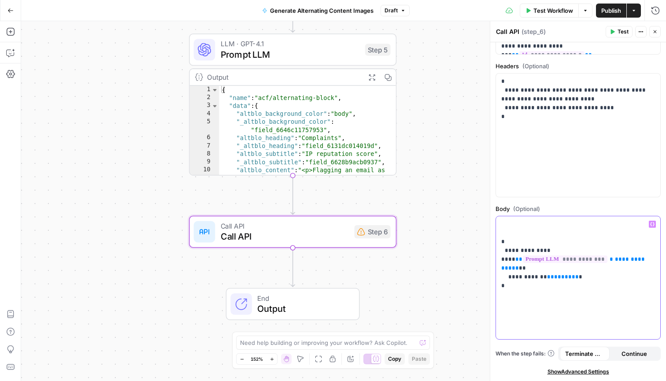
click at [519, 266] on p "**********" at bounding box center [578, 251] width 154 height 62
click at [566, 280] on p "**********" at bounding box center [578, 251] width 154 height 62
click at [548, 270] on p "**********" at bounding box center [578, 251] width 154 height 62
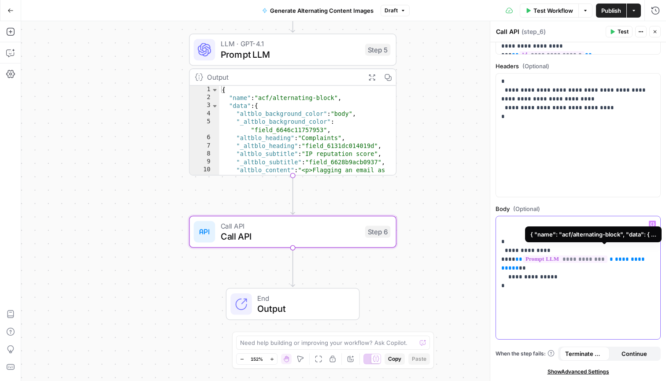
scroll to position [0, 0]
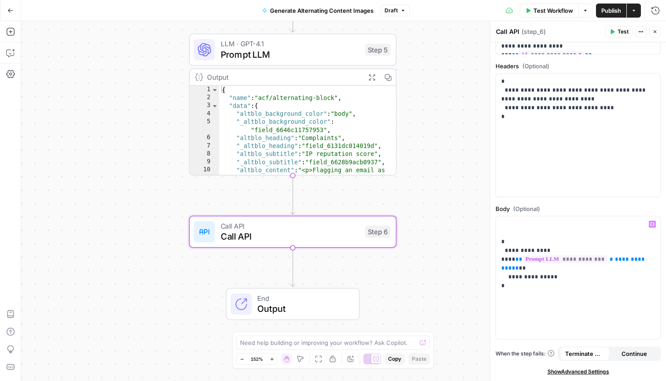
click at [622, 33] on span "Test" at bounding box center [622, 32] width 11 height 8
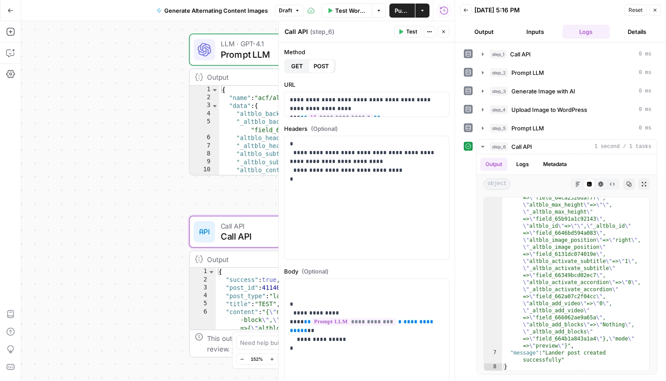
click at [186, 199] on div "Workflow Set Inputs Inputs Call API Call API Step 1 Output Expand Output Copy 1…" at bounding box center [237, 201] width 433 height 360
click at [217, 54] on div "LLM · GPT-4.1 Prompt LLM Step 5 Copy step Delete step Add Note Test" at bounding box center [292, 49] width 197 height 23
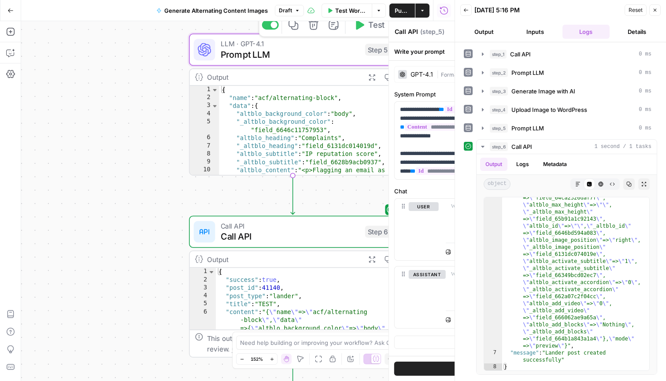
type textarea "Prompt LLM"
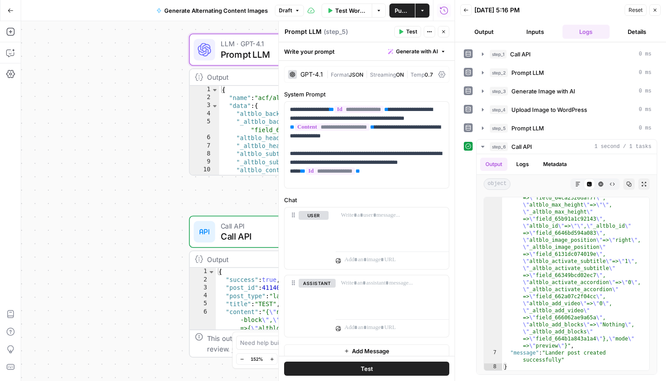
click at [658, 8] on button "Close" at bounding box center [654, 9] width 11 height 11
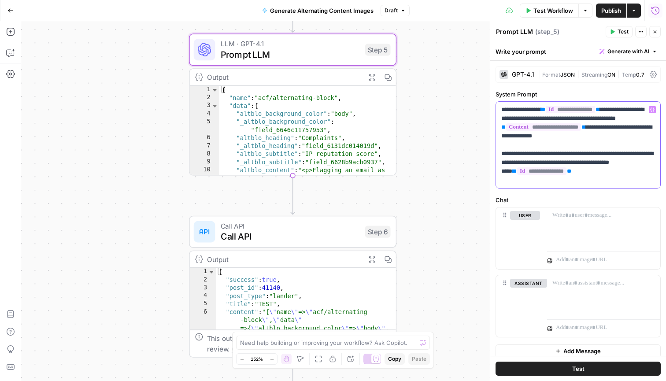
drag, startPoint x: 591, startPoint y: 183, endPoint x: 497, endPoint y: 155, distance: 97.7
click at [497, 155] on div "**********" at bounding box center [578, 145] width 164 height 86
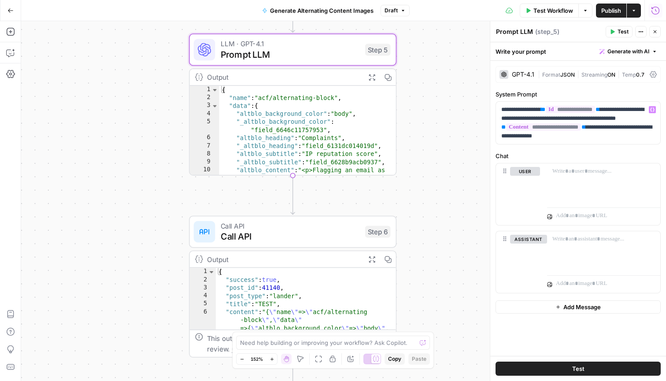
click at [620, 34] on span "Test" at bounding box center [622, 32] width 11 height 8
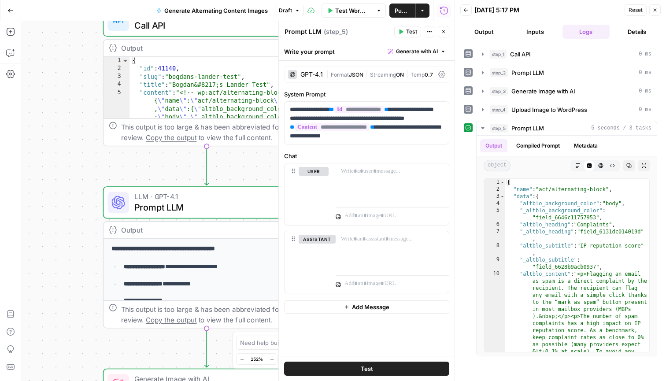
type textarea "**********"
click at [222, 107] on div "{ "id" : 41140 , "slug" : "bogdans-lander-test" , "title" : "Bogdan&#8217;s Lan…" at bounding box center [219, 353] width 181 height 593
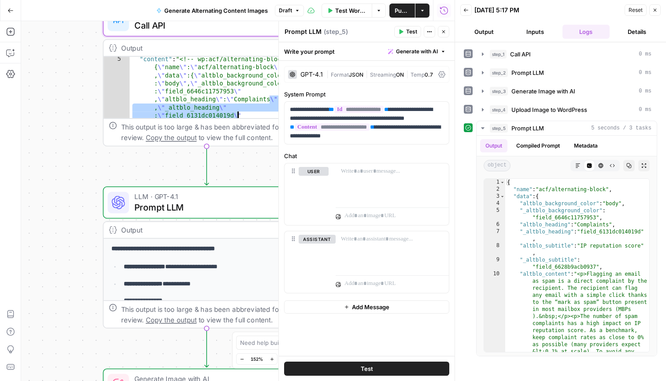
click at [78, 93] on div "**********" at bounding box center [237, 201] width 433 height 360
click at [191, 55] on div "Output Expand Output Copy" at bounding box center [206, 48] width 206 height 17
click at [204, 43] on div "Output" at bounding box center [197, 48] width 152 height 11
click at [213, 28] on span "Call API" at bounding box center [204, 24] width 140 height 13
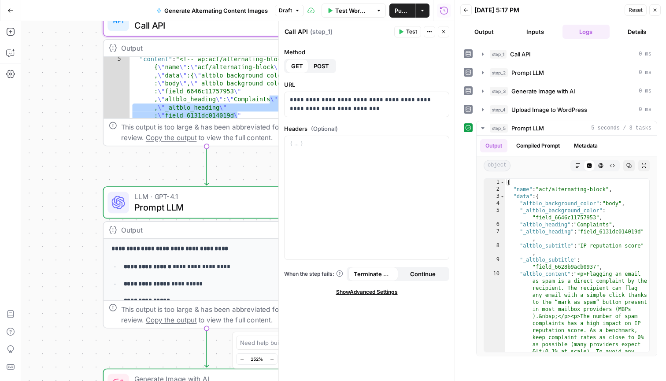
click at [658, 12] on button "Close" at bounding box center [654, 9] width 11 height 11
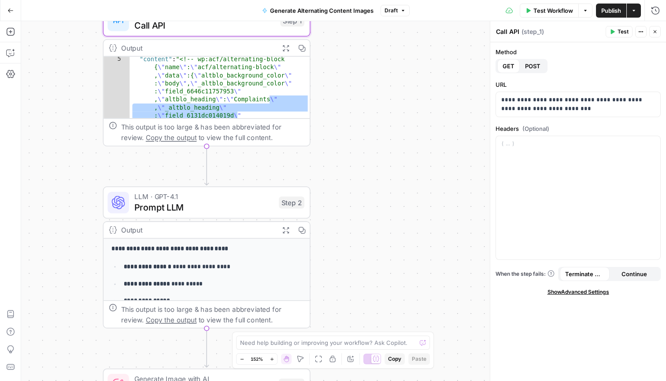
click at [305, 47] on icon "button" at bounding box center [301, 47] width 7 height 7
click at [284, 46] on icon "button" at bounding box center [285, 47] width 7 height 7
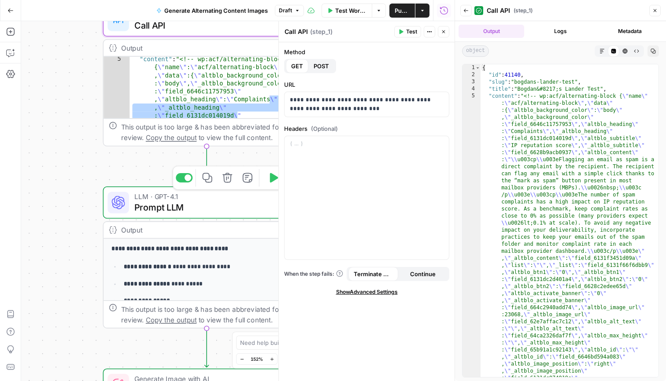
click at [217, 208] on span "Prompt LLM" at bounding box center [203, 206] width 139 height 13
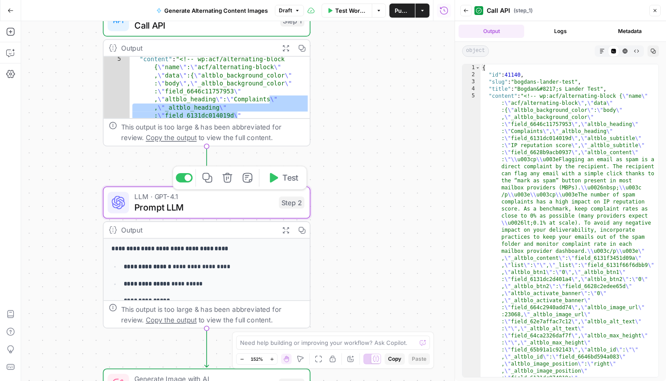
type textarea "Prompt LLM"
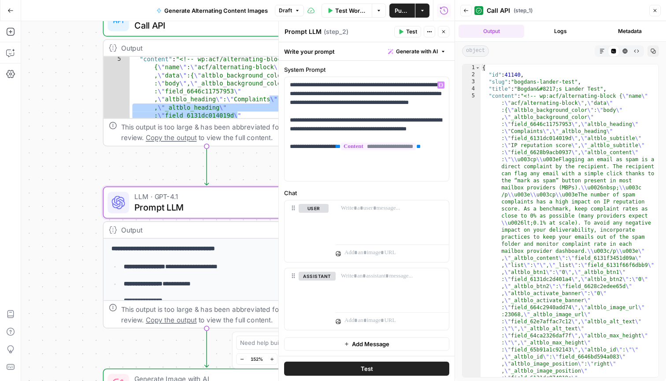
scroll to position [25, 0]
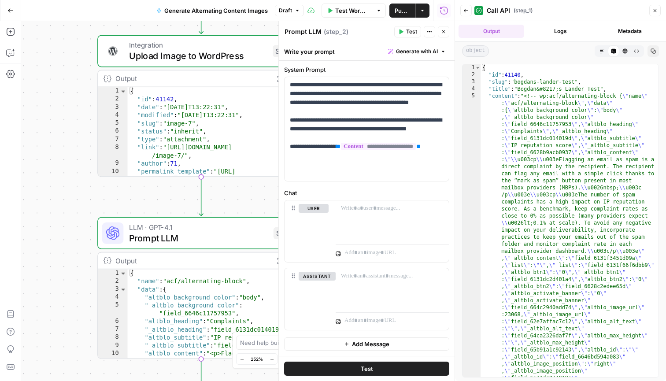
click at [178, 244] on span "Prompt LLM" at bounding box center [198, 237] width 139 height 13
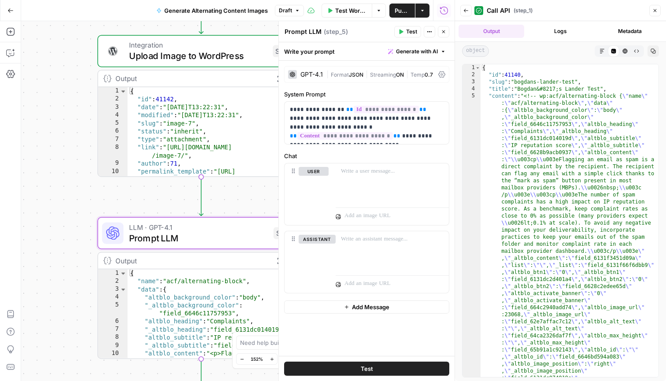
click at [659, 14] on button "Close" at bounding box center [654, 10] width 11 height 11
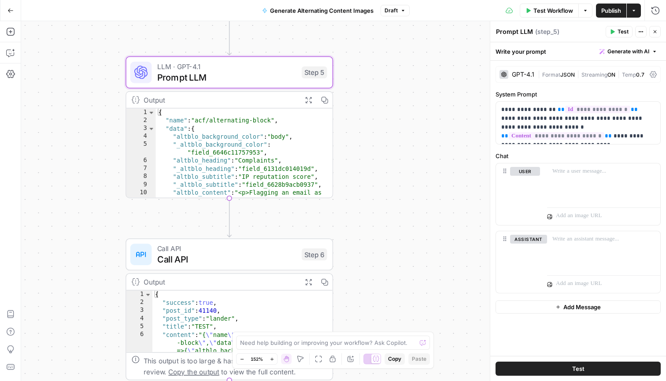
click at [263, 74] on span "Prompt LLM" at bounding box center [226, 76] width 139 height 13
click at [613, 138] on p "**********" at bounding box center [578, 122] width 154 height 35
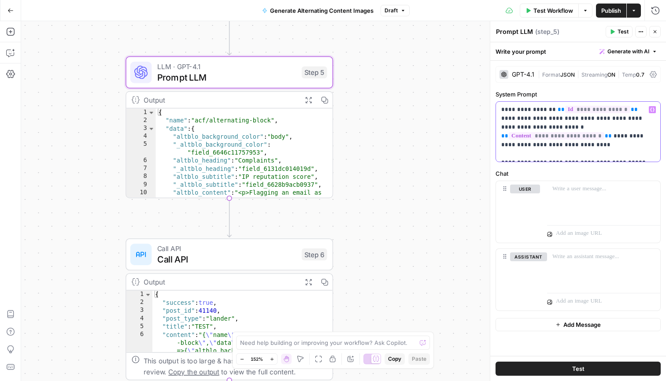
click at [608, 133] on p "**********" at bounding box center [578, 131] width 154 height 53
drag, startPoint x: 602, startPoint y: 138, endPoint x: 626, endPoint y: 126, distance: 26.8
click at [626, 126] on p "**********" at bounding box center [578, 131] width 154 height 53
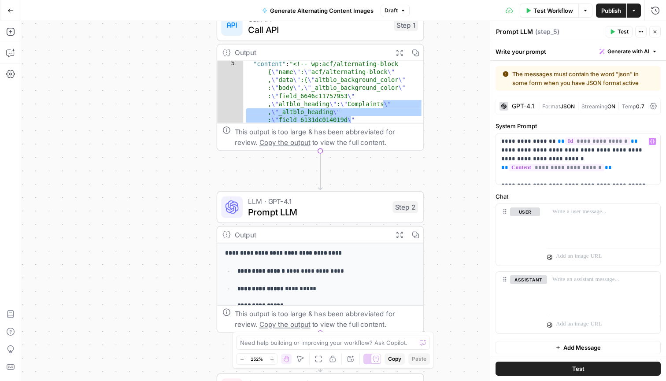
click at [296, 22] on span "Call API" at bounding box center [318, 19] width 140 height 11
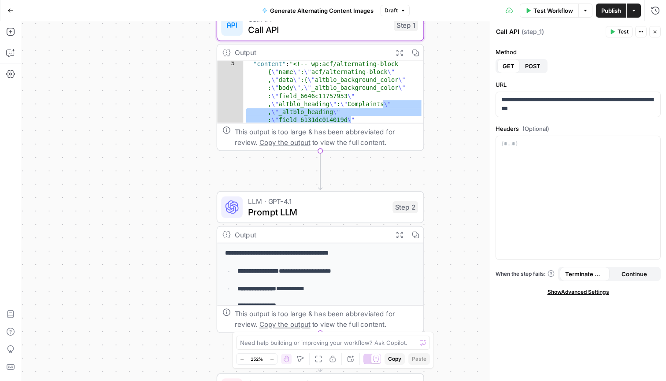
click at [397, 51] on icon "button" at bounding box center [399, 52] width 7 height 7
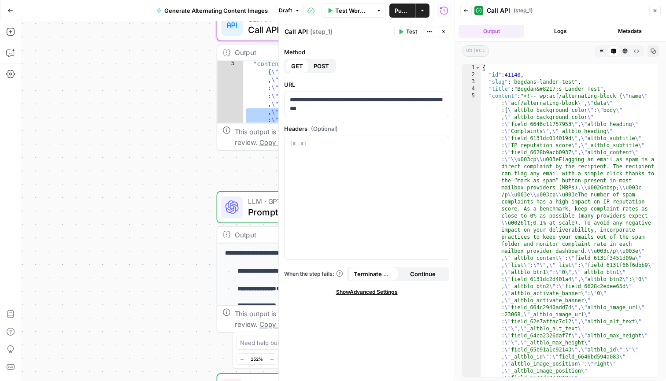
click at [140, 286] on div "**********" at bounding box center [237, 201] width 433 height 360
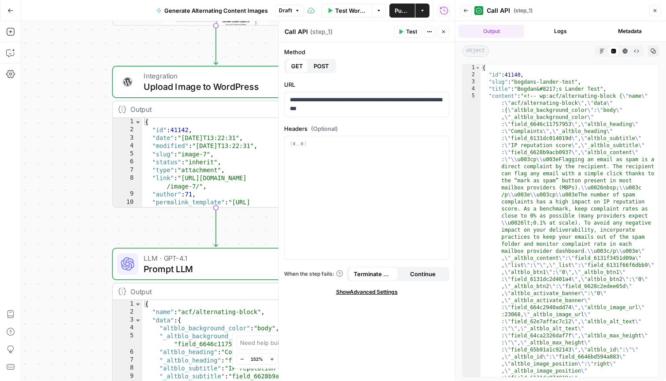
scroll to position [0, 0]
click at [168, 262] on span "LLM · GPT-4.1" at bounding box center [213, 257] width 139 height 11
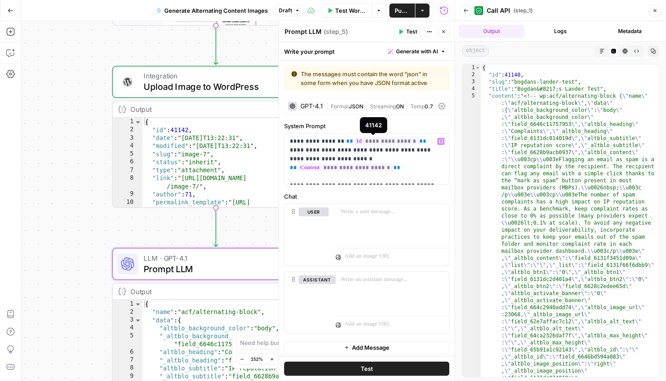
click at [358, 138] on span "**********" at bounding box center [386, 140] width 65 height 7
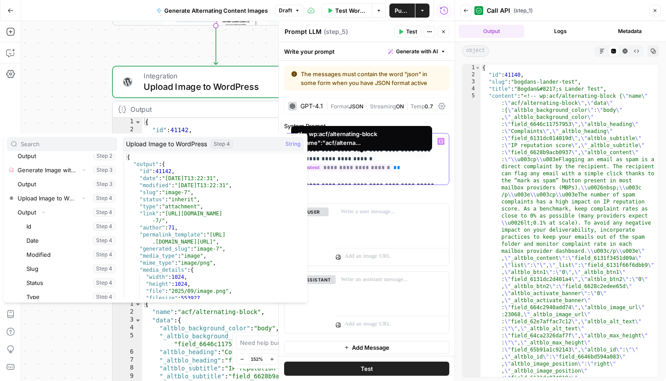
click at [362, 164] on span "**********" at bounding box center [345, 167] width 96 height 7
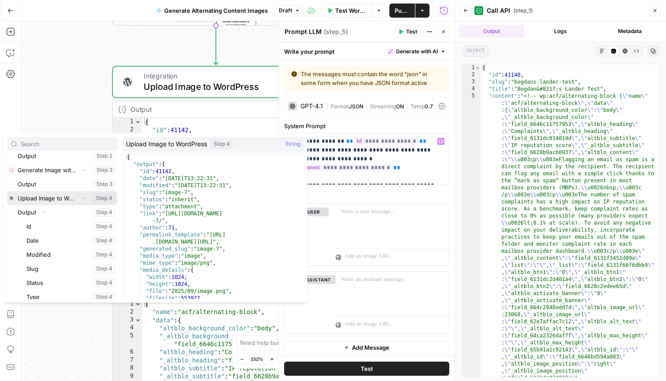
drag, startPoint x: 116, startPoint y: 201, endPoint x: 253, endPoint y: 143, distance: 149.0
click at [253, 143] on div "Workflow Steps Call API Collapse Step 1 Output Collapse Step 1 Id Step 1 Slug S…" at bounding box center [156, 217] width 304 height 169
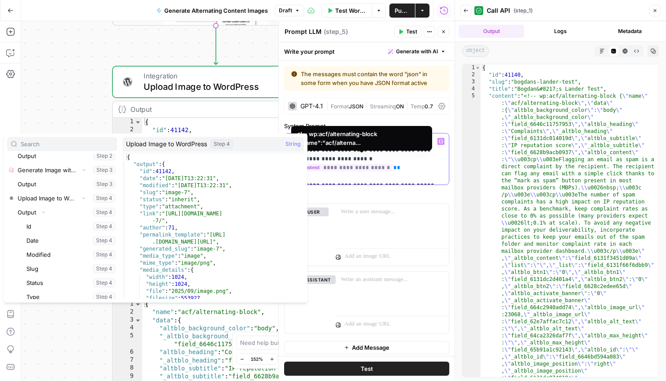
click at [359, 164] on span "**********" at bounding box center [345, 167] width 96 height 7
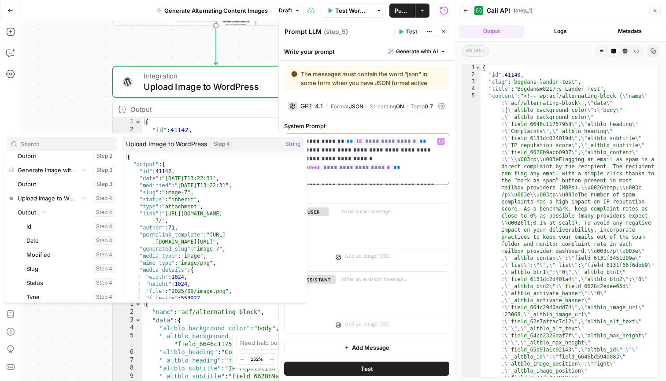
click at [414, 162] on p "**********" at bounding box center [367, 159] width 154 height 44
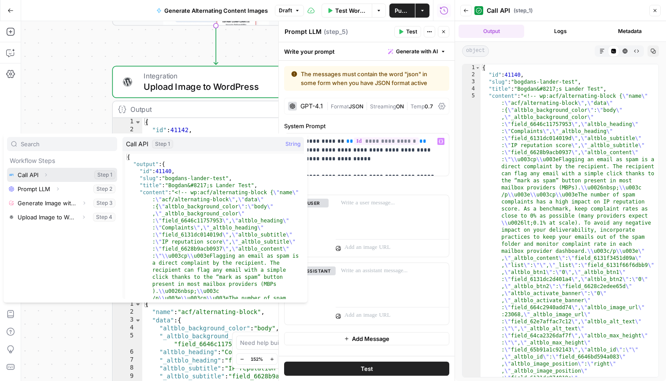
click at [45, 173] on icon "button" at bounding box center [45, 174] width 5 height 5
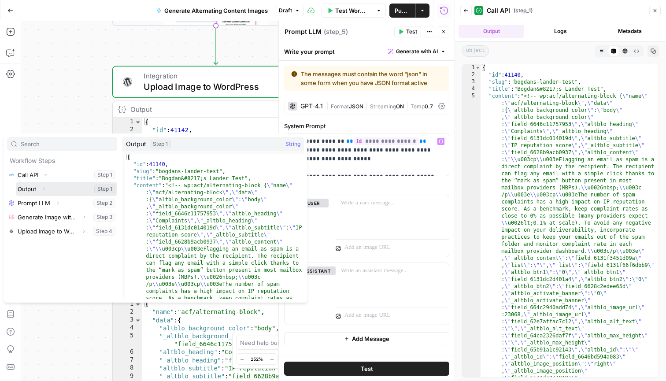
click at [56, 190] on button "Select variable Output" at bounding box center [66, 189] width 101 height 14
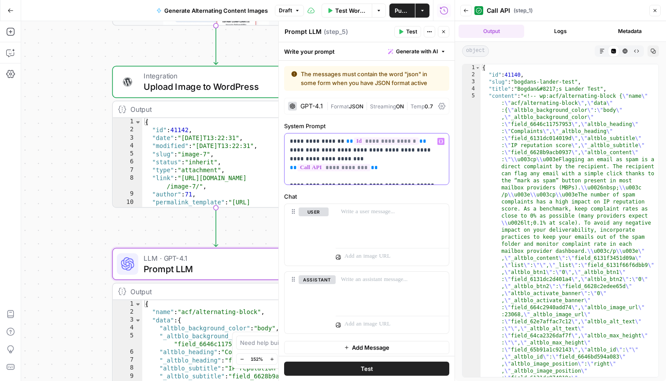
click at [426, 178] on p "**********" at bounding box center [367, 159] width 154 height 44
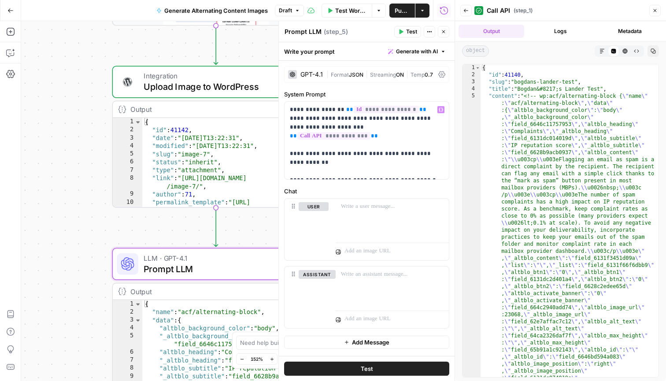
click at [403, 367] on button "Test" at bounding box center [366, 369] width 165 height 14
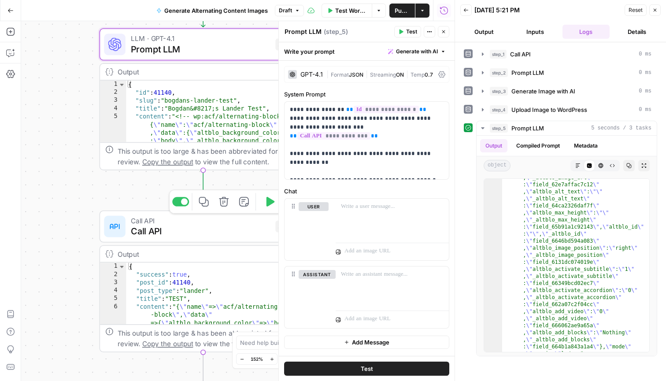
click at [198, 232] on span "Call API" at bounding box center [200, 231] width 139 height 13
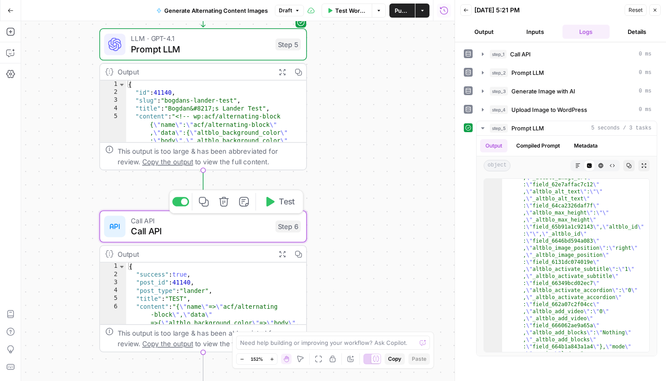
type textarea "Call API"
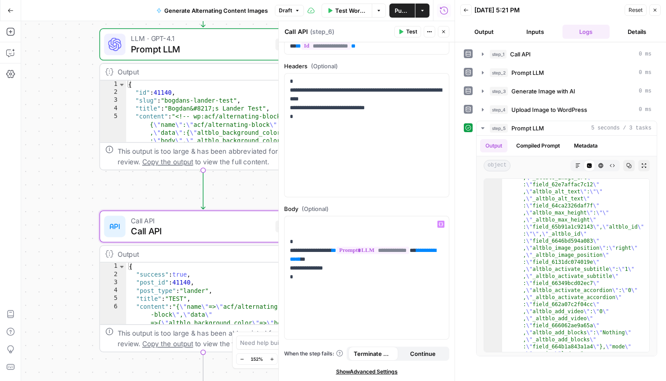
scroll to position [63, 0]
click at [331, 267] on p "**********" at bounding box center [367, 251] width 154 height 62
click at [410, 35] on span "Test" at bounding box center [411, 32] width 11 height 8
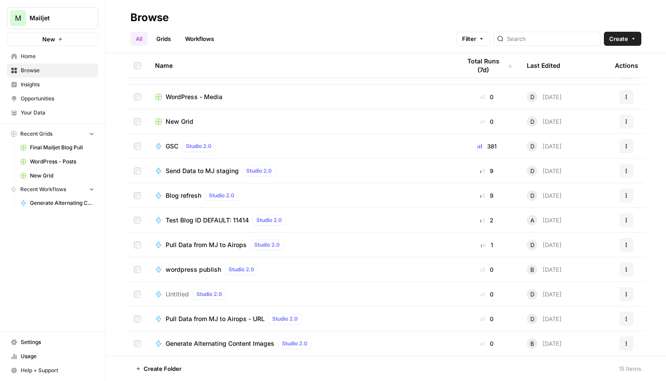
scroll to position [92, 0]
click at [416, 177] on td "Send Data to MJ staging Studio 2.0" at bounding box center [301, 171] width 306 height 24
click at [214, 168] on span "Send Data to MJ staging" at bounding box center [202, 170] width 73 height 9
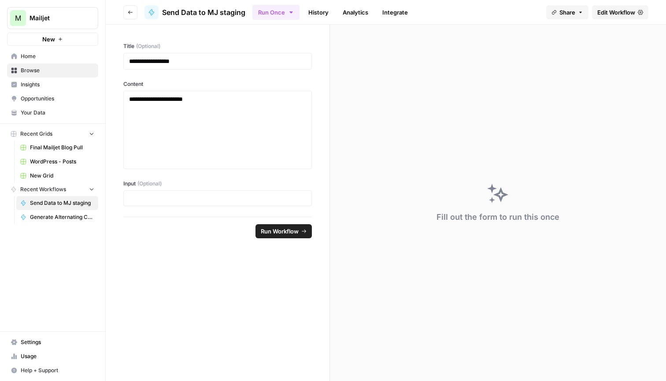
click at [625, 13] on span "Edit Workflow" at bounding box center [616, 12] width 38 height 9
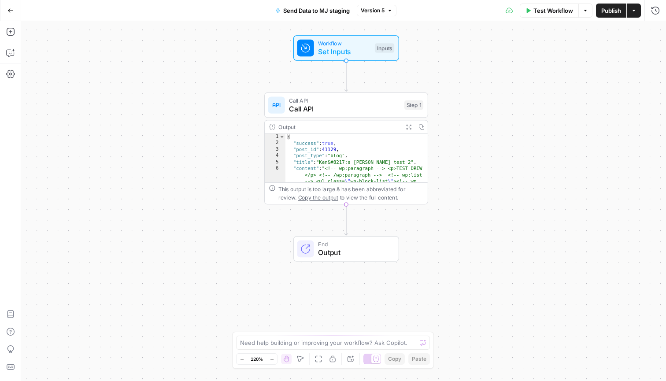
click at [362, 108] on span "Call API" at bounding box center [344, 108] width 111 height 11
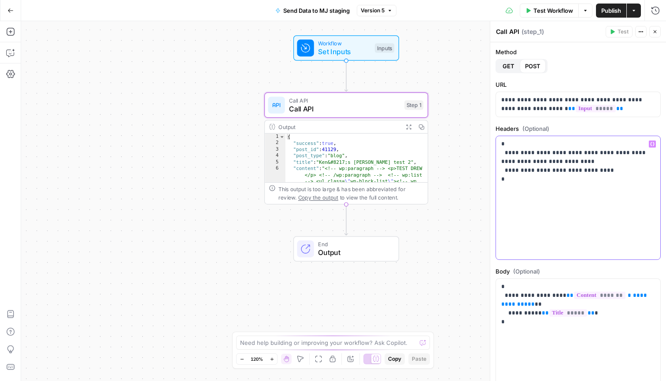
click at [554, 168] on p "**********" at bounding box center [578, 166] width 154 height 53
click at [531, 327] on div "**********" at bounding box center [578, 340] width 164 height 123
